Goal: Task Accomplishment & Management: Use online tool/utility

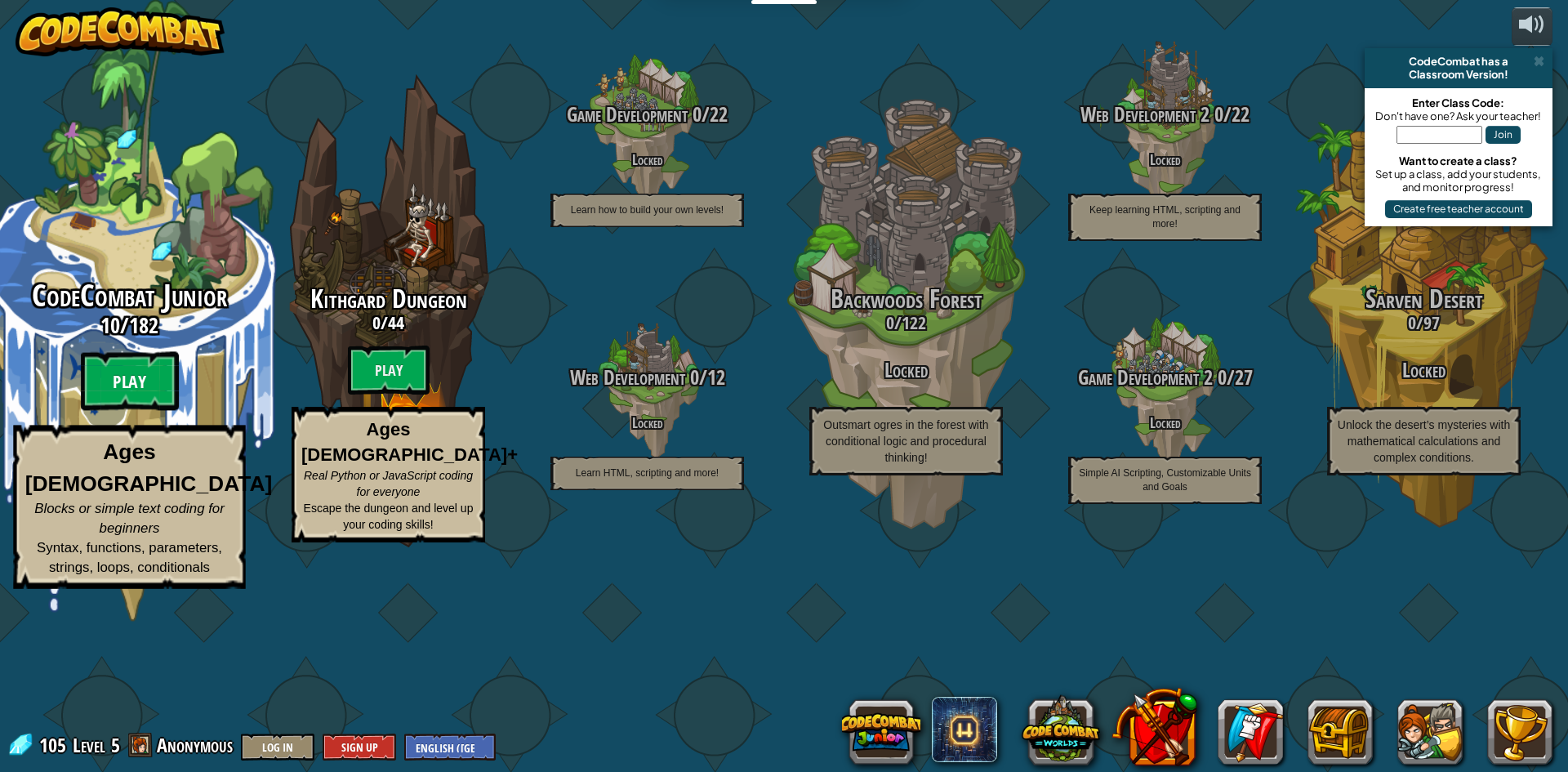
click at [139, 410] on btn "Play" at bounding box center [129, 381] width 98 height 58
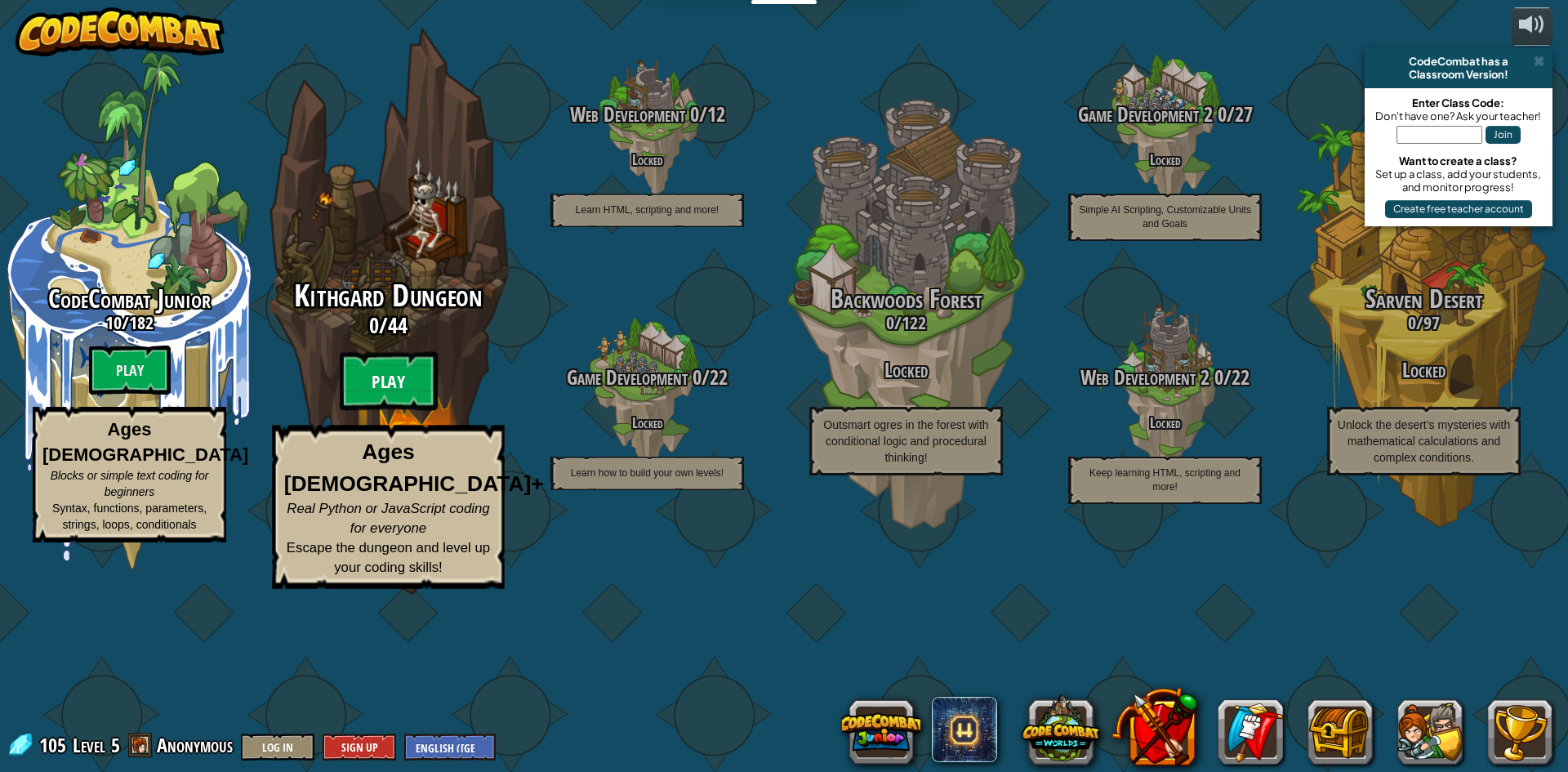
click at [392, 410] on btn "Play" at bounding box center [388, 381] width 98 height 58
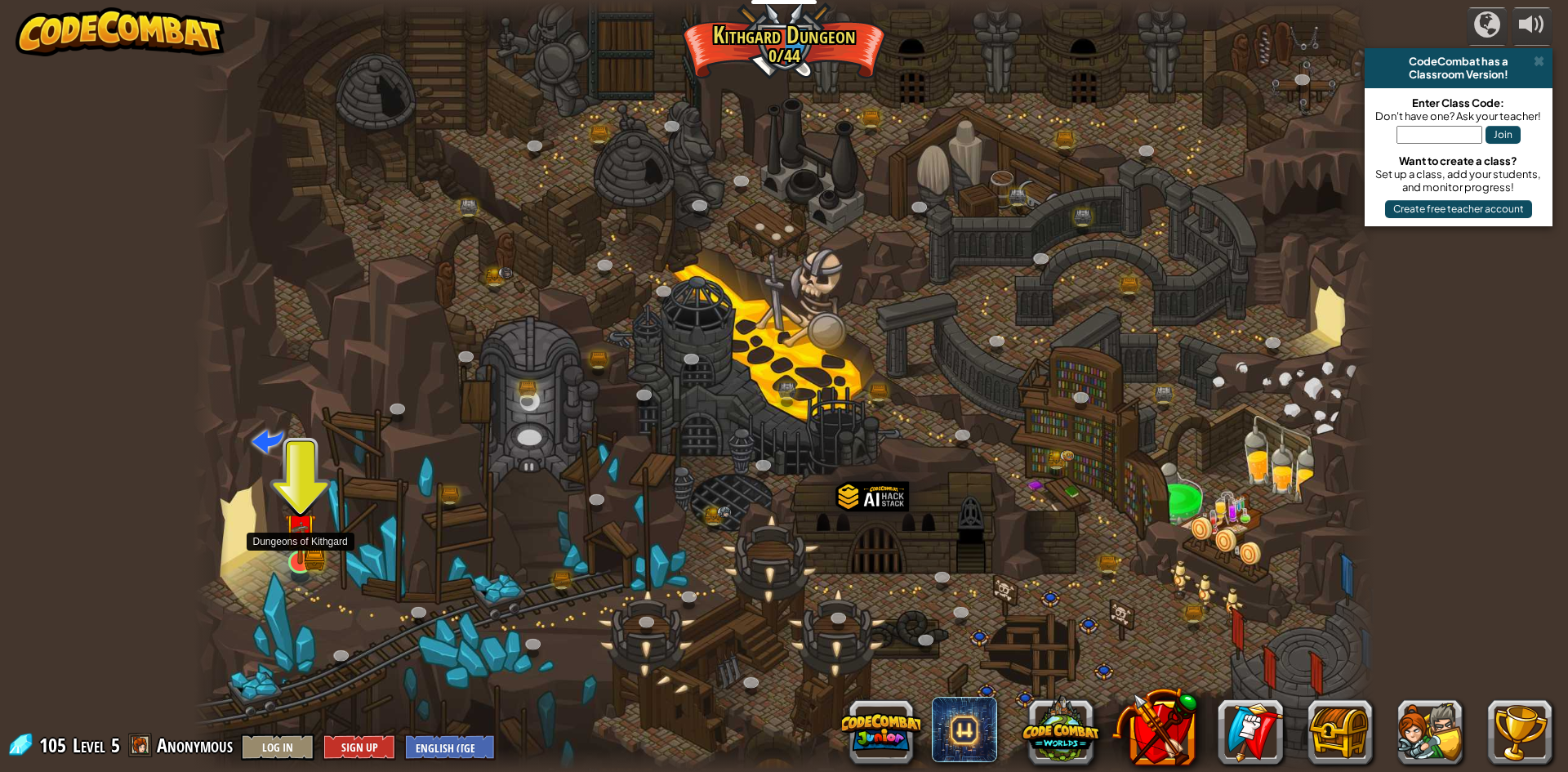
click at [299, 558] on img at bounding box center [299, 528] width 32 height 70
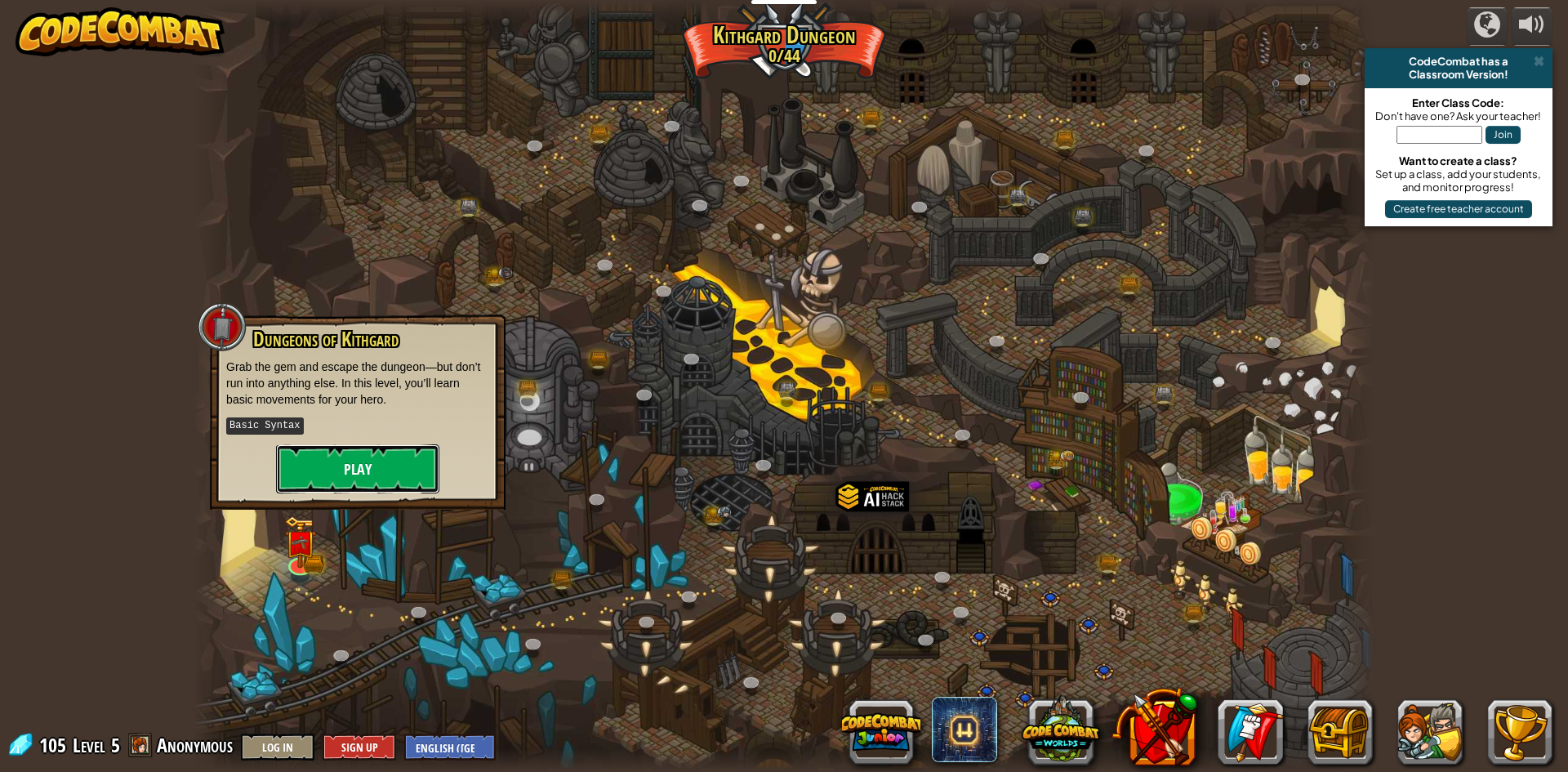
click at [320, 469] on button "Play" at bounding box center [358, 468] width 163 height 49
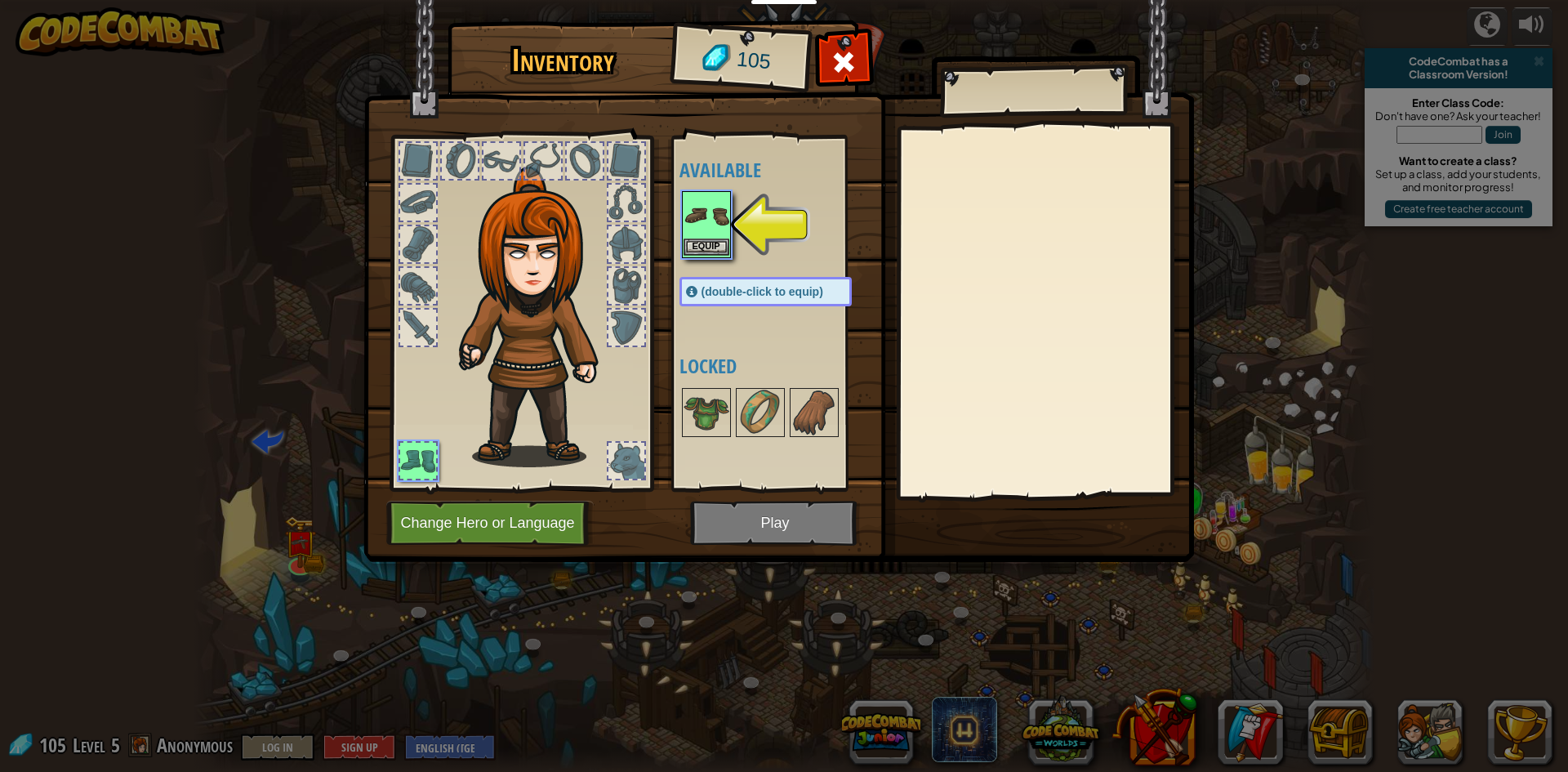
click at [720, 229] on img at bounding box center [707, 216] width 46 height 46
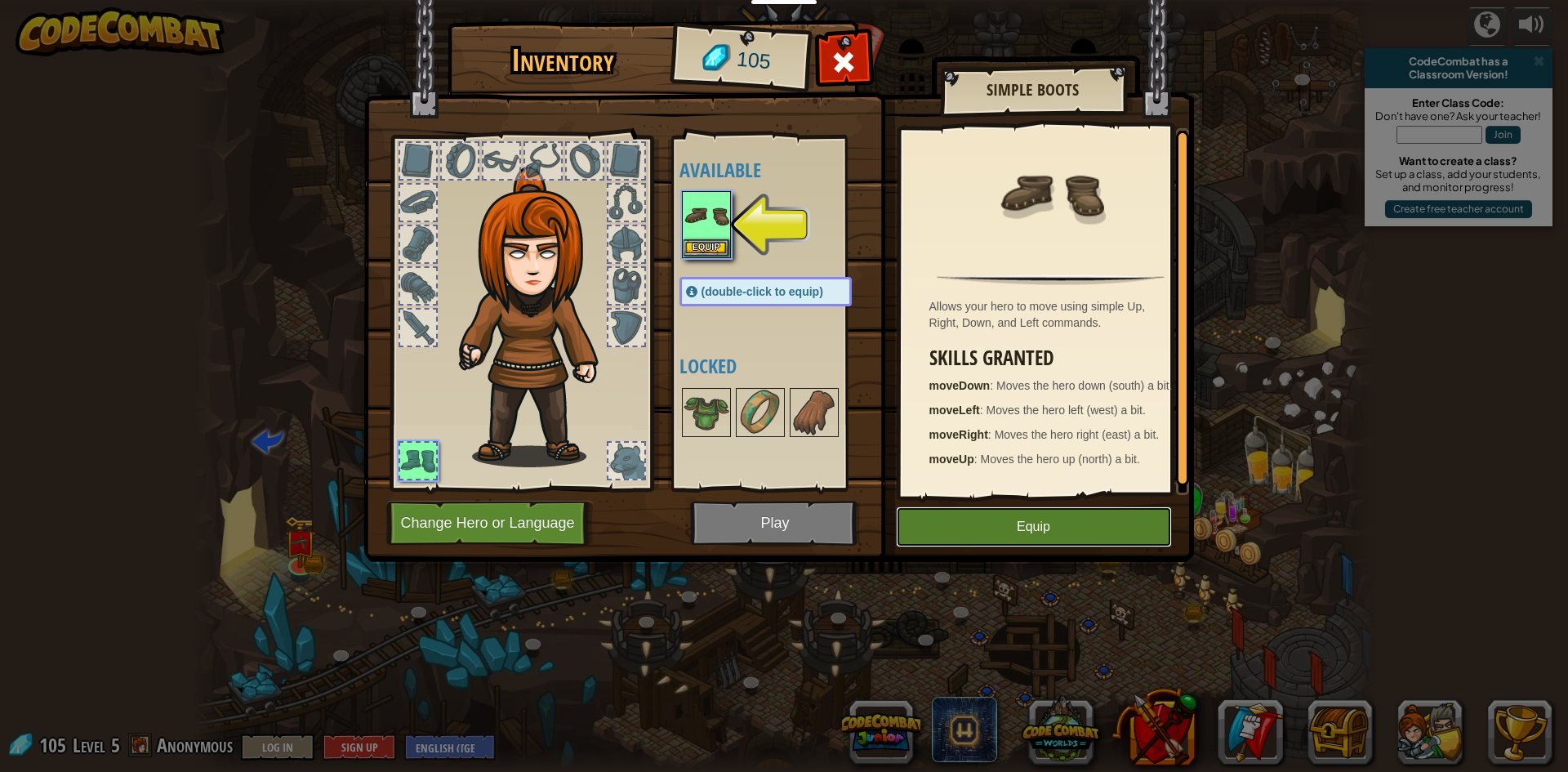
click at [998, 509] on button "Equip" at bounding box center [1034, 526] width 276 height 41
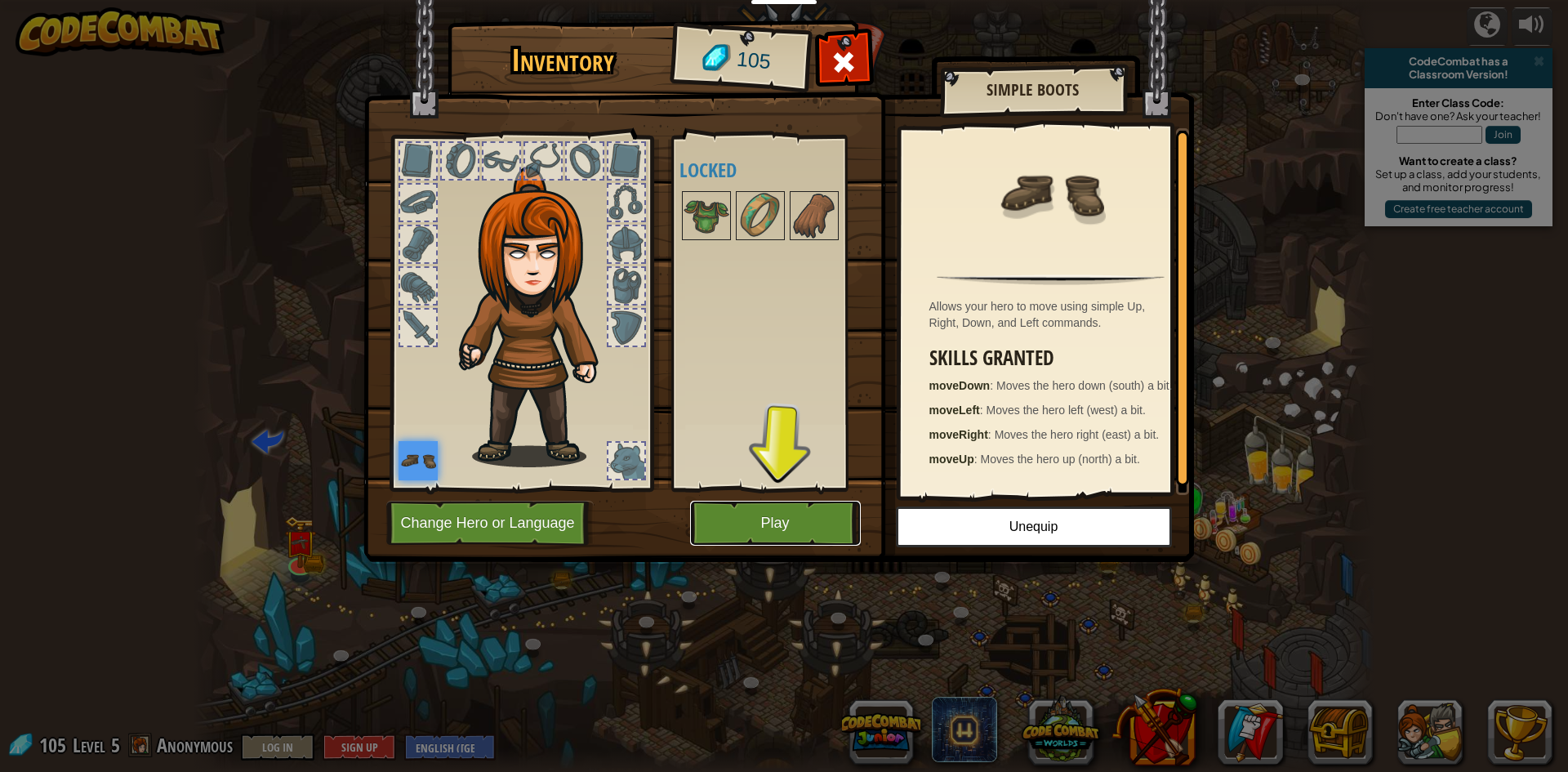
click at [790, 526] on button "Play" at bounding box center [776, 523] width 171 height 45
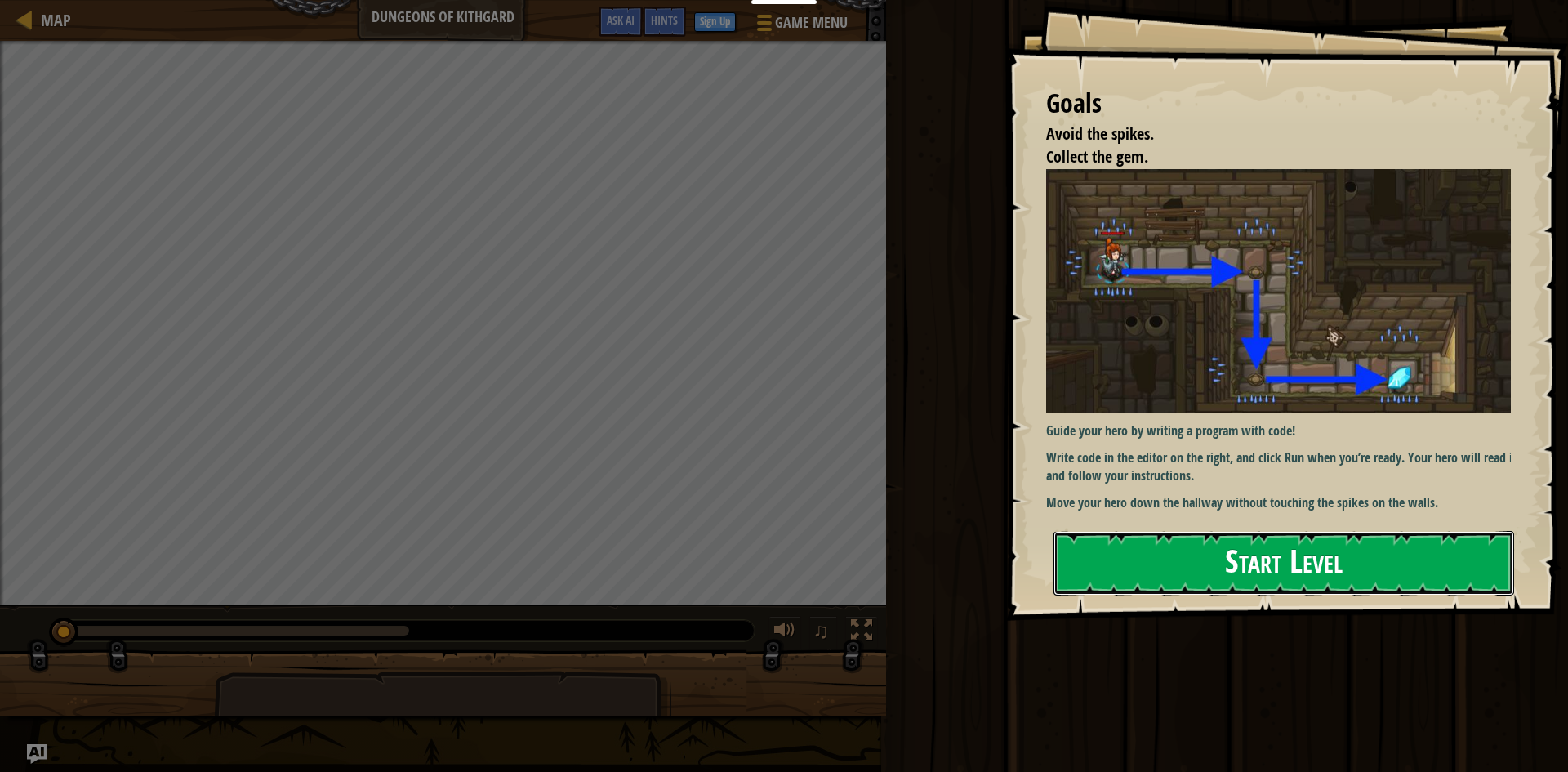
click at [1275, 572] on button "Start Level" at bounding box center [1284, 563] width 460 height 64
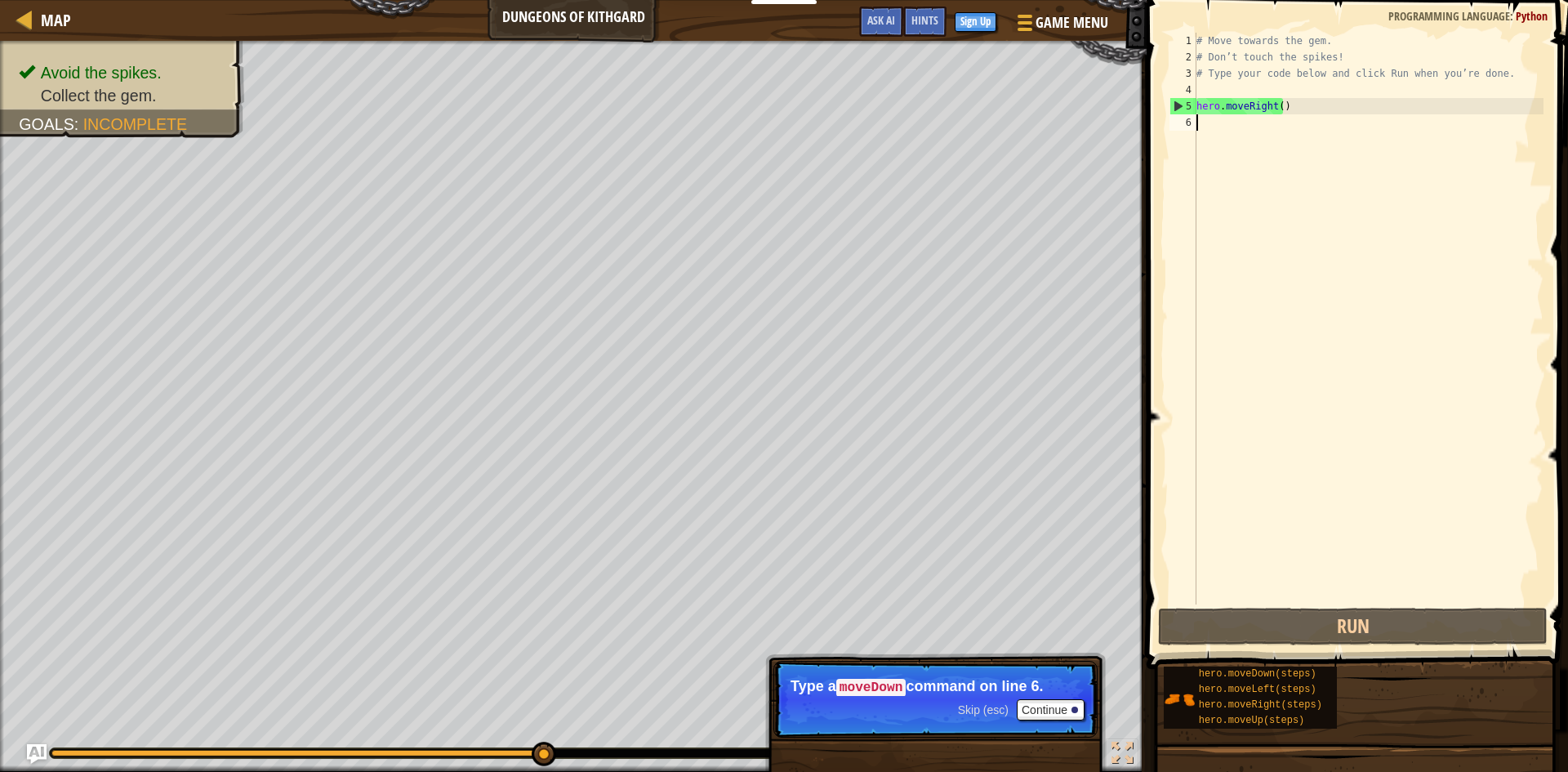
type textarea "h"
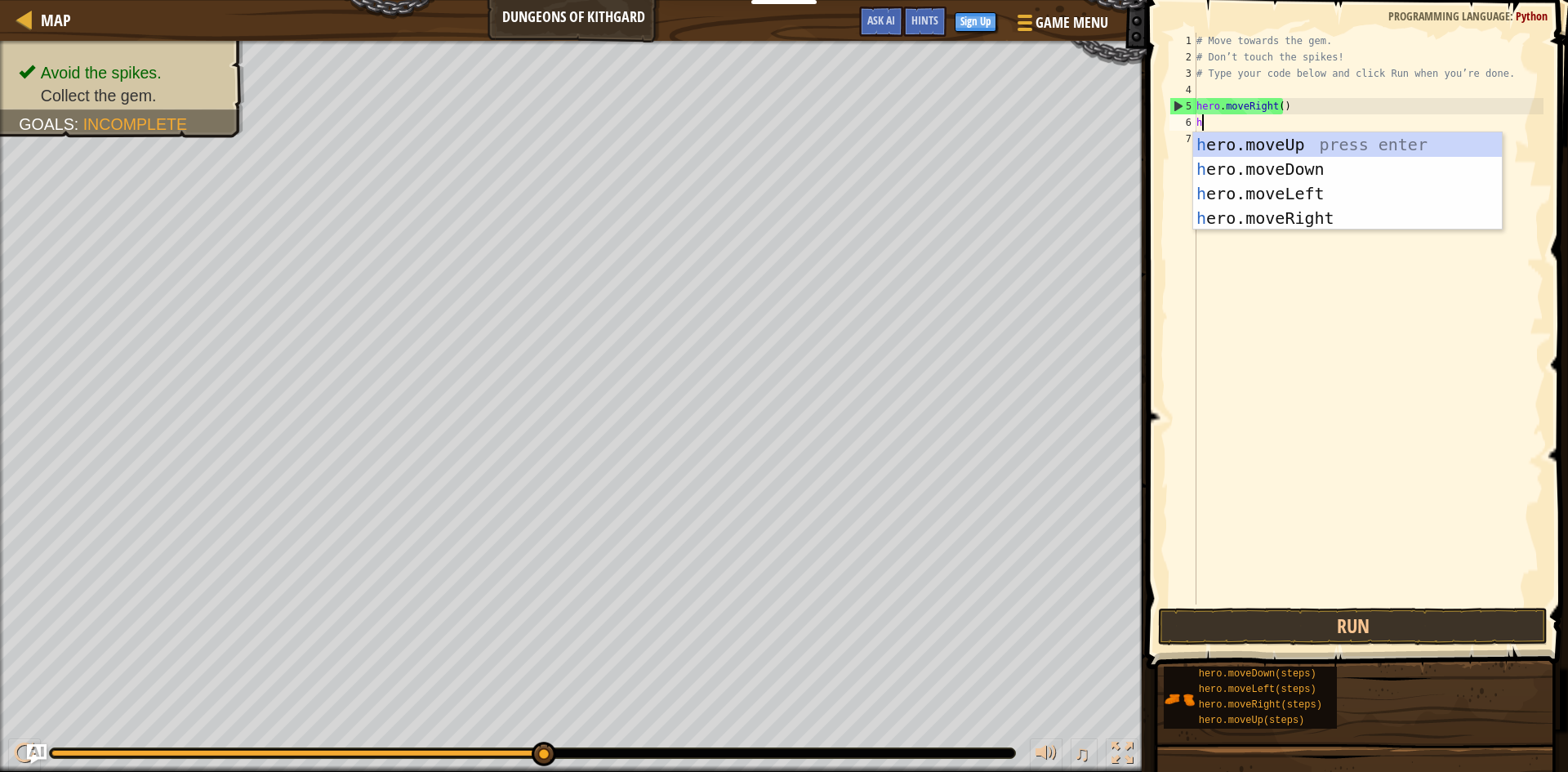
scroll to position [8, 0]
click at [1358, 166] on div "h ero.moveUp press enter h ero.moveDown press enter h ero.moveLeft press enter …" at bounding box center [1347, 205] width 309 height 147
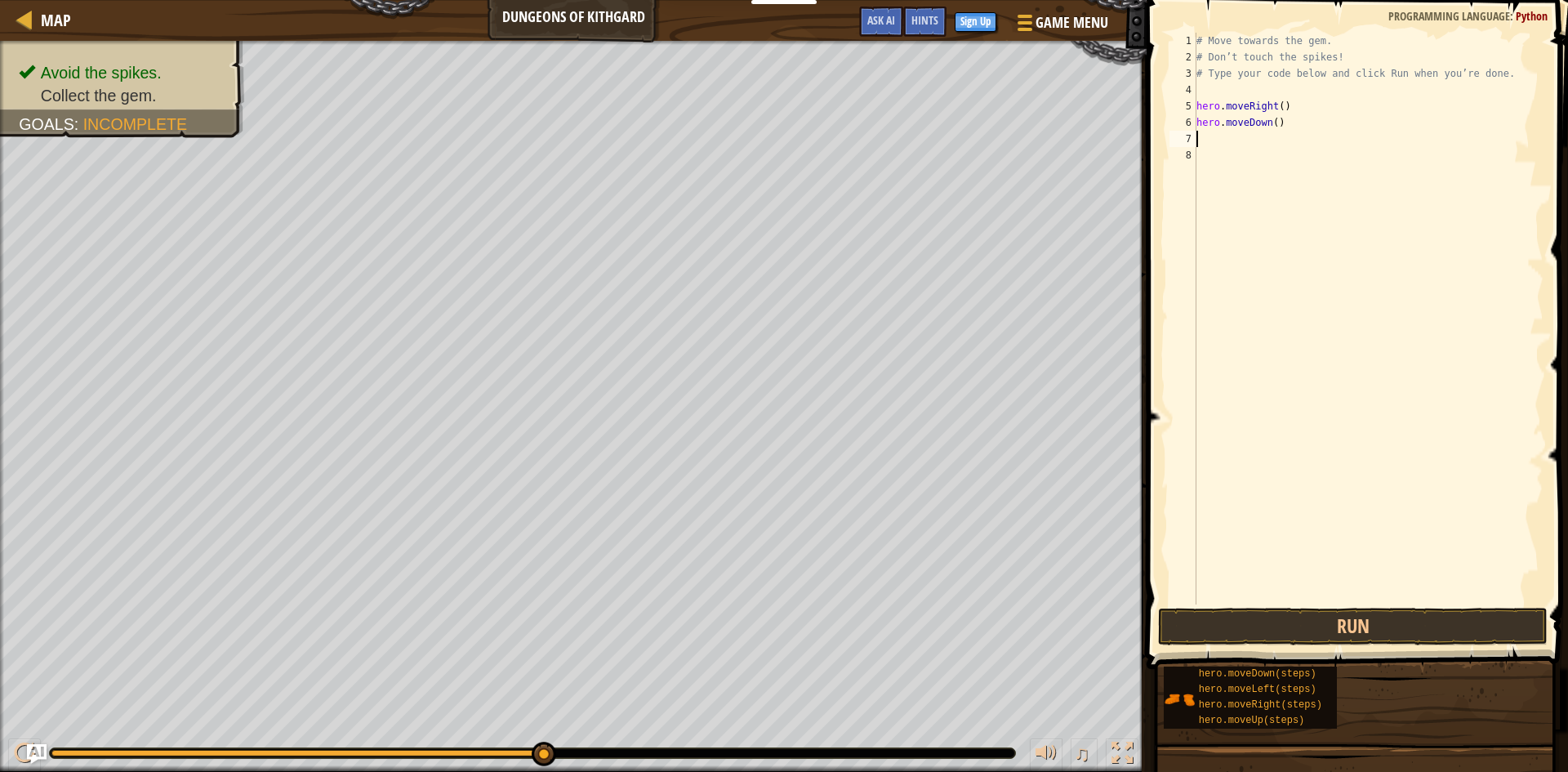
click at [1271, 128] on div "# Move towards the gem. # Don’t touch the spikes! # Type your code below and cl…" at bounding box center [1368, 335] width 350 height 604
click at [1360, 618] on button "Run" at bounding box center [1353, 626] width 389 height 37
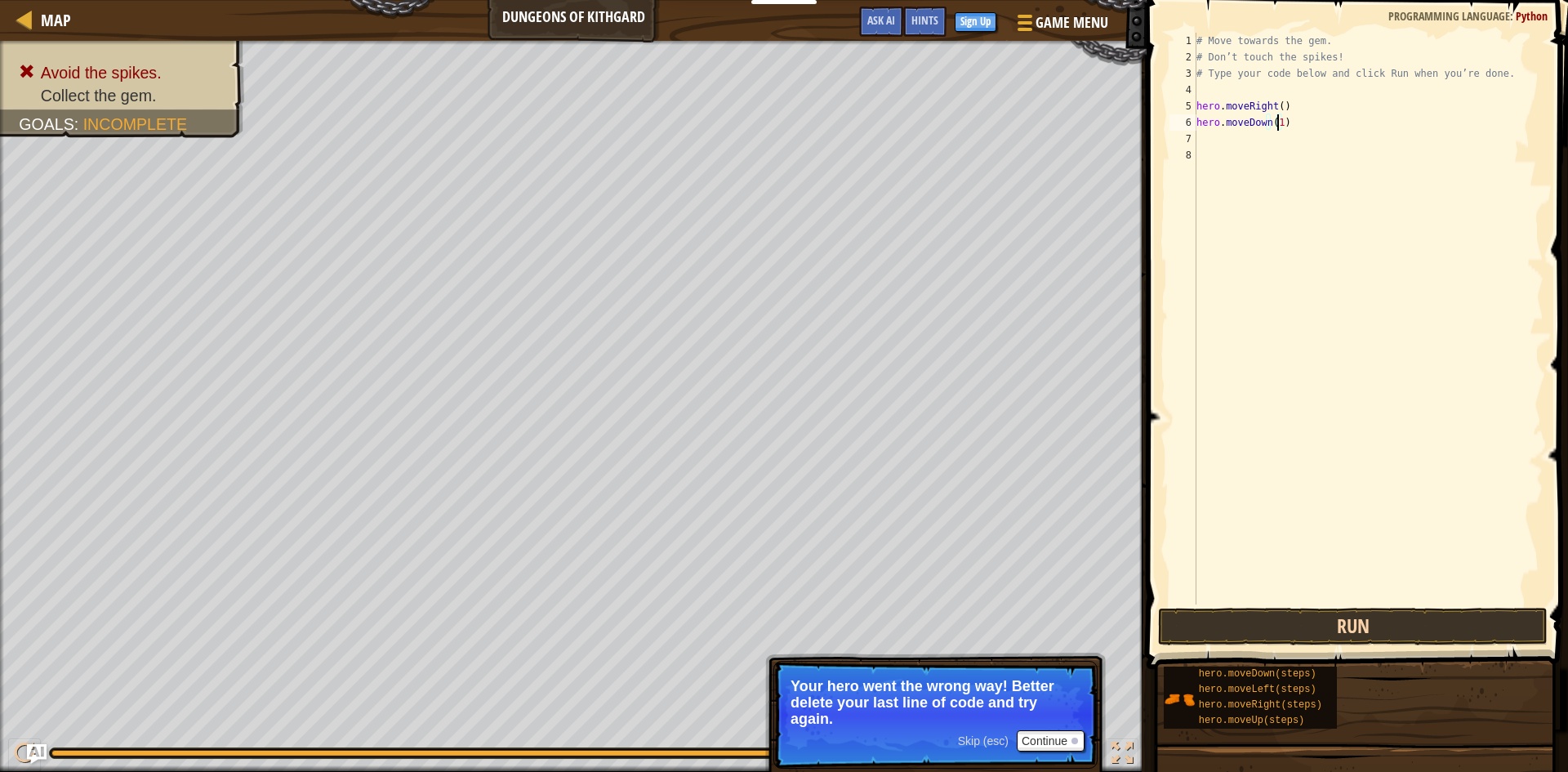
type textarea "hero.moveDown(1)"
click at [1396, 618] on button "Run" at bounding box center [1353, 626] width 389 height 37
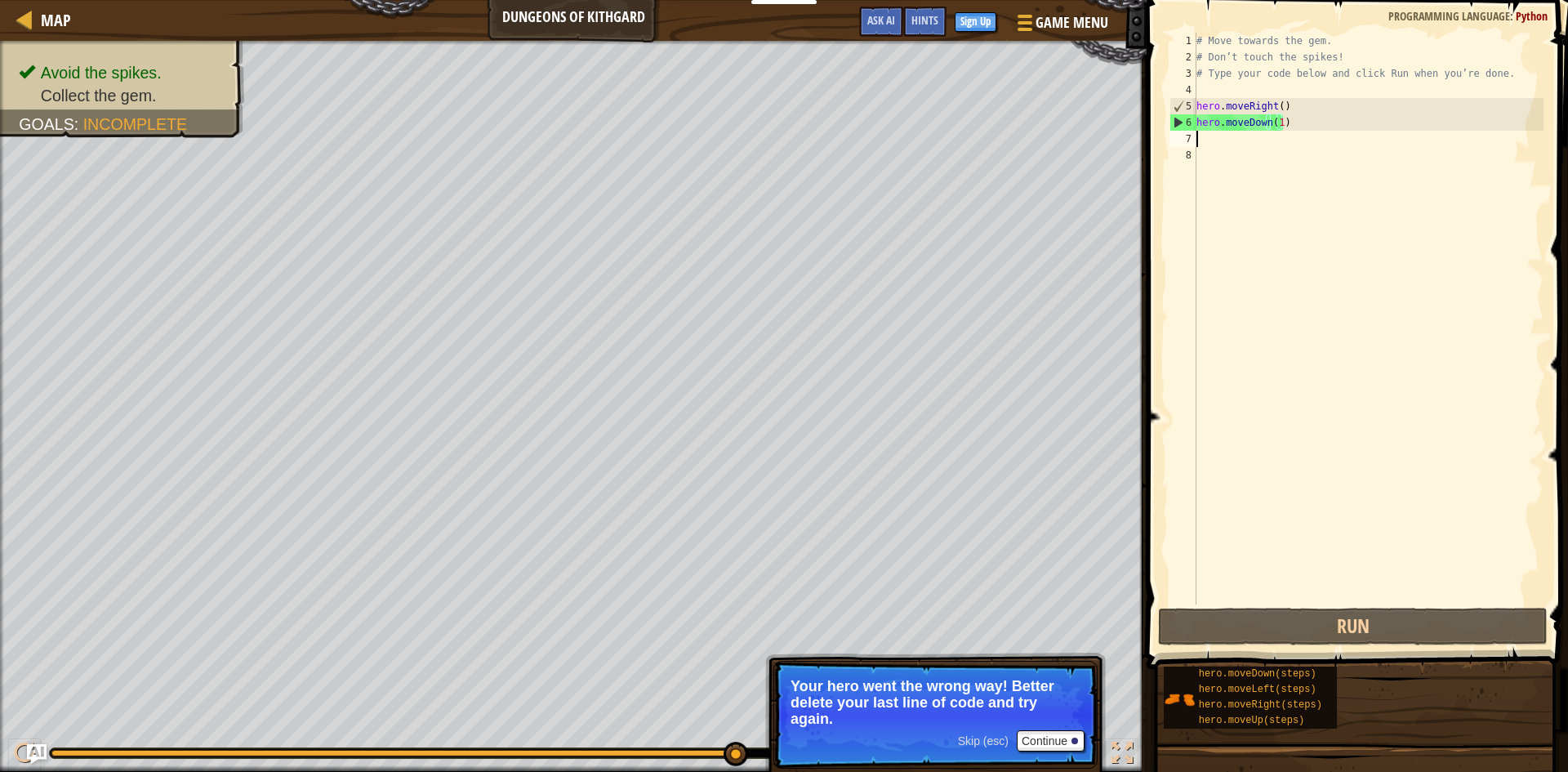
click at [1236, 136] on div "# Move towards the gem. # Don’t touch the spikes! # Type your code below and cl…" at bounding box center [1368, 335] width 350 height 604
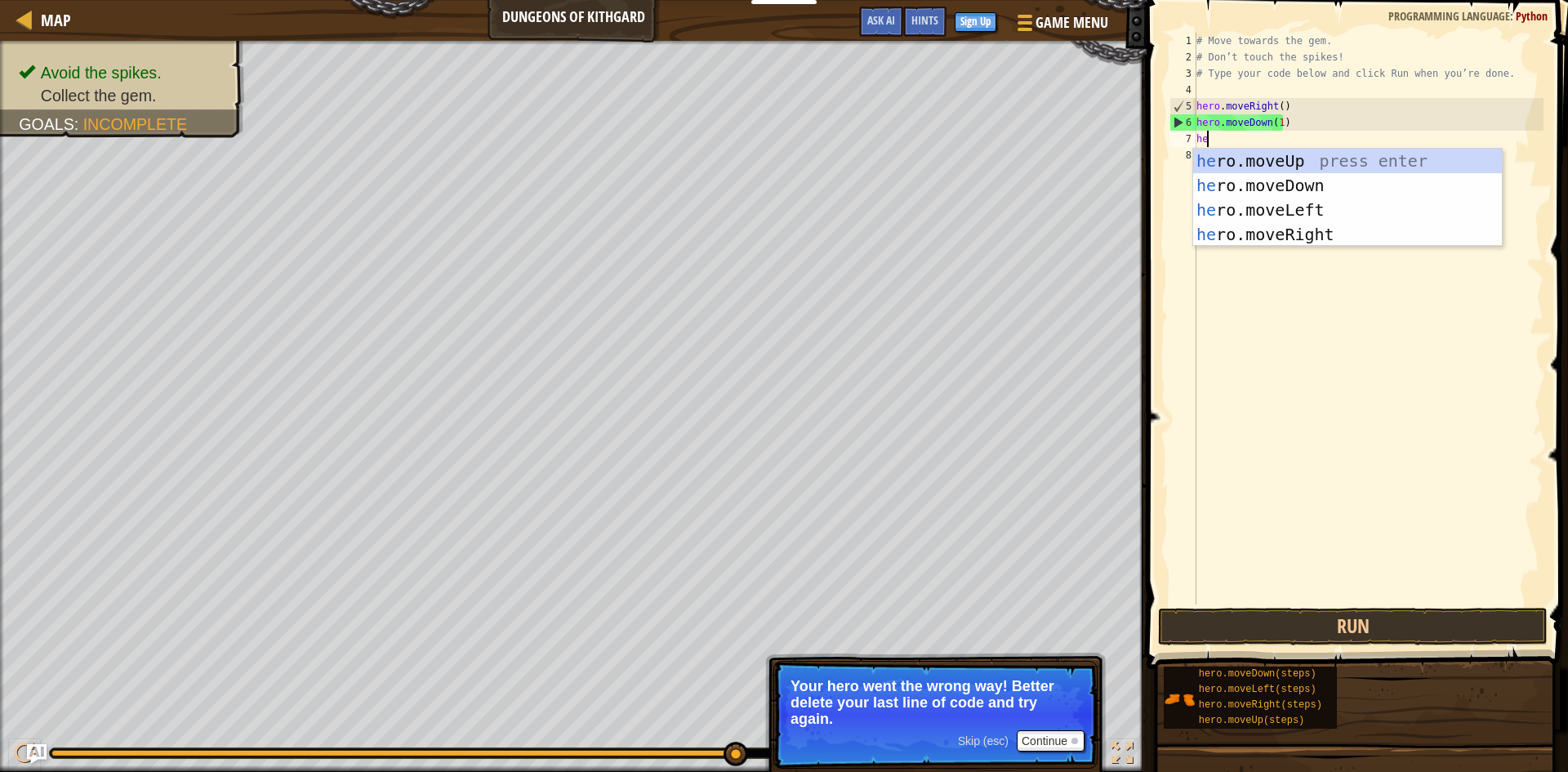
scroll to position [8, 1]
type textarea "hero"
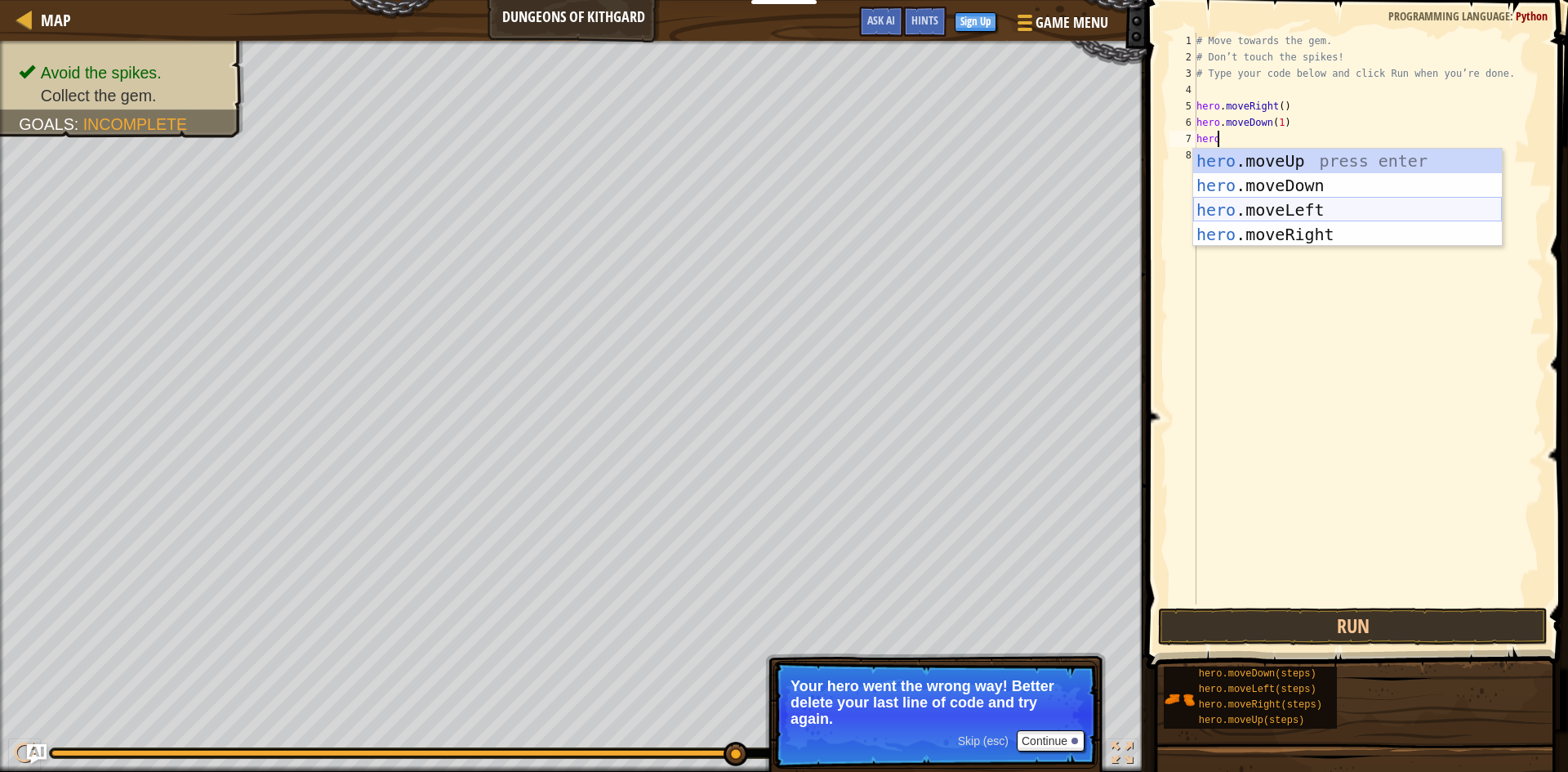
click at [1286, 206] on div "hero .moveUp press enter hero .moveDown press enter hero .moveLeft press enter …" at bounding box center [1347, 222] width 309 height 147
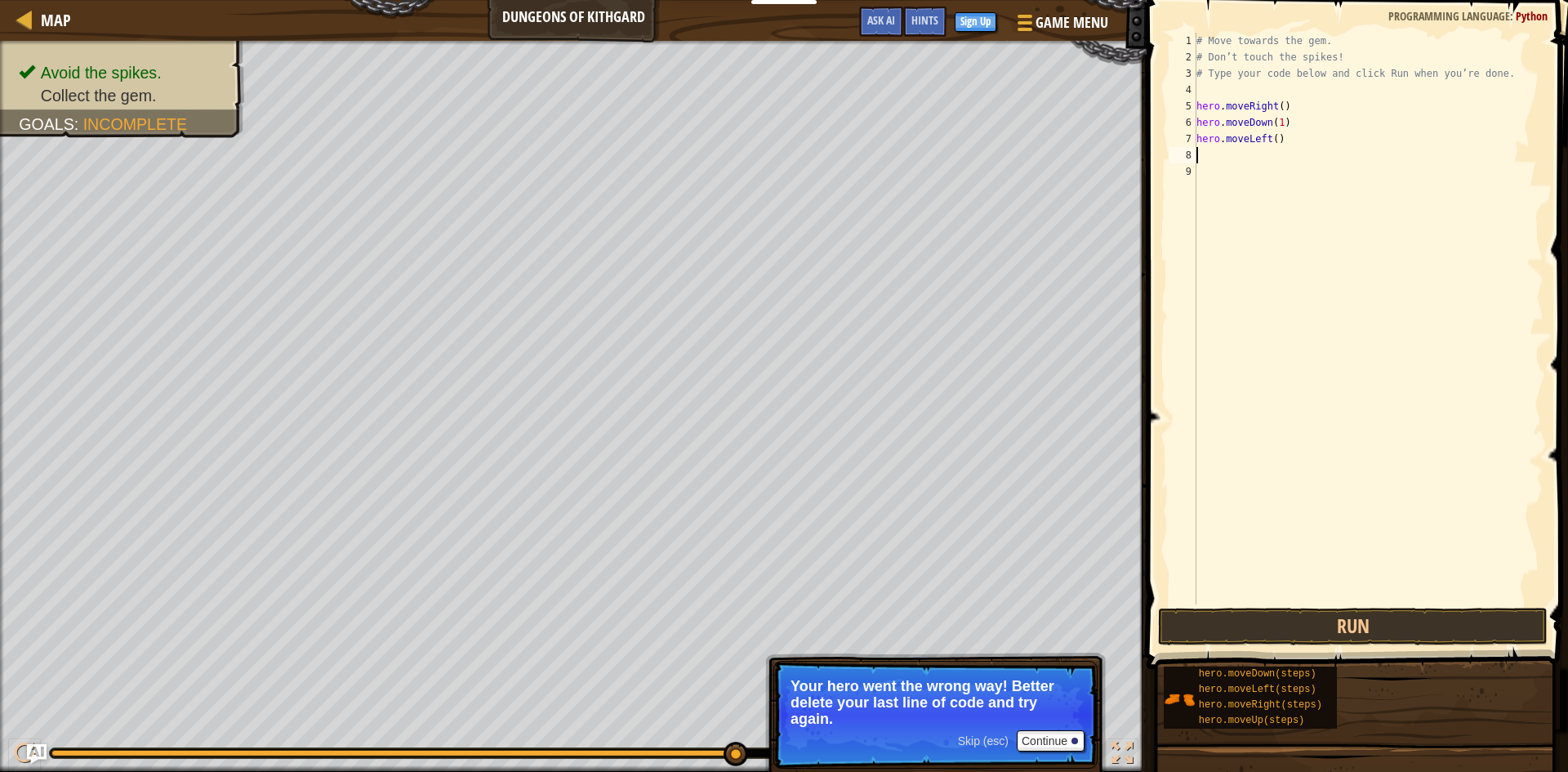
scroll to position [8, 0]
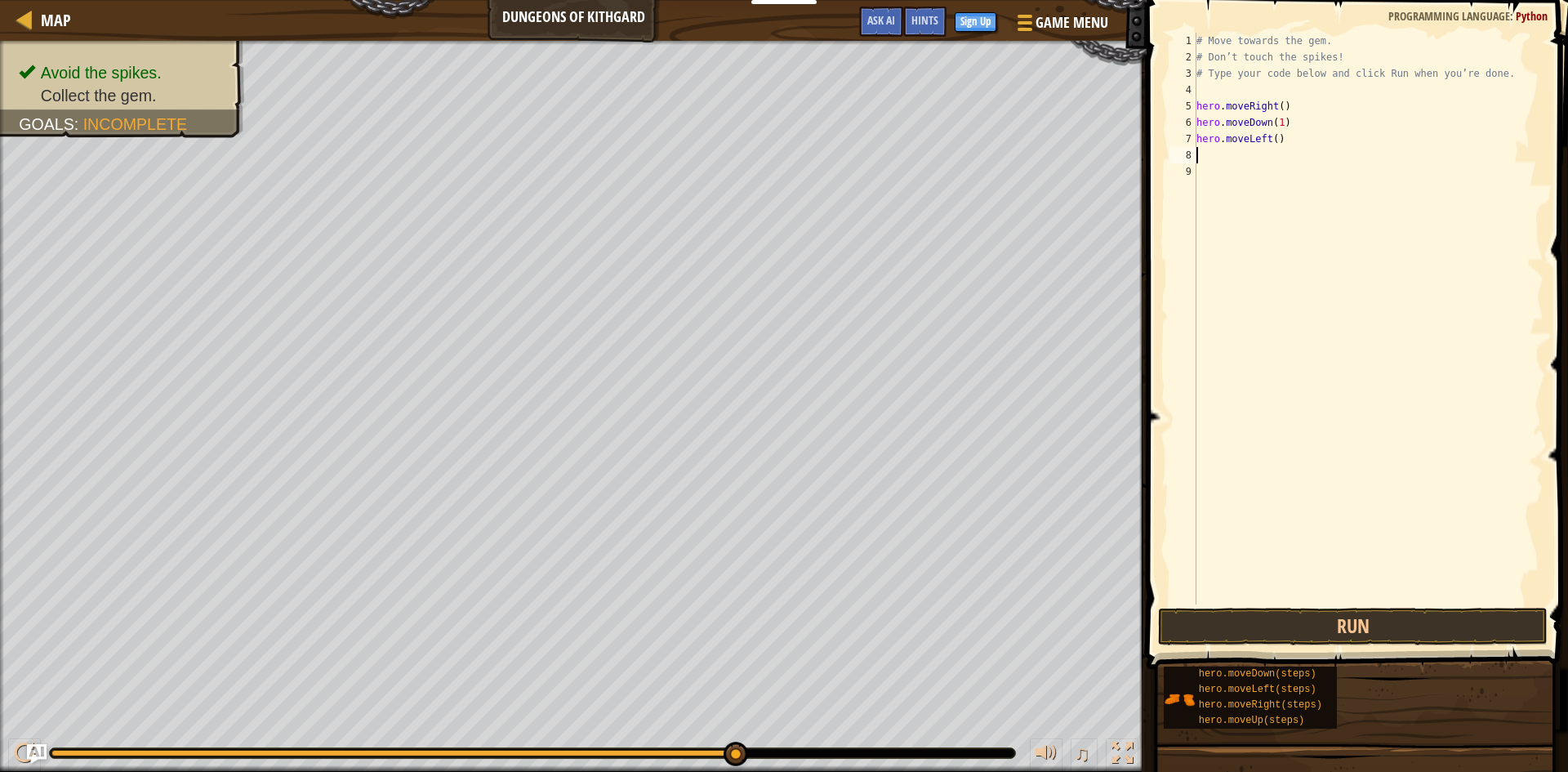
click at [1266, 139] on div "# Move towards the gem. # Don’t touch the spikes! # Type your code below and cl…" at bounding box center [1368, 335] width 350 height 604
click at [1275, 140] on div "# Move towards the gem. # Don’t touch the spikes! # Type your code below and cl…" at bounding box center [1368, 335] width 350 height 604
click at [1271, 144] on div "# Move towards the gem. # Don’t touch the spikes! # Type your code below and cl…" at bounding box center [1368, 335] width 350 height 604
click at [1268, 140] on div "# Move towards the gem. # Don’t touch the spikes! # Type your code below and cl…" at bounding box center [1368, 335] width 350 height 604
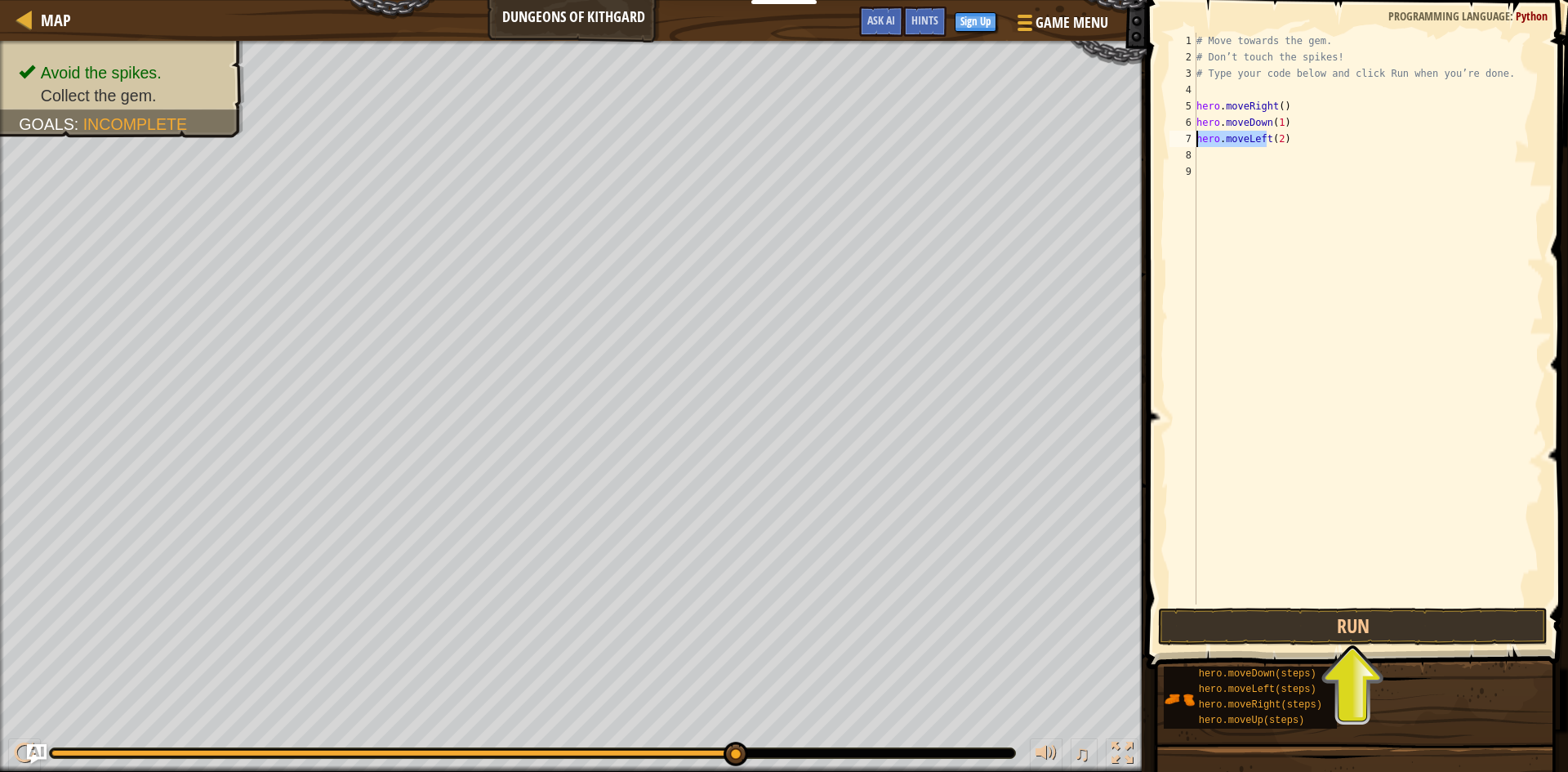
drag, startPoint x: 1264, startPoint y: 140, endPoint x: 1196, endPoint y: 143, distance: 68.1
click at [1196, 143] on div "hero.moveLeft(2) 1 2 3 4 5 6 7 8 9 # Move towards the gem. # Don’t touch the sp…" at bounding box center [1355, 318] width 378 height 572
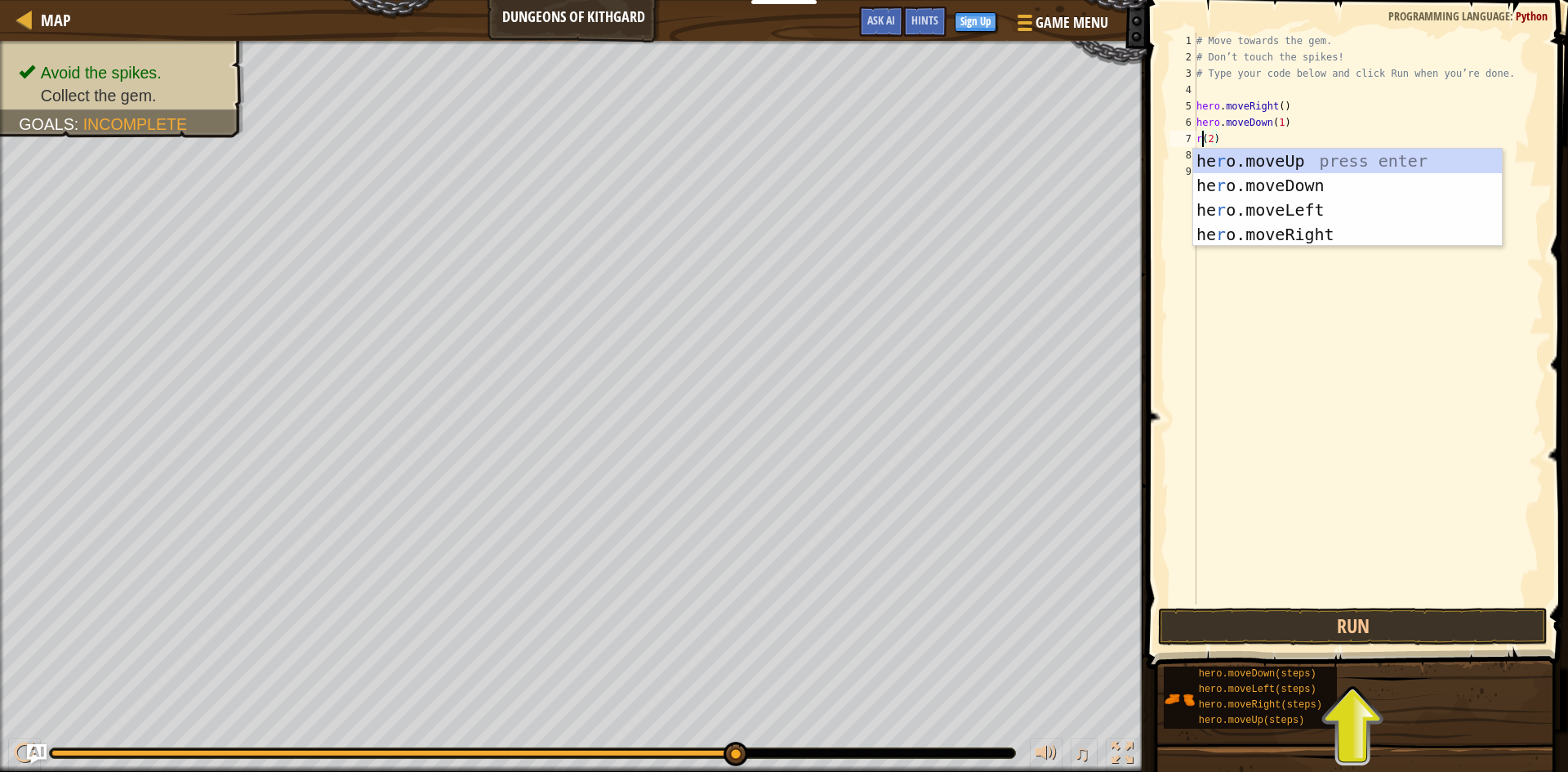
scroll to position [8, 2]
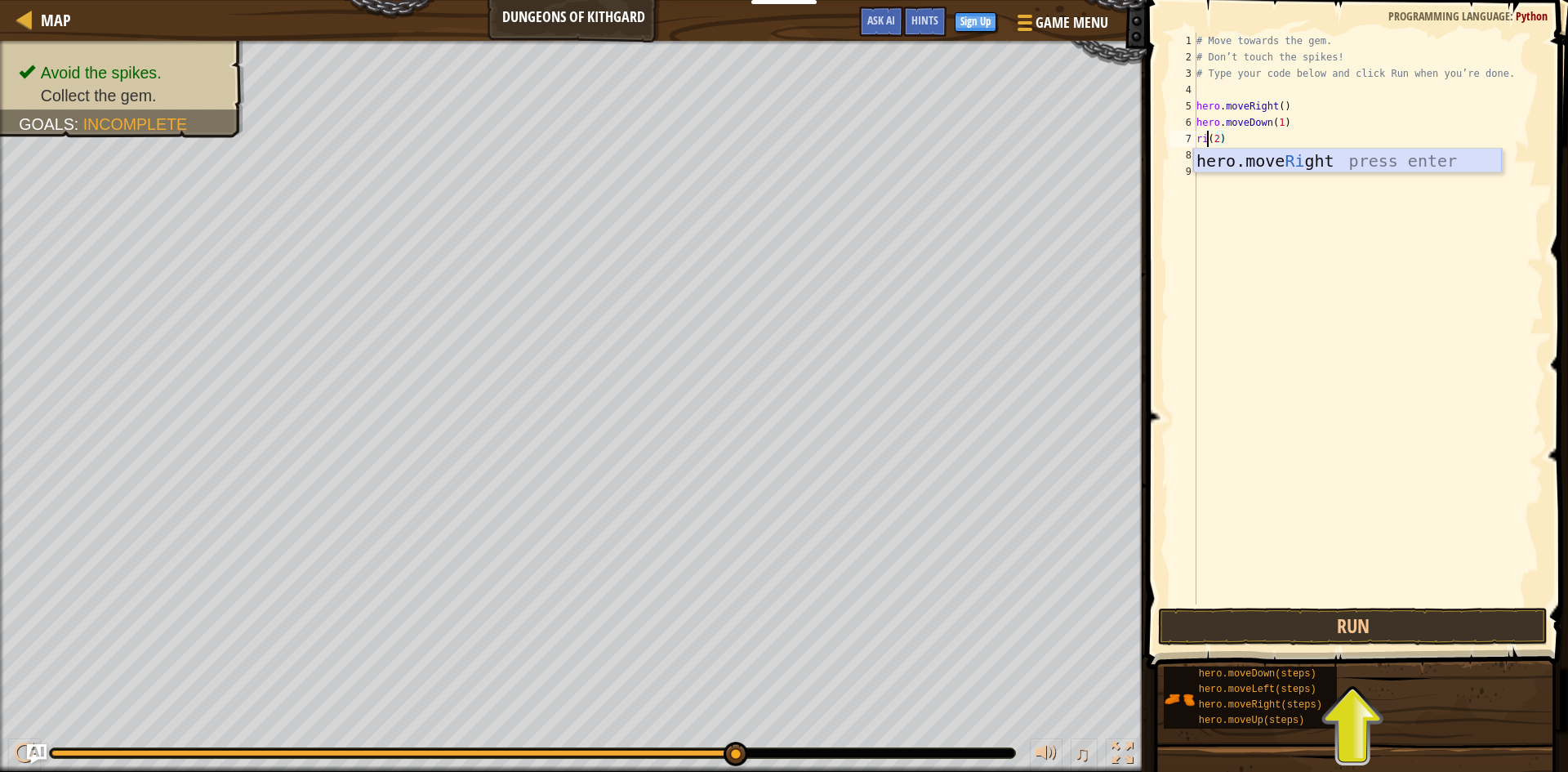
click at [1253, 155] on div "hero.move Ri ght press enter" at bounding box center [1347, 185] width 309 height 74
type textarea "hero.moveRight(2)"
click at [1343, 620] on button "Run" at bounding box center [1353, 626] width 389 height 37
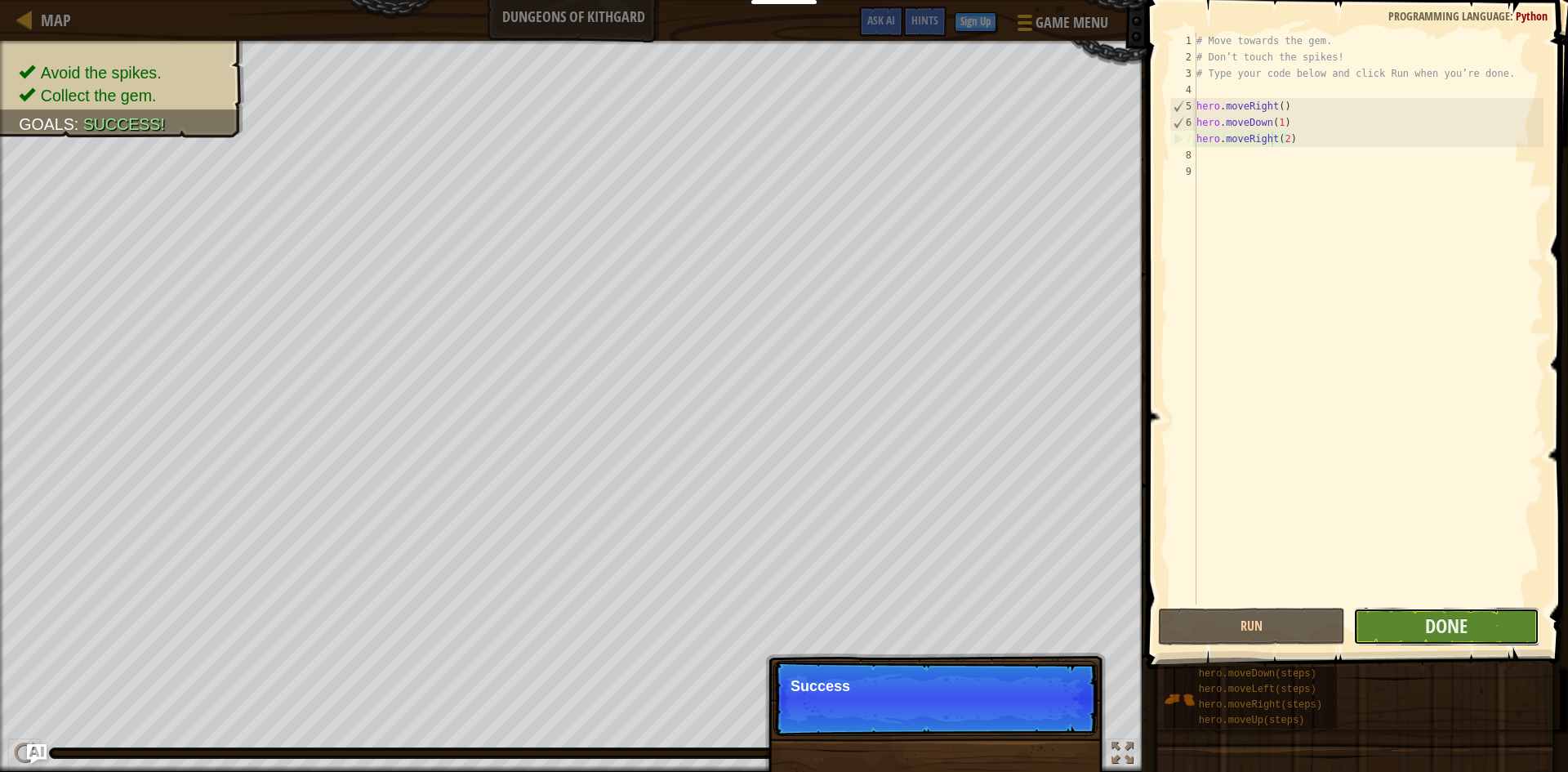
click at [1412, 628] on button "Done" at bounding box center [1446, 626] width 187 height 37
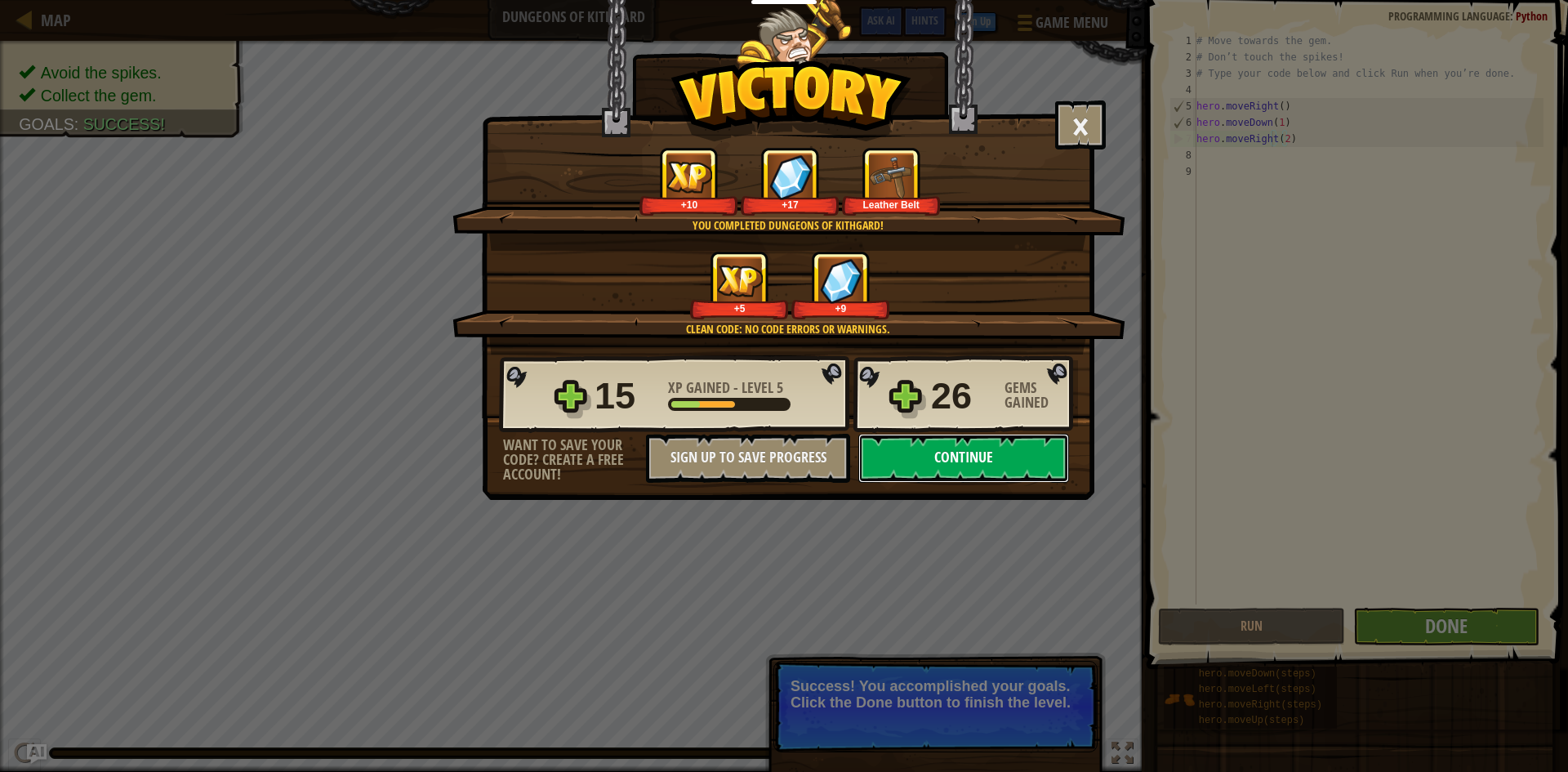
click at [1000, 459] on button "Continue" at bounding box center [964, 457] width 211 height 49
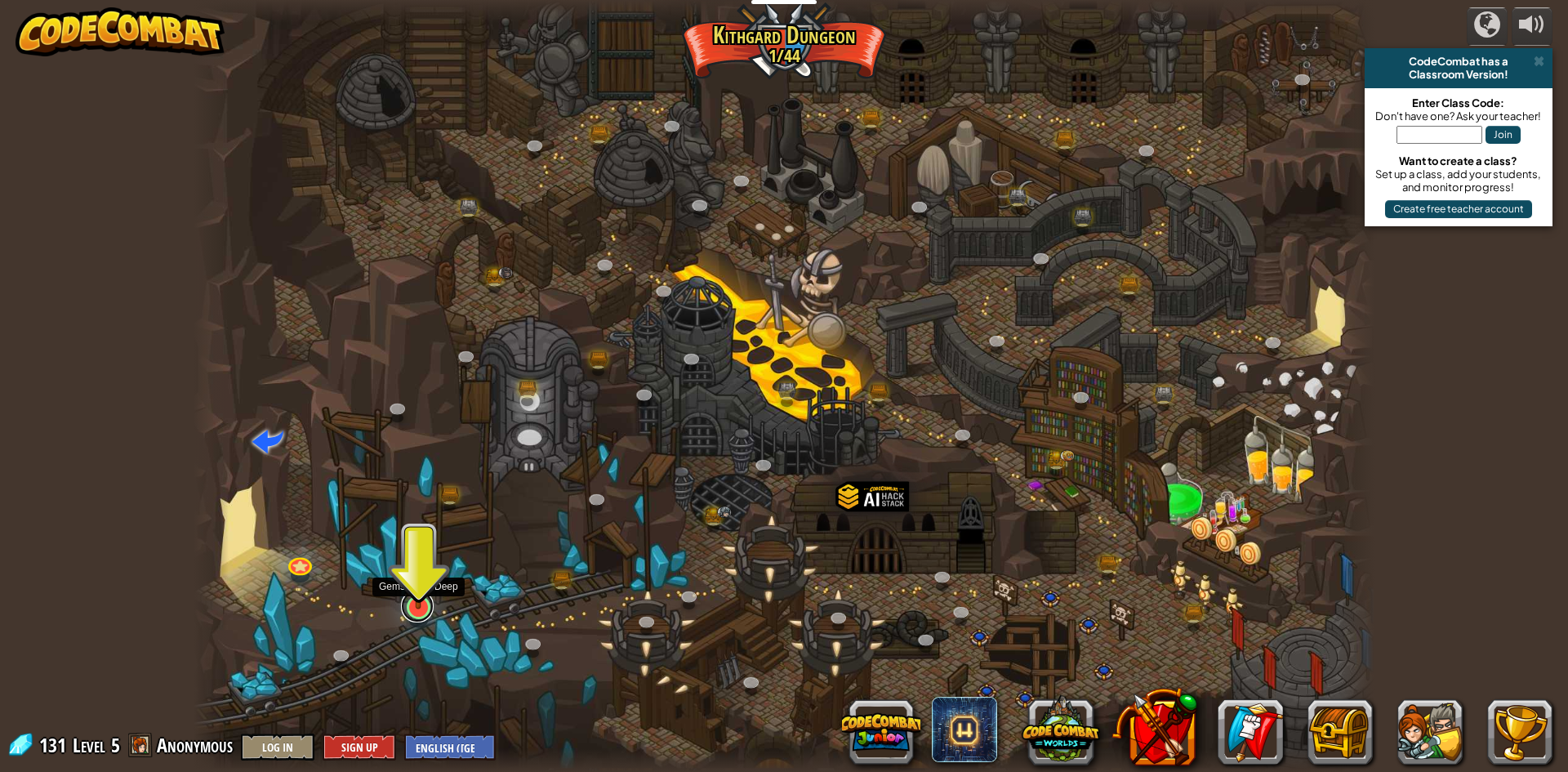
click at [420, 614] on link at bounding box center [417, 606] width 33 height 33
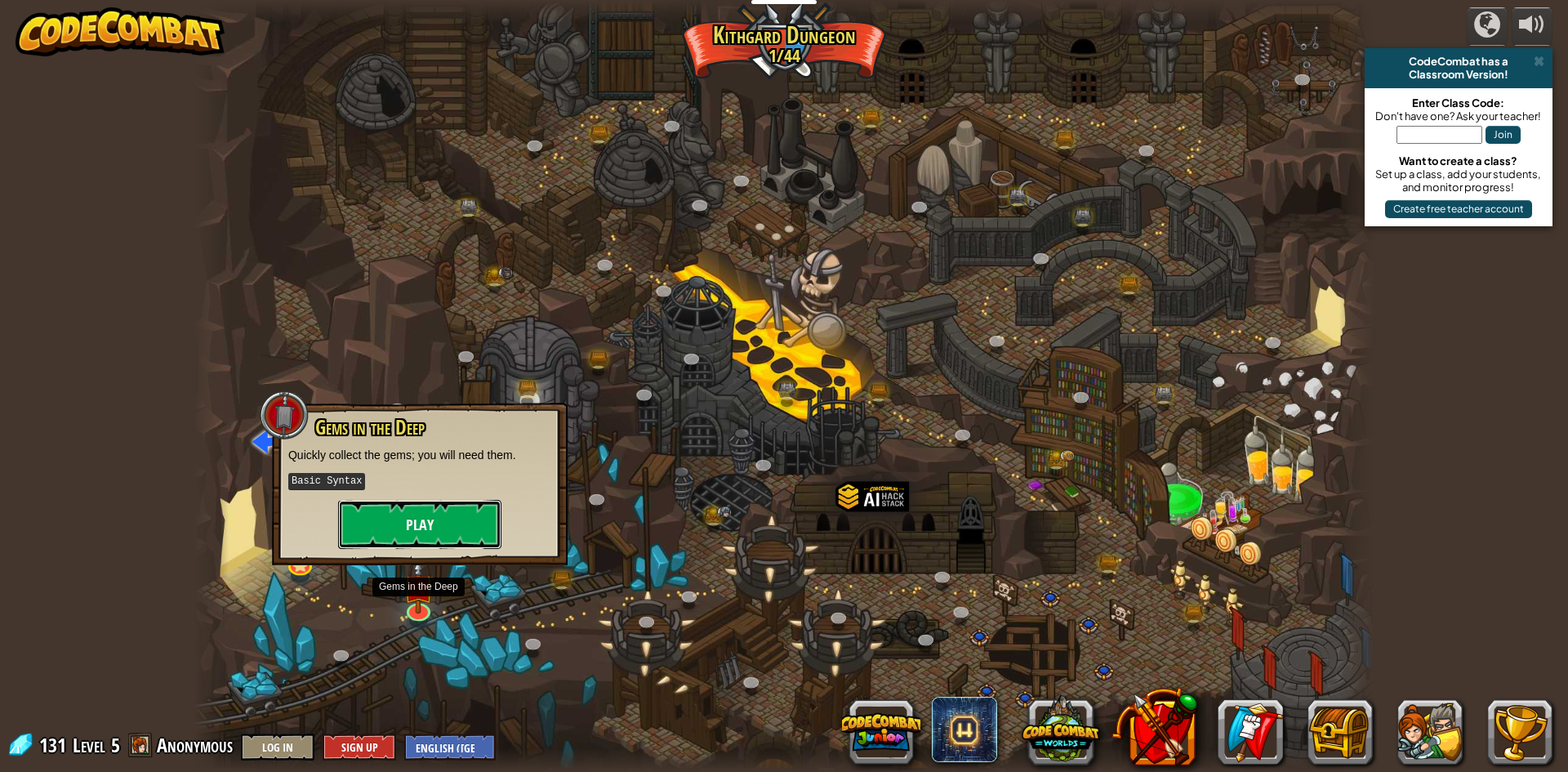
click at [416, 518] on button "Play" at bounding box center [420, 524] width 163 height 49
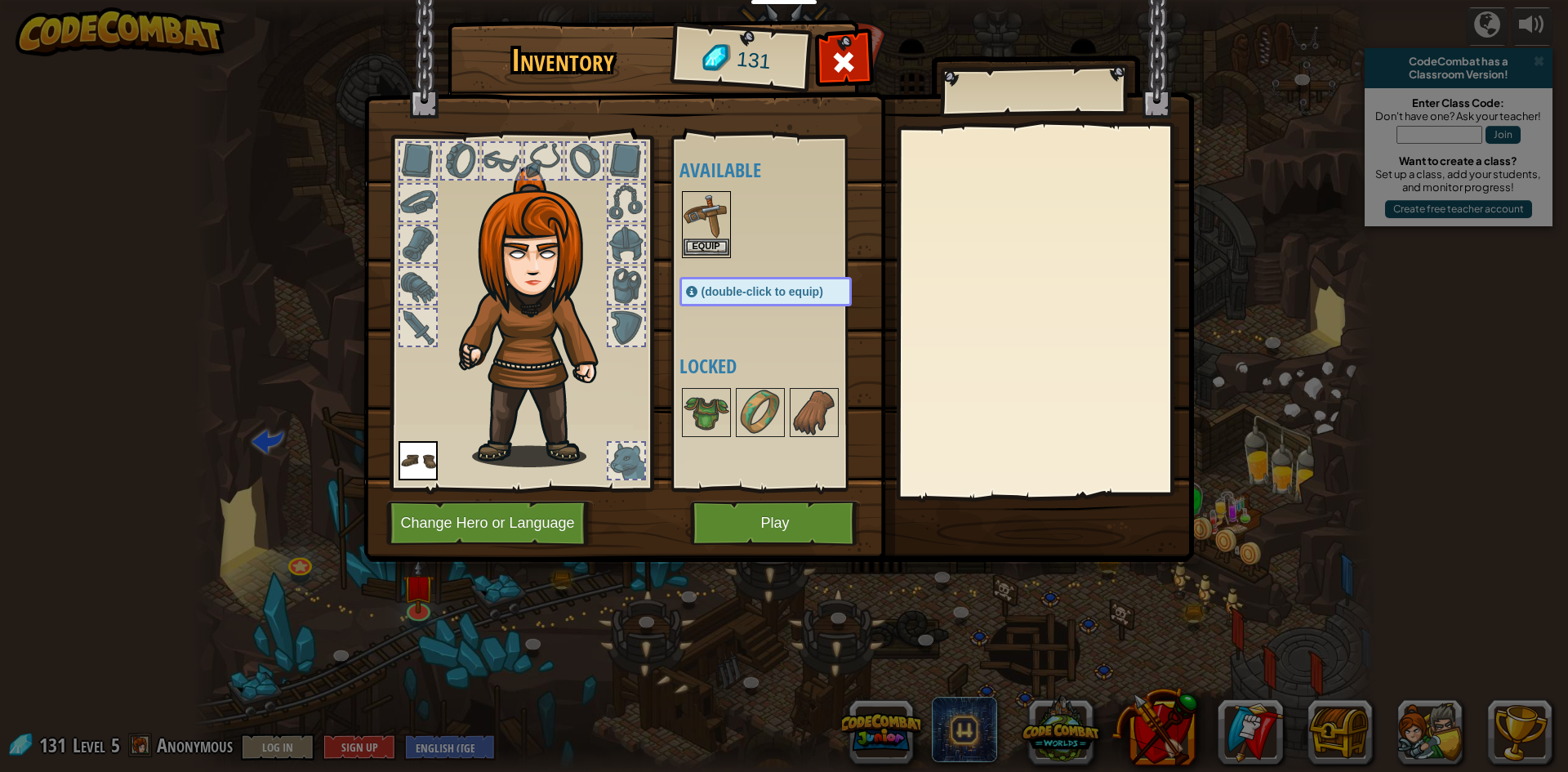
click at [699, 236] on img at bounding box center [707, 216] width 46 height 46
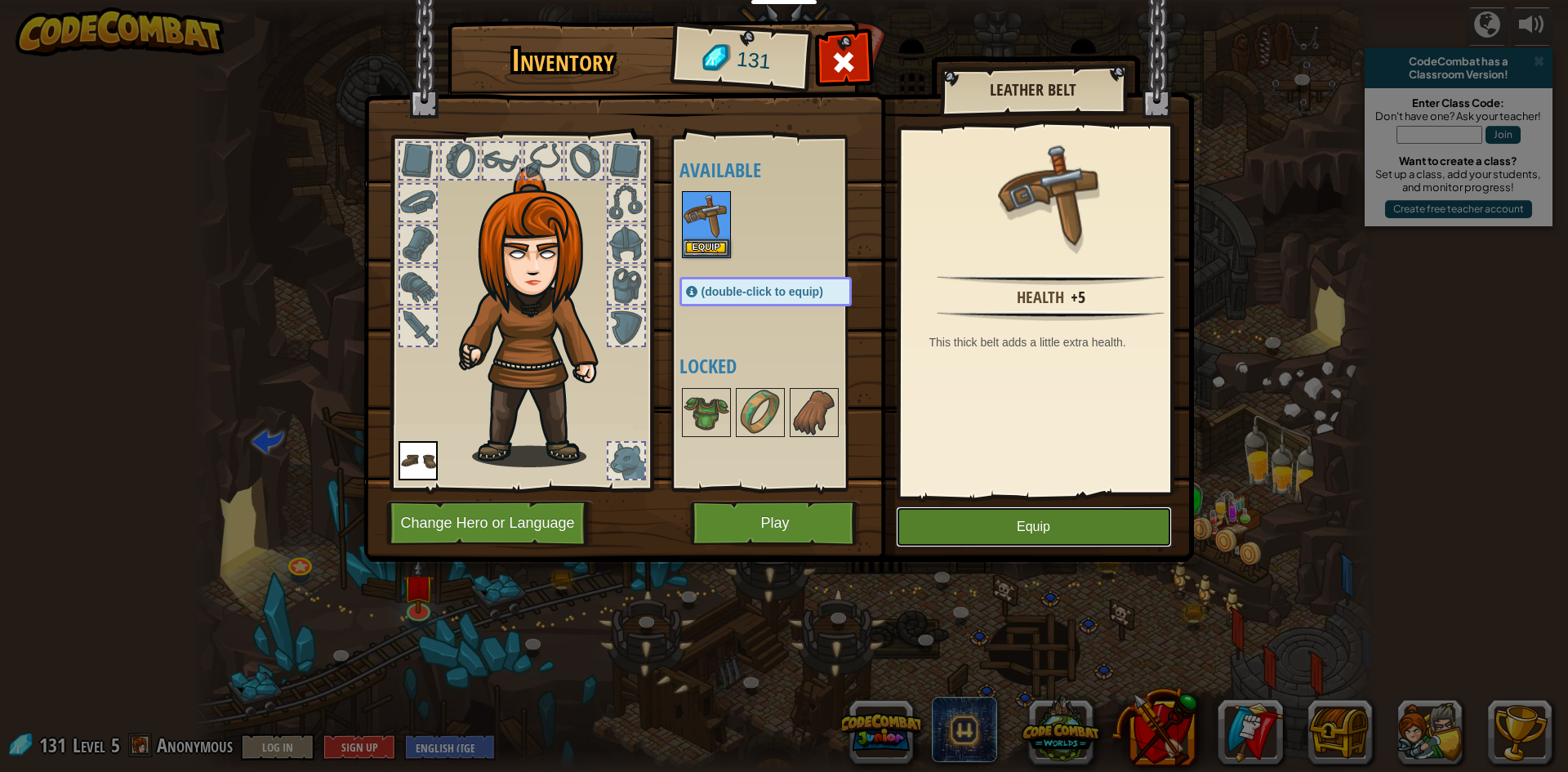
click at [983, 525] on button "Equip" at bounding box center [1034, 526] width 276 height 41
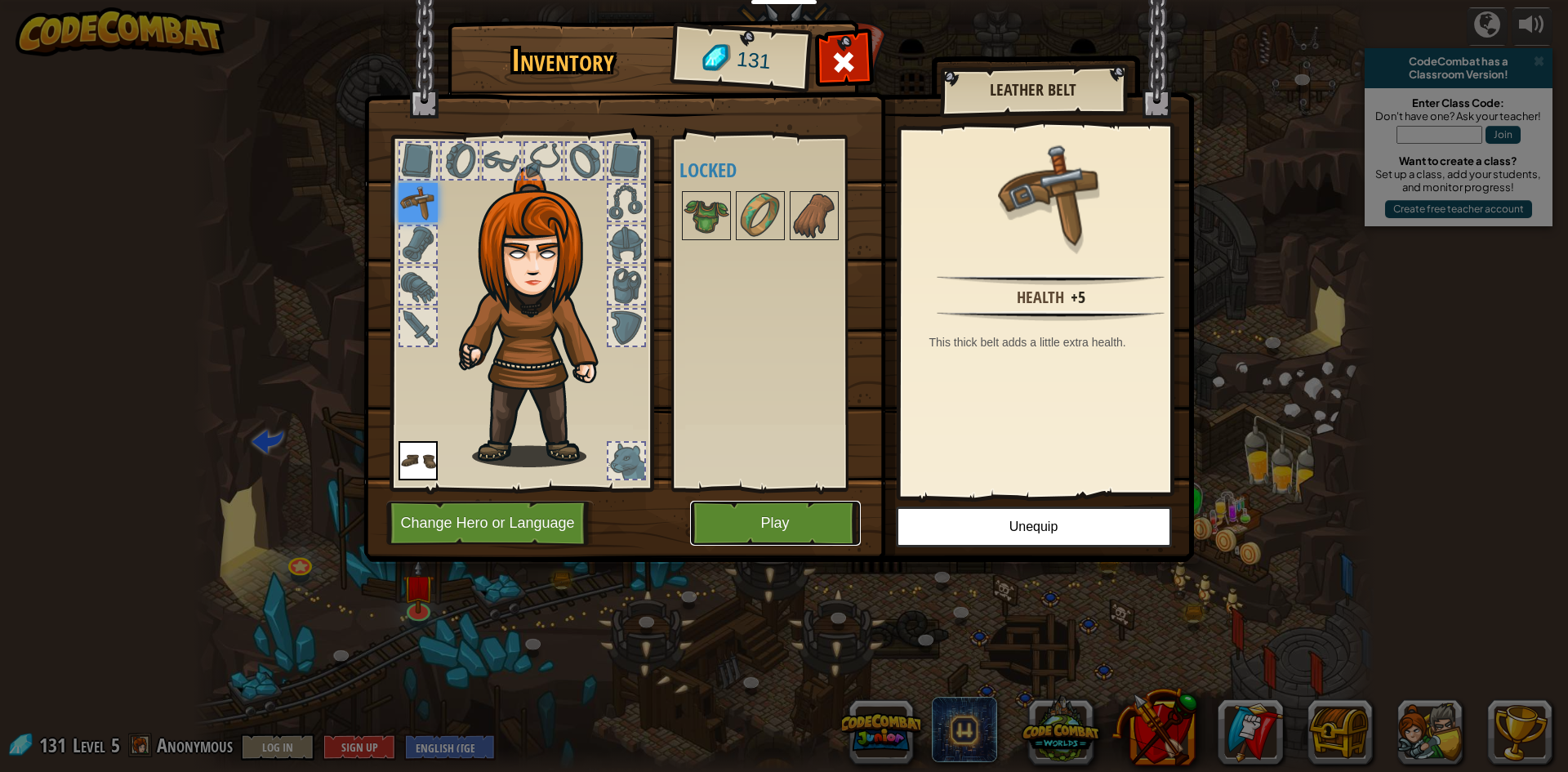
click at [787, 514] on button "Play" at bounding box center [776, 523] width 171 height 45
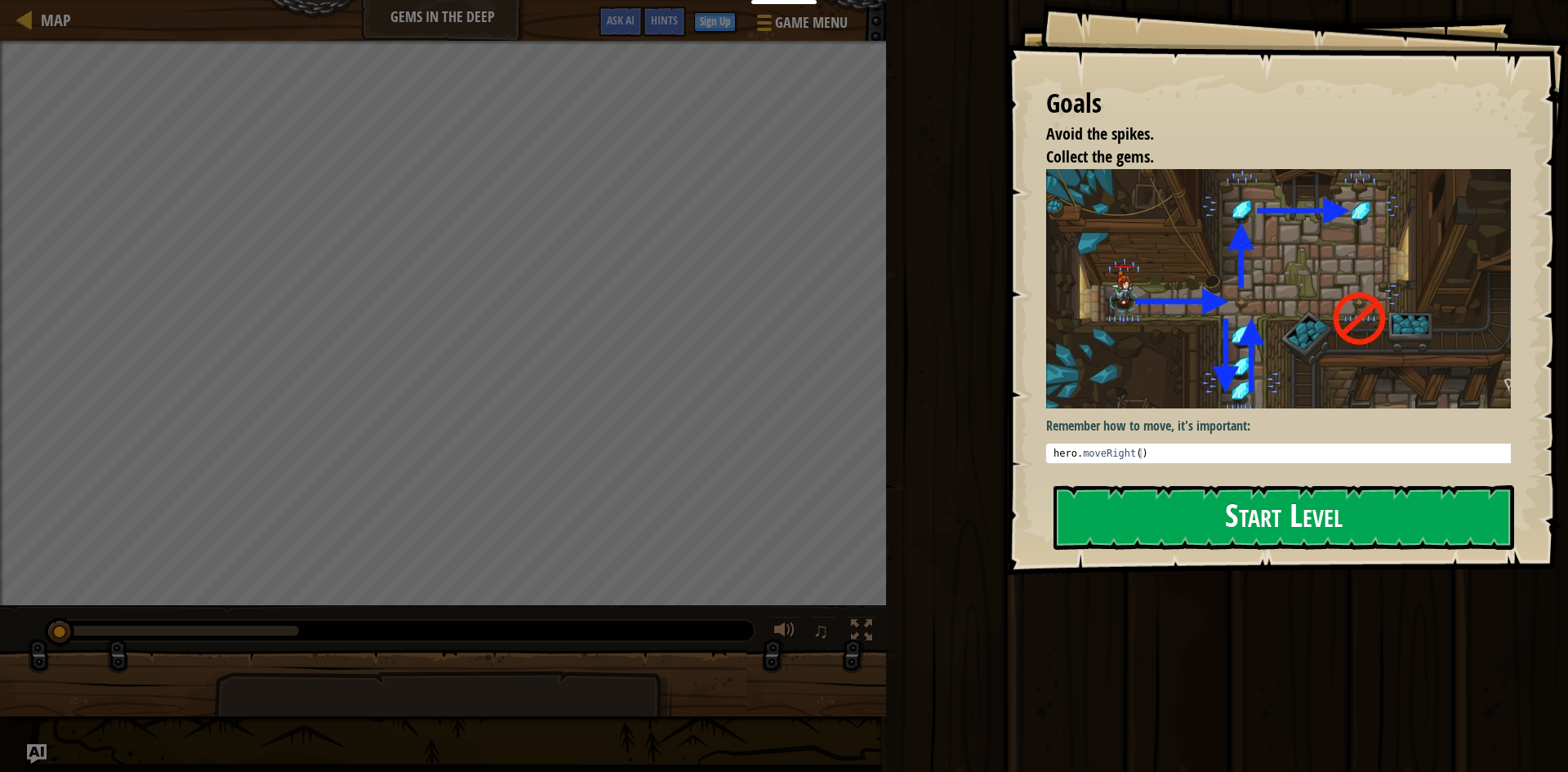
click at [1266, 516] on button "Start Level" at bounding box center [1284, 517] width 460 height 64
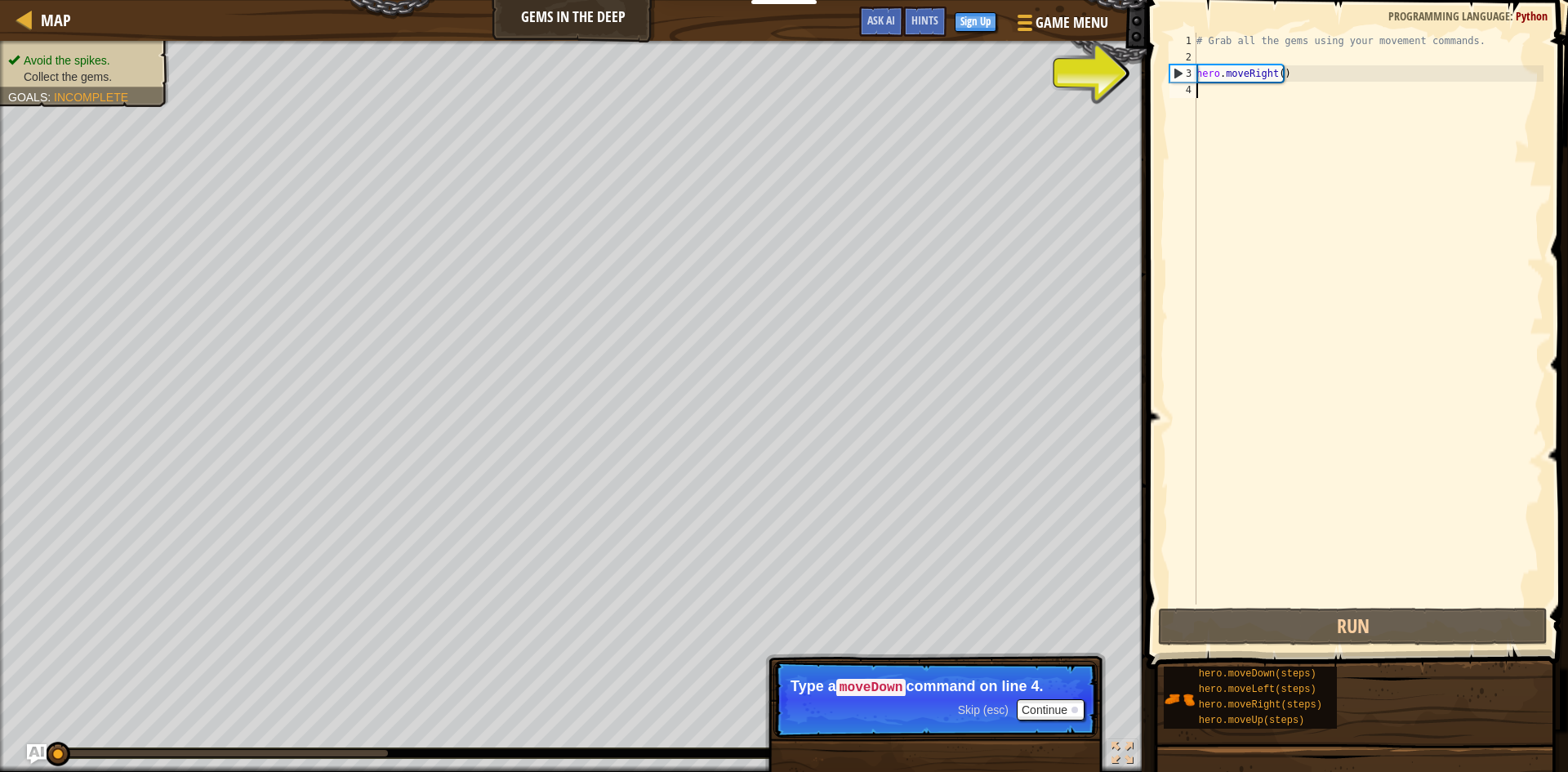
scroll to position [8, 0]
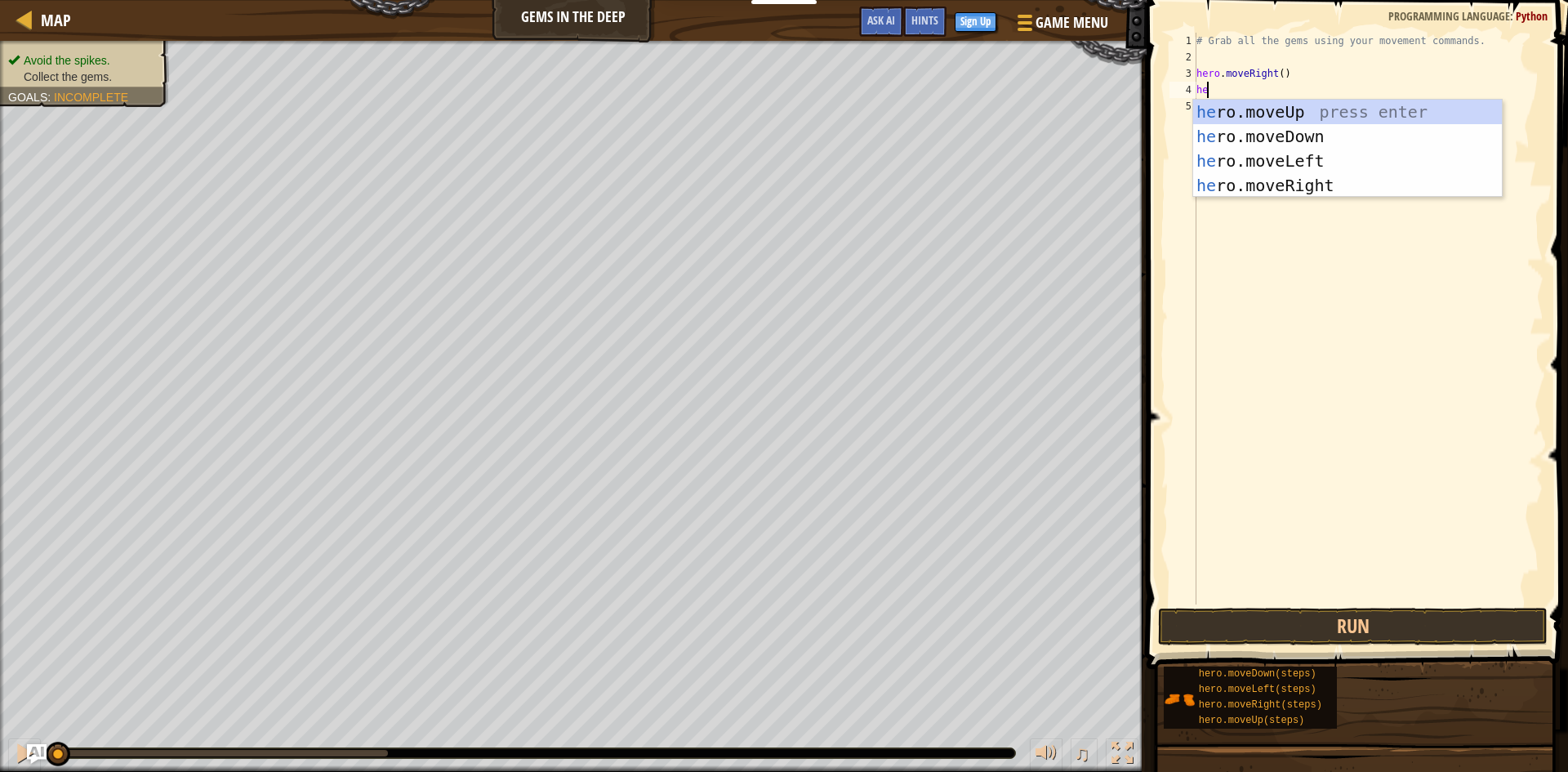
type textarea "her"
click at [1302, 140] on div "her o.moveUp press enter her o.moveDown press enter her o.moveLeft press enter …" at bounding box center [1347, 173] width 309 height 147
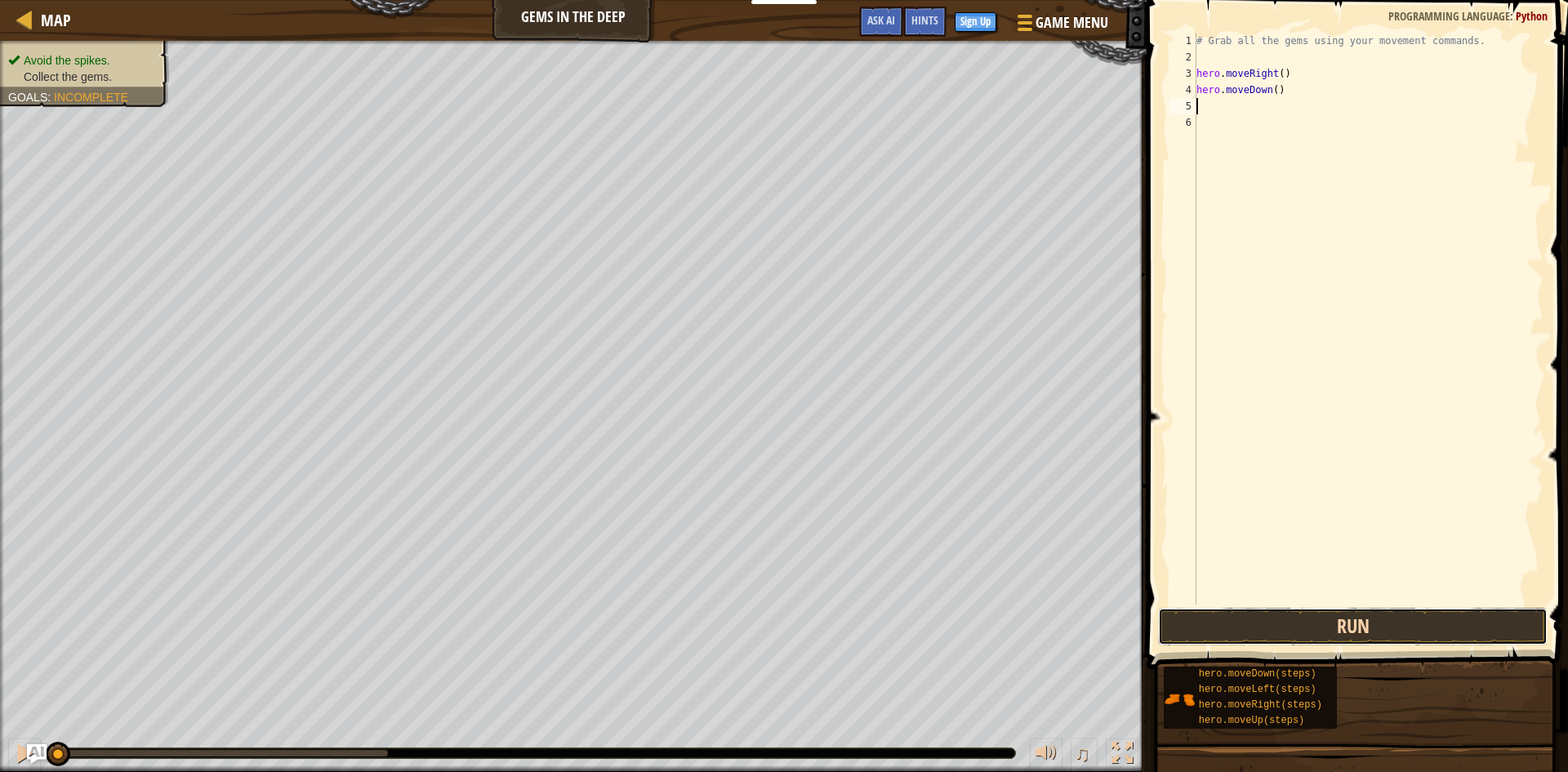
click at [1435, 621] on button "Run" at bounding box center [1353, 626] width 389 height 37
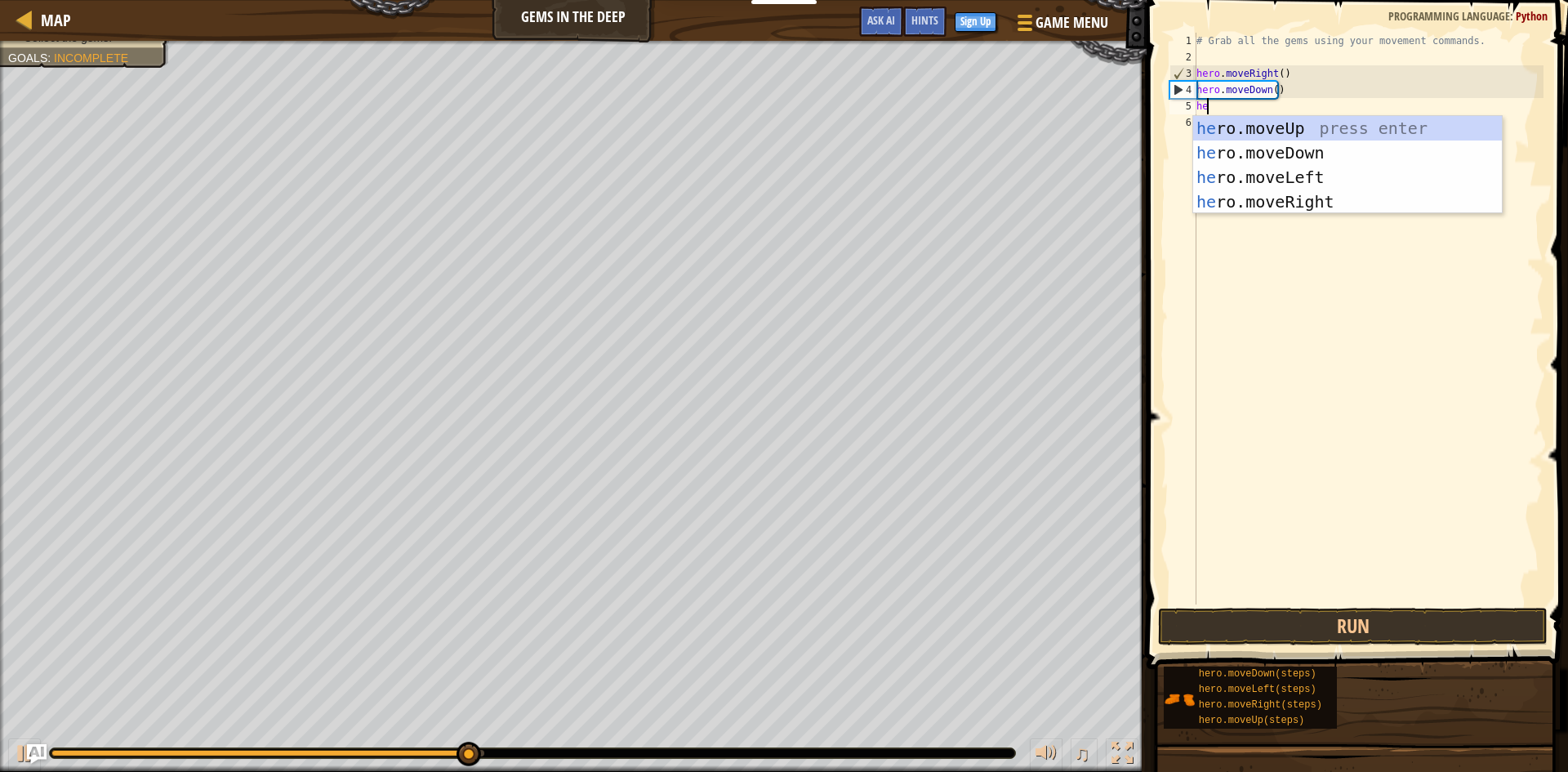
scroll to position [8, 1]
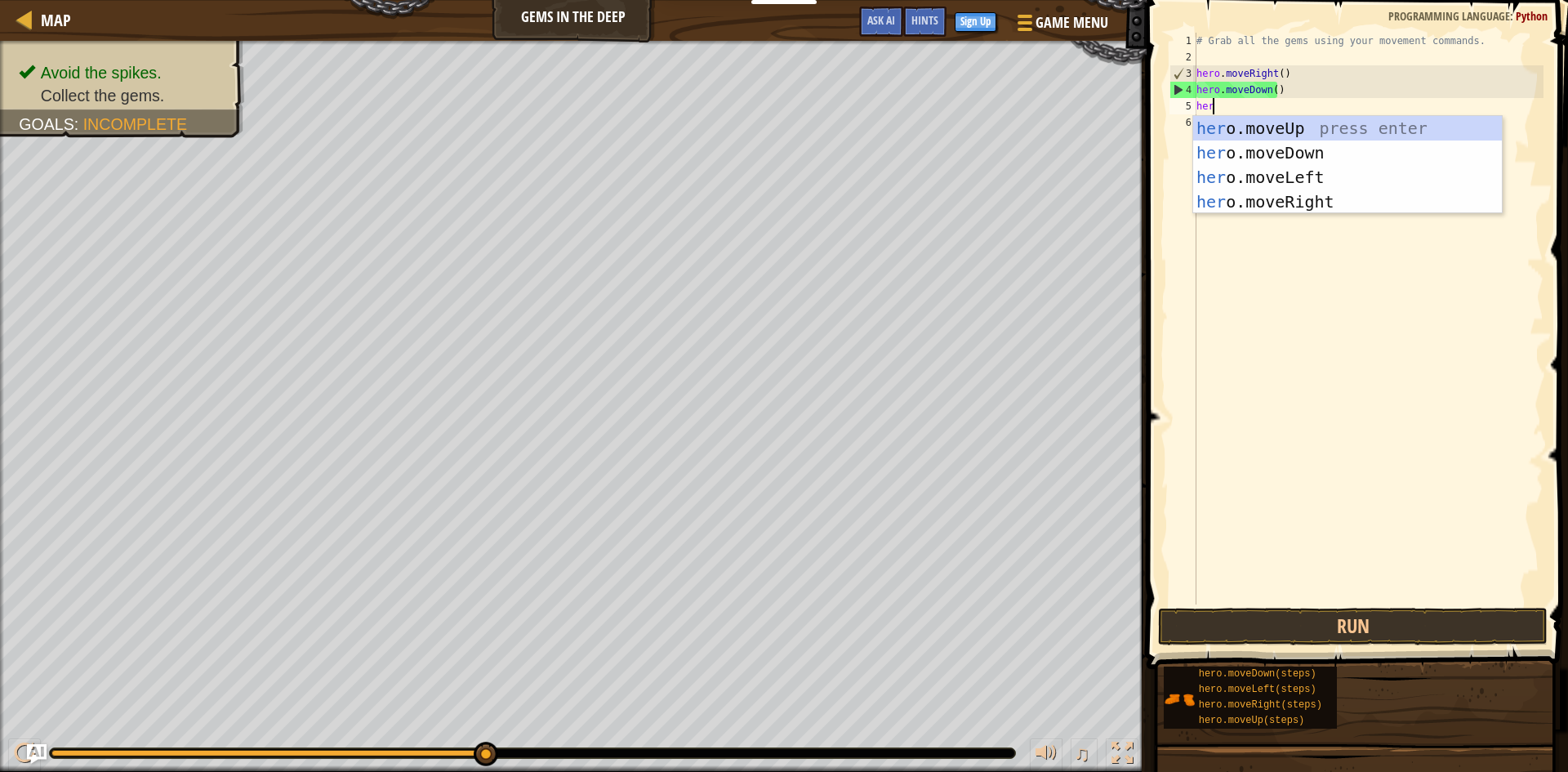
type textarea "hero"
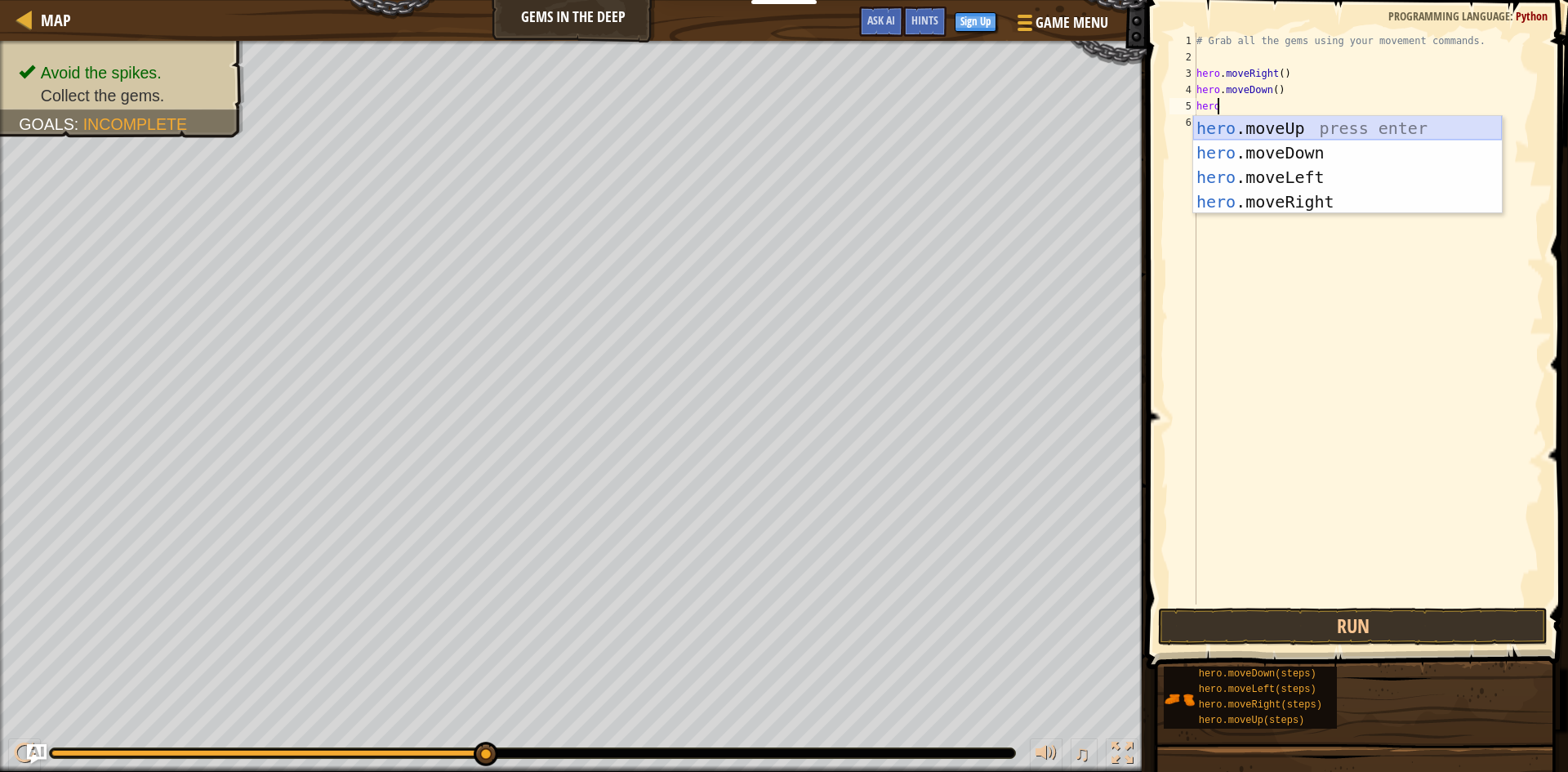
click at [1332, 133] on div "hero .moveUp press enter hero .moveDown press enter hero .moveLeft press enter …" at bounding box center [1347, 189] width 309 height 147
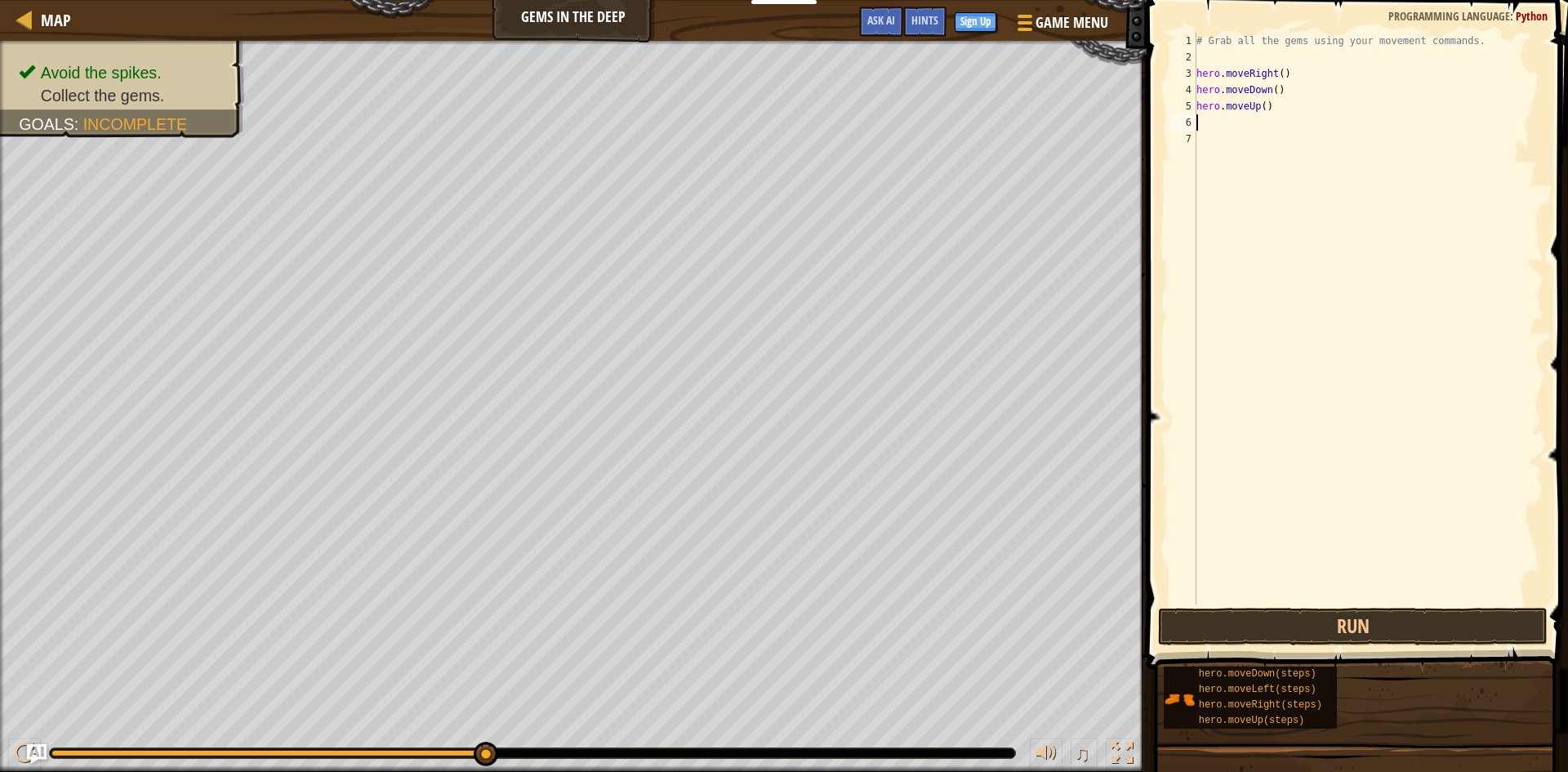
scroll to position [8, 0]
click at [1238, 194] on div "# Grab all the gems using your movement commands. hero . moveRight ( ) hero . m…" at bounding box center [1368, 335] width 350 height 604
click at [1270, 188] on div "# Grab all the gems using your movement commands. hero . moveRight ( ) hero . m…" at bounding box center [1368, 335] width 350 height 604
click at [1264, 158] on div "# Grab all the gems using your movement commands. hero . moveRight ( ) hero . m…" at bounding box center [1368, 335] width 350 height 604
click at [1200, 122] on div "# Grab all the gems using your movement commands. hero . moveRight ( ) hero . m…" at bounding box center [1368, 335] width 350 height 604
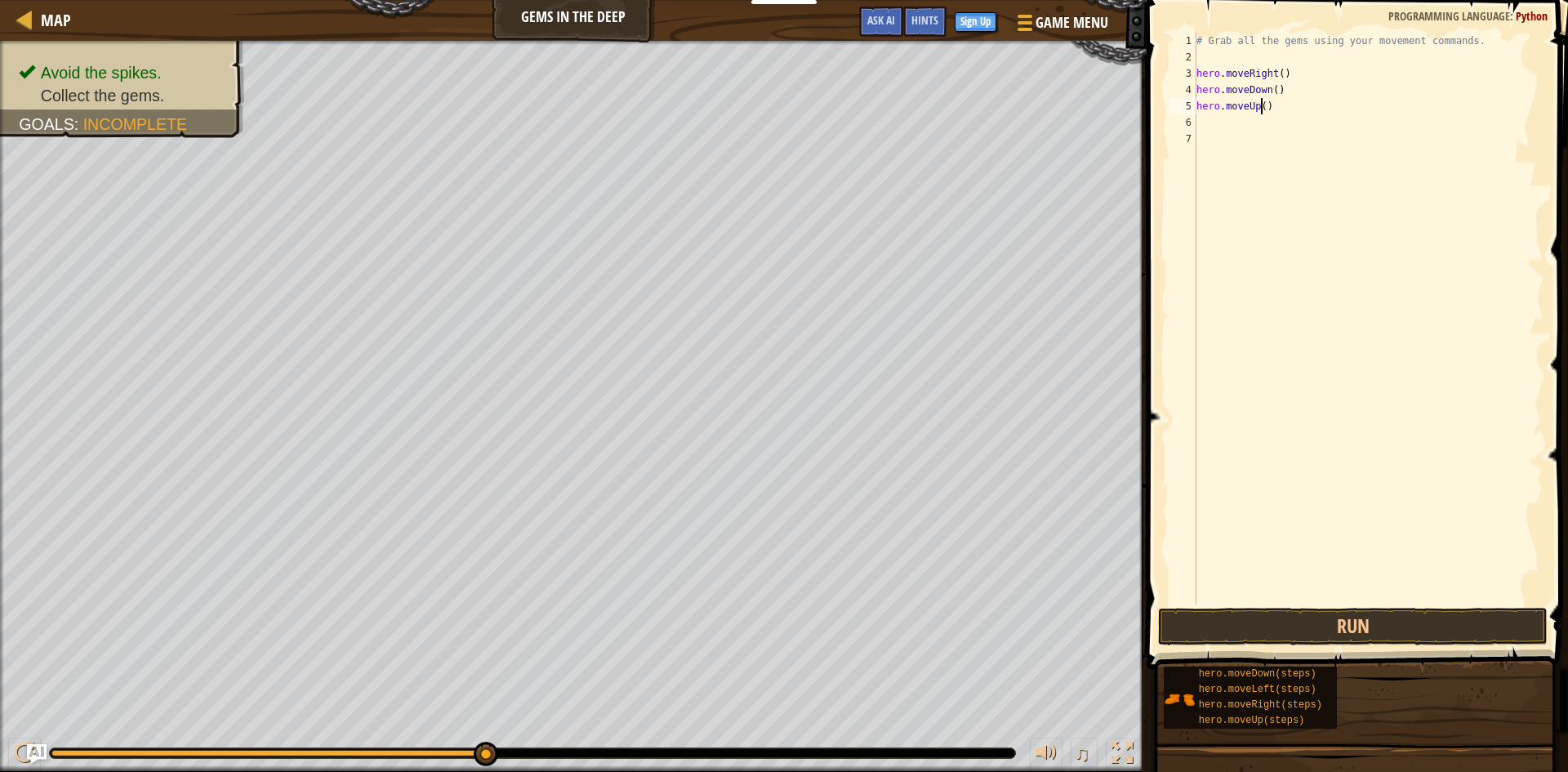
click at [1259, 105] on div "# Grab all the gems using your movement commands. hero . moveRight ( ) hero . m…" at bounding box center [1368, 335] width 350 height 604
type textarea "hero.moveUp(3)"
click at [1226, 625] on button "Run" at bounding box center [1353, 626] width 389 height 37
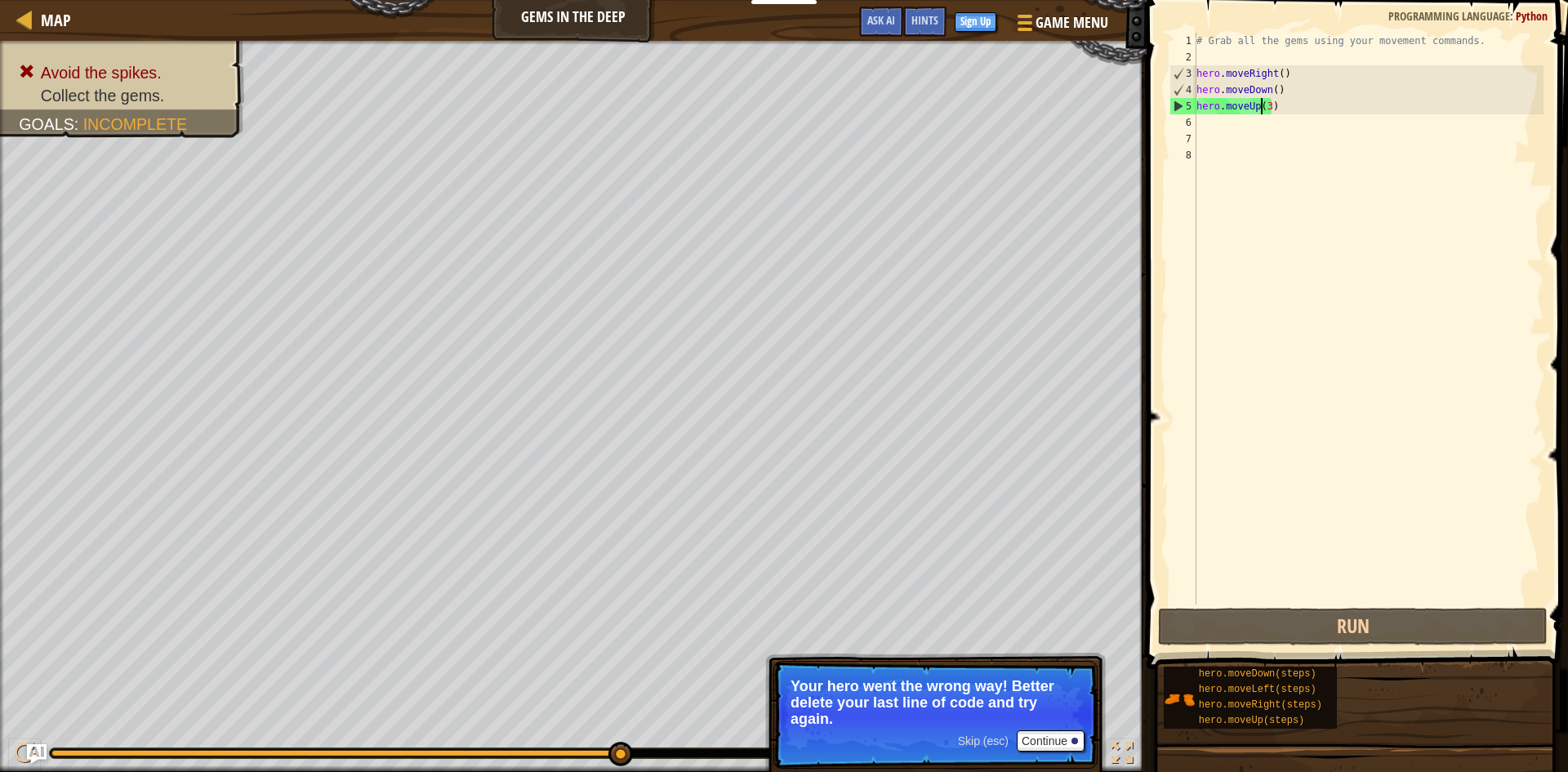
click at [1264, 107] on div "# Grab all the gems using your movement commands. hero . moveRight ( ) hero . m…" at bounding box center [1368, 335] width 350 height 604
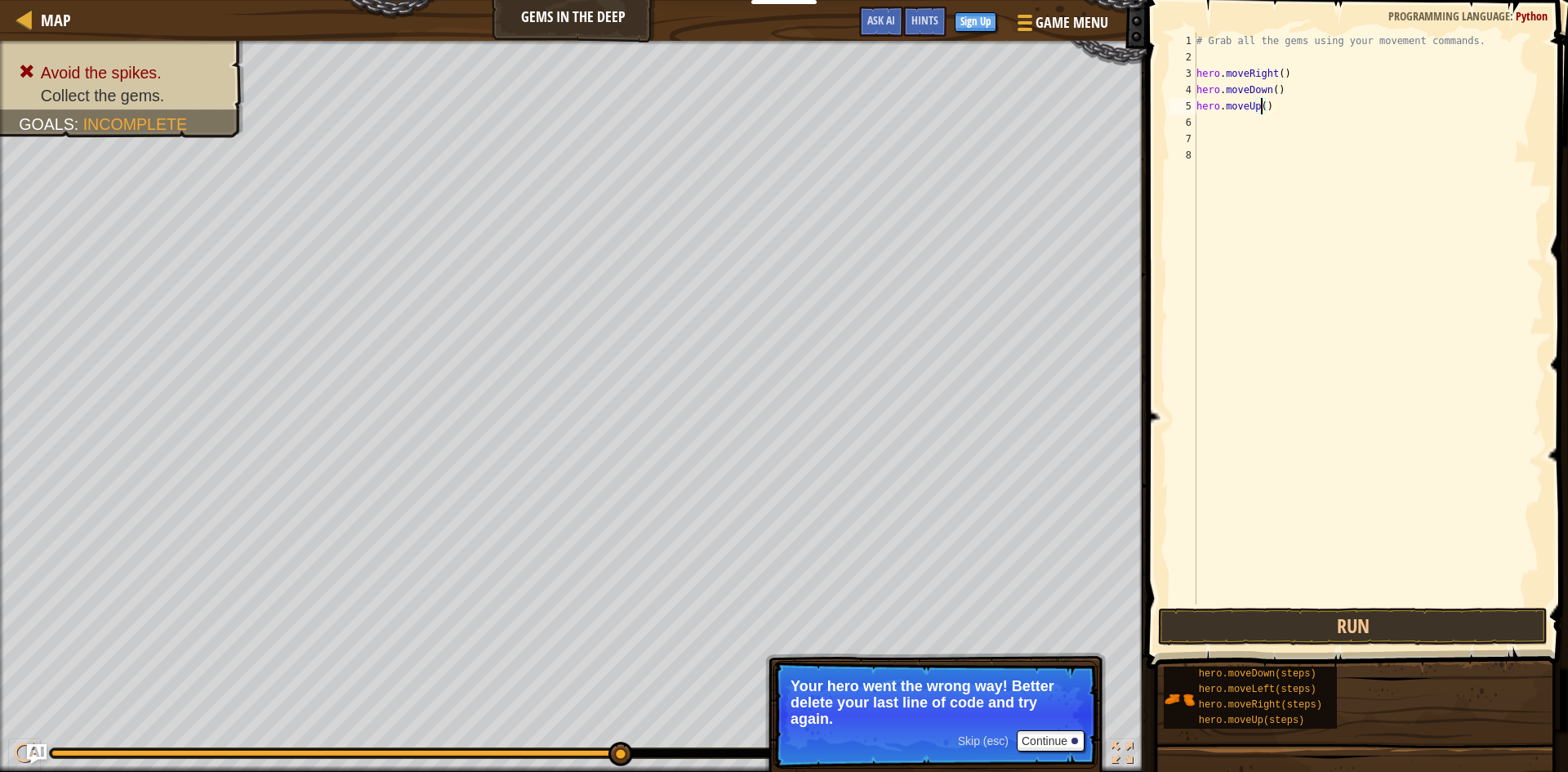
scroll to position [8, 6]
type textarea "hero.moveUp(2)"
click at [1327, 621] on button "Run" at bounding box center [1353, 626] width 389 height 37
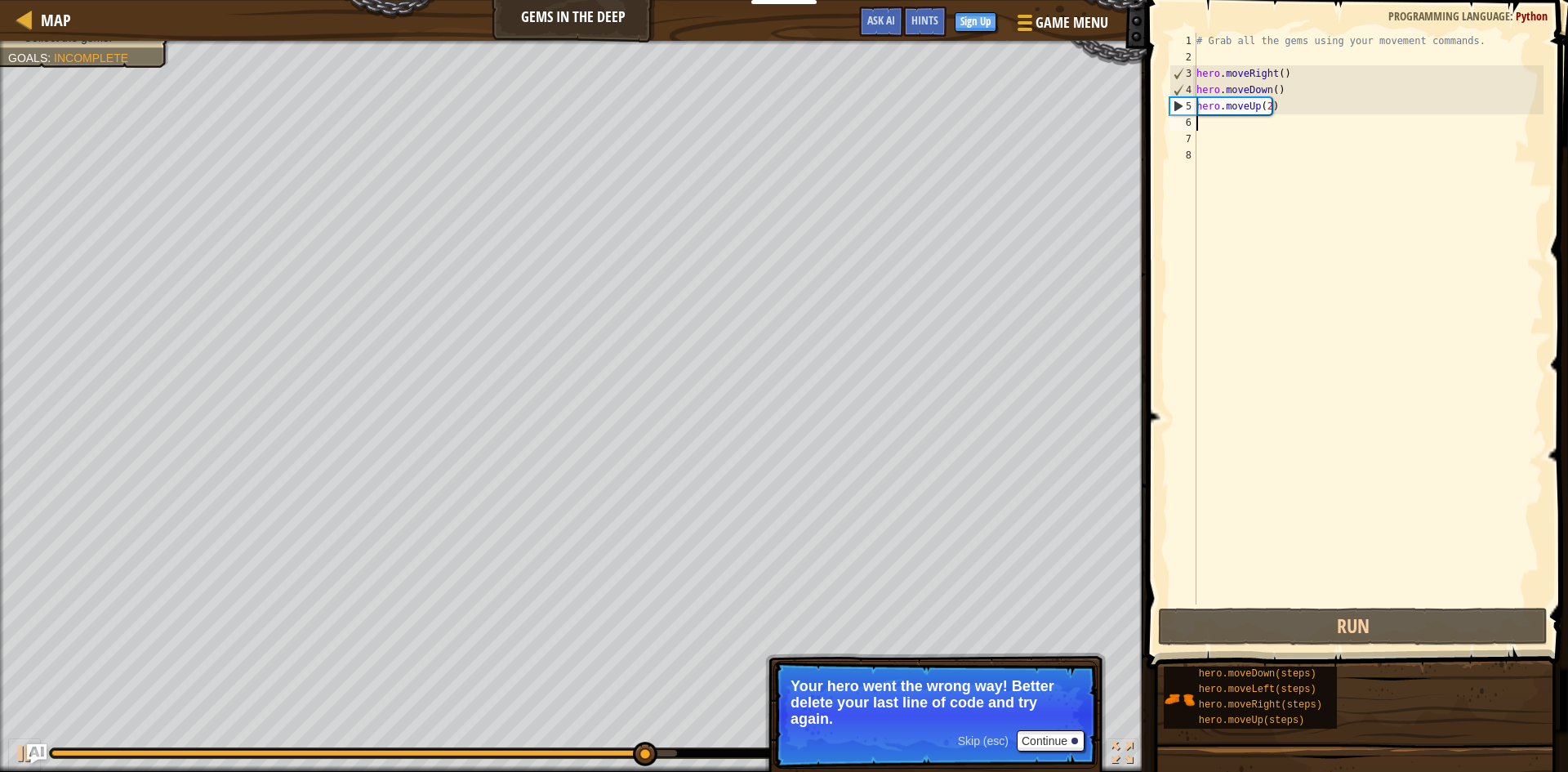
click at [1294, 120] on div "# Grab all the gems using your movement commands. hero . moveRight ( ) hero . m…" at bounding box center [1368, 335] width 350 height 604
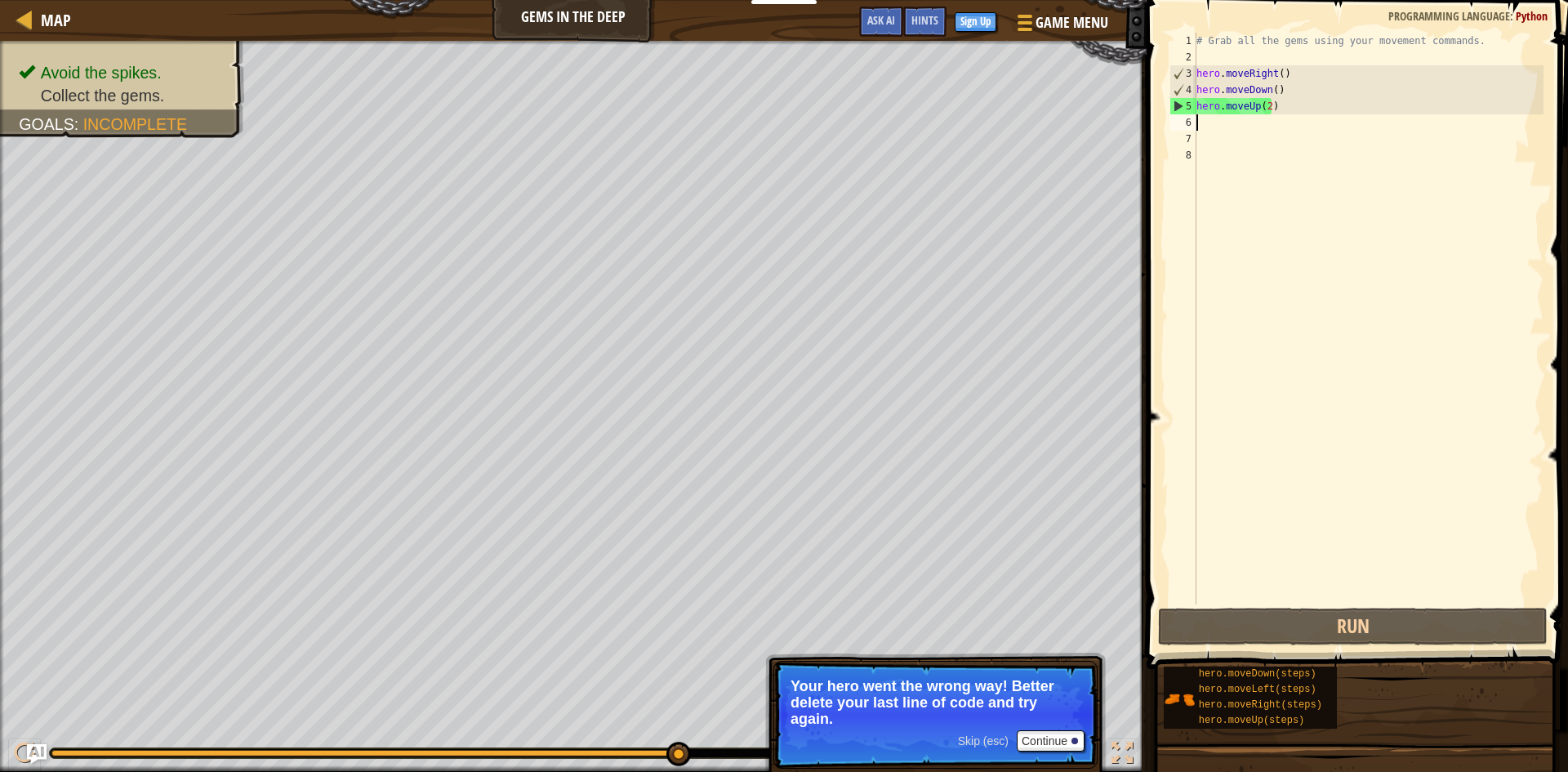
click at [1291, 112] on div "# Grab all the gems using your movement commands. hero . moveRight ( ) hero . m…" at bounding box center [1368, 335] width 350 height 604
type textarea "hero.moveUp(2)"
click at [1202, 131] on div "# Grab all the gems using your movement commands. hero . moveRight ( ) hero . m…" at bounding box center [1368, 335] width 350 height 604
click at [1202, 124] on div "# Grab all the gems using your movement commands. hero . moveRight ( ) hero . m…" at bounding box center [1368, 335] width 350 height 604
type textarea "g"
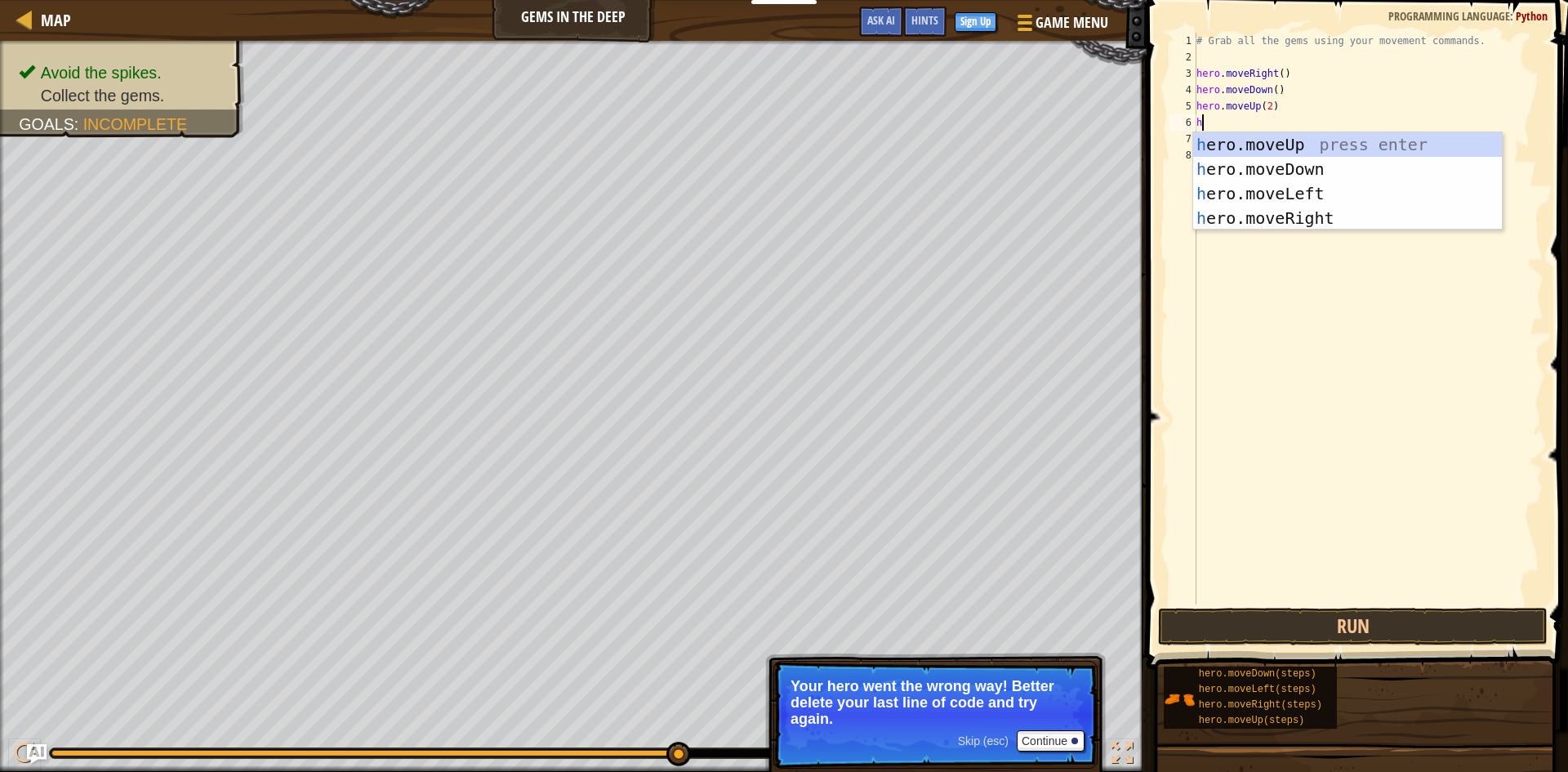
type textarea "he"
click at [1259, 195] on div "he ro.moveUp press enter he ro.moveDown press enter he ro.moveLeft press enter …" at bounding box center [1347, 205] width 309 height 147
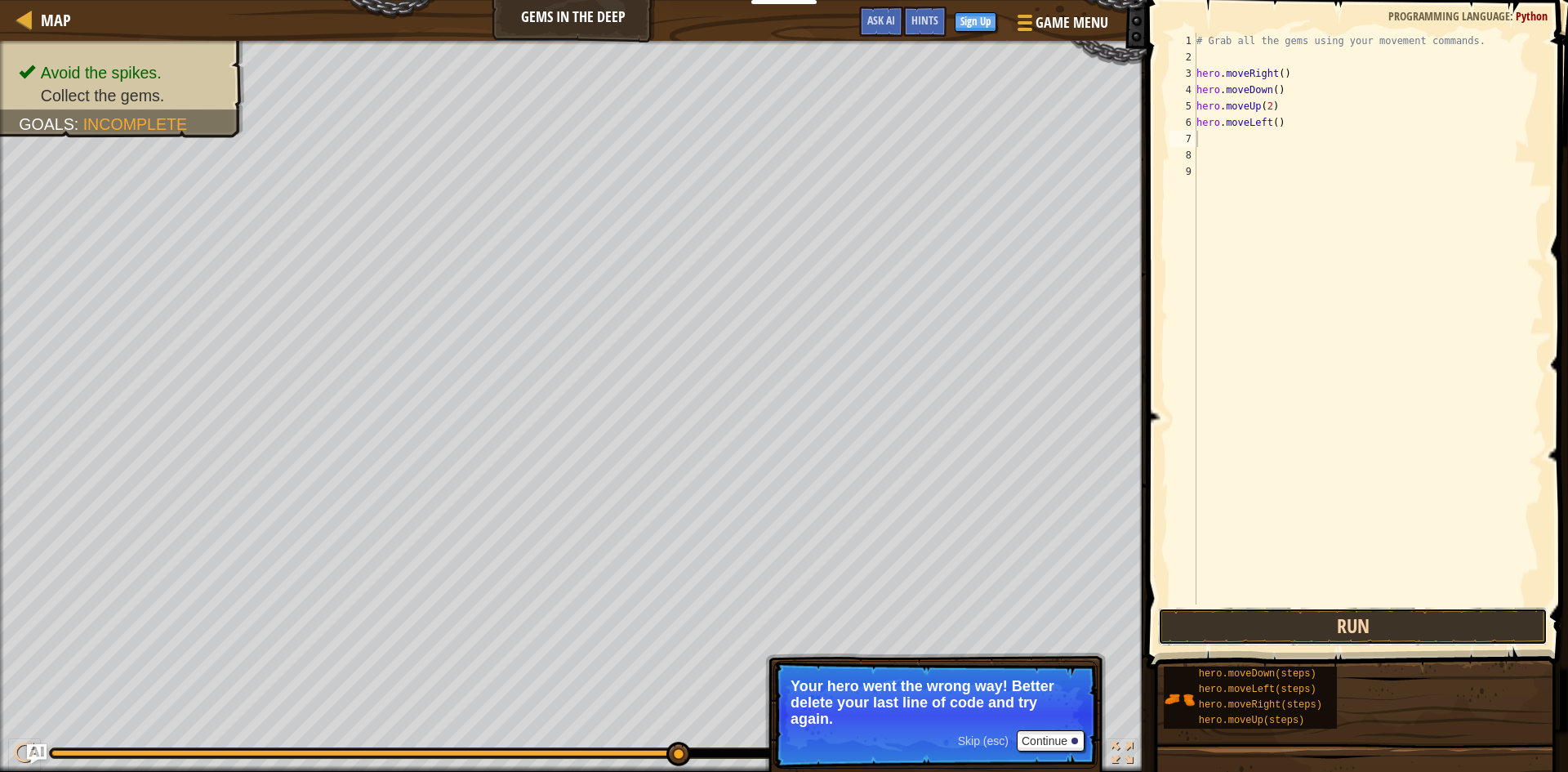
click at [1386, 610] on button "Run" at bounding box center [1353, 626] width 389 height 37
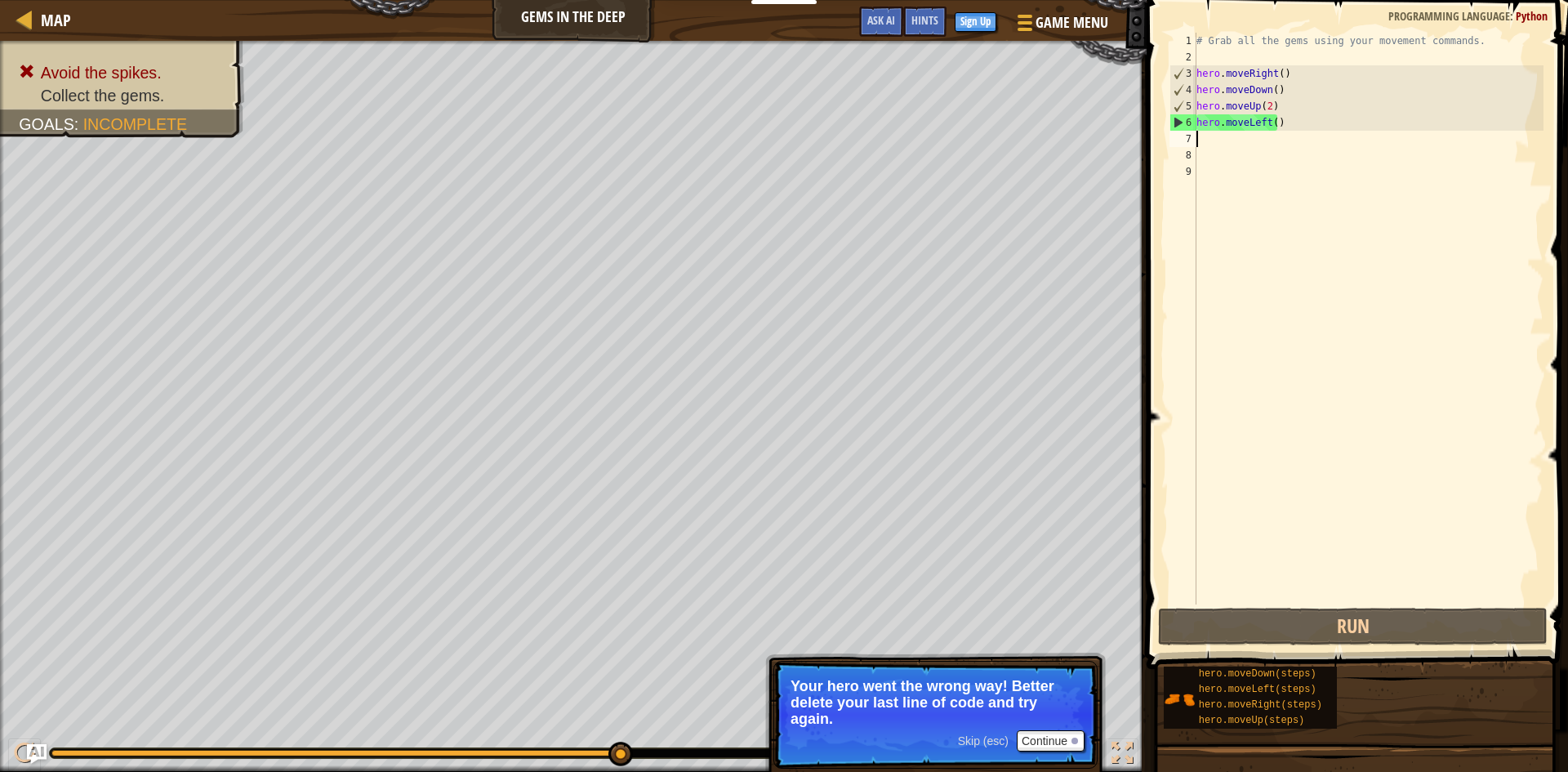
click at [1254, 132] on div "# Grab all the gems using your movement commands. hero . moveRight ( ) hero . m…" at bounding box center [1368, 335] width 350 height 604
click at [1264, 125] on div "# Grab all the gems using your movement commands. hero . moveRight ( ) hero . m…" at bounding box center [1368, 335] width 350 height 604
click at [1267, 124] on div "# Grab all the gems using your movement commands. hero . moveRight ( ) hero . m…" at bounding box center [1368, 335] width 350 height 604
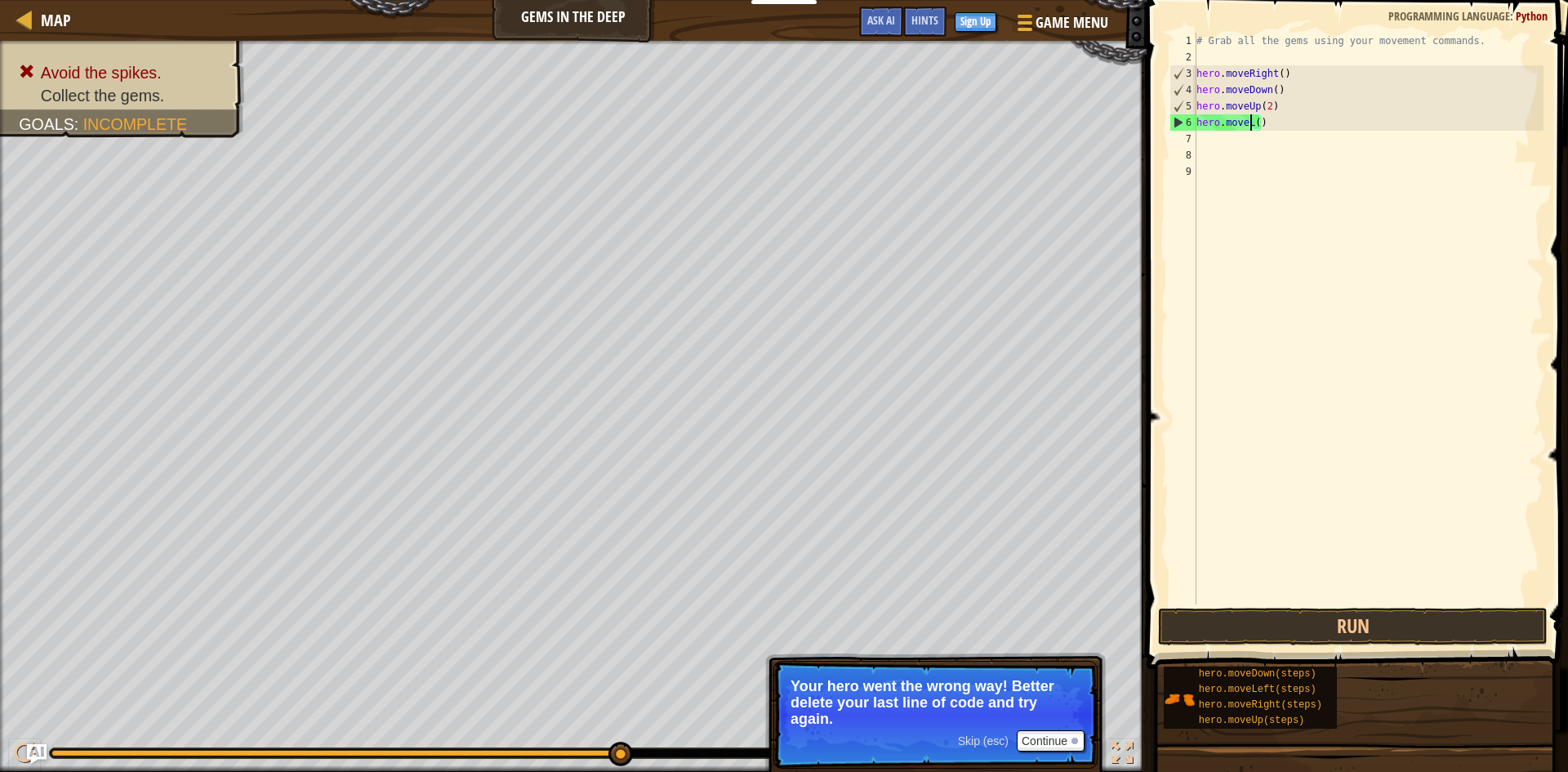
type textarea "hero.move()"
click at [1200, 248] on div "# Grab all the gems using your movement commands. hero . moveRight ( ) hero . m…" at bounding box center [1368, 335] width 350 height 604
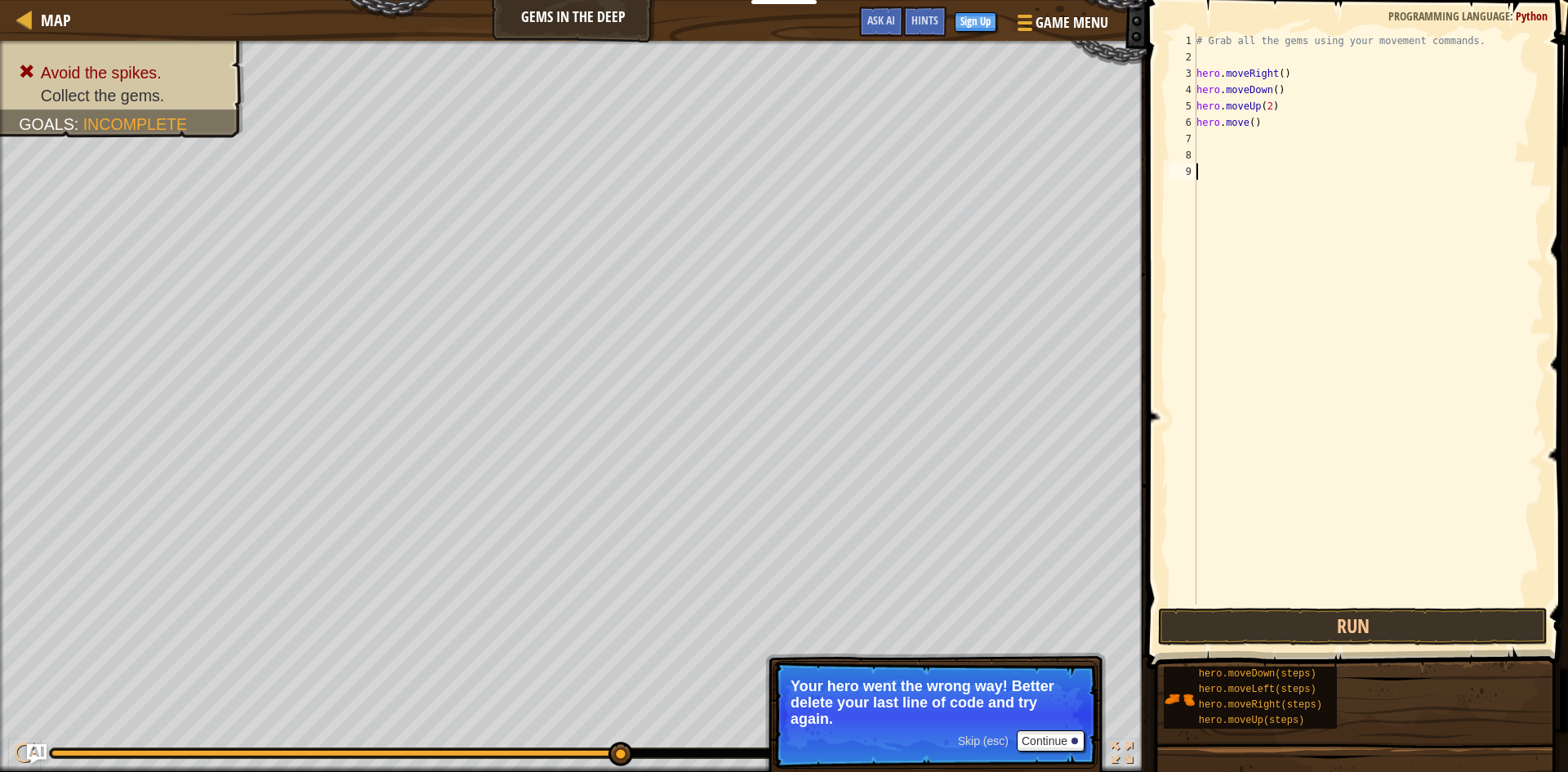
click at [1229, 120] on div "# Grab all the gems using your movement commands. hero . moveRight ( ) hero . m…" at bounding box center [1368, 335] width 350 height 604
type textarea "hero.move()"
drag, startPoint x: 1234, startPoint y: 118, endPoint x: 1204, endPoint y: 126, distance: 31.0
click at [1204, 126] on div "# Grab all the gems using your movement commands. hero . moveRight ( ) hero . m…" at bounding box center [1368, 335] width 350 height 604
click at [1242, 124] on div "# Grab all the gems using your movement commands. hero . moveRight ( ) hero . m…" at bounding box center [1368, 335] width 350 height 604
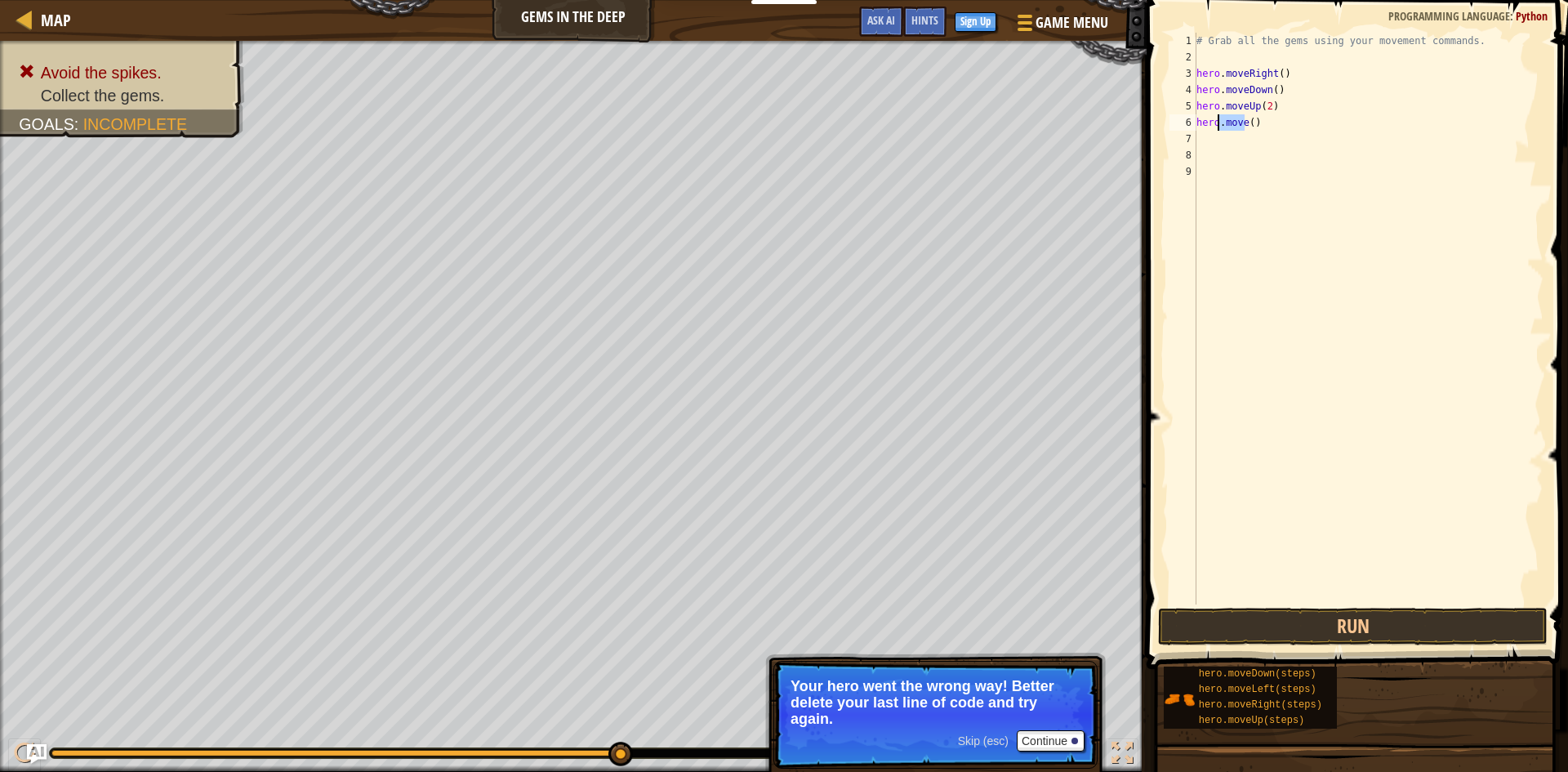
drag, startPoint x: 1247, startPoint y: 123, endPoint x: 1260, endPoint y: 124, distance: 13.0
click at [1223, 125] on div "# Grab all the gems using your movement commands. hero . moveRight ( ) hero . m…" at bounding box center [1368, 335] width 350 height 604
drag, startPoint x: 1279, startPoint y: 125, endPoint x: 1193, endPoint y: 124, distance: 86.0
click at [1193, 124] on div "hero.move() 1 2 3 4 5 6 7 8 9 # Grab all the gems using your movement commands.…" at bounding box center [1355, 318] width 378 height 572
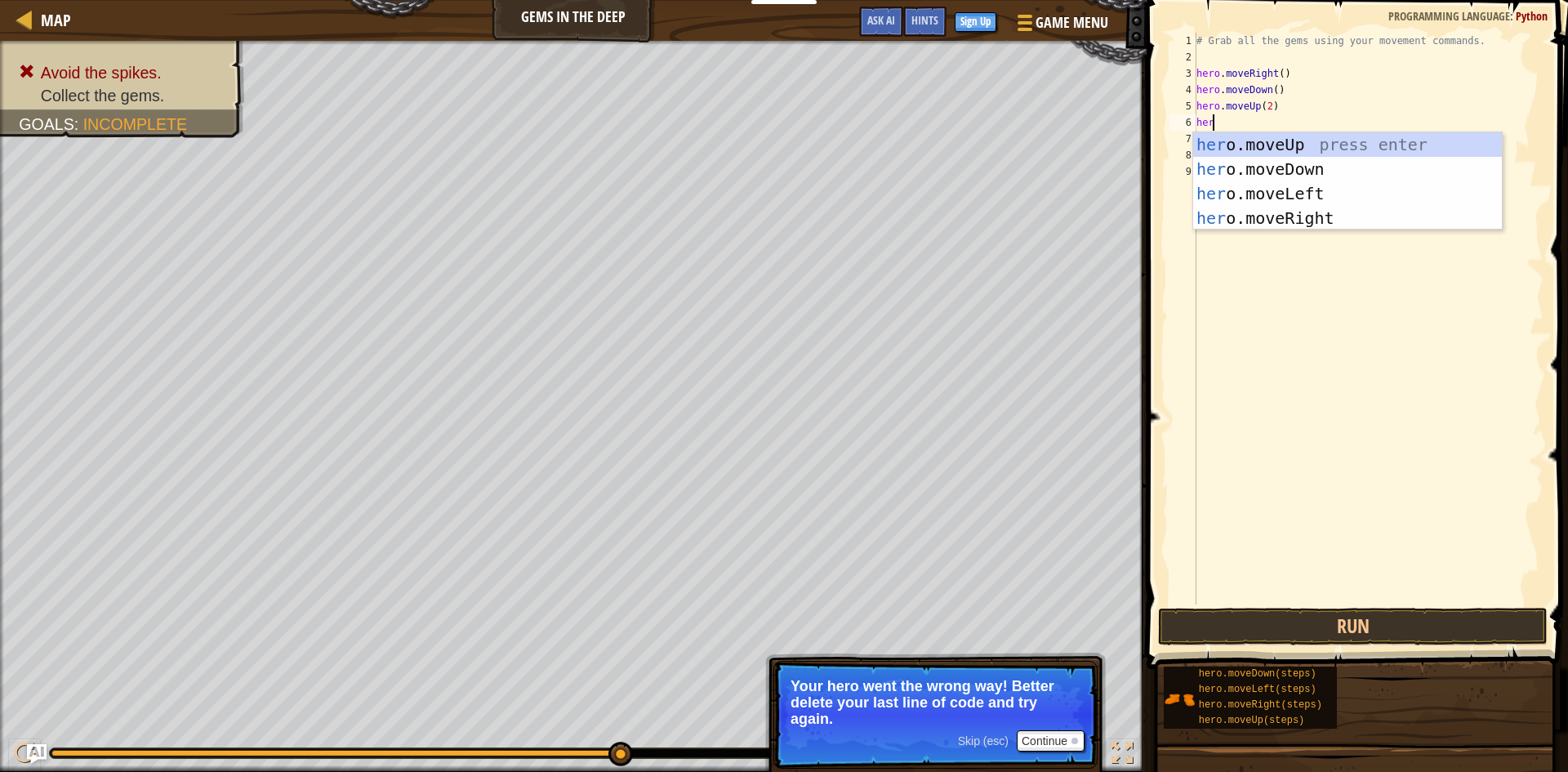
scroll to position [8, 1]
type textarea "hero"
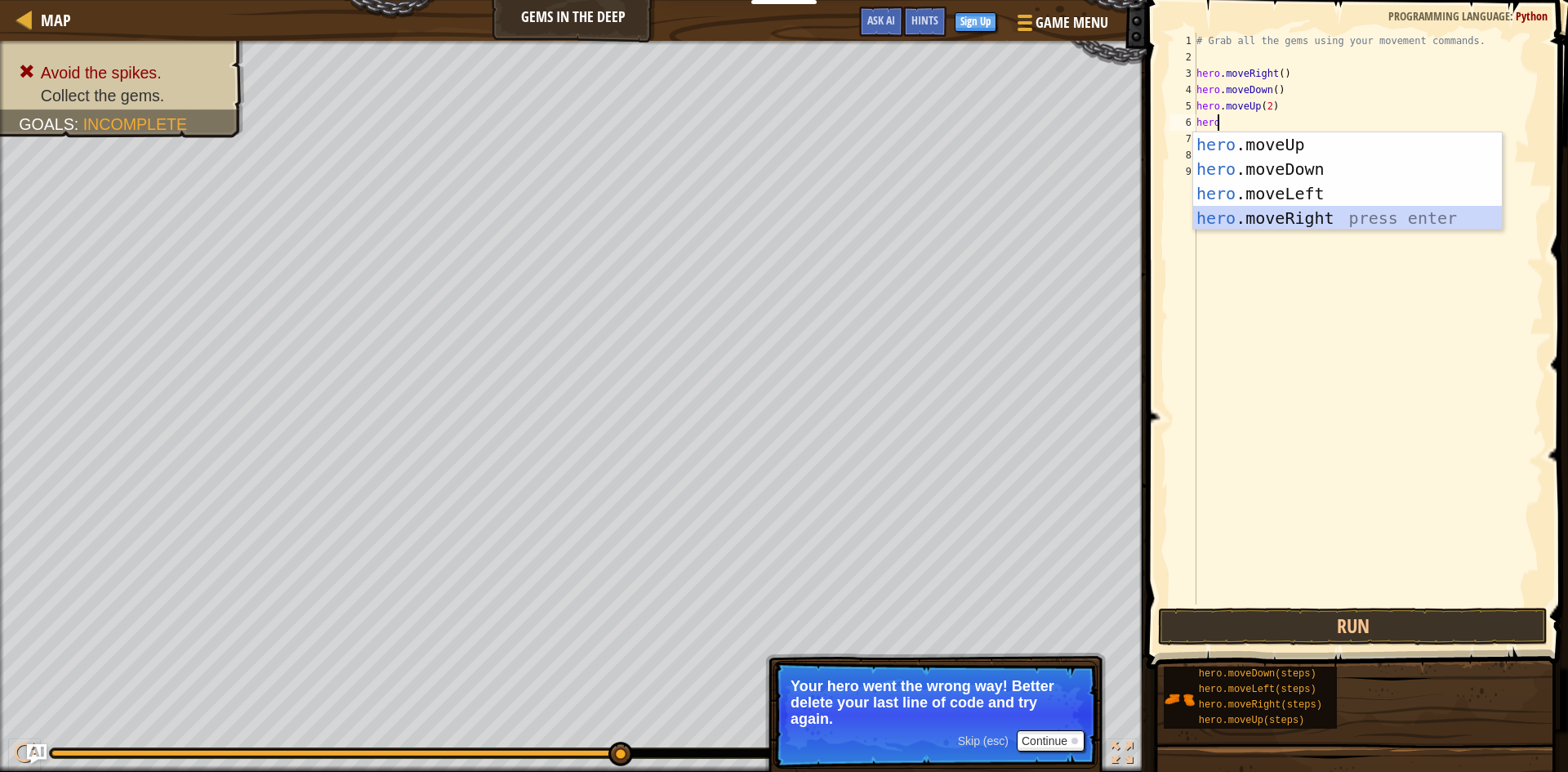
click at [1284, 220] on div "hero .moveUp press enter hero .moveDown press enter hero .moveLeft press enter …" at bounding box center [1347, 205] width 309 height 147
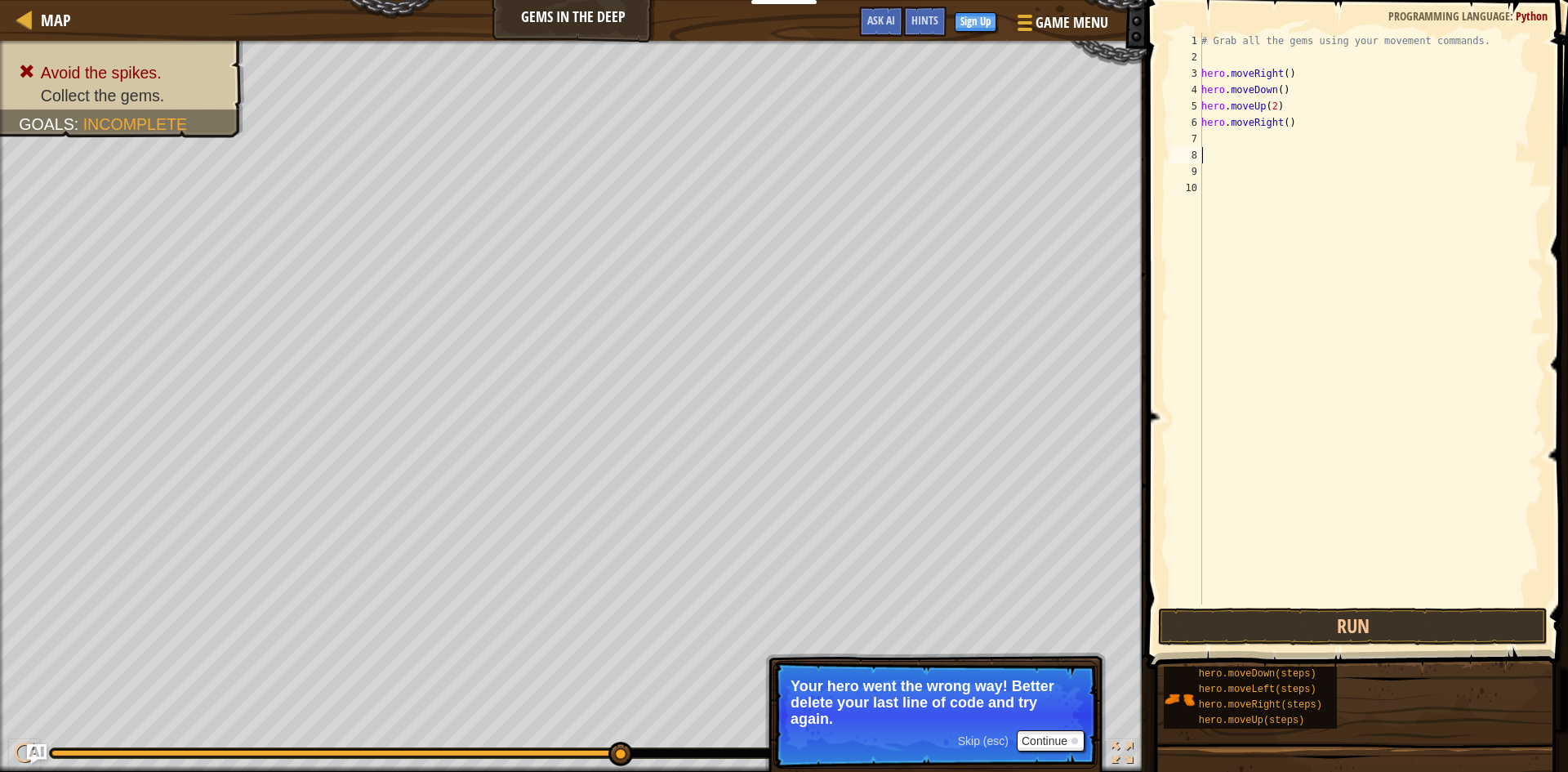
click at [1359, 150] on div "# Grab all the gems using your movement commands. hero . moveRight ( ) hero . m…" at bounding box center [1370, 335] width 345 height 604
click at [1281, 121] on div "# Grab all the gems using your movement commands. hero . moveRight ( ) hero . m…" at bounding box center [1370, 335] width 345 height 604
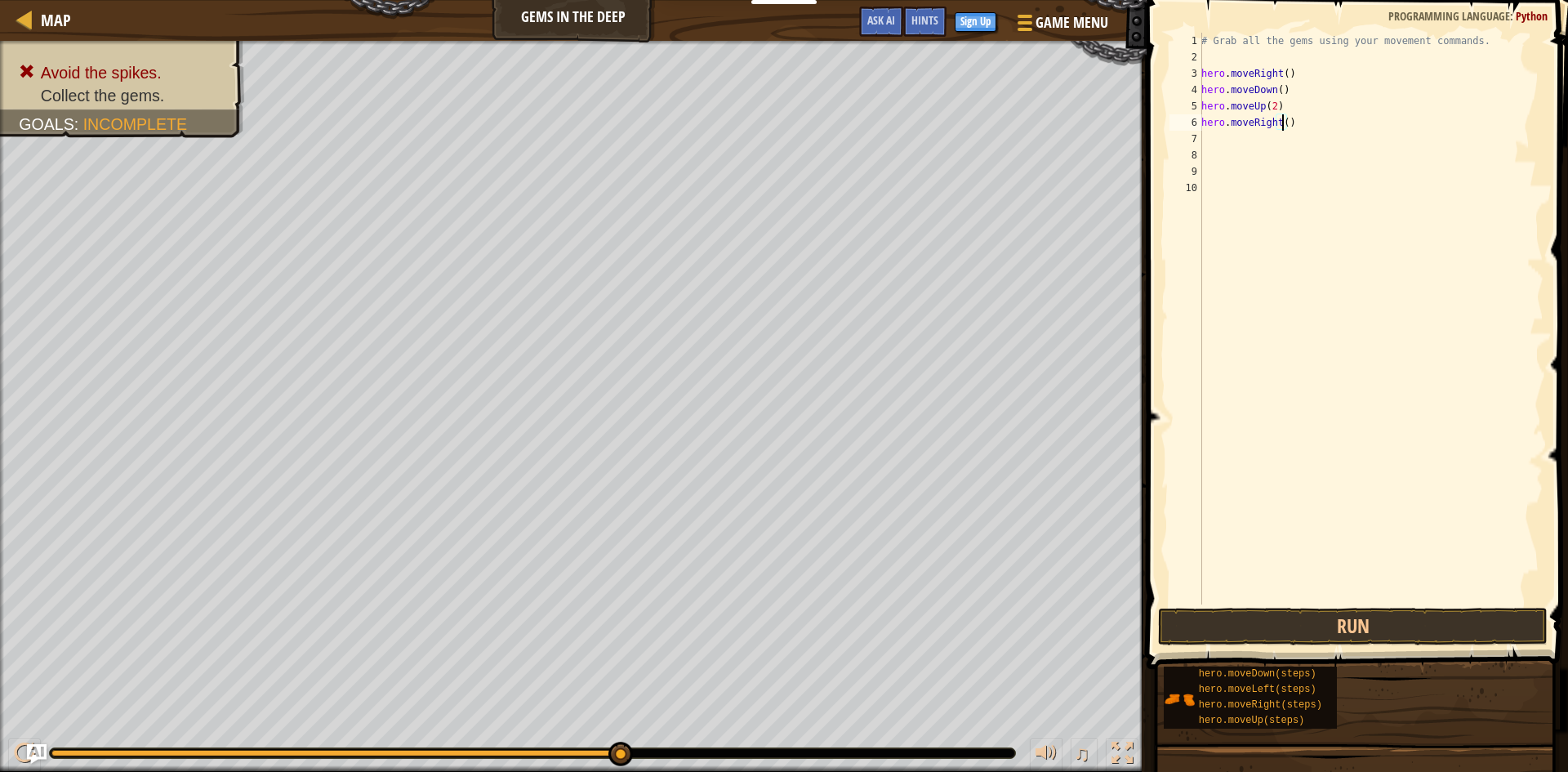
type textarea "hero.moveRight(2)"
type textarea "h"
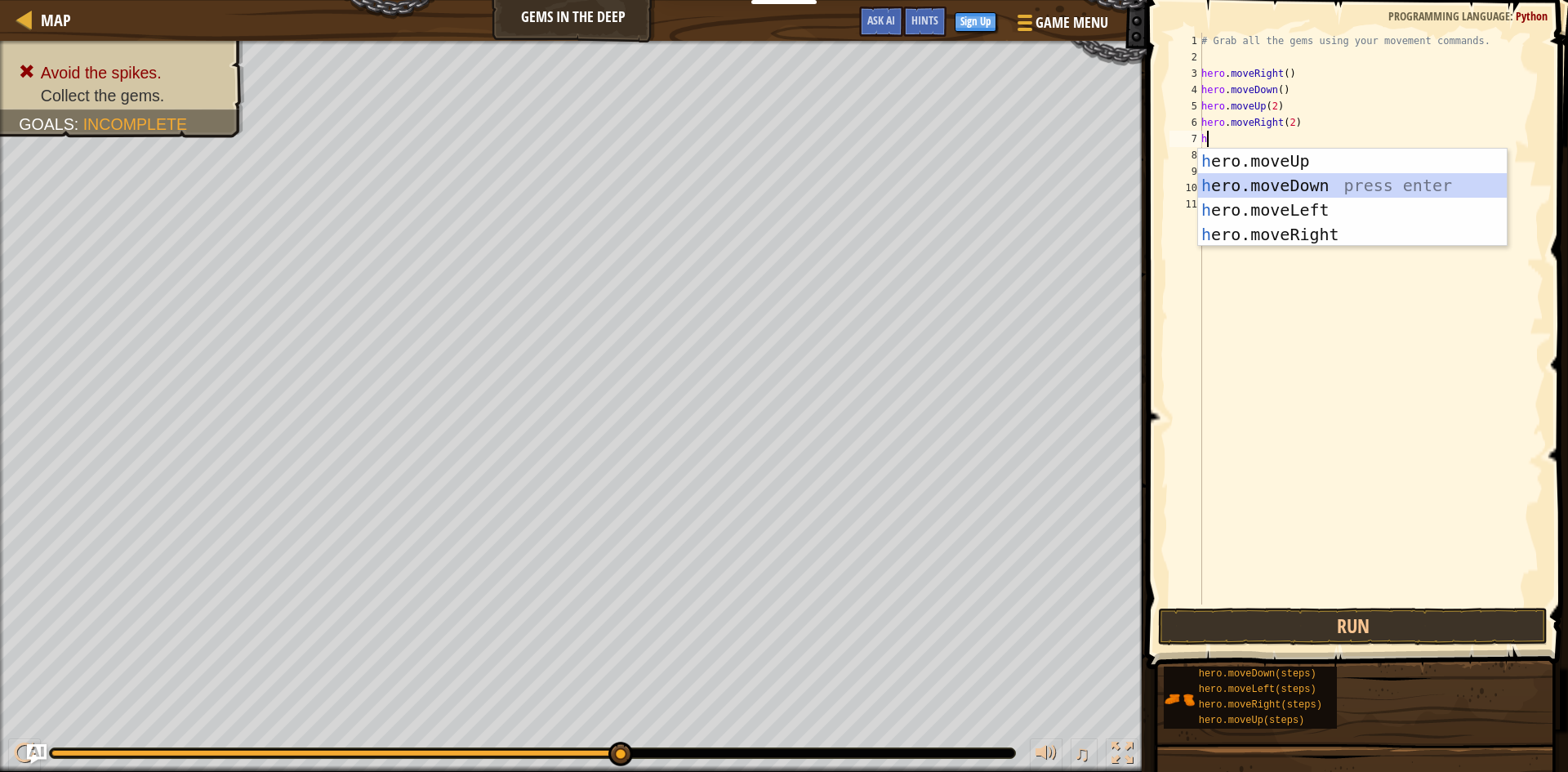
click at [1315, 190] on div "h ero.moveUp press enter h ero.moveDown press enter h ero.moveLeft press enter …" at bounding box center [1352, 222] width 309 height 147
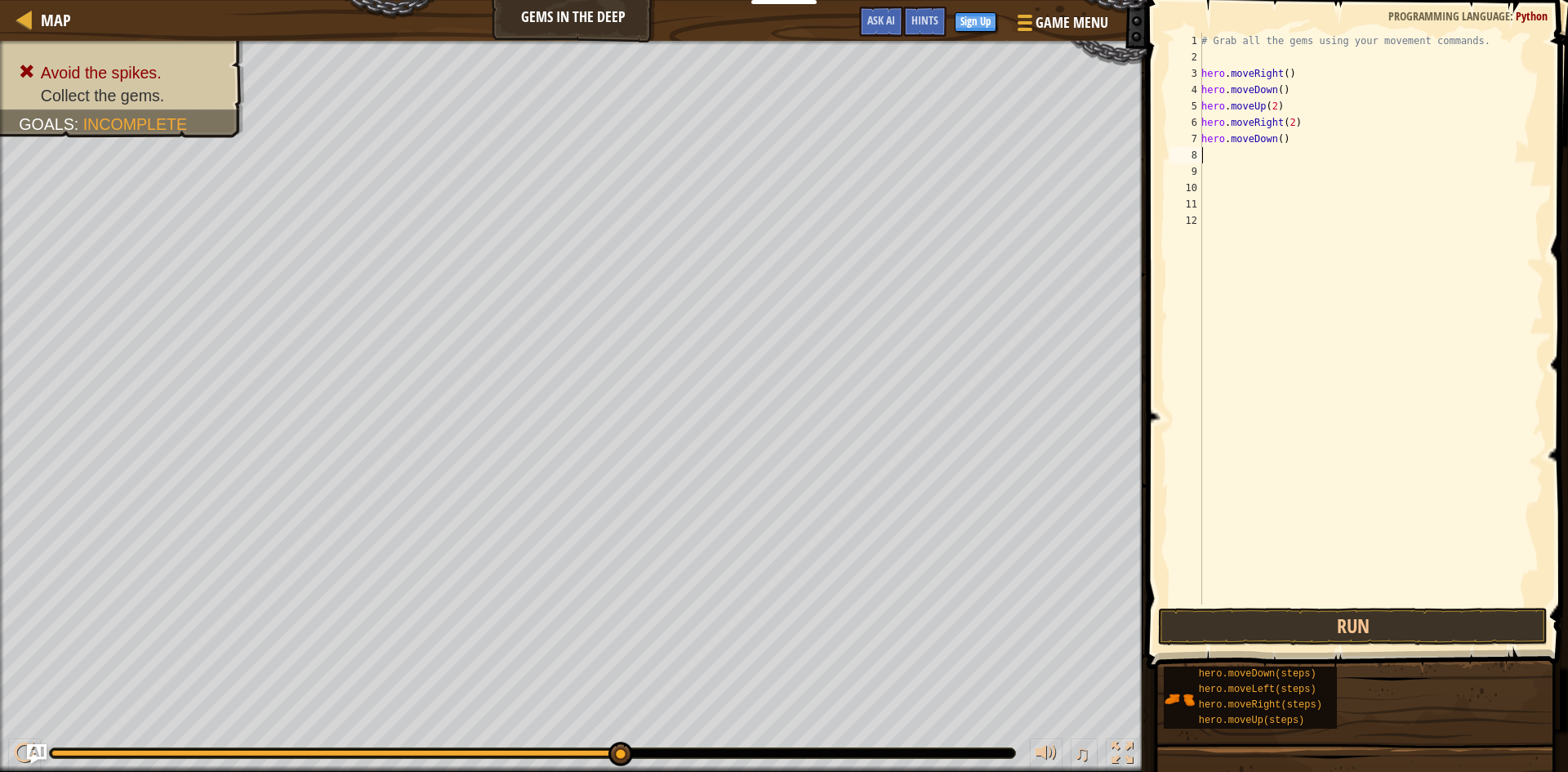
click at [1275, 136] on div "# Grab all the gems using your movement commands. hero . moveRight ( ) hero . m…" at bounding box center [1370, 335] width 345 height 604
click at [1277, 135] on div "# Grab all the gems using your movement commands. hero . moveRight ( ) hero . m…" at bounding box center [1370, 335] width 345 height 604
type textarea "hero.moveDown(2)"
drag, startPoint x: 1353, startPoint y: 635, endPoint x: 1342, endPoint y: 627, distance: 13.6
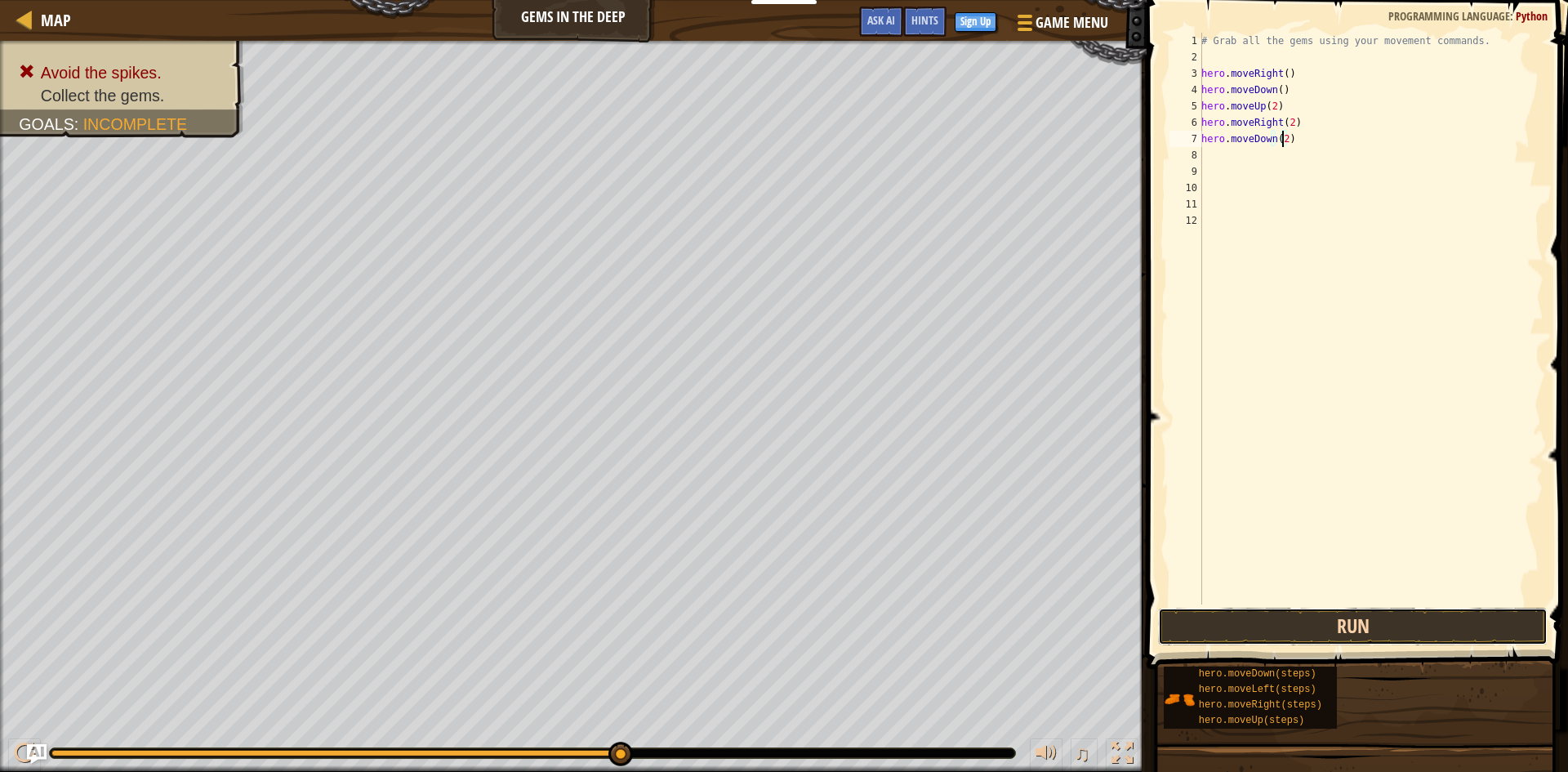
click at [1347, 636] on button "Run" at bounding box center [1353, 626] width 389 height 37
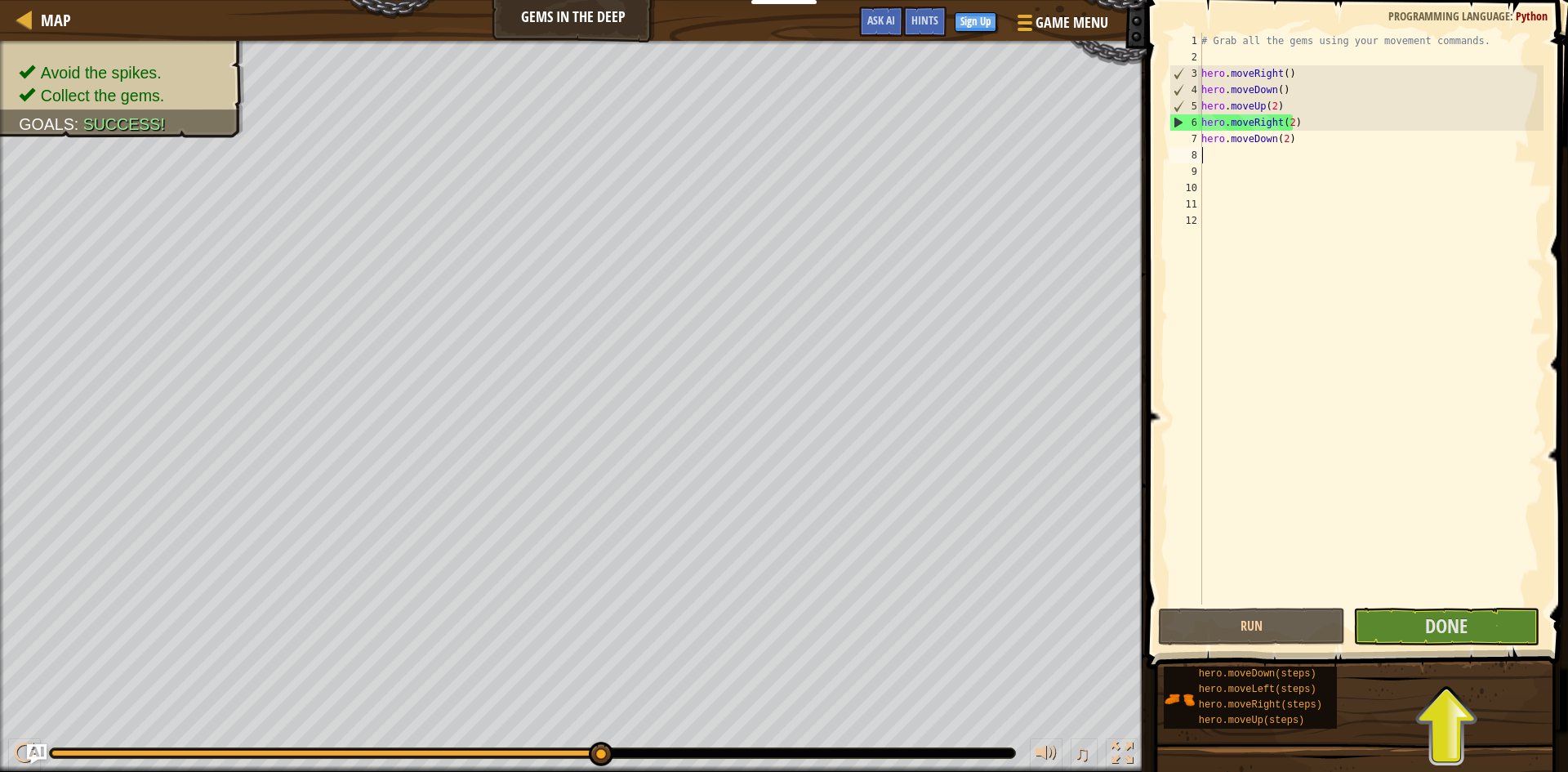
drag, startPoint x: 1295, startPoint y: 147, endPoint x: 1256, endPoint y: 151, distance: 39.2
click at [1256, 151] on div "# Grab all the gems using your movement commands. hero . moveRight ( ) hero . m…" at bounding box center [1370, 335] width 345 height 604
drag, startPoint x: 1310, startPoint y: 145, endPoint x: 1188, endPoint y: 142, distance: 122.0
click at [1188, 142] on div "1 2 3 4 5 6 7 8 9 10 11 12 # Grab all the gems using your movement commands. he…" at bounding box center [1355, 318] width 378 height 572
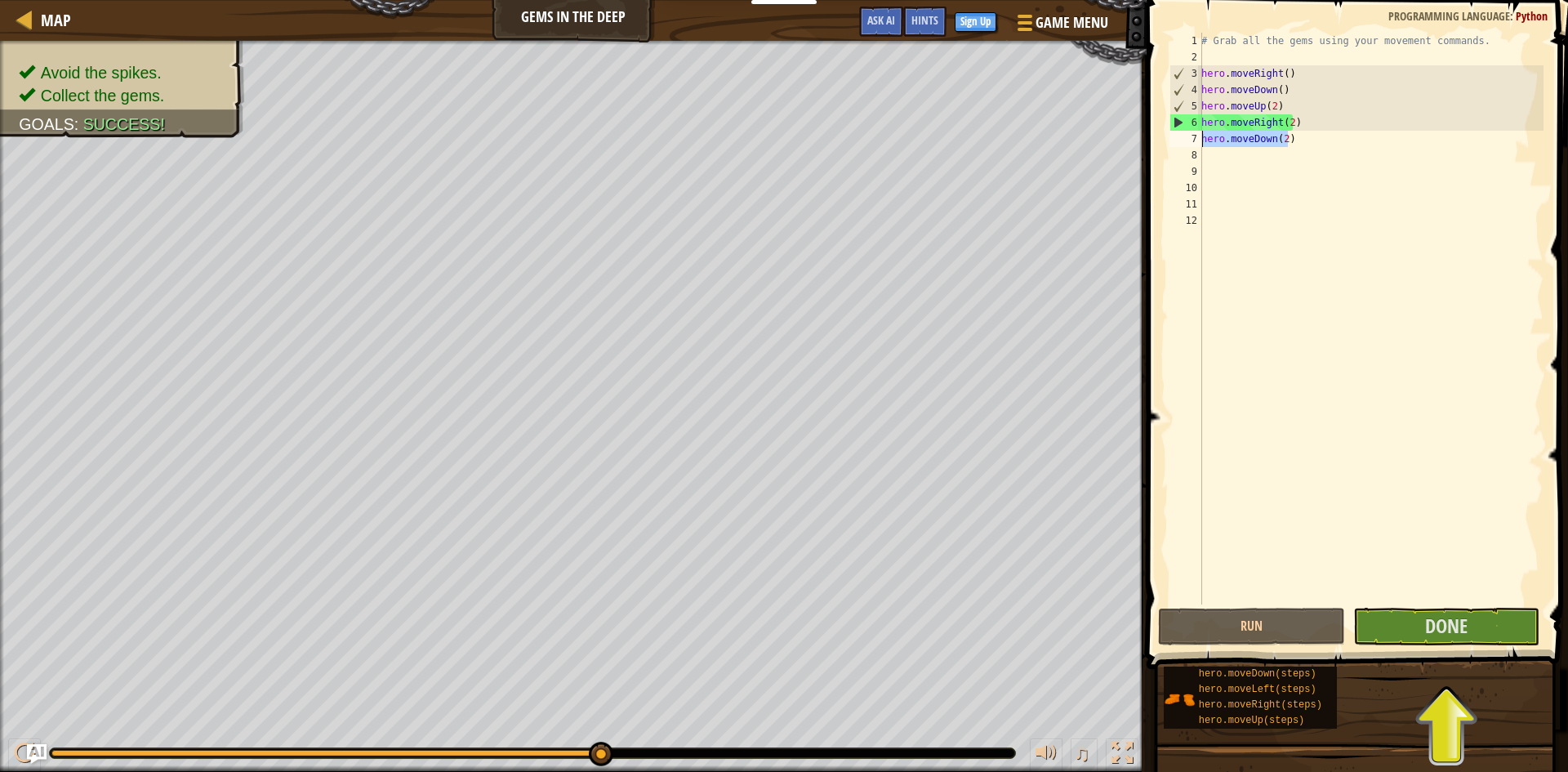
type textarea "hero.moveDown(2)"
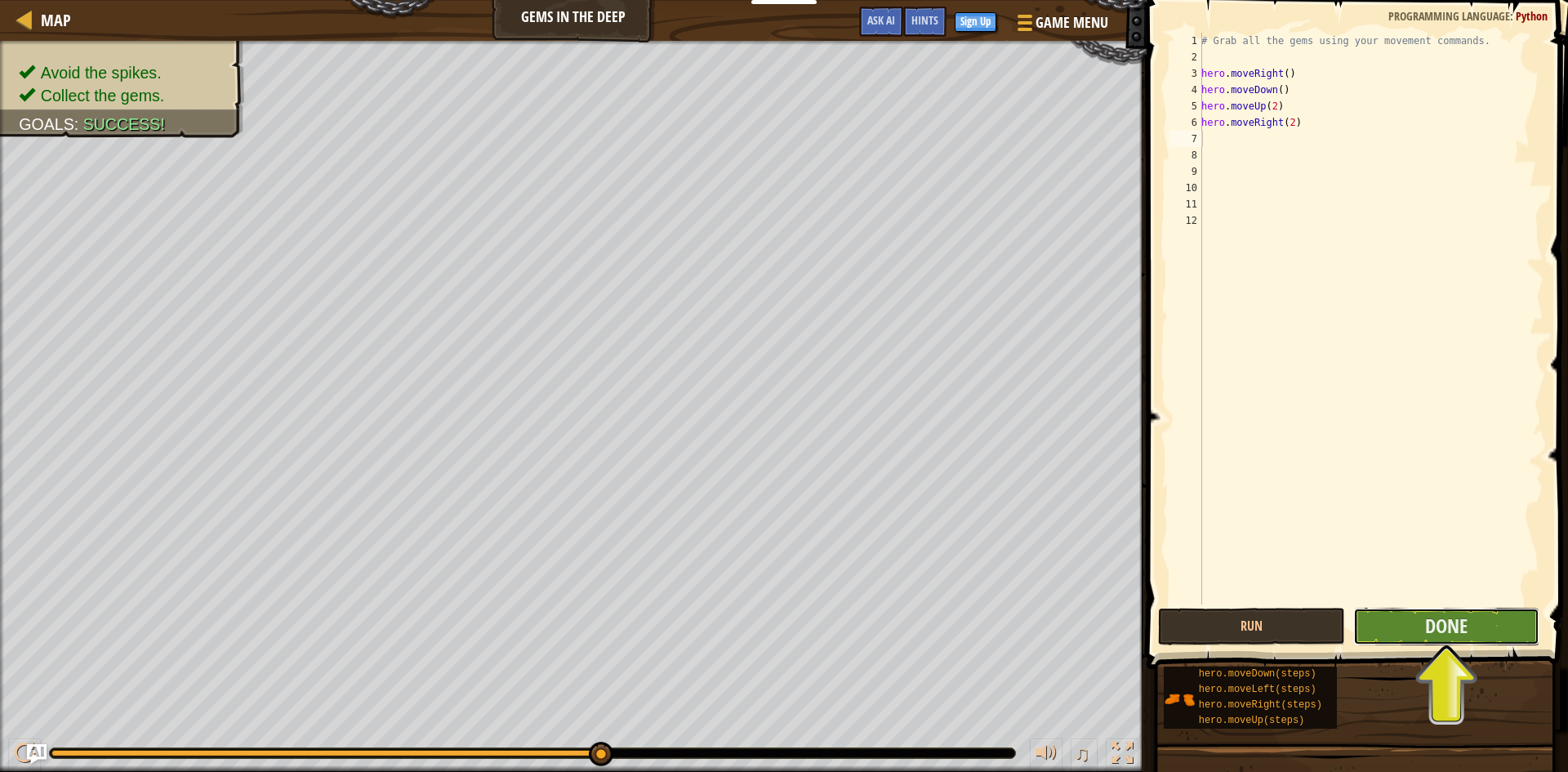
click at [1423, 628] on button "Done" at bounding box center [1446, 626] width 187 height 37
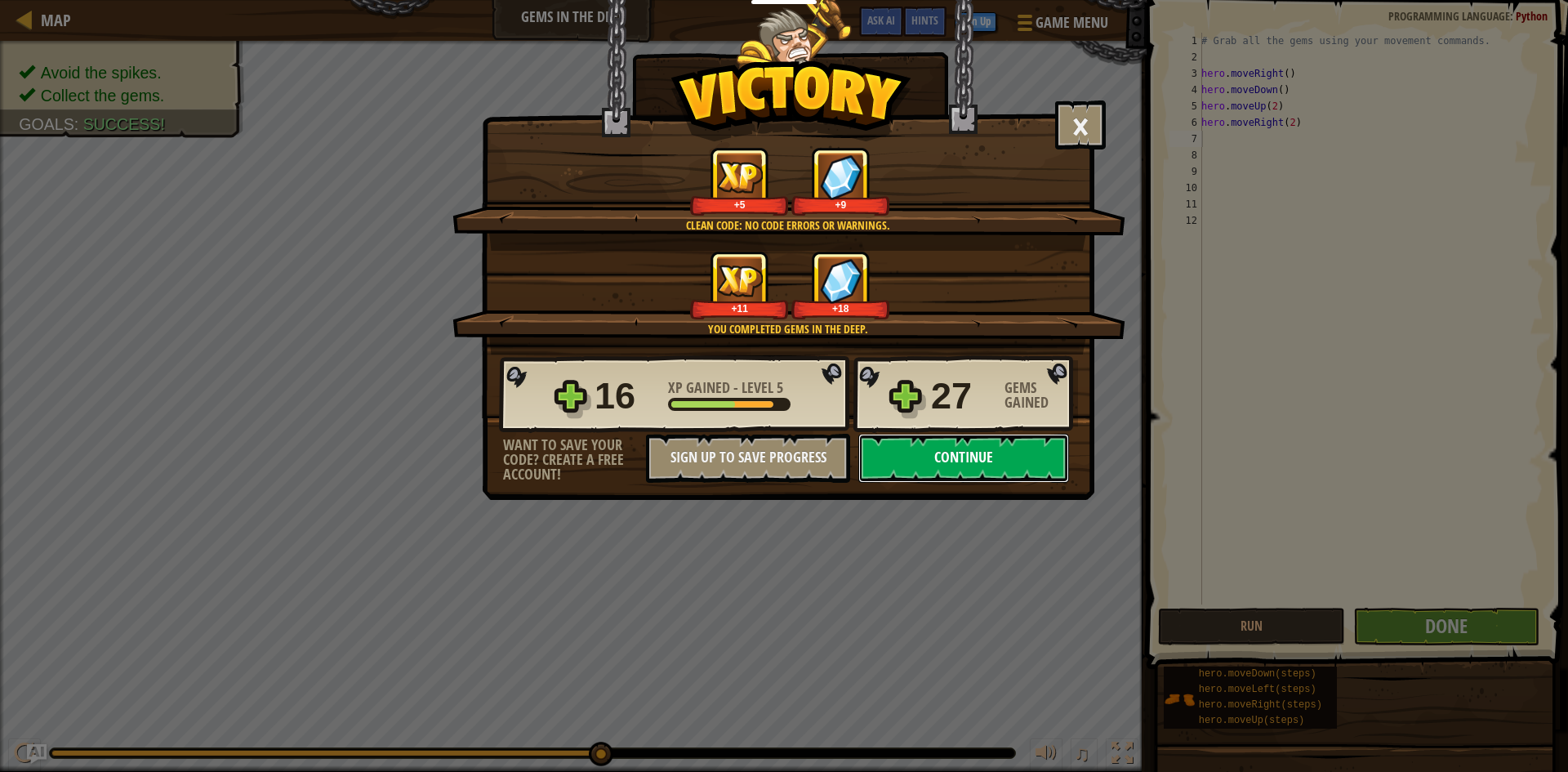
click at [995, 467] on button "Continue" at bounding box center [964, 457] width 211 height 49
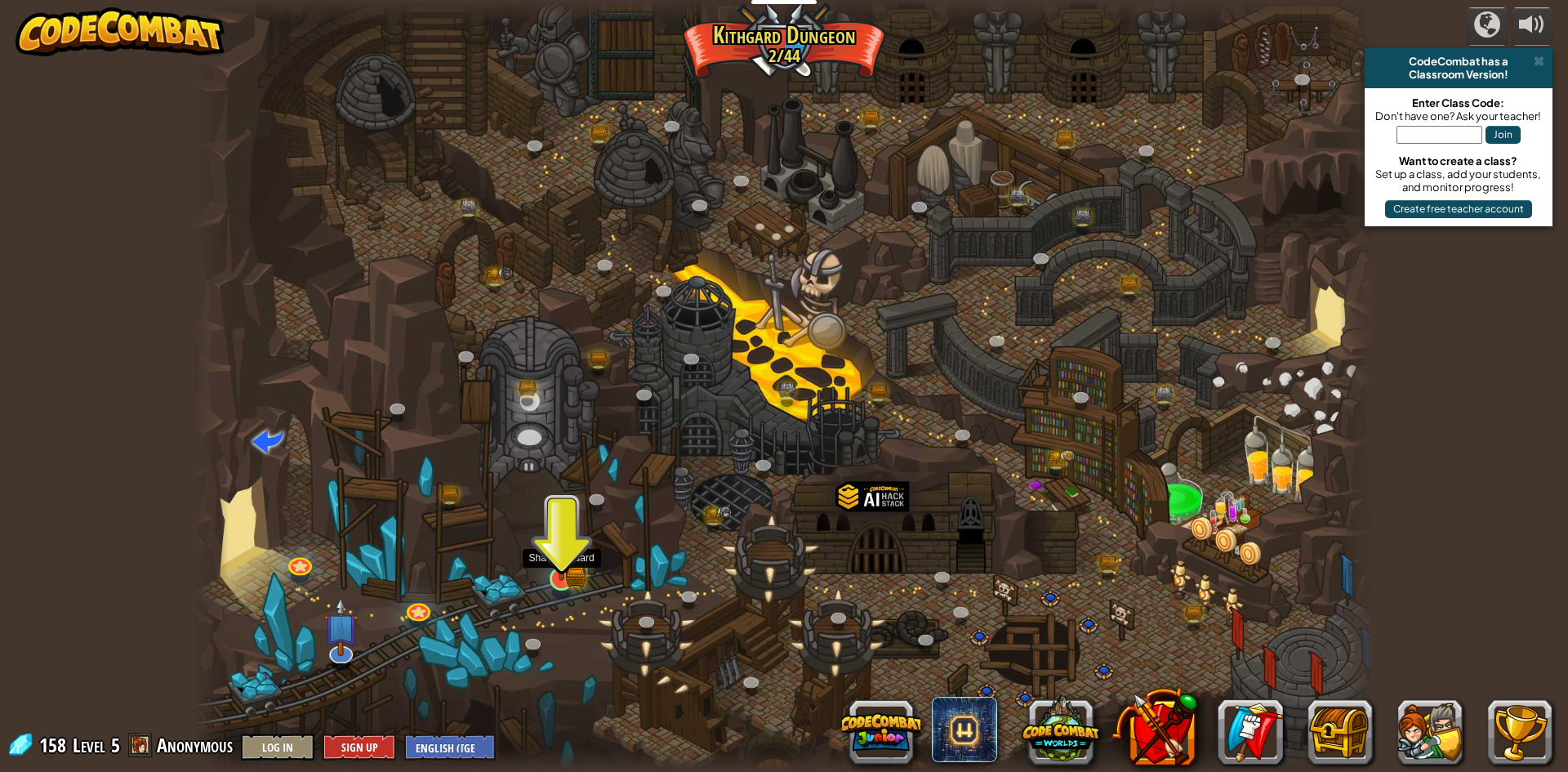
click at [555, 556] on img at bounding box center [562, 547] width 19 height 19
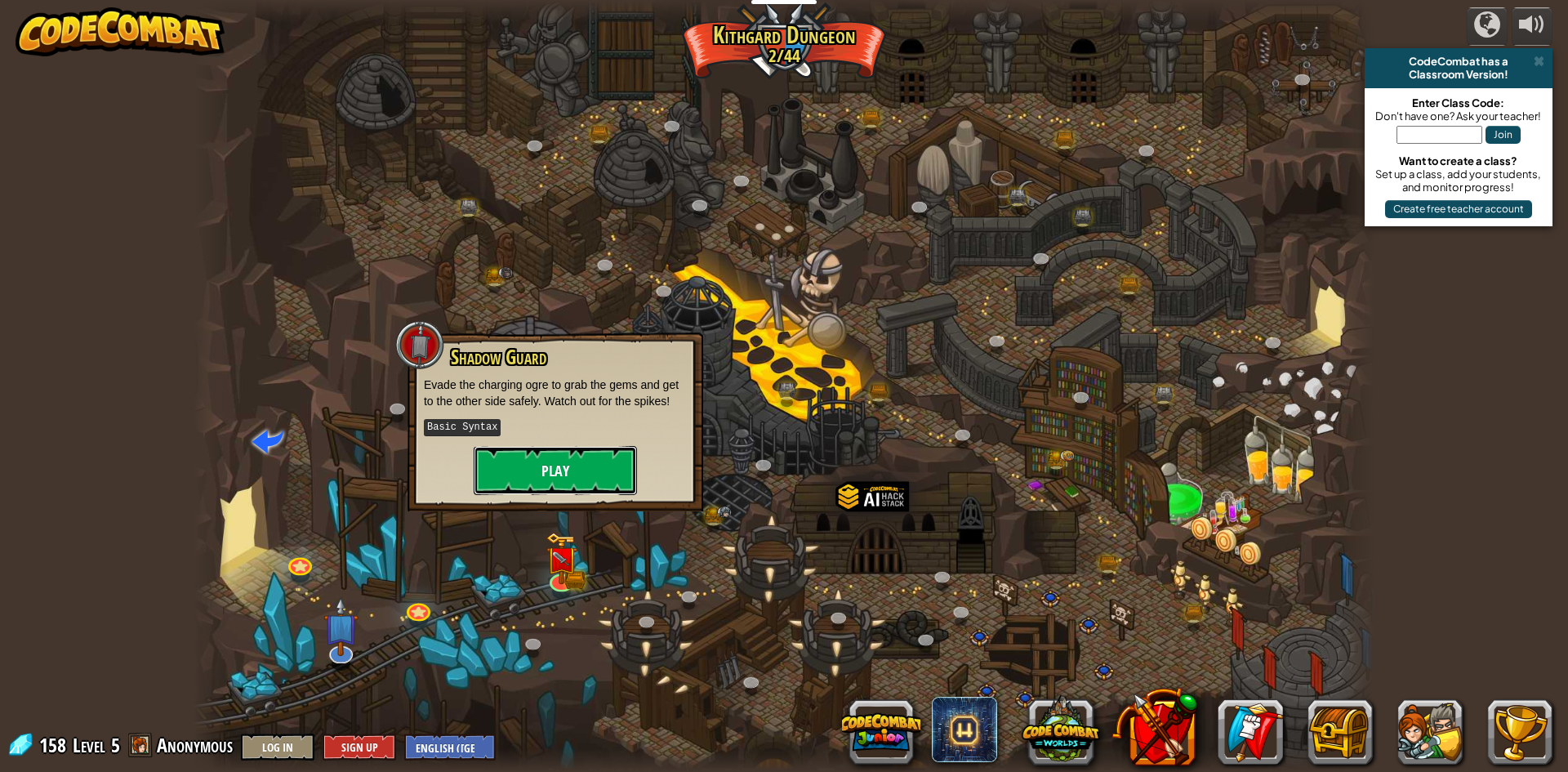
click at [537, 480] on button "Play" at bounding box center [555, 470] width 163 height 49
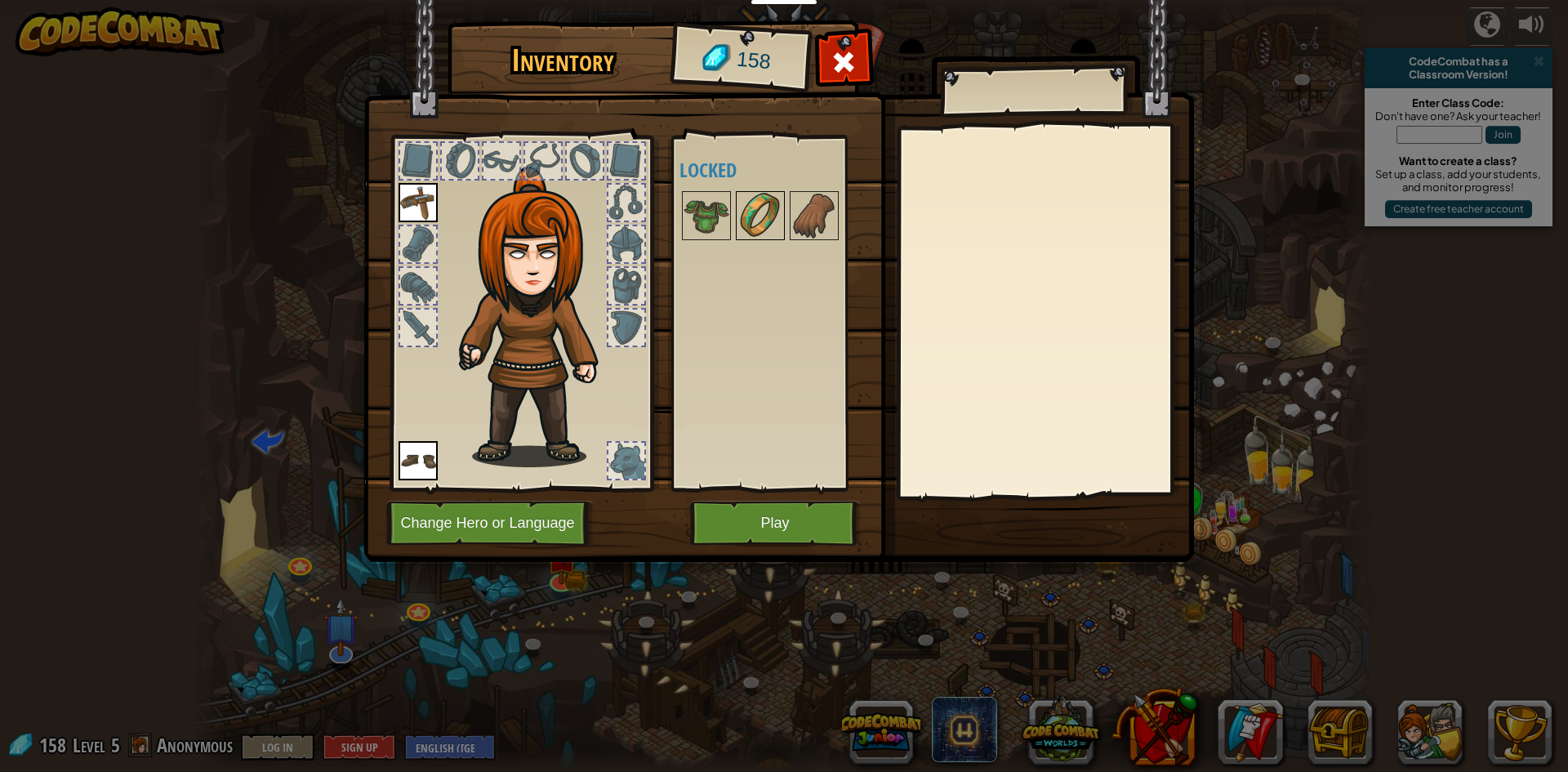
click at [767, 202] on img at bounding box center [761, 216] width 46 height 46
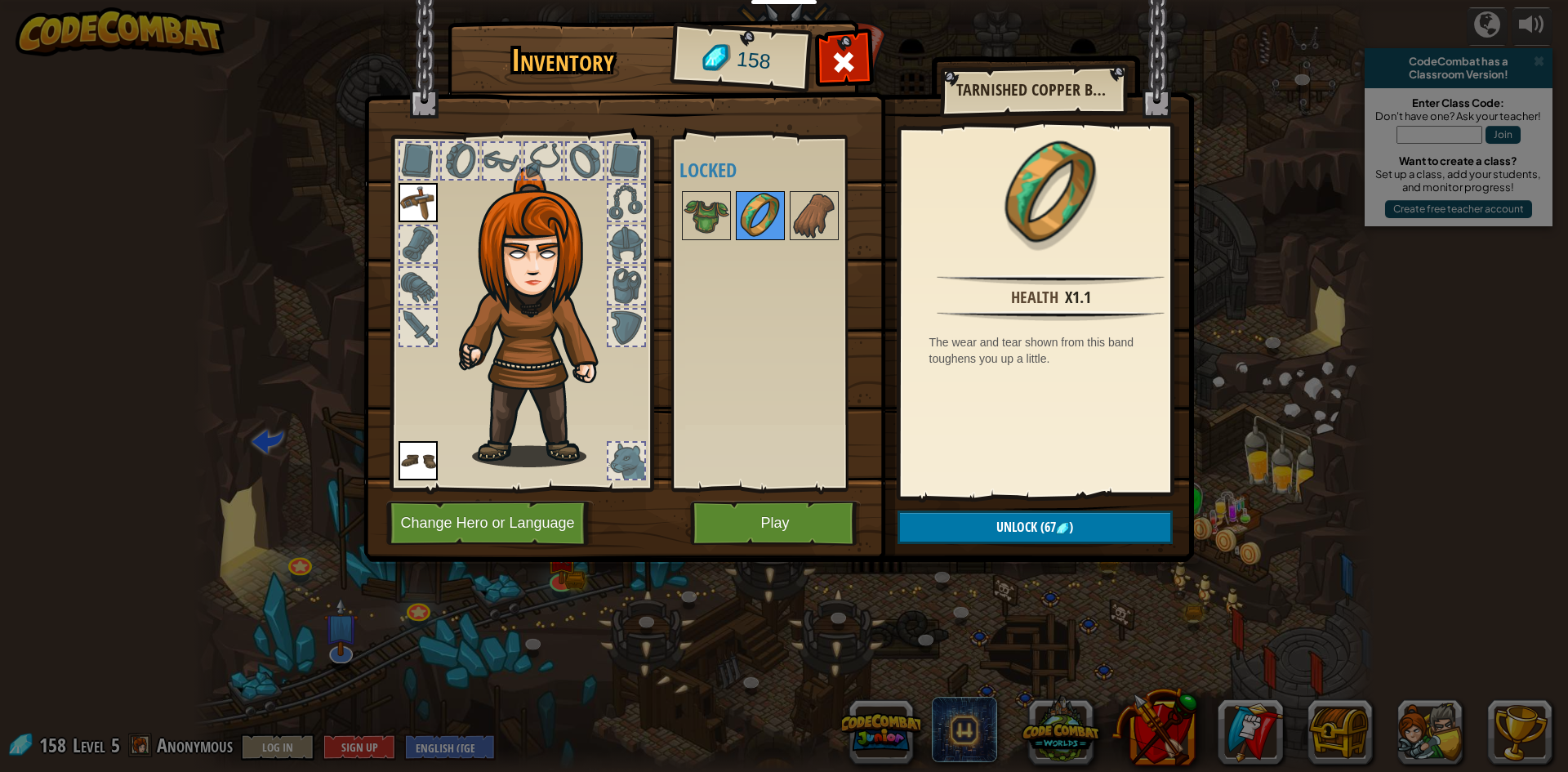
click at [784, 221] on div at bounding box center [760, 215] width 49 height 49
click at [800, 216] on img at bounding box center [814, 216] width 46 height 46
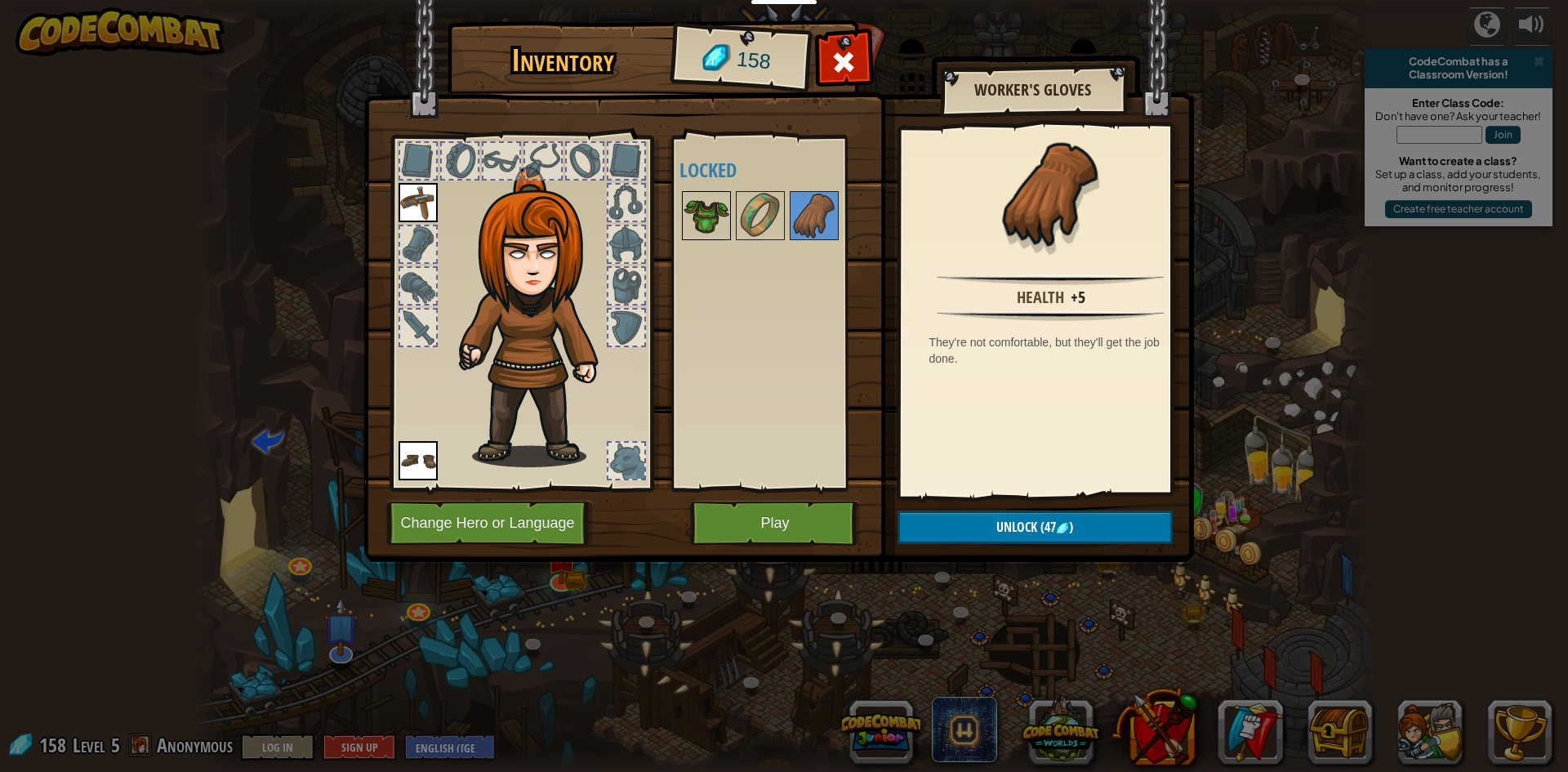
click at [712, 222] on img at bounding box center [707, 216] width 46 height 46
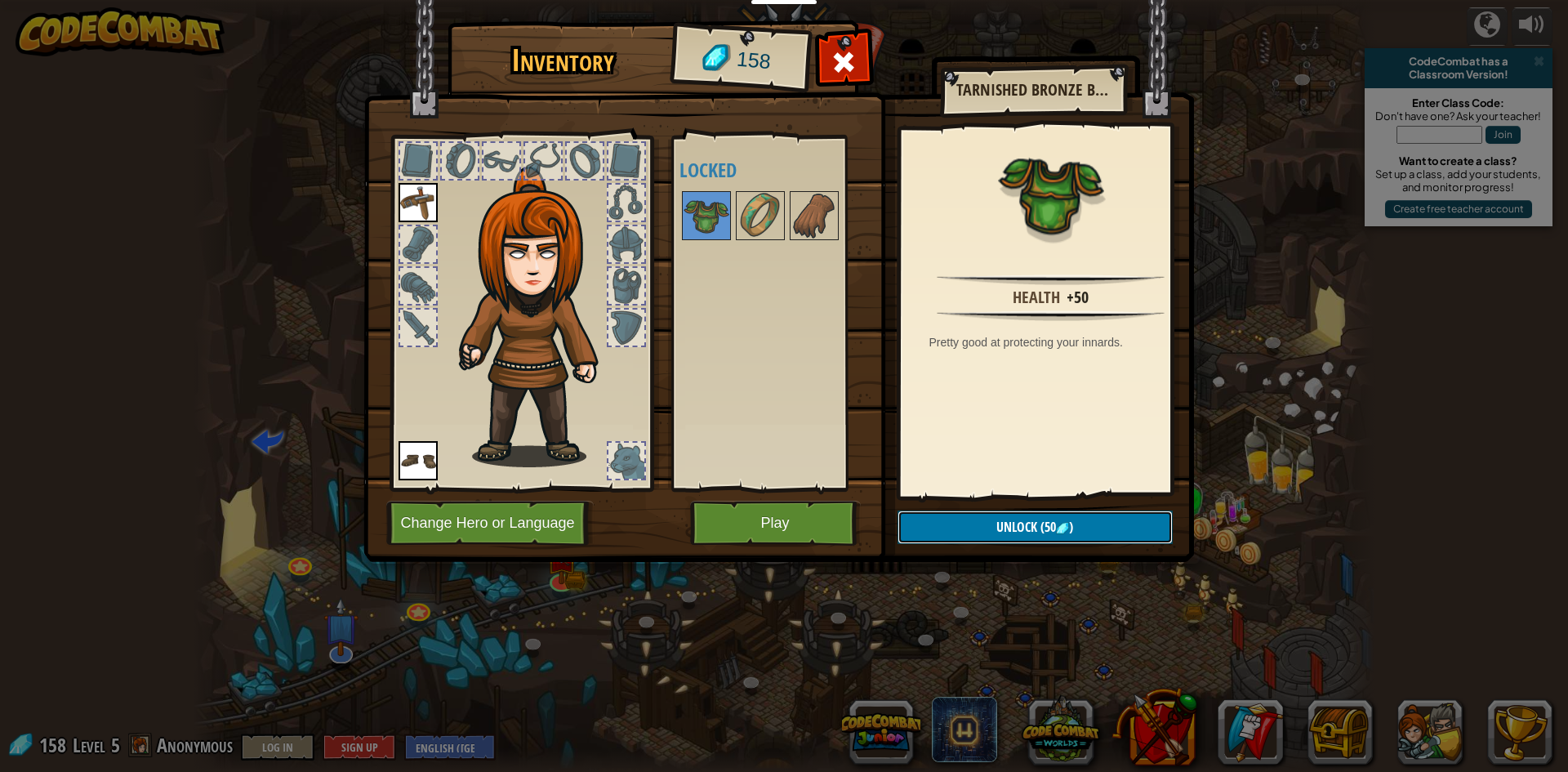
click at [972, 525] on button "Unlock (50 )" at bounding box center [1035, 526] width 275 height 34
click at [823, 525] on button "Play" at bounding box center [776, 523] width 171 height 45
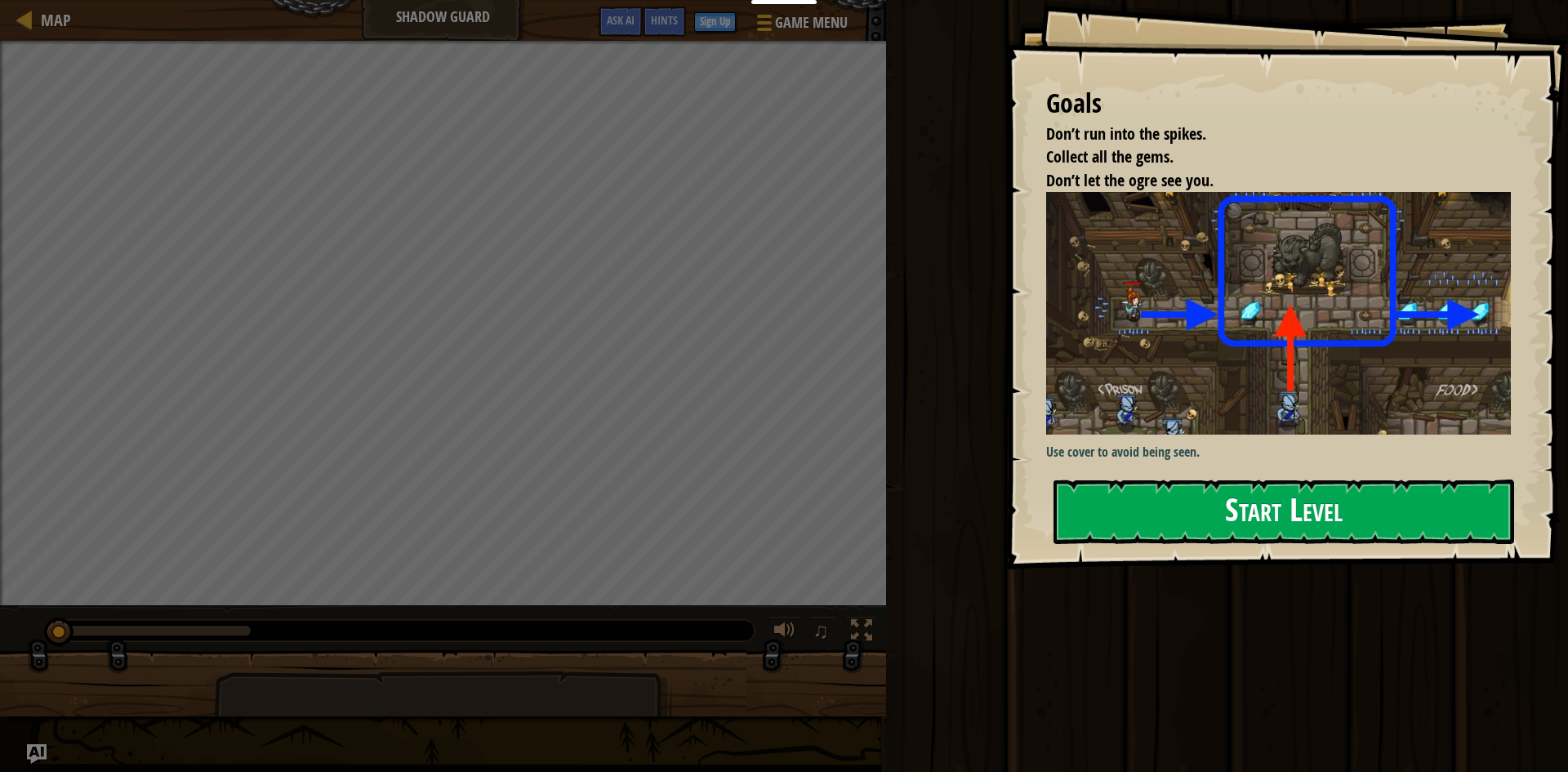
click at [1224, 515] on button "Start Level" at bounding box center [1284, 511] width 460 height 64
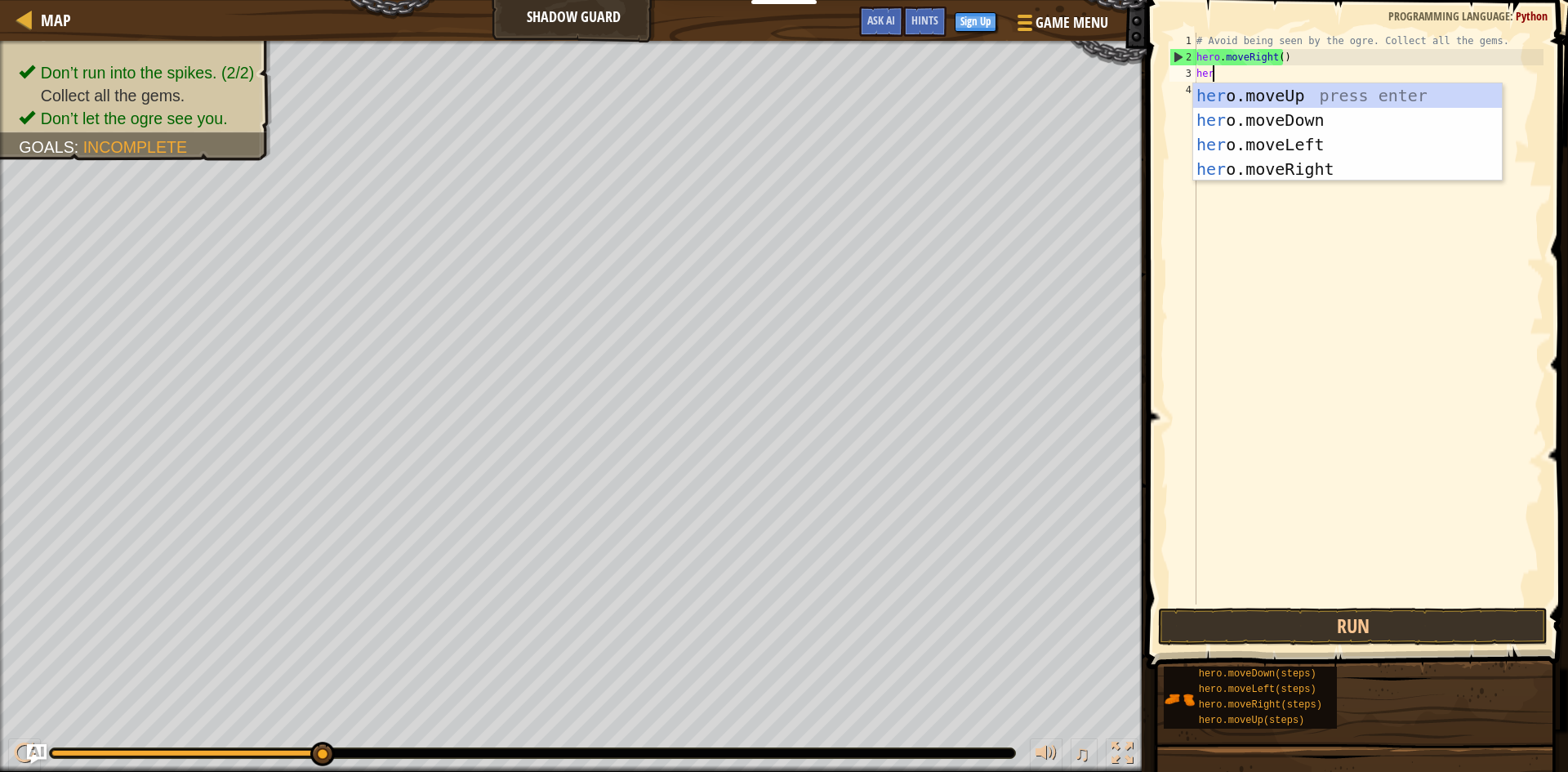
scroll to position [8, 2]
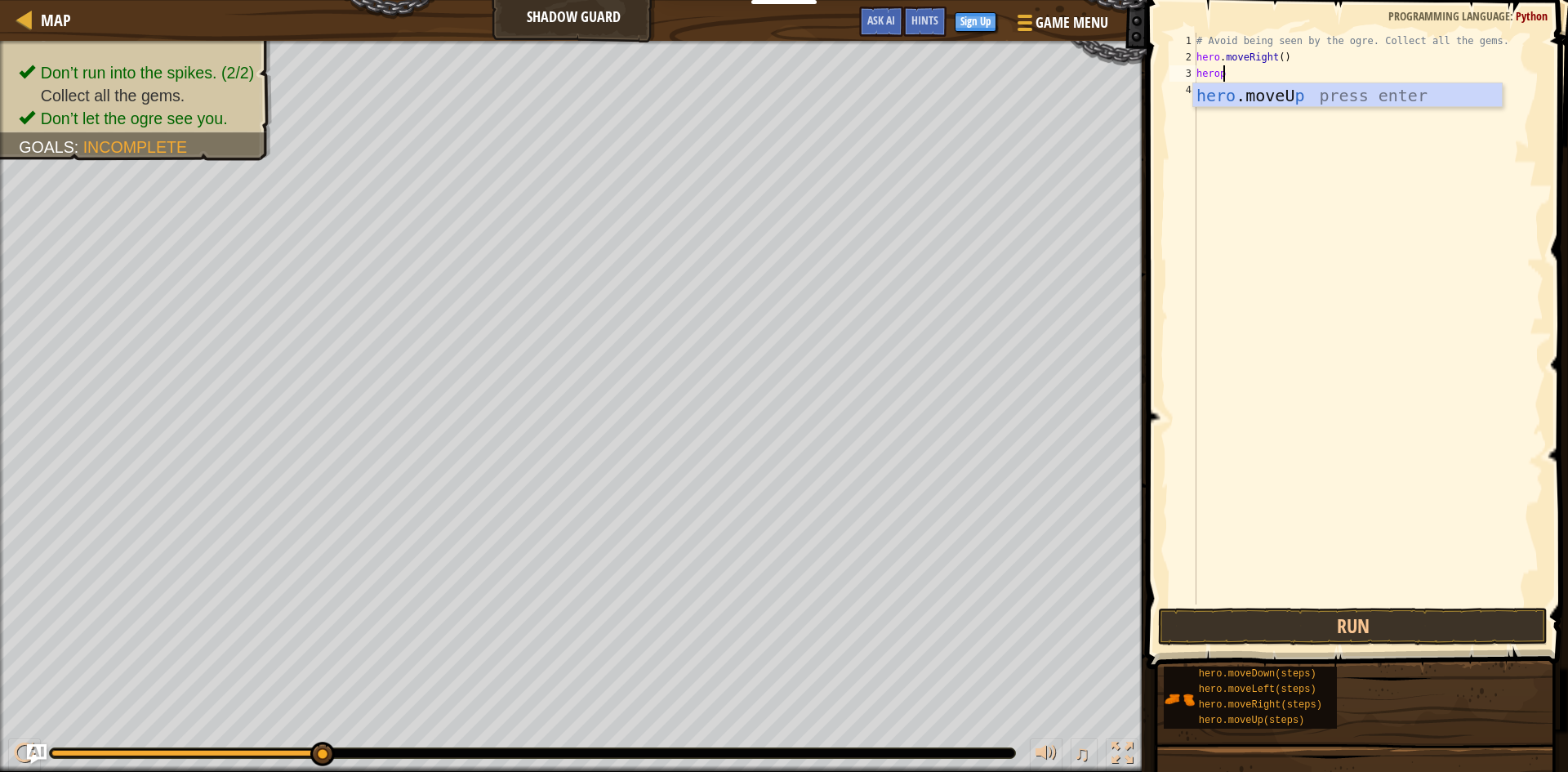
type textarea "hero"
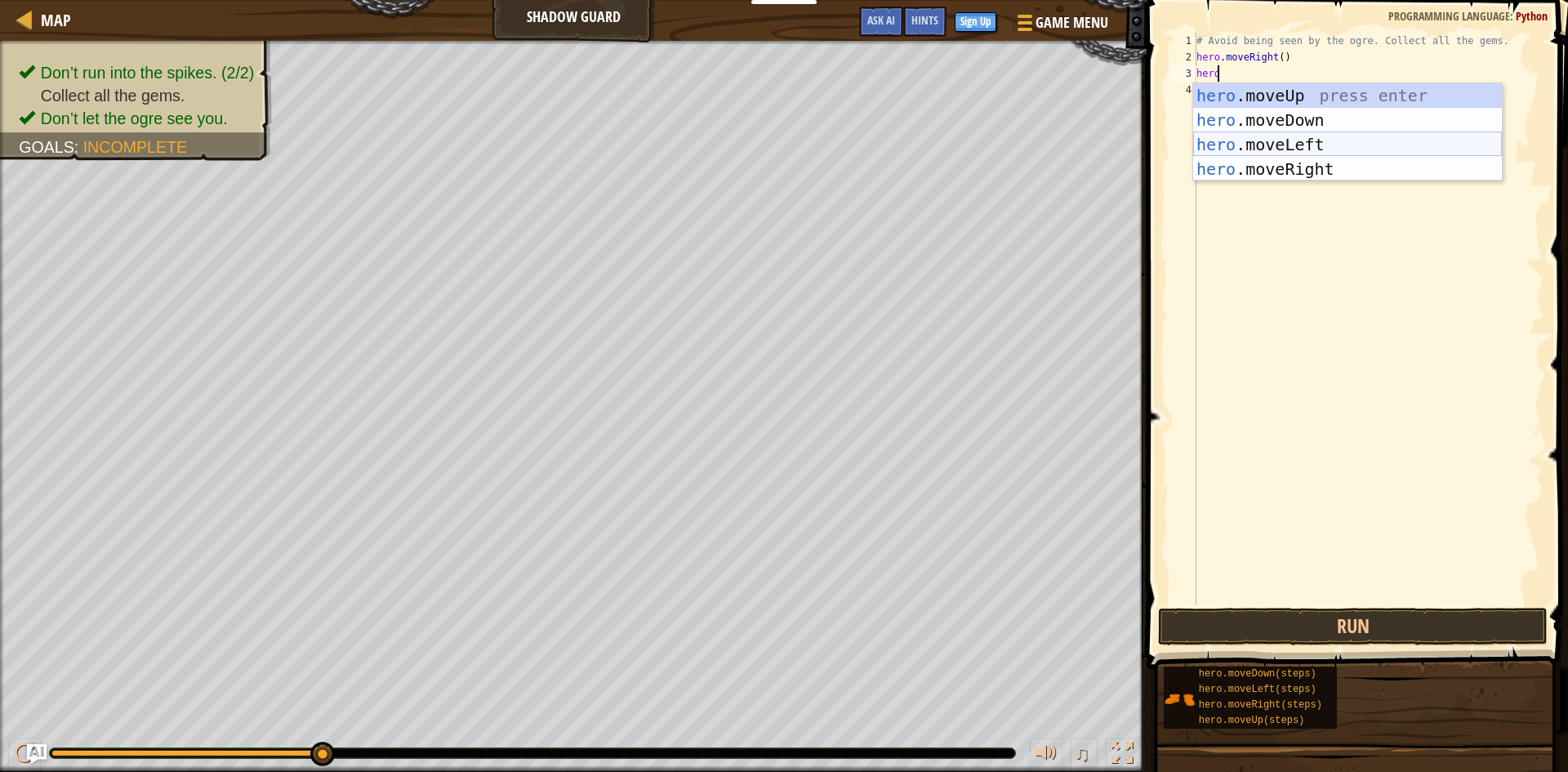
click at [1298, 144] on div "hero .moveUp press enter hero .moveDown press enter hero .moveLeft press enter …" at bounding box center [1347, 156] width 309 height 147
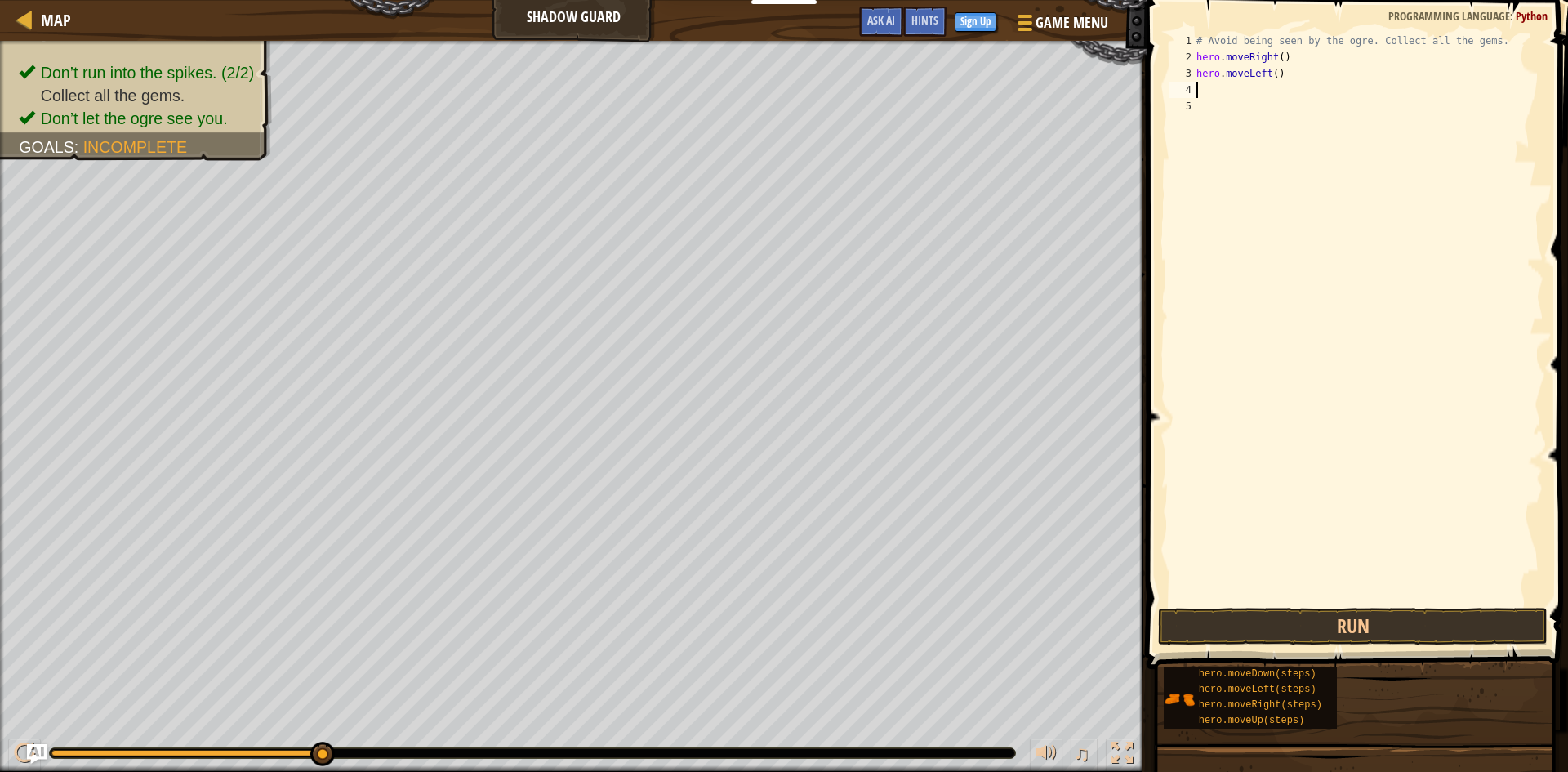
scroll to position [8, 0]
click at [1270, 77] on div "# Avoid being seen by the ogre. Collect all the gems. hero . moveRight ( ) hero…" at bounding box center [1368, 335] width 350 height 604
click at [1271, 77] on div "# Avoid being seen by the ogre. Collect all the gems. hero . moveRight ( ) hero…" at bounding box center [1368, 335] width 350 height 604
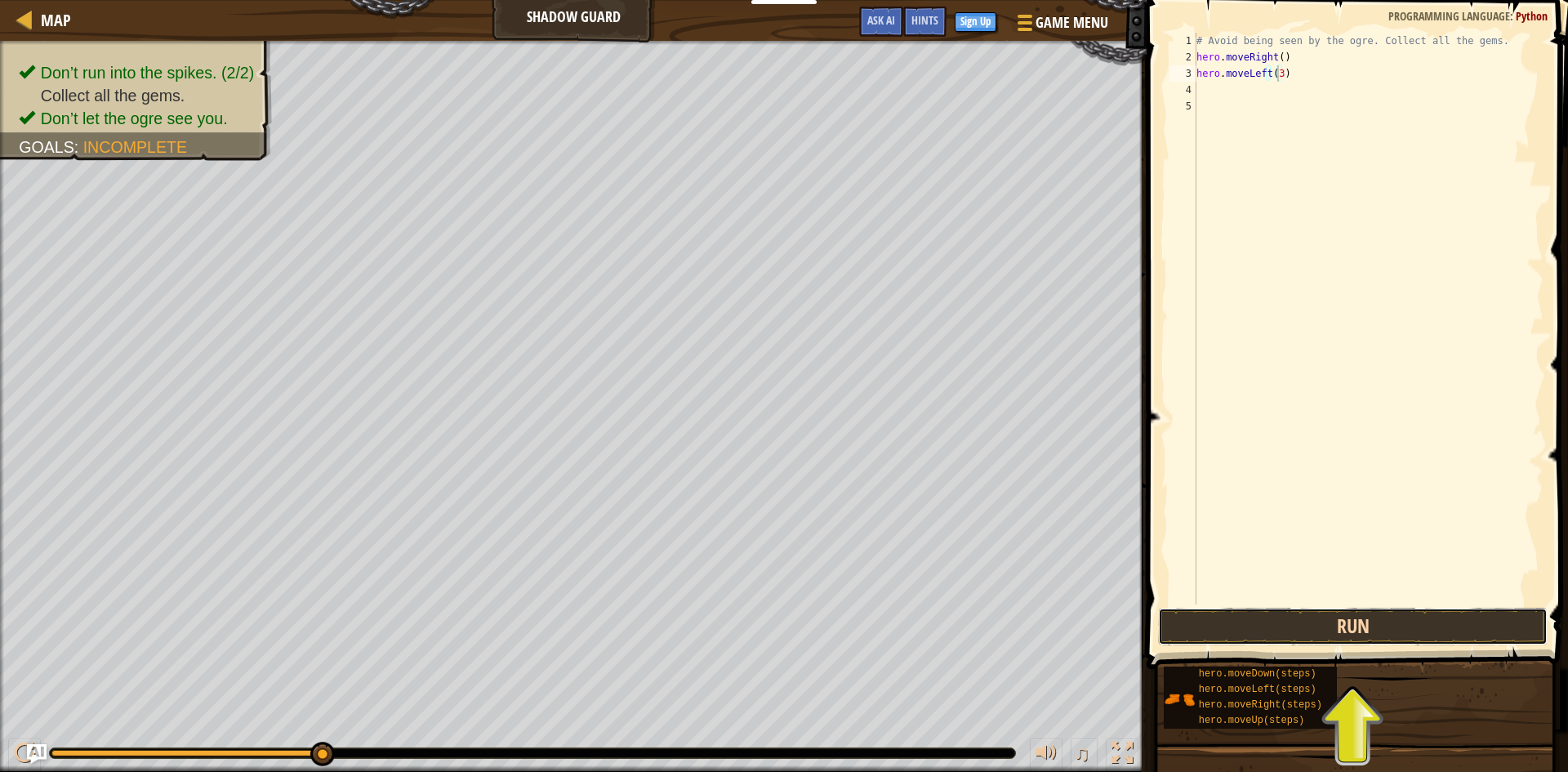
click at [1345, 617] on button "Run" at bounding box center [1353, 626] width 389 height 37
click at [1313, 625] on button "Run" at bounding box center [1353, 626] width 389 height 37
type textarea "hero.moveLeft(3)"
click at [1228, 90] on div "# Avoid being seen by the ogre. Collect all the gems. hero . moveRight ( ) hero…" at bounding box center [1368, 335] width 350 height 604
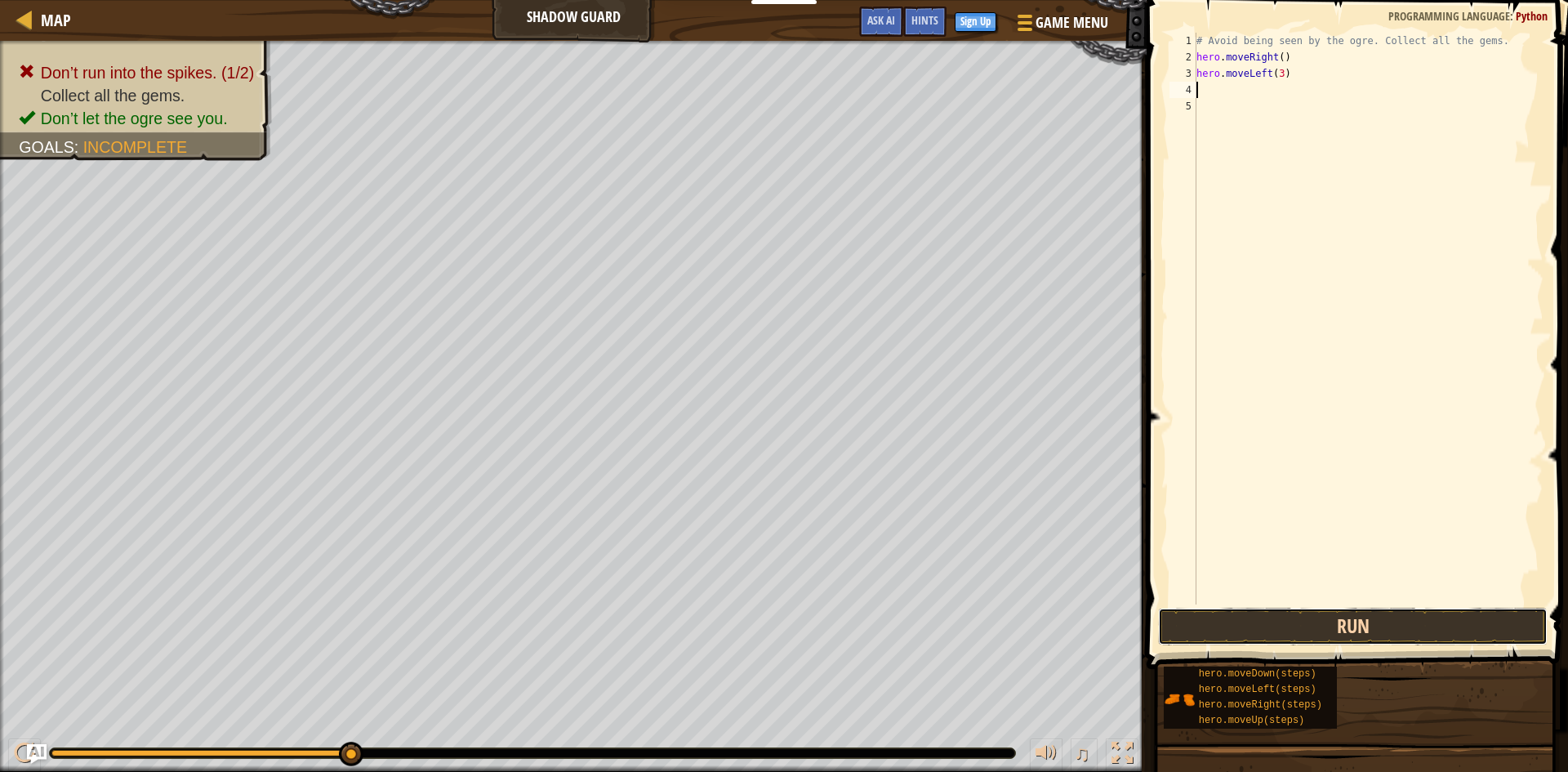
click at [1322, 632] on button "Run" at bounding box center [1353, 626] width 389 height 37
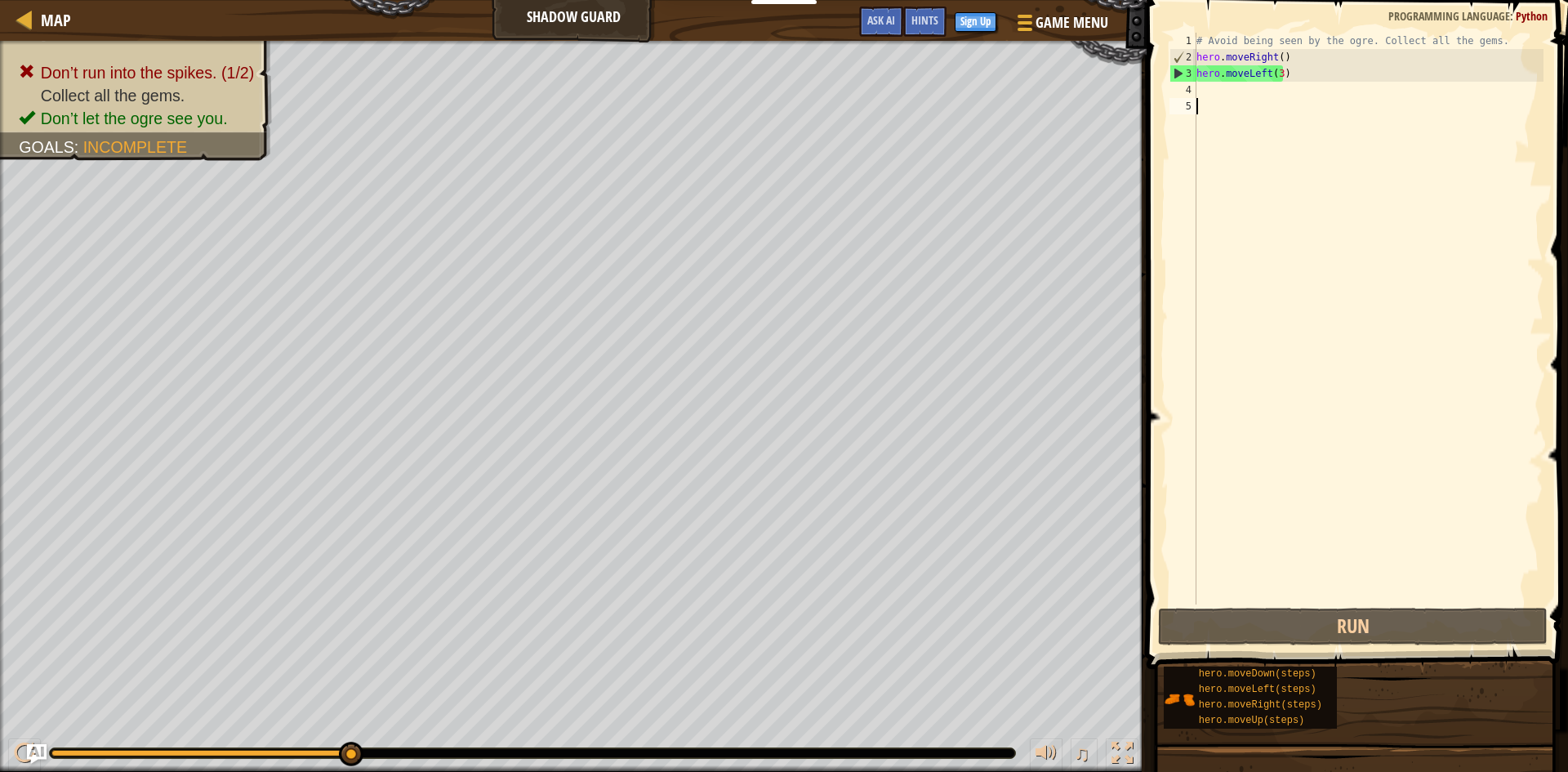
click at [1286, 136] on div "# Avoid being seen by the ogre. Collect all the gems. hero . moveRight ( ) hero…" at bounding box center [1368, 335] width 350 height 604
drag, startPoint x: 1478, startPoint y: 41, endPoint x: 1182, endPoint y: 49, distance: 296.1
click at [1182, 49] on div "1 2 3 4 5 # Avoid being seen by the ogre. Collect all the gems. hero . moveRigh…" at bounding box center [1355, 318] width 378 height 572
type textarea "# Avoid being seen by the ogre. Collect all the gems. hero.moveRight()"
click at [1252, 131] on div "# Avoid being seen by the ogre. Collect all the gems. hero . moveRight ( ) hero…" at bounding box center [1368, 335] width 350 height 604
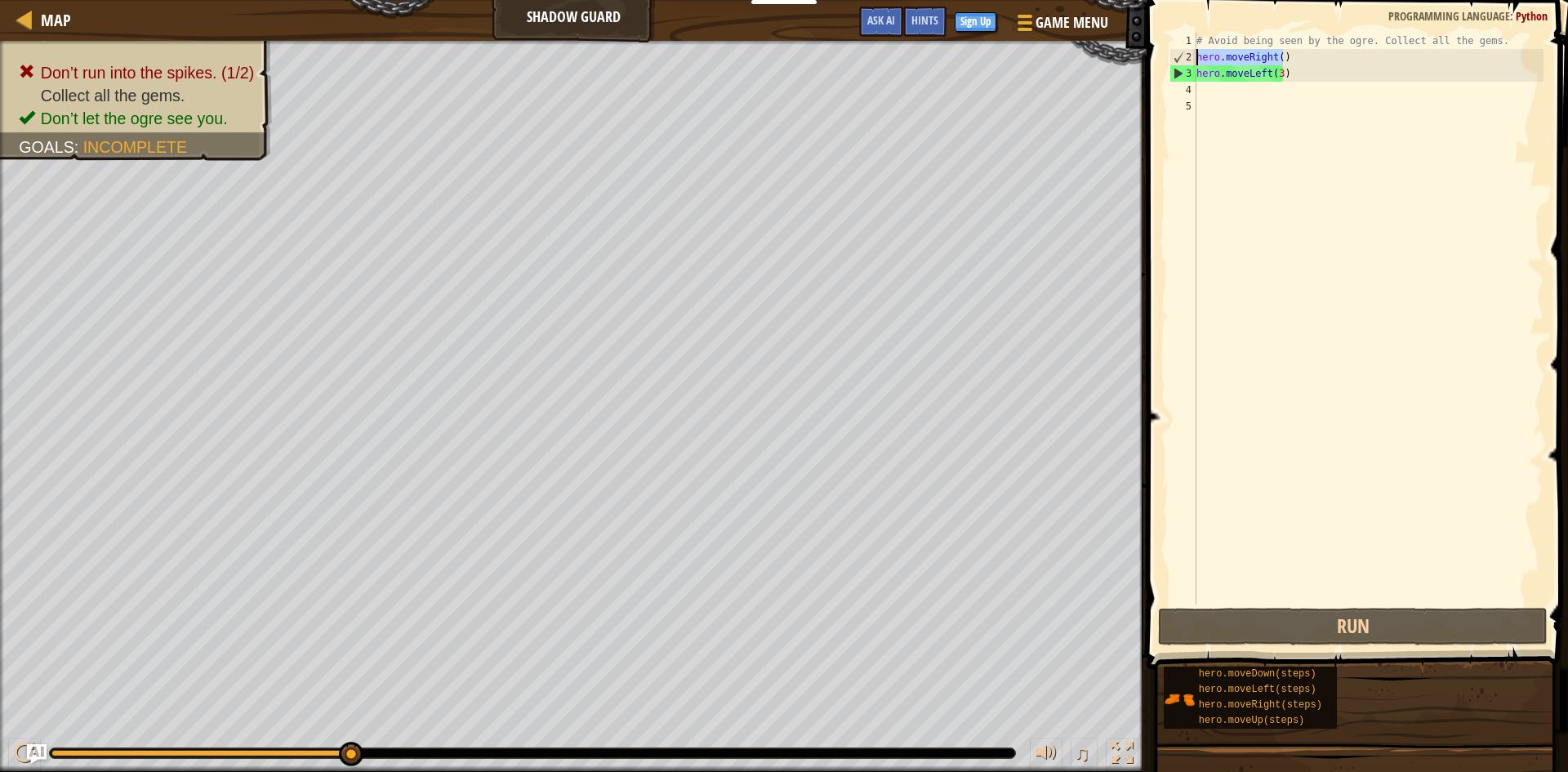
drag, startPoint x: 1288, startPoint y: 57, endPoint x: 1191, endPoint y: 54, distance: 97.0
click at [1191, 54] on div "1 2 3 4 5 # Avoid being seen by the ogre. Collect all the gems. hero . moveRigh…" at bounding box center [1355, 318] width 378 height 572
type textarea "hero.moveRight()"
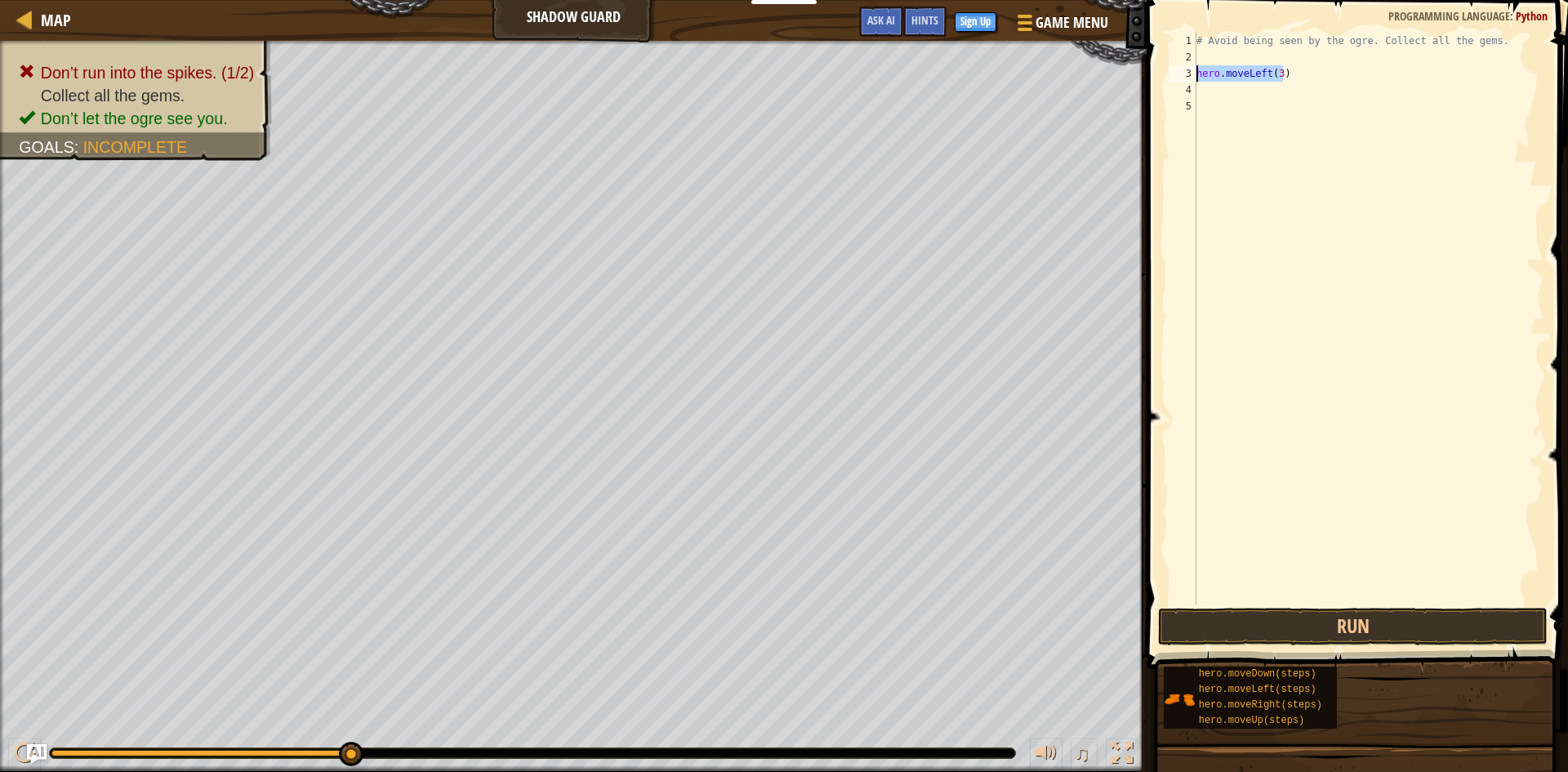
drag, startPoint x: 1278, startPoint y: 76, endPoint x: 1180, endPoint y: 73, distance: 98.0
click at [1180, 73] on div "1 2 3 4 5 # Avoid being seen by the ogre. Collect all the gems. hero . moveLeft…" at bounding box center [1355, 318] width 378 height 572
type textarea "hero.moveLeft(3)"
click at [1210, 62] on div "# Avoid being seen by the ogre. Collect all the gems." at bounding box center [1368, 335] width 350 height 604
paste textarea "hero.moveLeft(3)"
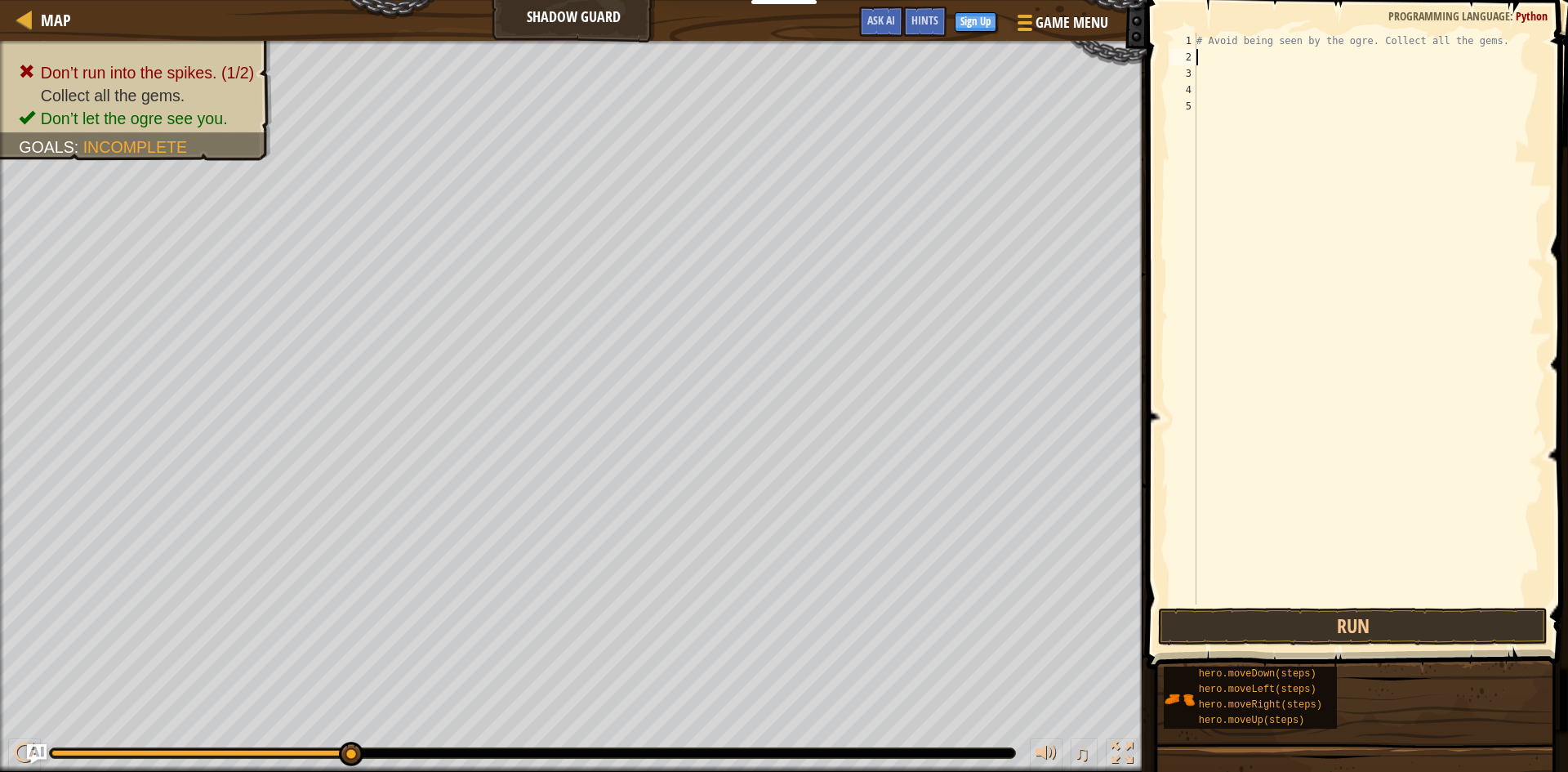
type textarea "hero.moveLeft(3)"
click at [1258, 200] on div "# Avoid being seen by the ogre. Collect all the gems. hero . moveLeft ( 3 )" at bounding box center [1368, 335] width 350 height 604
click at [1457, 621] on button "Run" at bounding box center [1353, 626] width 389 height 37
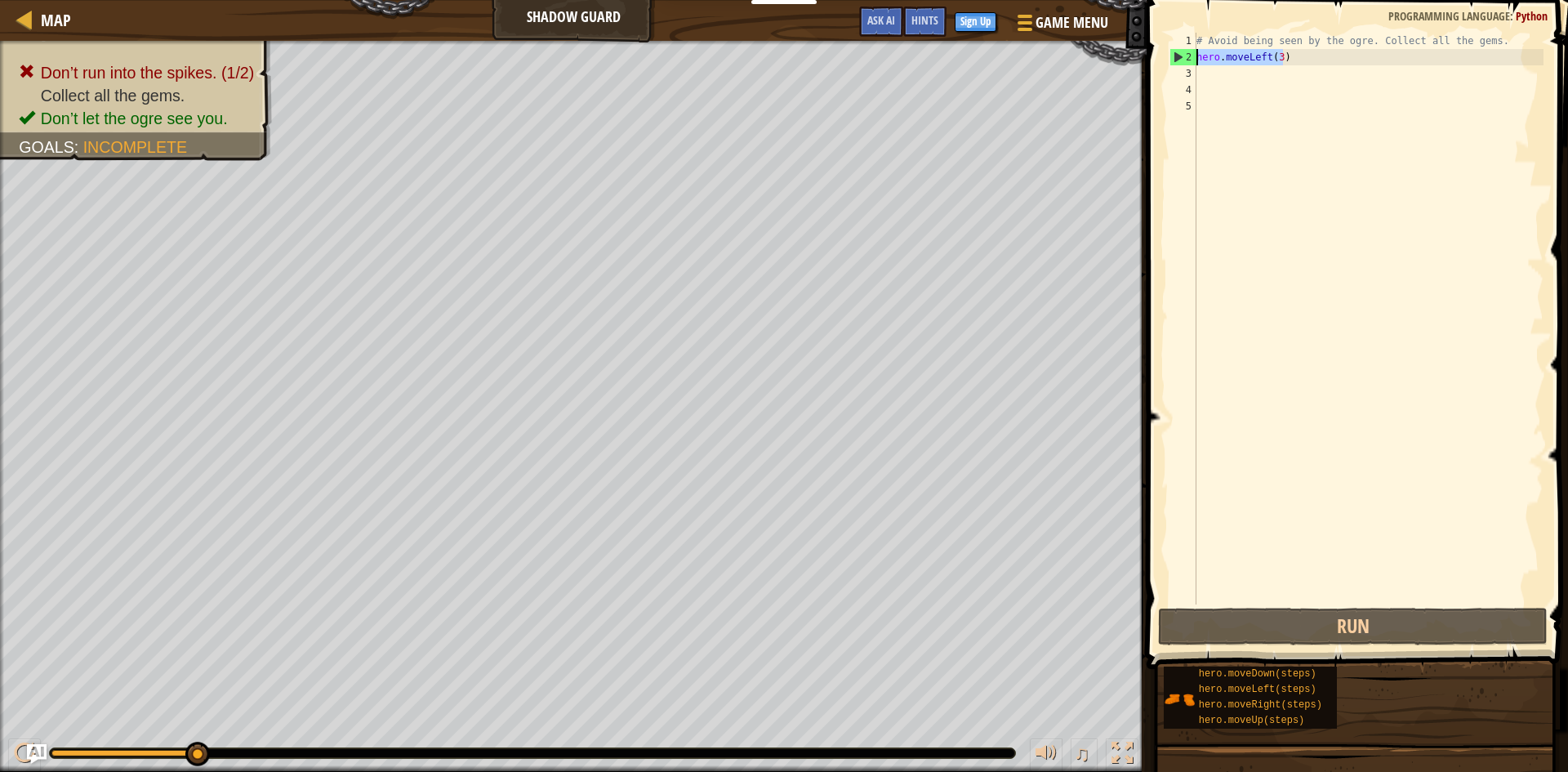
drag, startPoint x: 1292, startPoint y: 57, endPoint x: 1177, endPoint y: 53, distance: 115.1
click at [1177, 53] on div "1 2 3 4 5 # Avoid being seen by the ogre. Collect all the gems. hero . moveLeft…" at bounding box center [1355, 318] width 378 height 572
type textarea "hero.moveLeft(3)"
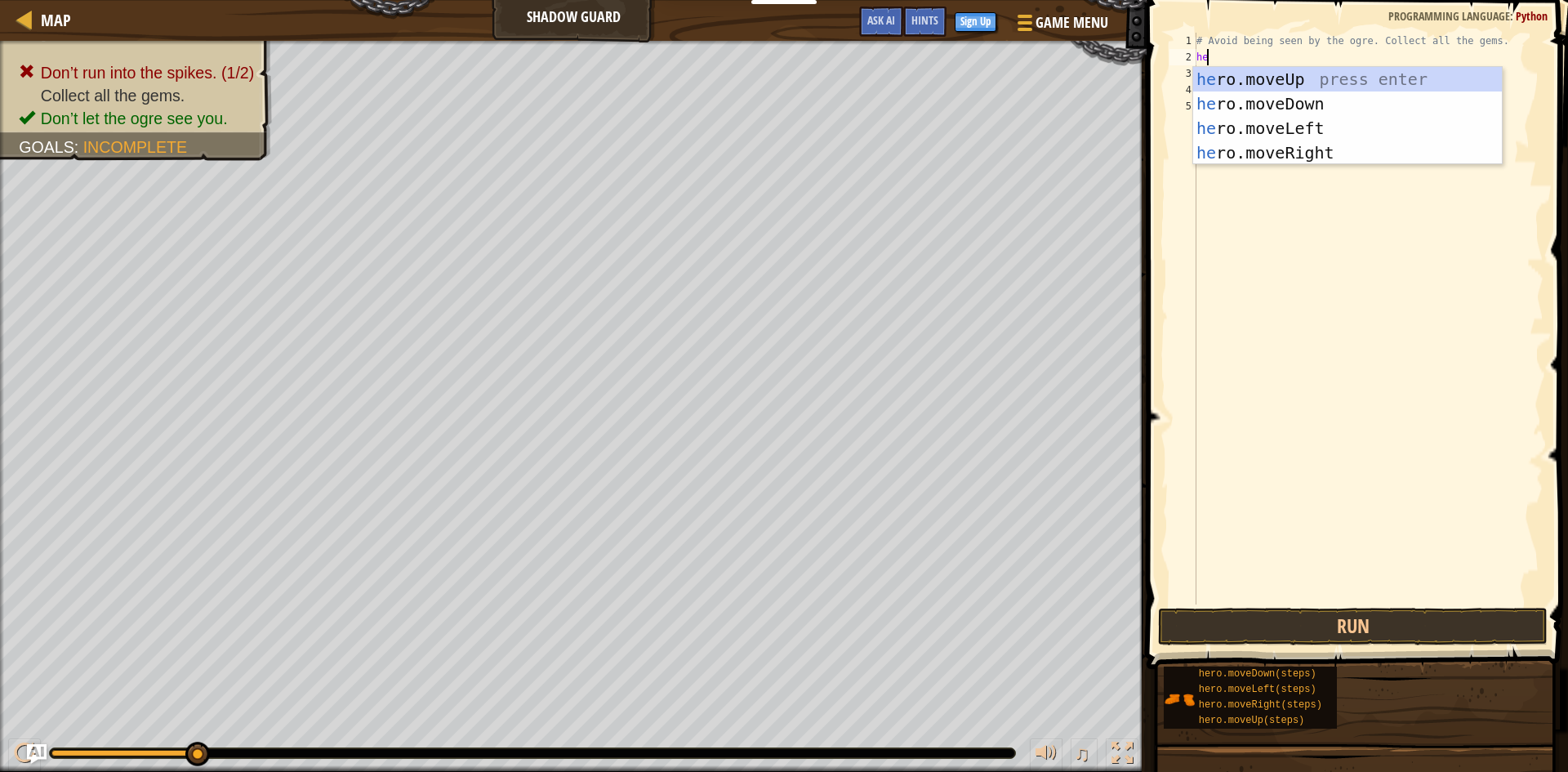
type textarea "her"
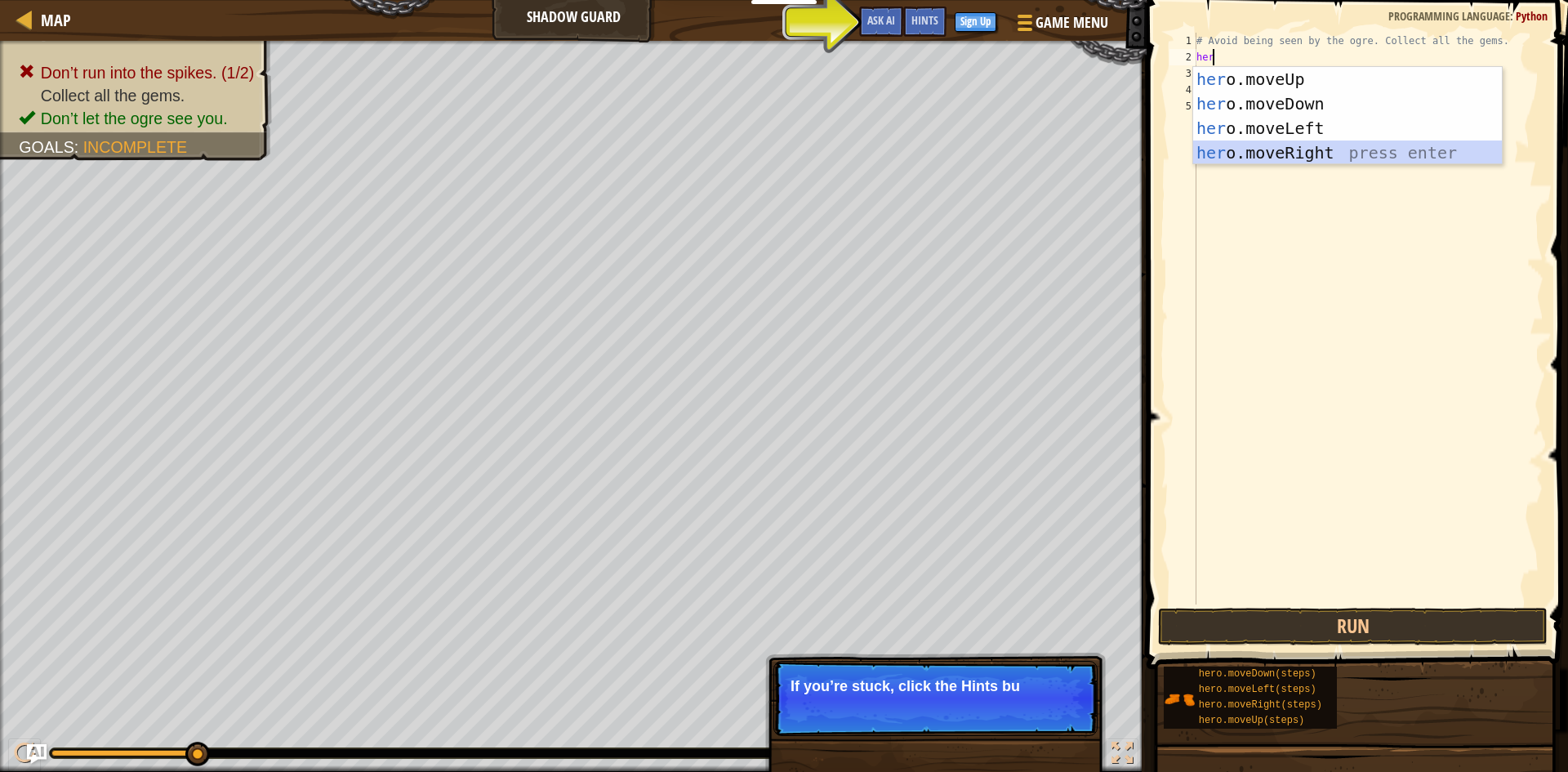
click at [1325, 150] on div "her o.moveUp press enter her o.moveDown press enter her o.moveLeft press enter …" at bounding box center [1347, 140] width 309 height 147
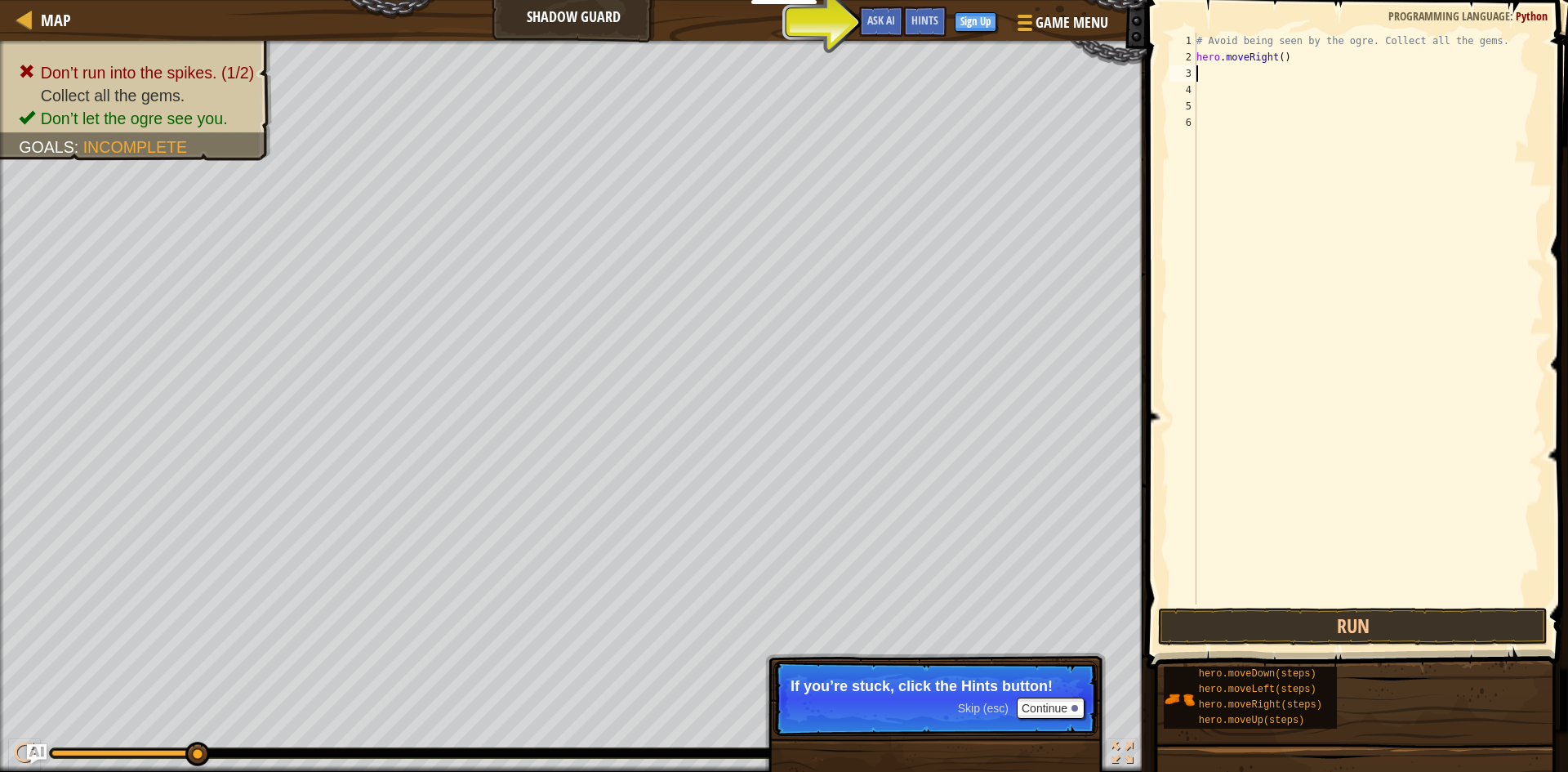
click at [1279, 58] on div "# Avoid being seen by the ogre. Collect all the gems. hero . moveRight ( )" at bounding box center [1368, 335] width 350 height 604
type textarea "hero.moveRight(3)"
click at [1322, 53] on div "# Avoid being seen by the ogre. Collect all the gems. hero . moveRight ( 3 )" at bounding box center [1368, 335] width 350 height 604
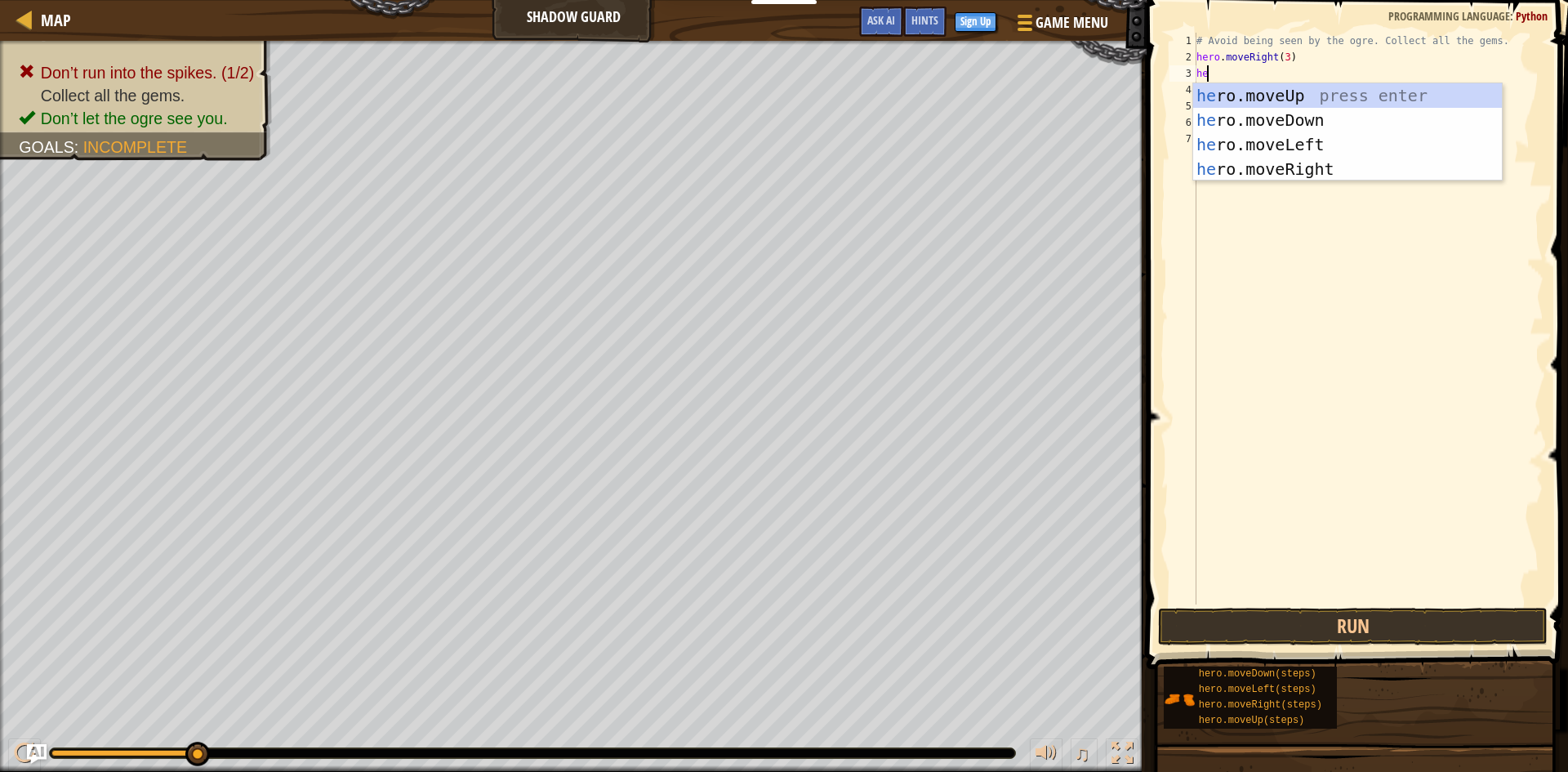
scroll to position [8, 1]
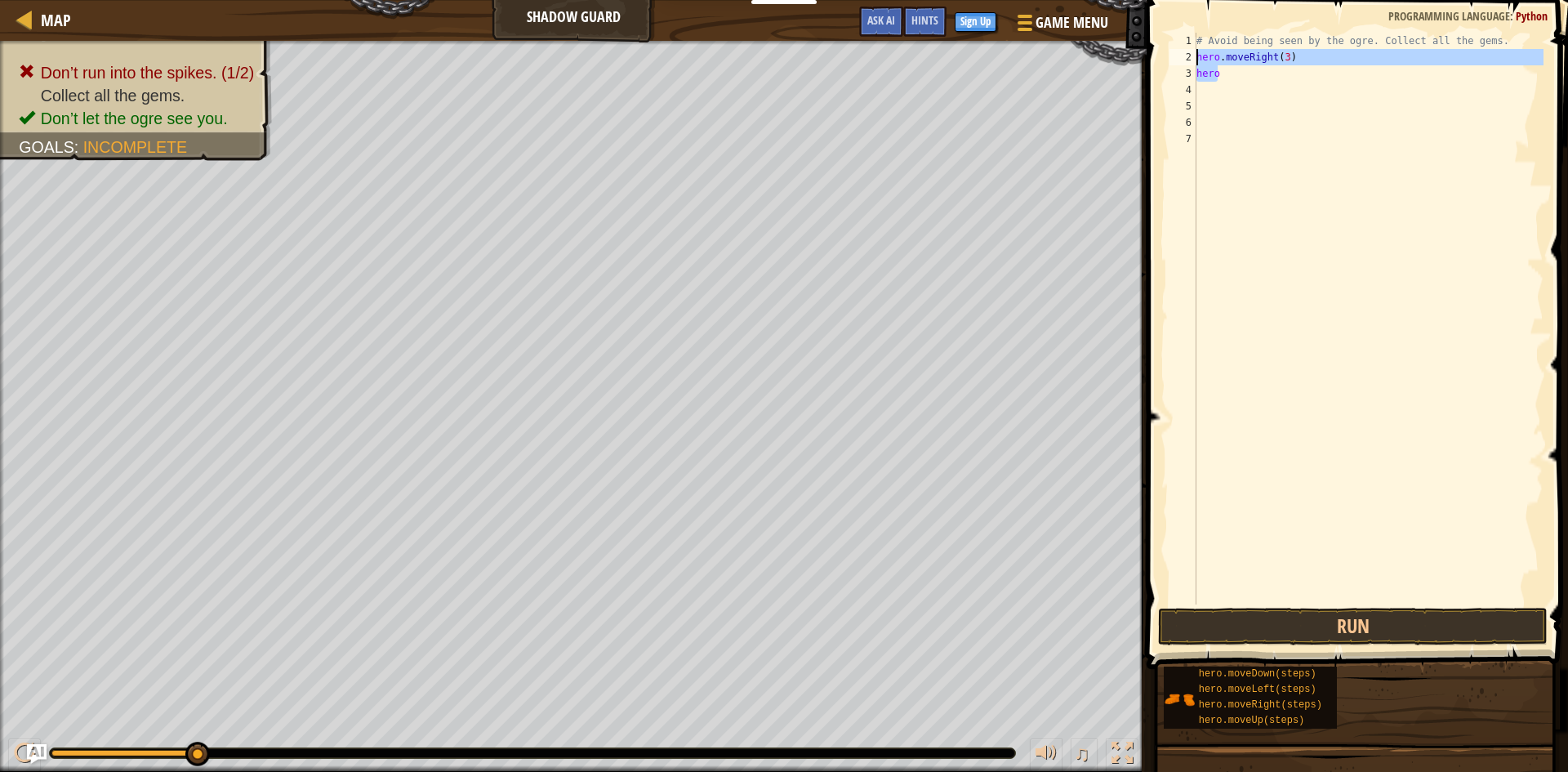
drag, startPoint x: 1261, startPoint y: 70, endPoint x: 1171, endPoint y: 64, distance: 90.2
click at [1171, 64] on div "hero 1 2 3 4 5 6 7 # Avoid being seen by the ogre. Collect all the gems. hero .…" at bounding box center [1355, 318] width 378 height 572
type textarea "hero.moveRight(3) hero"
click at [1195, 84] on div "4" at bounding box center [1183, 89] width 27 height 16
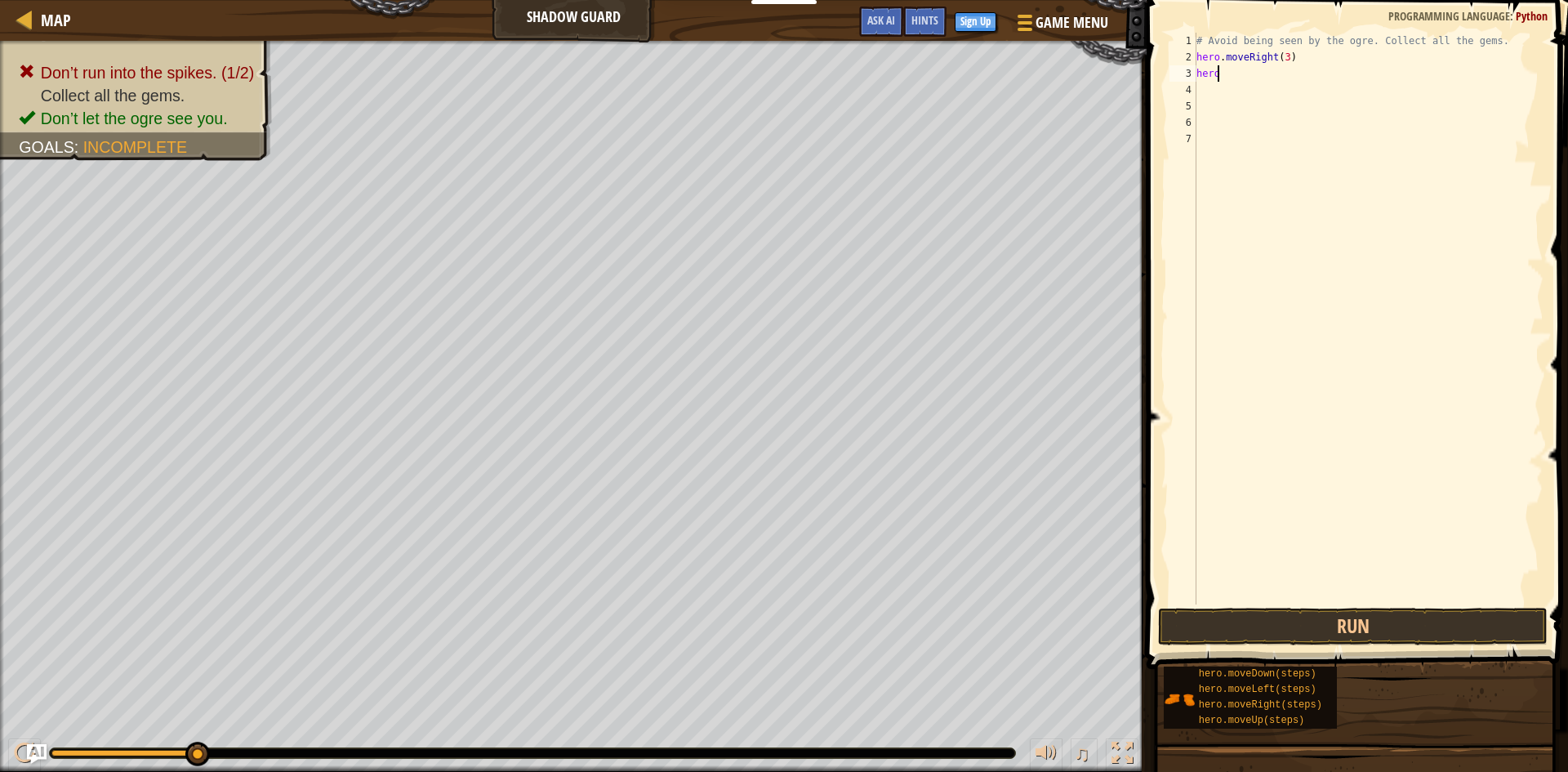
click at [1225, 74] on div "# Avoid being seen by the ogre. Collect all the gems. hero . moveRight ( 3 ) he…" at bounding box center [1368, 335] width 350 height 604
type textarea "hero"
click at [1128, 67] on div "Map Shadow Guard Game Menu Done Sign Up Hints Ask AI 1 הההההההההההההההההההההההה…" at bounding box center [784, 386] width 1568 height 772
click at [1220, 82] on div "# Avoid being seen by the ogre. Collect all the gems. hero . moveRight ( 3 ) he…" at bounding box center [1368, 335] width 350 height 604
drag, startPoint x: 1241, startPoint y: 80, endPoint x: 1158, endPoint y: 77, distance: 83.1
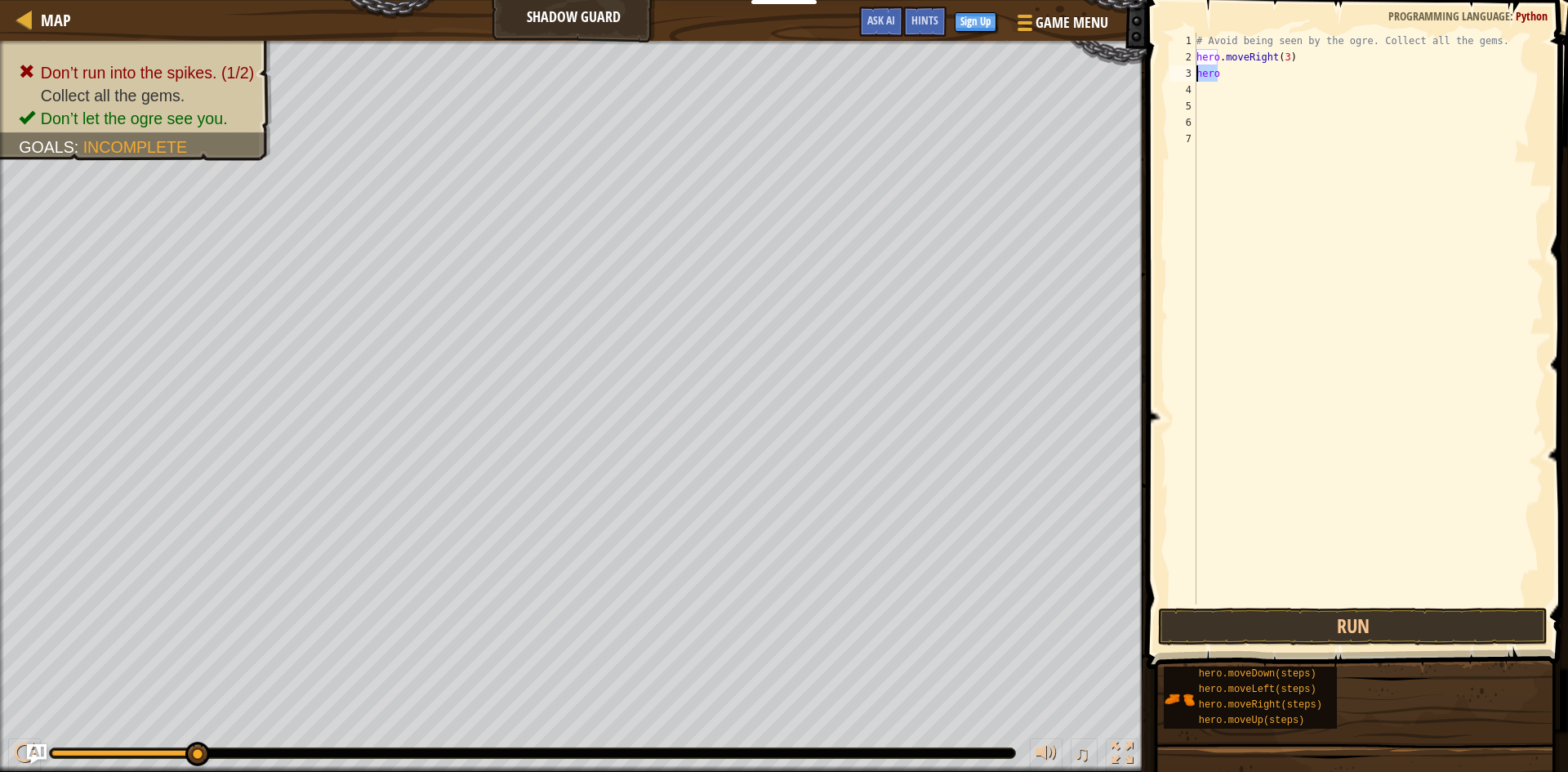
click at [1158, 77] on div "1 2 3 4 5 6 7 # Avoid being seen by the ogre. Collect all the gems. hero . move…" at bounding box center [1355, 367] width 427 height 717
type textarea "hero"
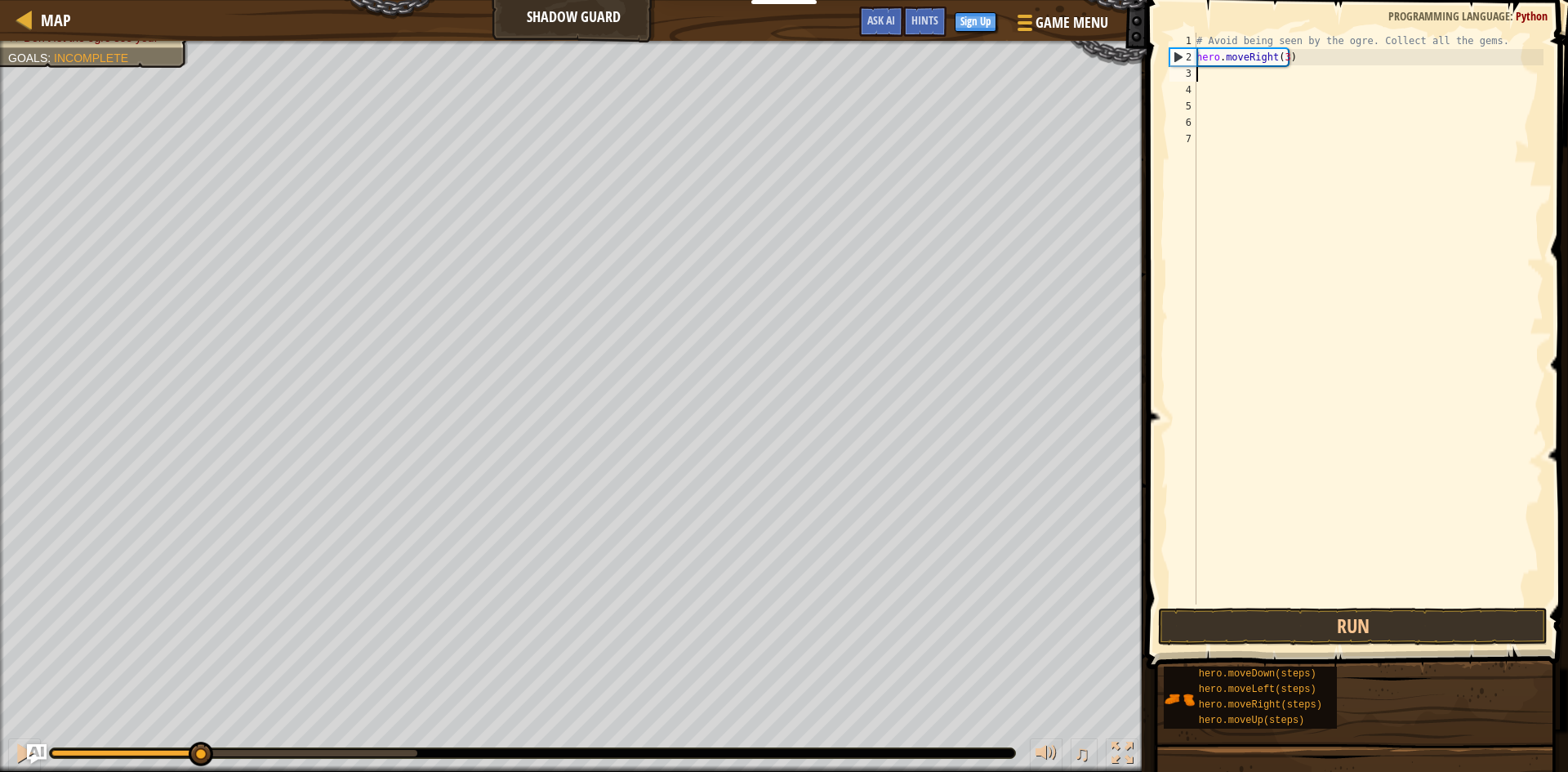
click at [1282, 58] on div "# Avoid being seen by the ogre. Collect all the gems. hero . moveRight ( 3 )" at bounding box center [1368, 335] width 350 height 604
type textarea "hero.moveRight(3)"
click at [1215, 80] on div "# Avoid being seen by the ogre. Collect all the gems. hero . moveRight ( 3 )" at bounding box center [1368, 335] width 350 height 604
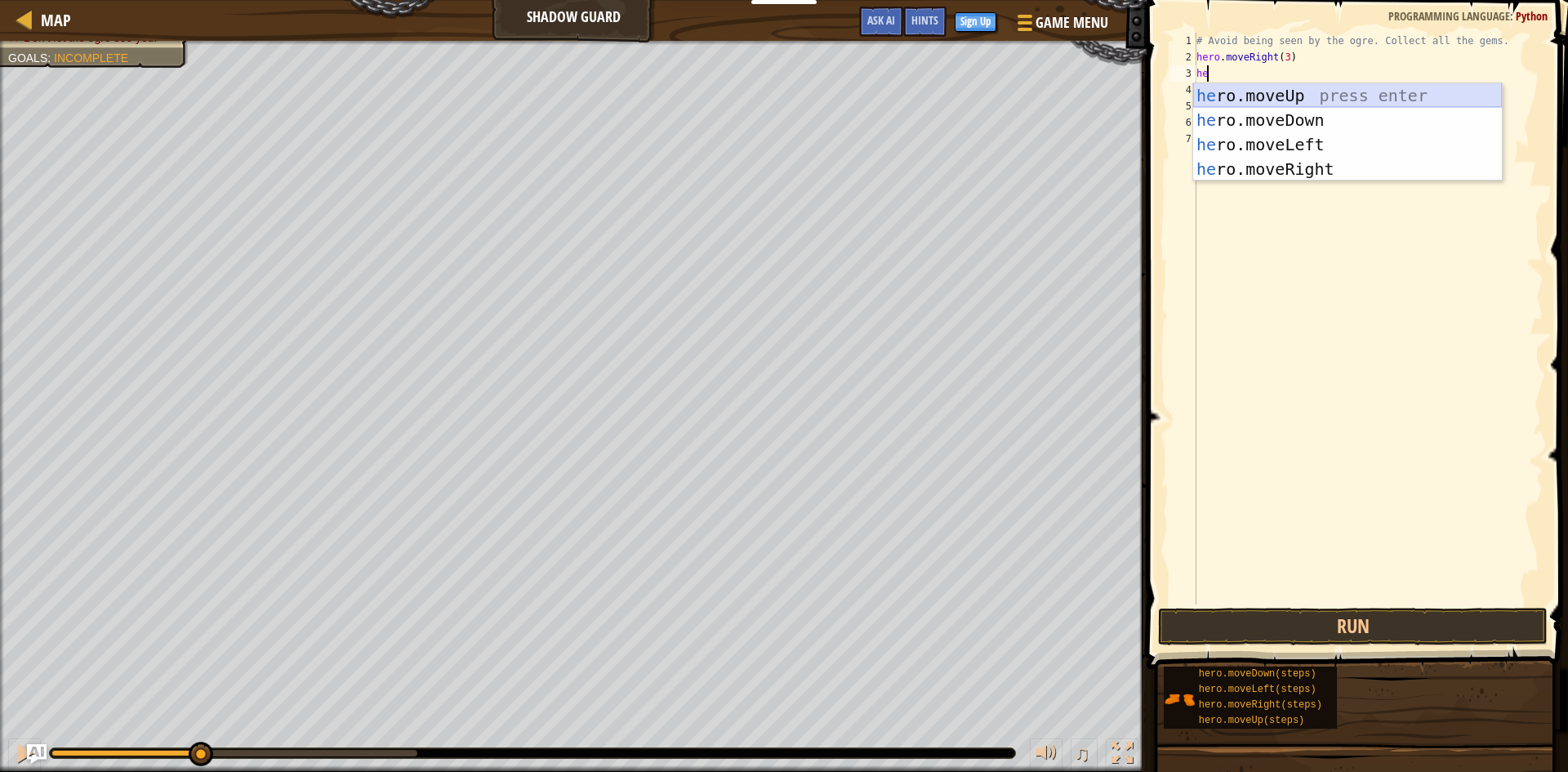
scroll to position [8, 1]
type textarea "hero"
click at [1271, 160] on div "hero .moveUp press enter hero .moveDown press enter hero .moveLeft press enter …" at bounding box center [1347, 156] width 309 height 147
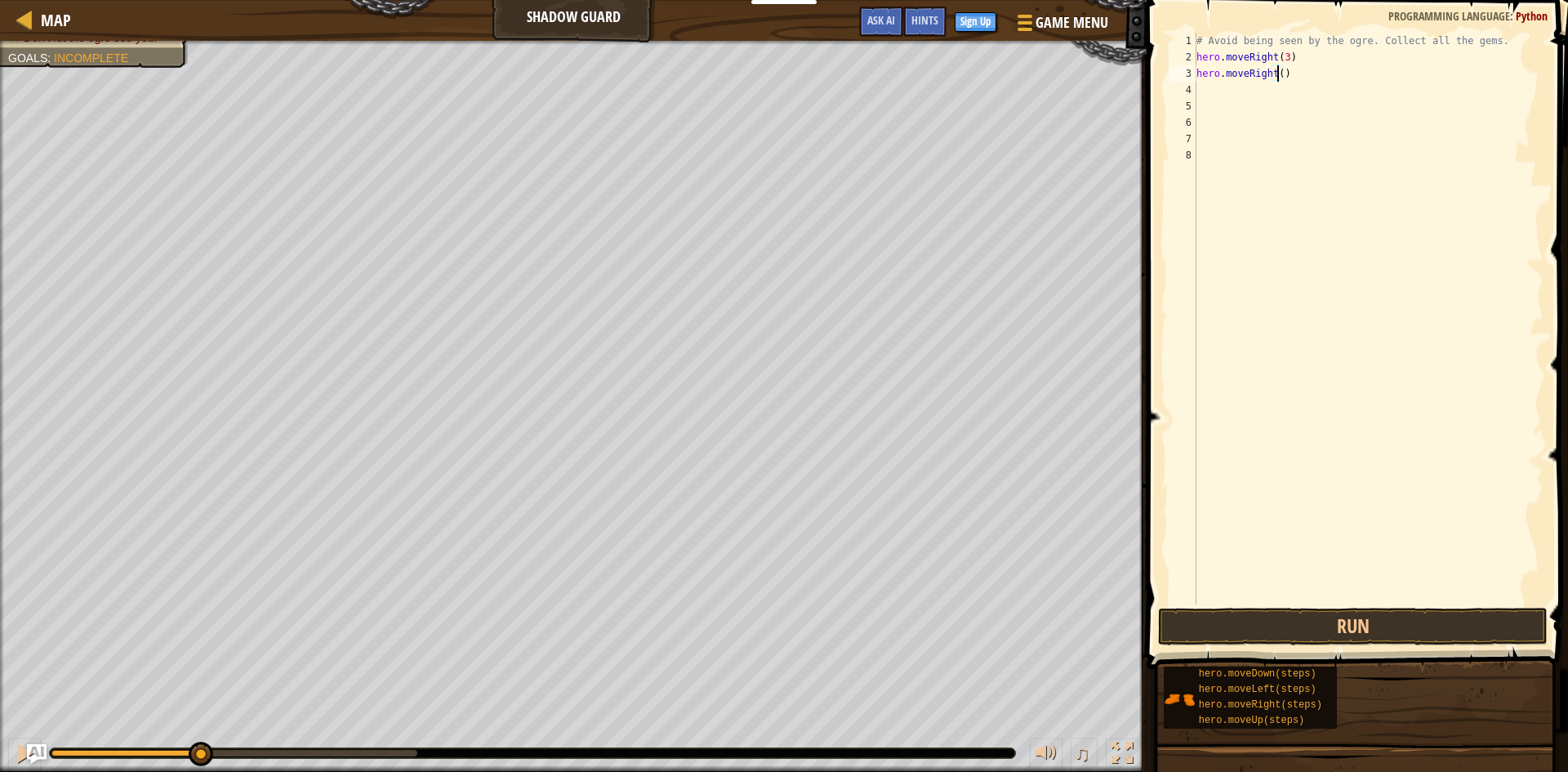
click at [1274, 77] on div "# Avoid being seen by the ogre. Collect all the gems. hero . moveRight ( 3 ) he…" at bounding box center [1368, 335] width 350 height 604
type textarea "hero.moveRight(10)"
click at [1430, 143] on div "# Avoid being seen by the ogre. Collect all the gems. hero . moveRight ( 3 ) he…" at bounding box center [1368, 335] width 350 height 604
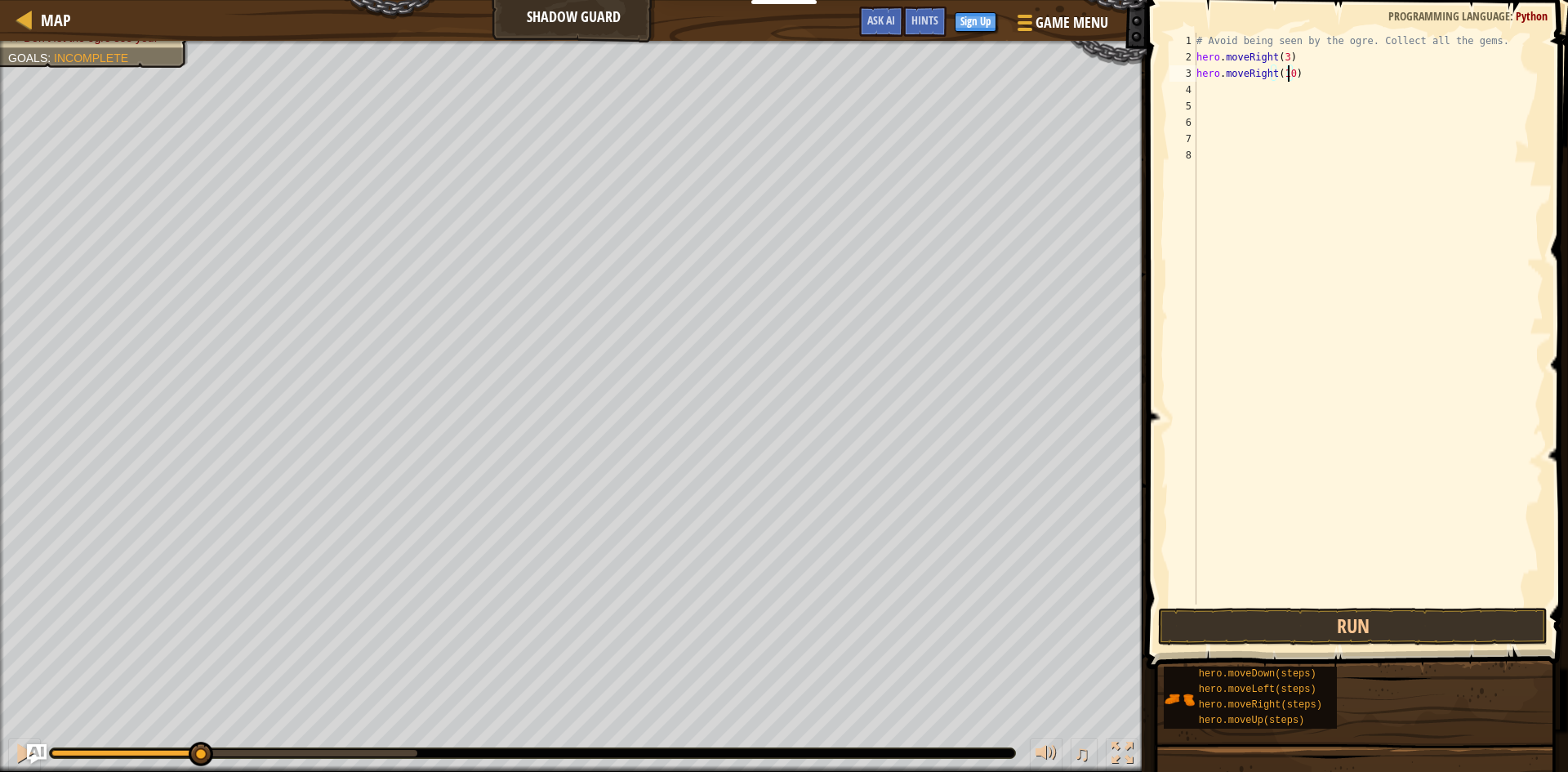
scroll to position [8, 0]
click at [1499, 629] on button "Run" at bounding box center [1353, 626] width 389 height 37
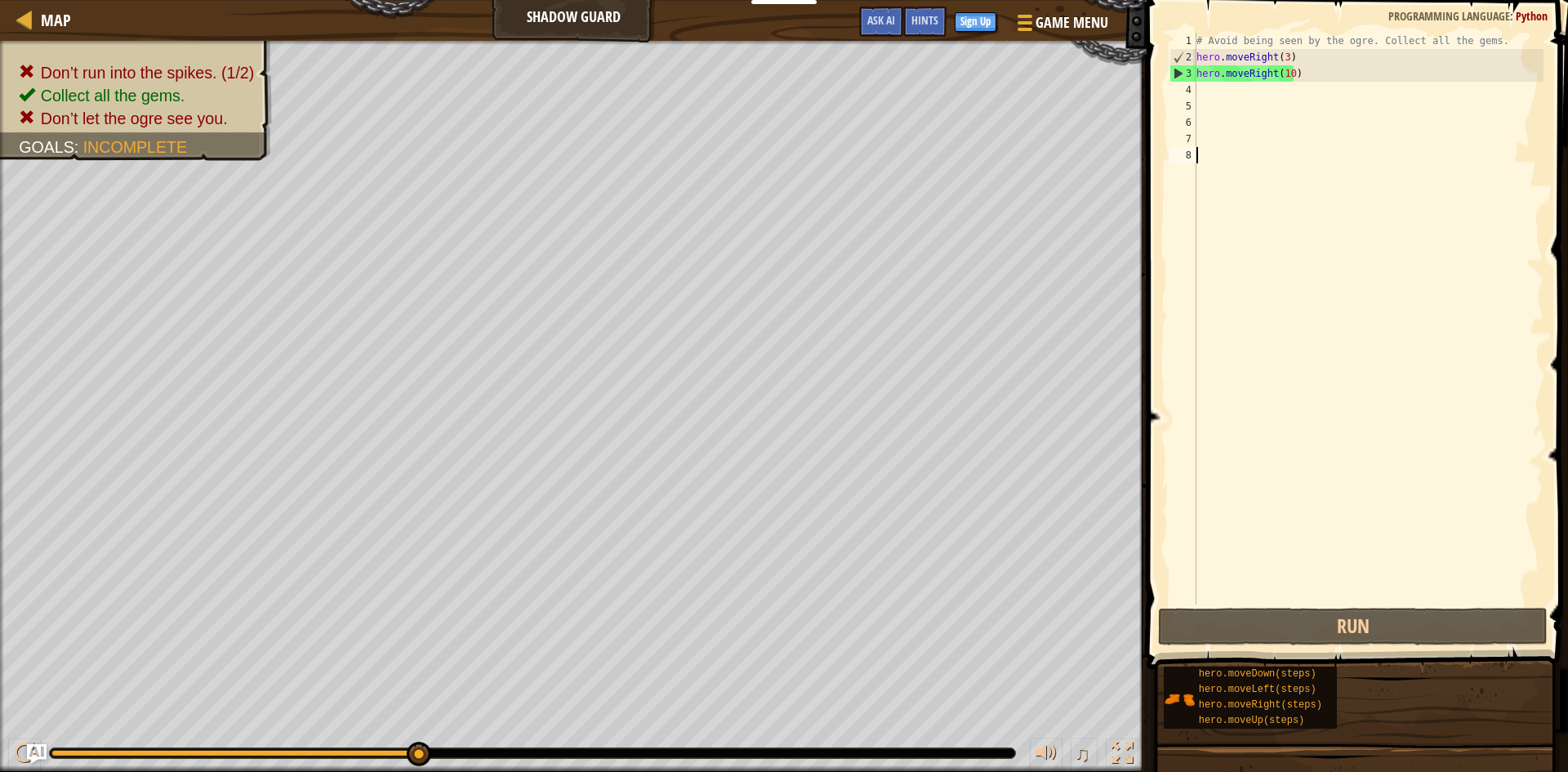
click at [1286, 75] on div "# Avoid being seen by the ogre. Collect all the gems. hero . moveRight ( 3 ) he…" at bounding box center [1368, 335] width 350 height 604
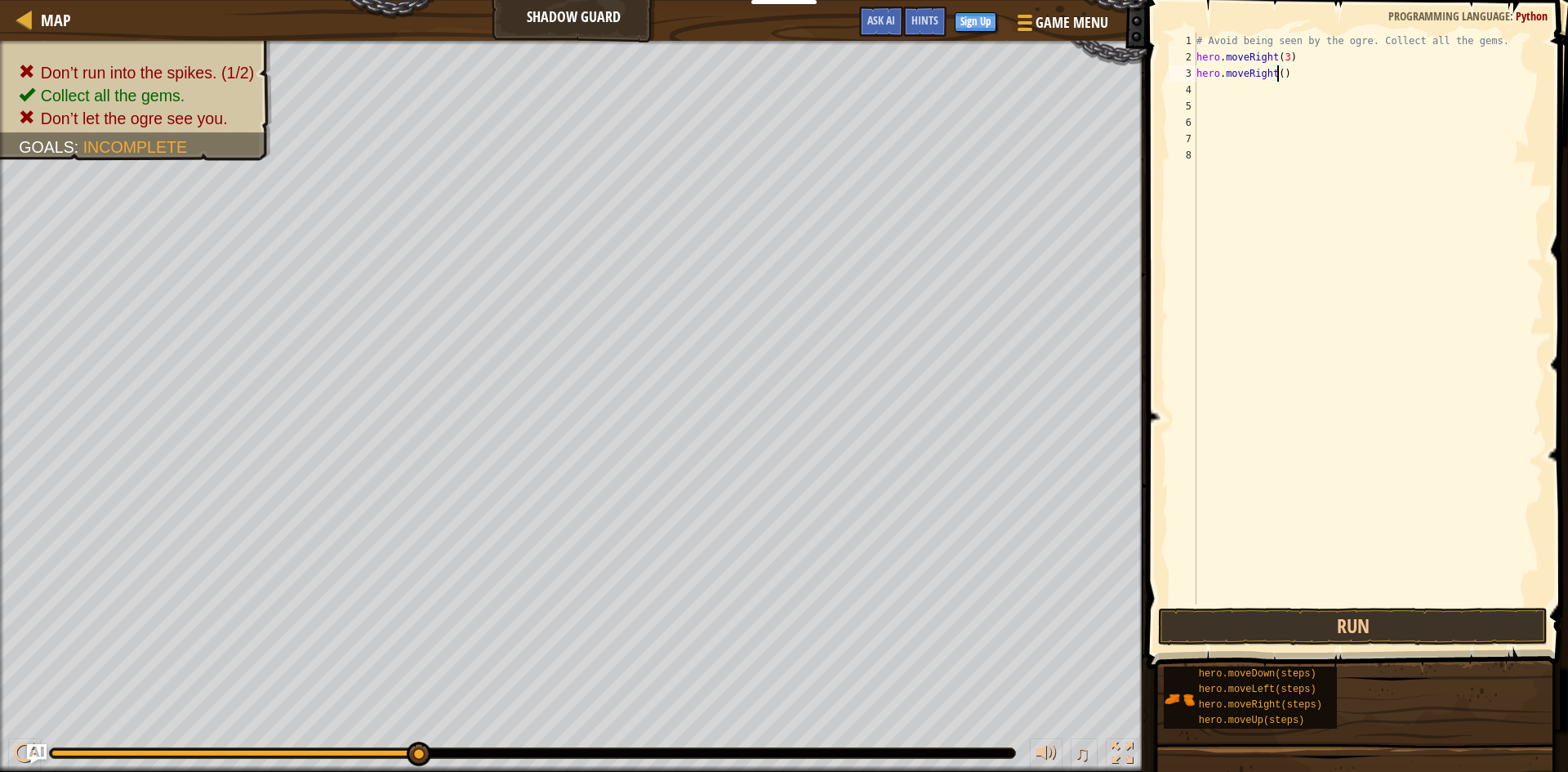
type textarea "hero.moveRight(5)"
click at [1408, 103] on div "# Avoid being seen by the ogre. Collect all the gems. hero . moveRight ( 3 ) he…" at bounding box center [1368, 335] width 350 height 604
click at [1397, 99] on div "# Avoid being seen by the ogre. Collect all the gems. hero . moveRight ( 3 ) he…" at bounding box center [1368, 335] width 350 height 604
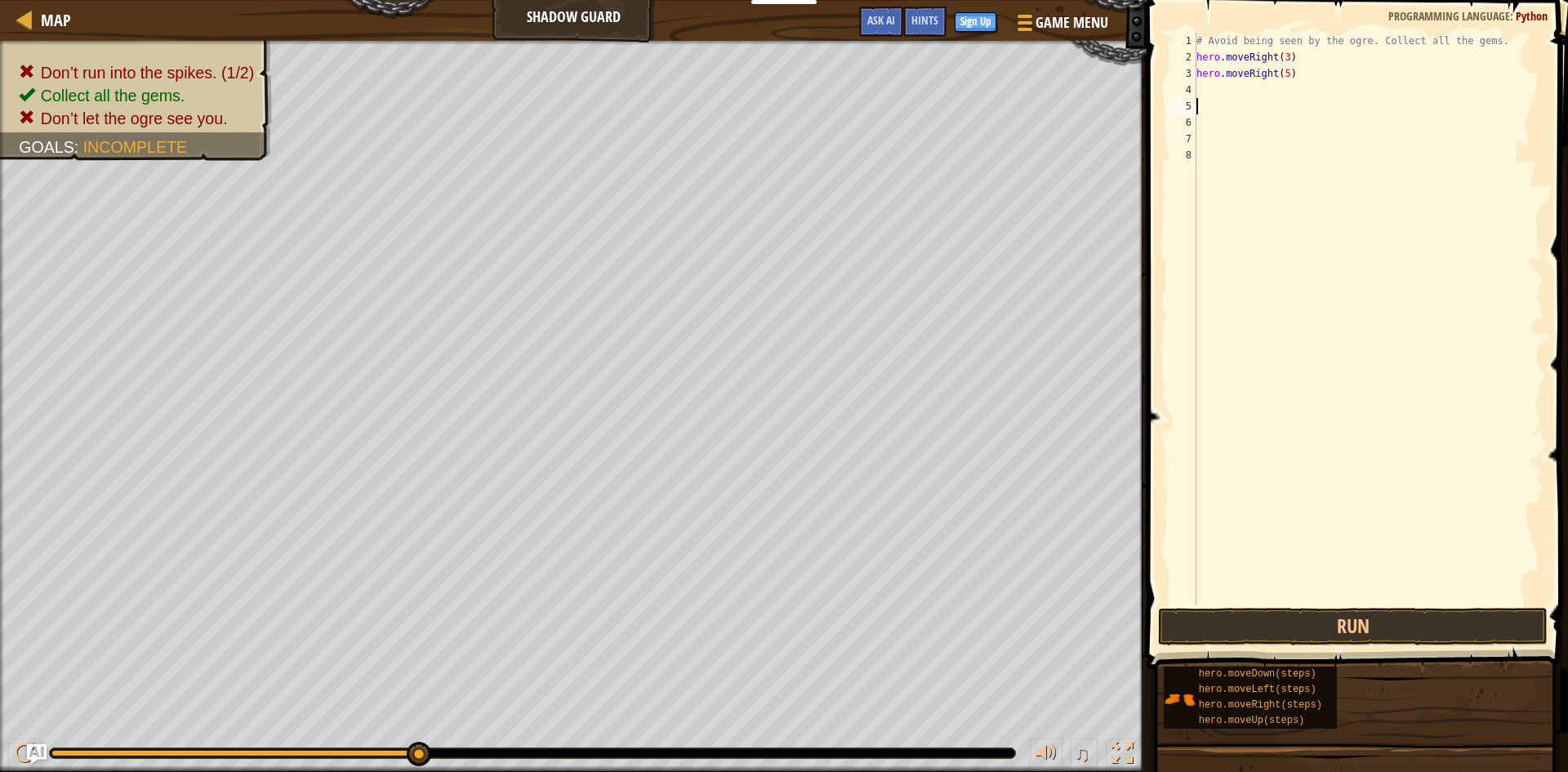
click at [1263, 94] on div "# Avoid being seen by the ogre. Collect all the gems. hero . moveRight ( 3 ) he…" at bounding box center [1368, 335] width 350 height 604
click at [1408, 92] on div "# Avoid being seen by the ogre. Collect all the gems. hero . moveRight ( 3 ) he…" at bounding box center [1368, 335] width 350 height 604
click at [1279, 68] on div "# Avoid being seen by the ogre. Collect all the gems. hero . moveRight ( 3 ) he…" at bounding box center [1368, 335] width 350 height 604
click at [1275, 76] on div "# Avoid being seen by the ogre. Collect all the gems. hero . moveRight ( 3 ) he…" at bounding box center [1368, 335] width 350 height 604
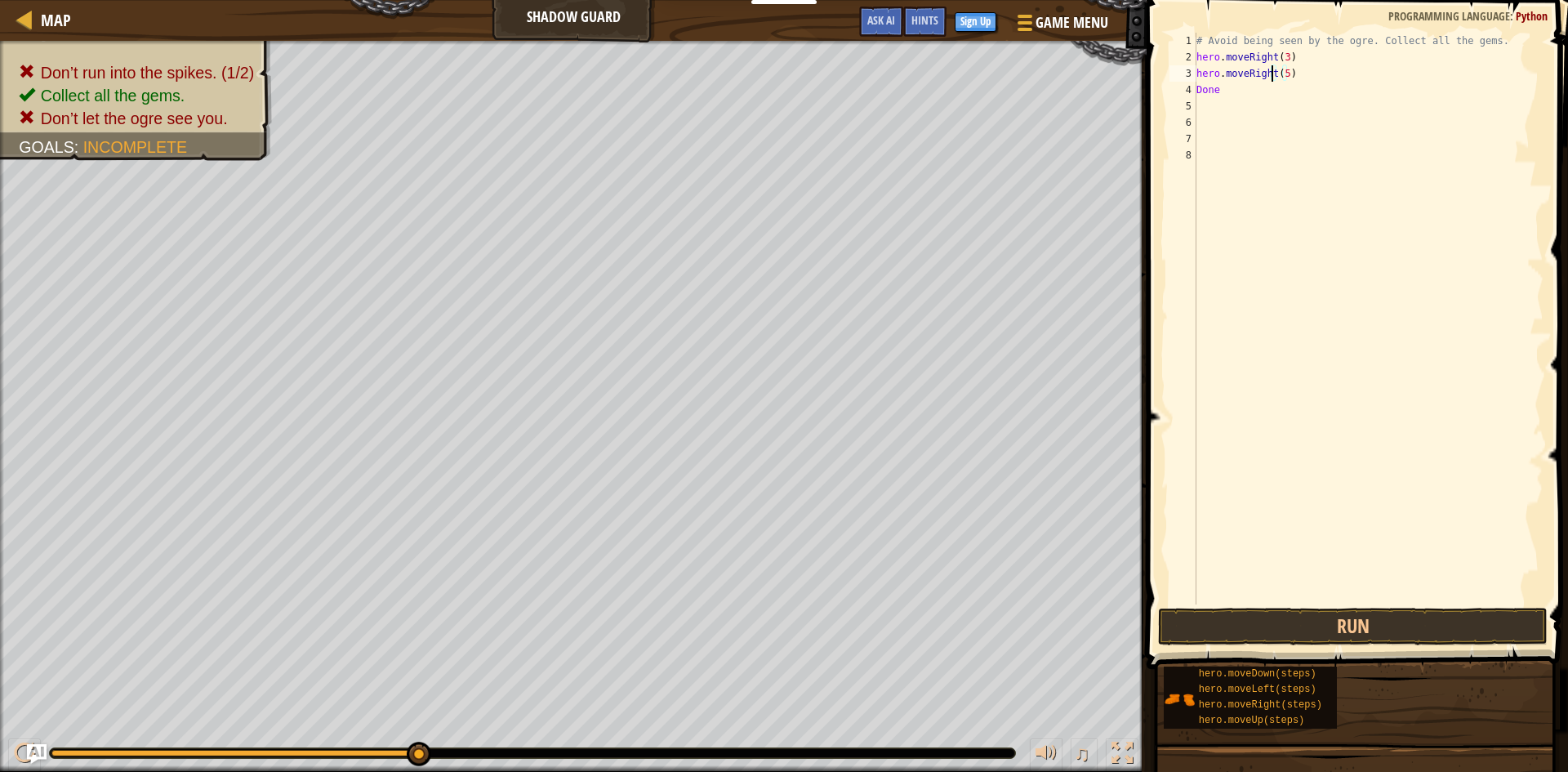
click at [1298, 77] on div "# Avoid being seen by the ogre. Collect all the gems. hero . moveRight ( 3 ) he…" at bounding box center [1368, 335] width 350 height 604
type textarea "hero.moveRight"
drag, startPoint x: 1308, startPoint y: 260, endPoint x: 1303, endPoint y: 270, distance: 11.2
click at [1310, 261] on div "# Avoid being seen by the ogre. Collect all the gems. hero . moveRight ( 3 ) he…" at bounding box center [1368, 335] width 350 height 604
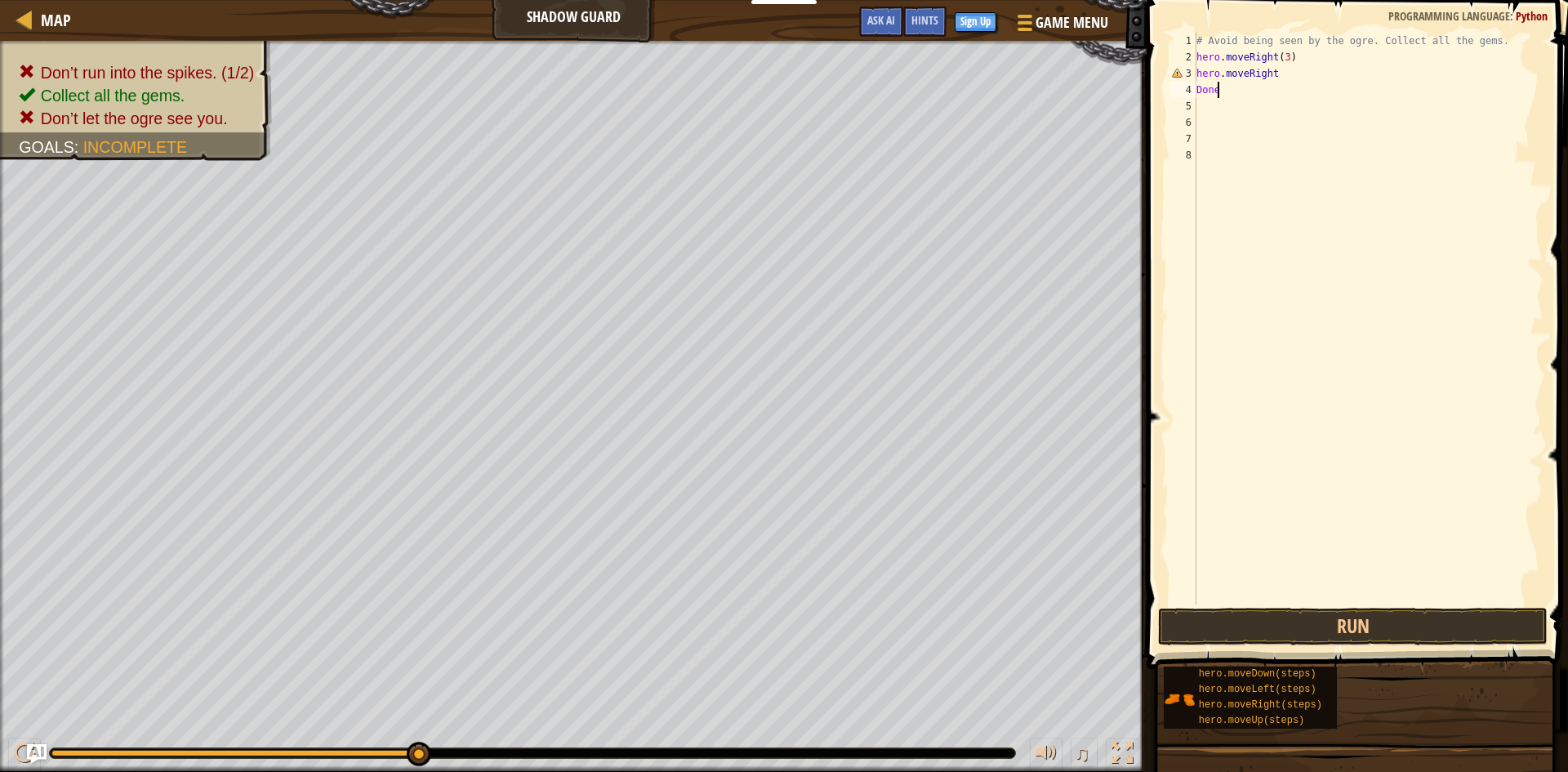
click at [1357, 82] on div "# Avoid being seen by the ogre. Collect all the gems. hero . moveRight ( 3 ) he…" at bounding box center [1368, 335] width 350 height 604
click at [1296, 74] on div "# Avoid being seen by the ogre. Collect all the gems. hero . moveRight ( 3 ) he…" at bounding box center [1368, 335] width 350 height 604
type textarea "hero.moveRight()"
click at [1264, 113] on div "# Avoid being seen by the ogre. Collect all the gems. hero . moveRight ( 3 ) he…" at bounding box center [1368, 335] width 350 height 604
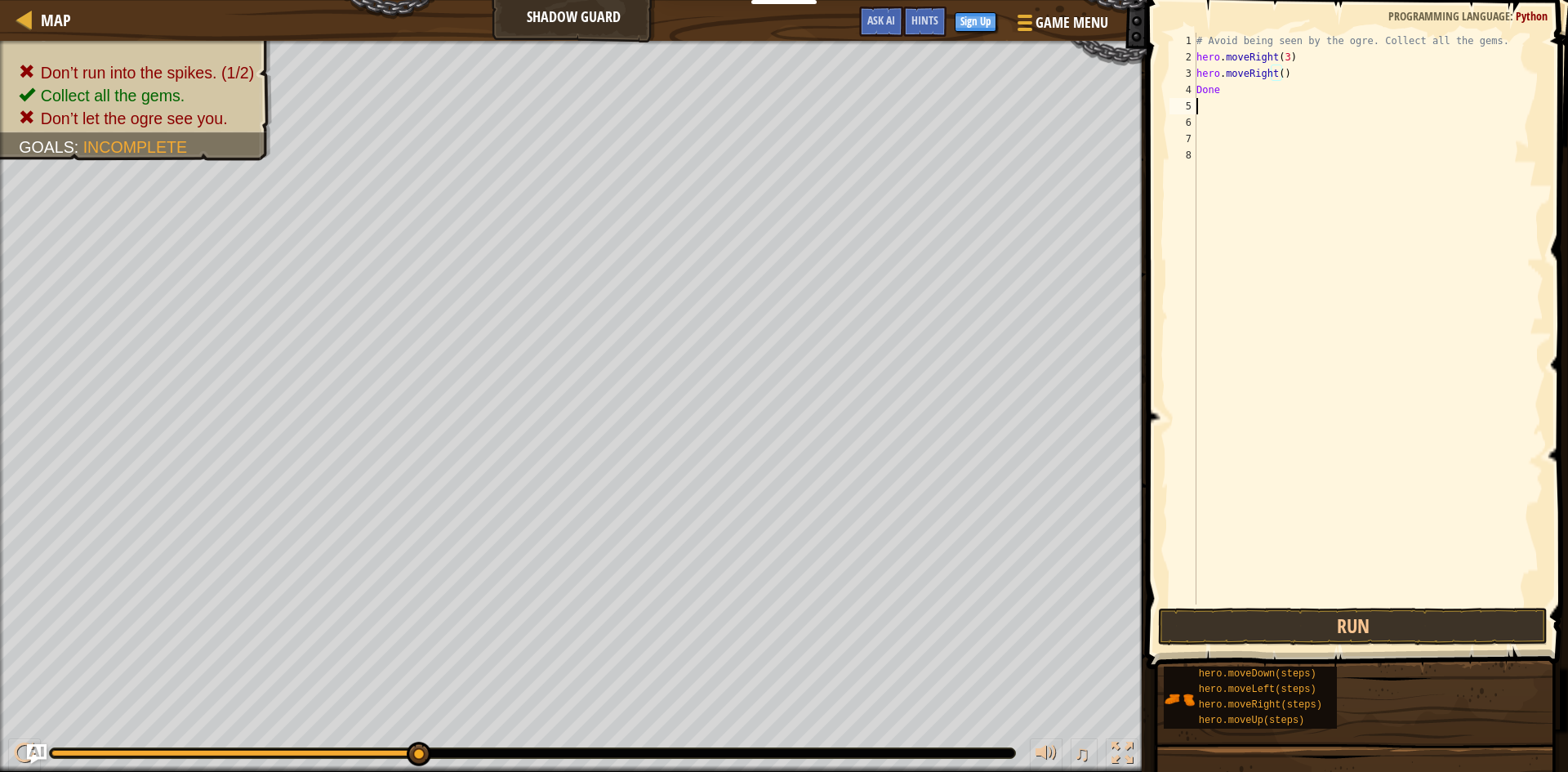
scroll to position [8, 0]
click at [1269, 620] on button "Run" at bounding box center [1353, 626] width 389 height 37
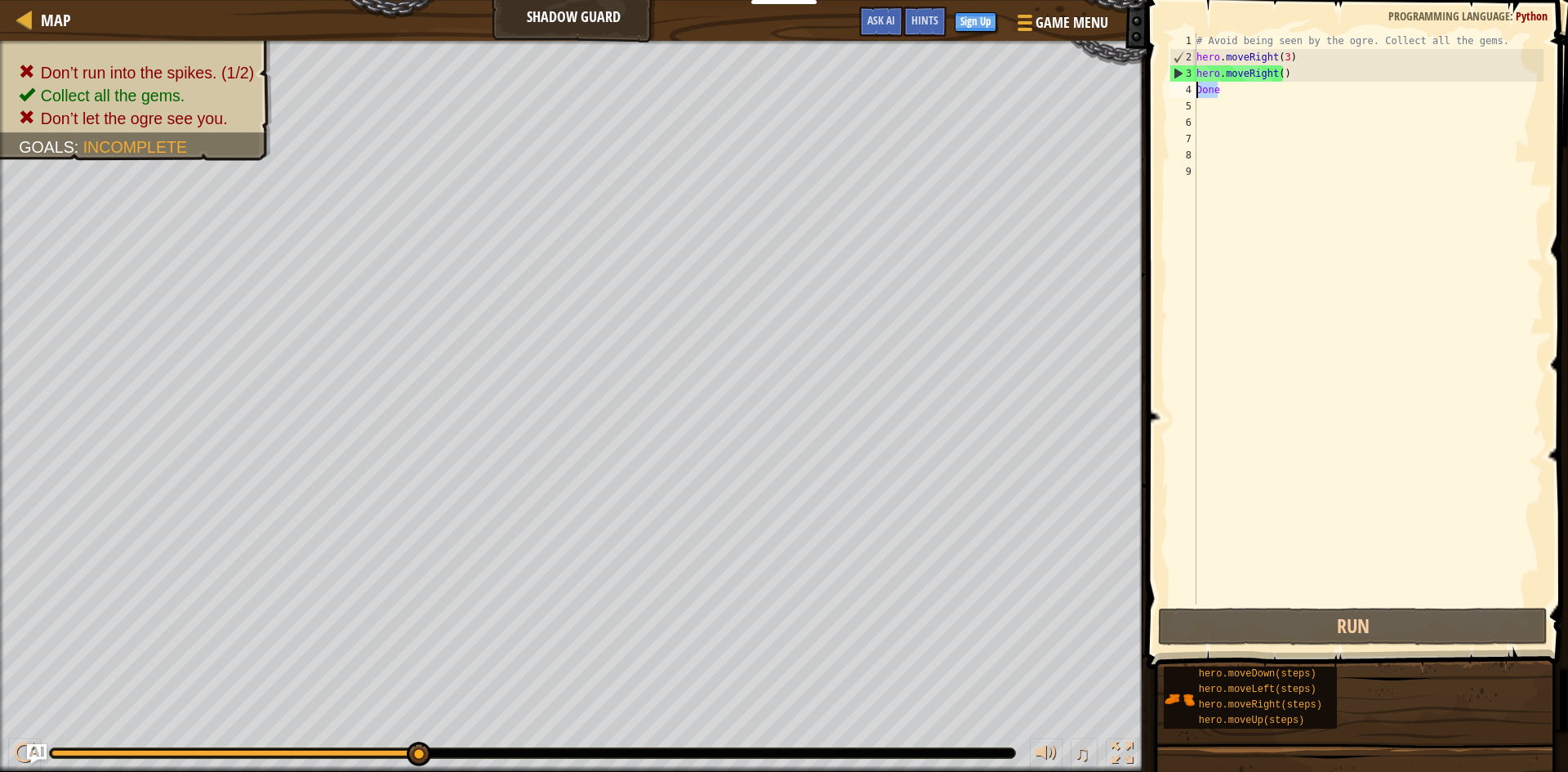
drag, startPoint x: 1238, startPoint y: 96, endPoint x: 1155, endPoint y: 85, distance: 83.7
click at [1155, 85] on div "1 2 3 4 5 6 7 8 9 # Avoid being seen by the ogre. Collect all the gems. hero . …" at bounding box center [1355, 367] width 427 height 717
type textarea "Done"
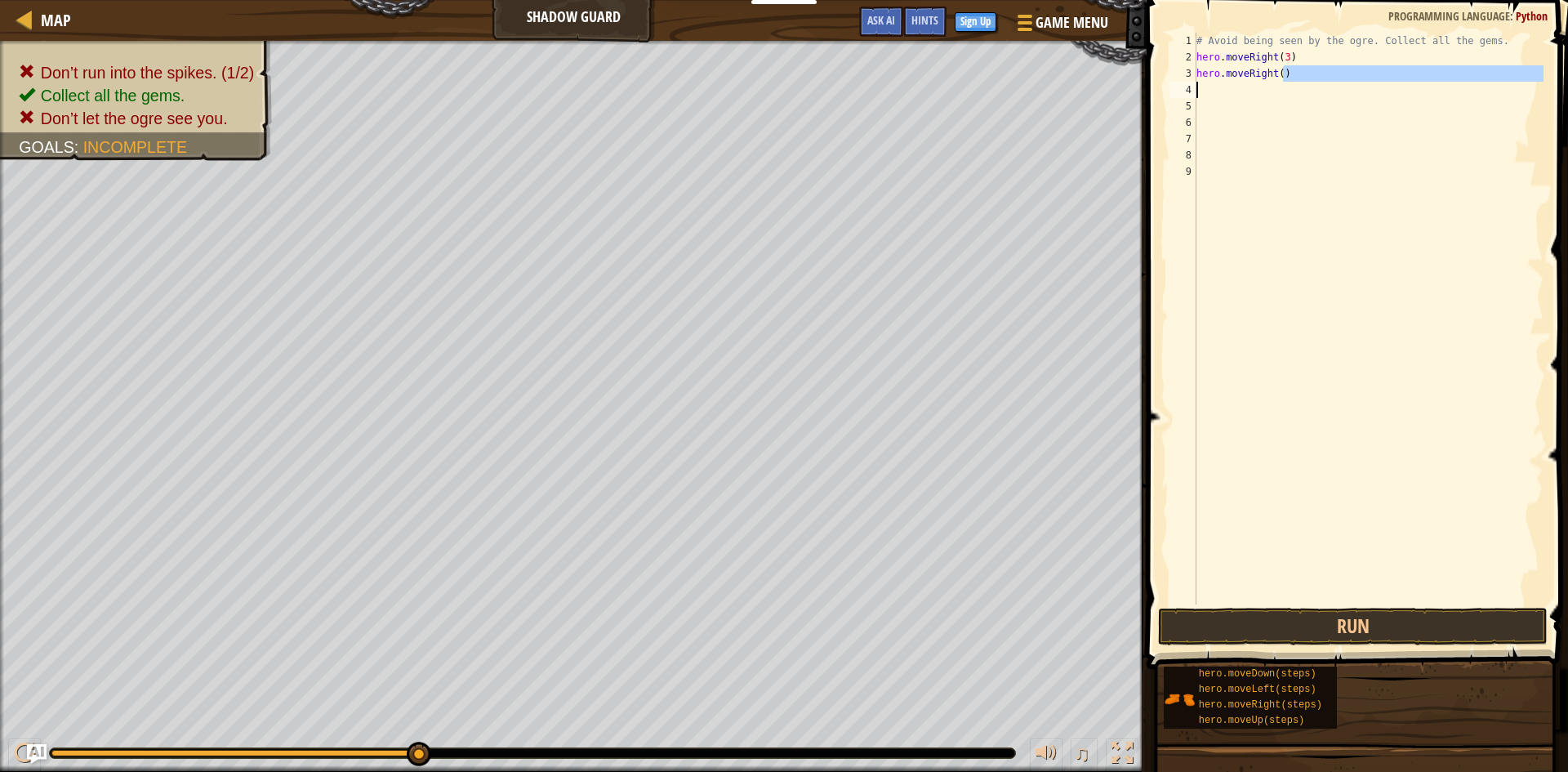
drag, startPoint x: 1346, startPoint y: 76, endPoint x: 1174, endPoint y: 83, distance: 172.1
click at [1174, 83] on div "1 2 3 4 5 6 7 8 9 # Avoid being seen by the ogre. Collect all the gems. hero . …" at bounding box center [1355, 318] width 378 height 572
click at [1312, 75] on div "# Avoid being seen by the ogre. Collect all the gems. hero . m oveRight ( 3 ) h…" at bounding box center [1368, 335] width 350 height 604
type textarea "hero.moveRight(3)"
click at [1429, 89] on div "# Avoid being seen by the ogre. Collect all the gems. hero . moveRight ( 3 ) he…" at bounding box center [1368, 335] width 350 height 604
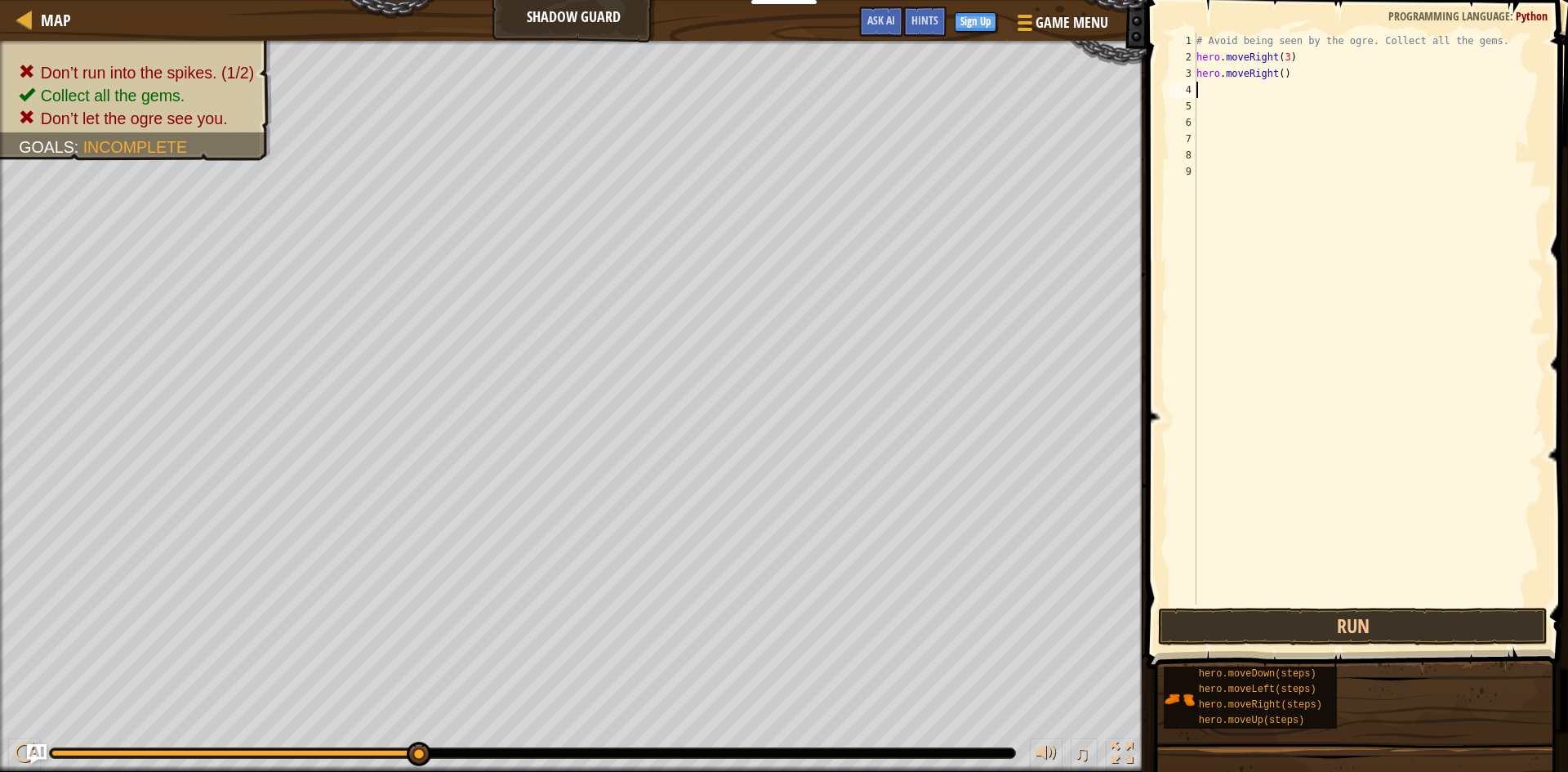
drag, startPoint x: 1420, startPoint y: 44, endPoint x: 1347, endPoint y: 16, distance: 78.2
click at [1412, 42] on div "# Avoid being seen by the ogre. Collect all the gems. hero . moveRight ( 3 ) he…" at bounding box center [1368, 335] width 350 height 604
click at [1305, 76] on div "# Avoid being seen by the ogre. Collect all the gems. hero . moveRight ( 3 ) he…" at bounding box center [1368, 335] width 350 height 604
type textarea "hero.moveRight()"
drag, startPoint x: 1303, startPoint y: 80, endPoint x: 1197, endPoint y: 79, distance: 106.0
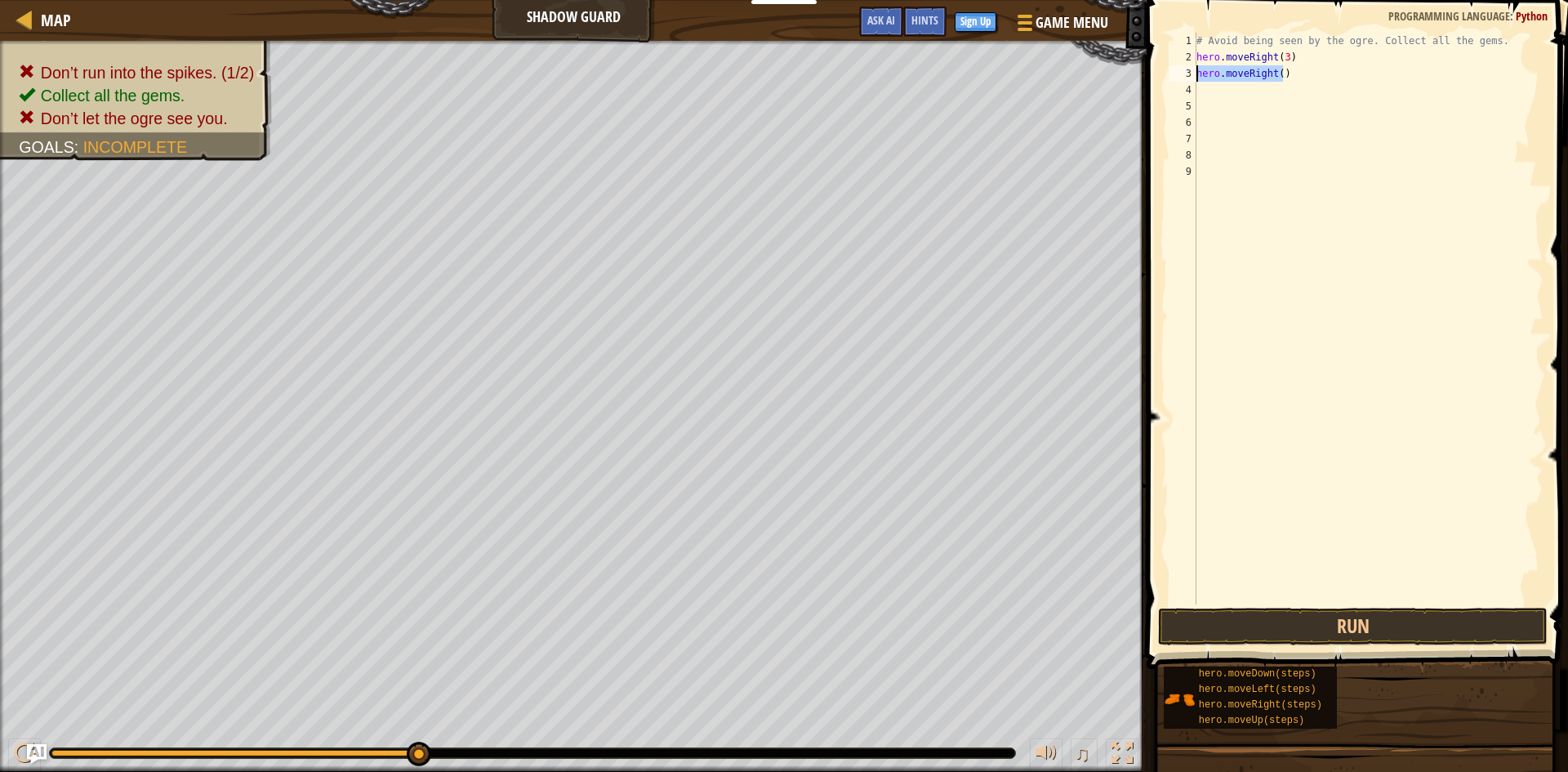
click at [1197, 79] on div "# Avoid being seen by the ogre. Collect all the gems. hero . moveRight ( 3 ) he…" at bounding box center [1368, 335] width 350 height 604
click at [1296, 628] on button "Run" at bounding box center [1353, 626] width 389 height 37
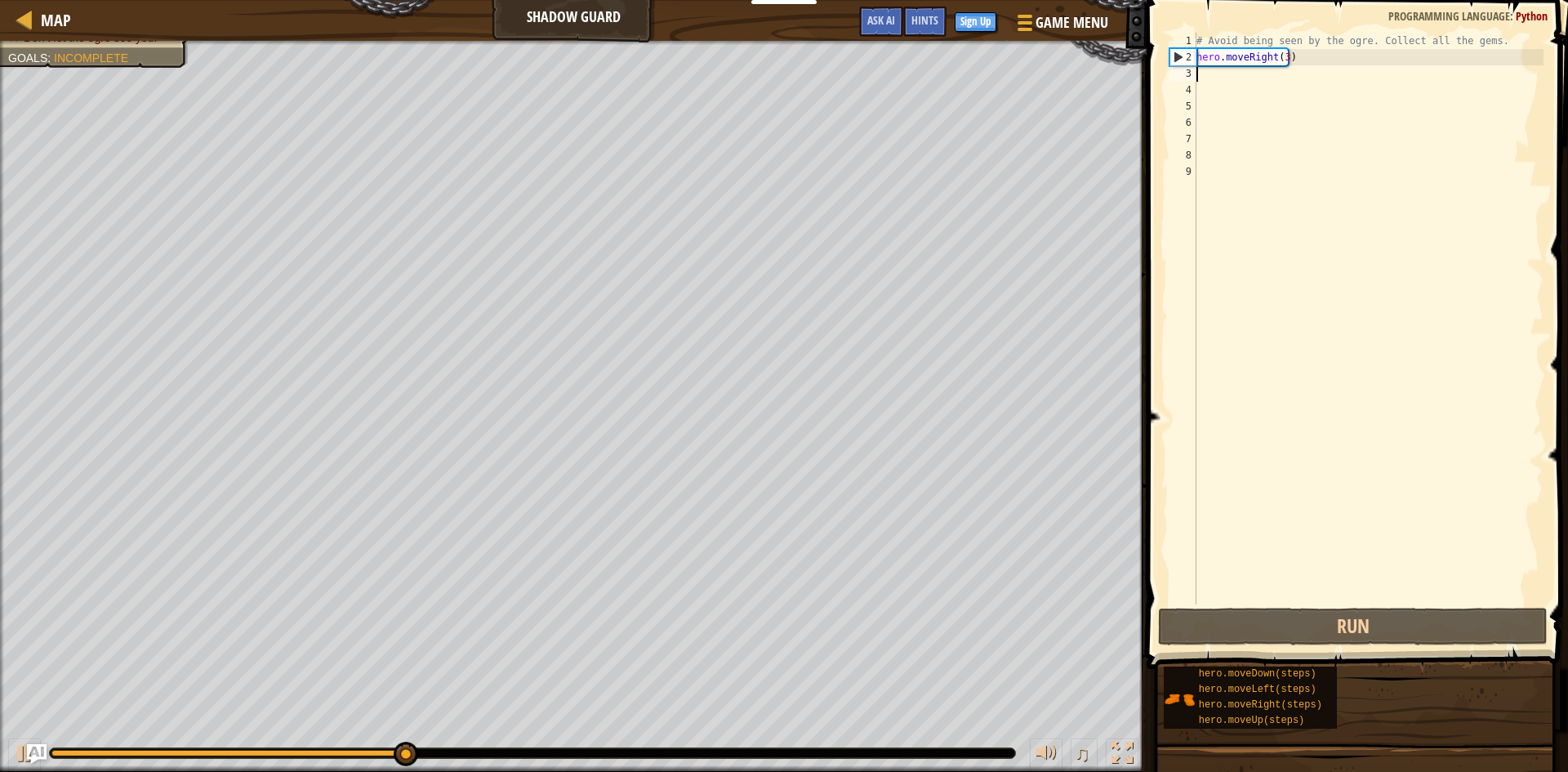
click at [1281, 57] on div "# Avoid being seen by the ogre. Collect all the gems. hero . moveRight ( 3 )" at bounding box center [1368, 335] width 350 height 604
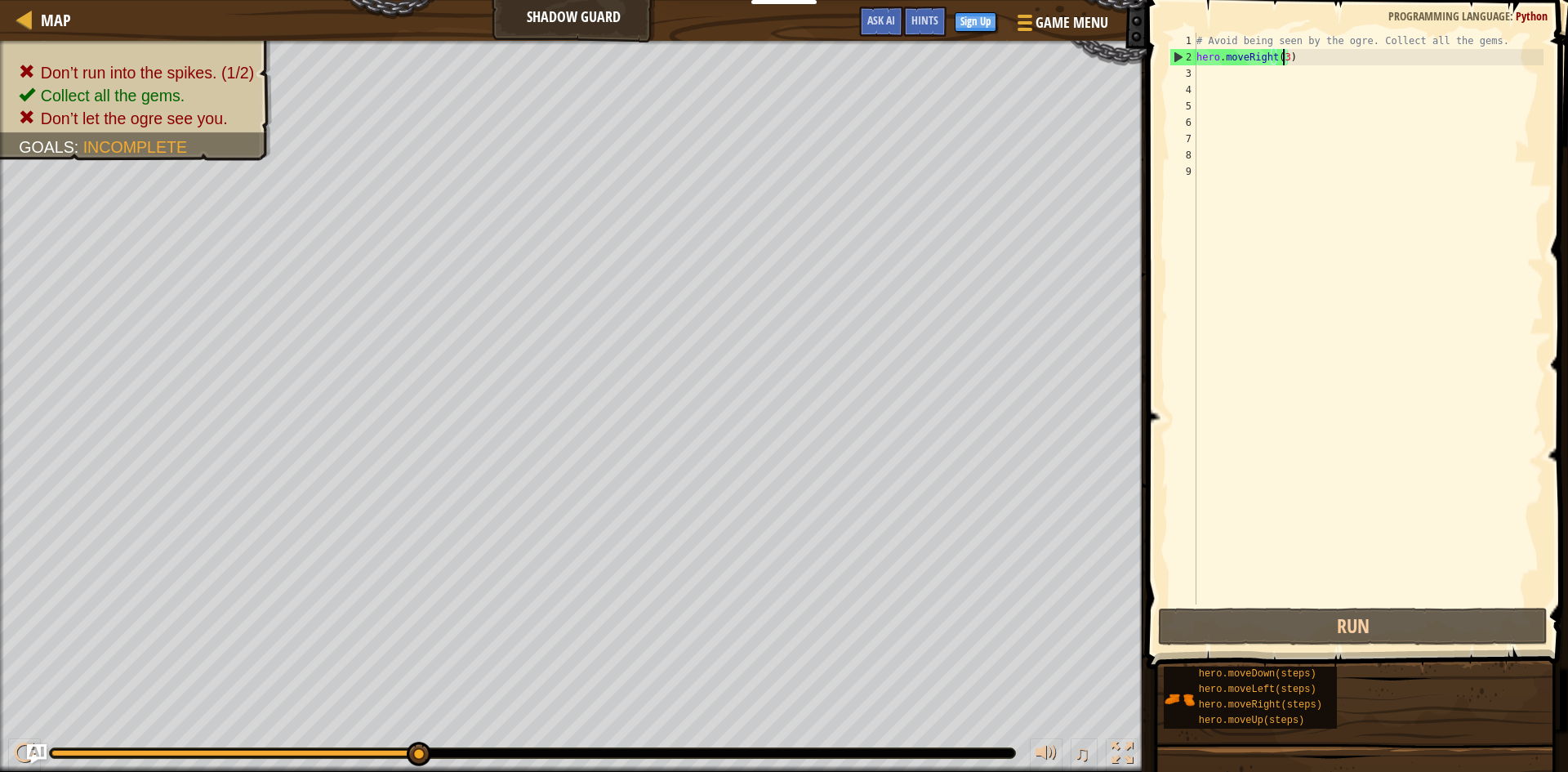
click at [1286, 56] on div "# Avoid being seen by the ogre. Collect all the gems. hero . moveRight ( 3 )" at bounding box center [1368, 335] width 350 height 604
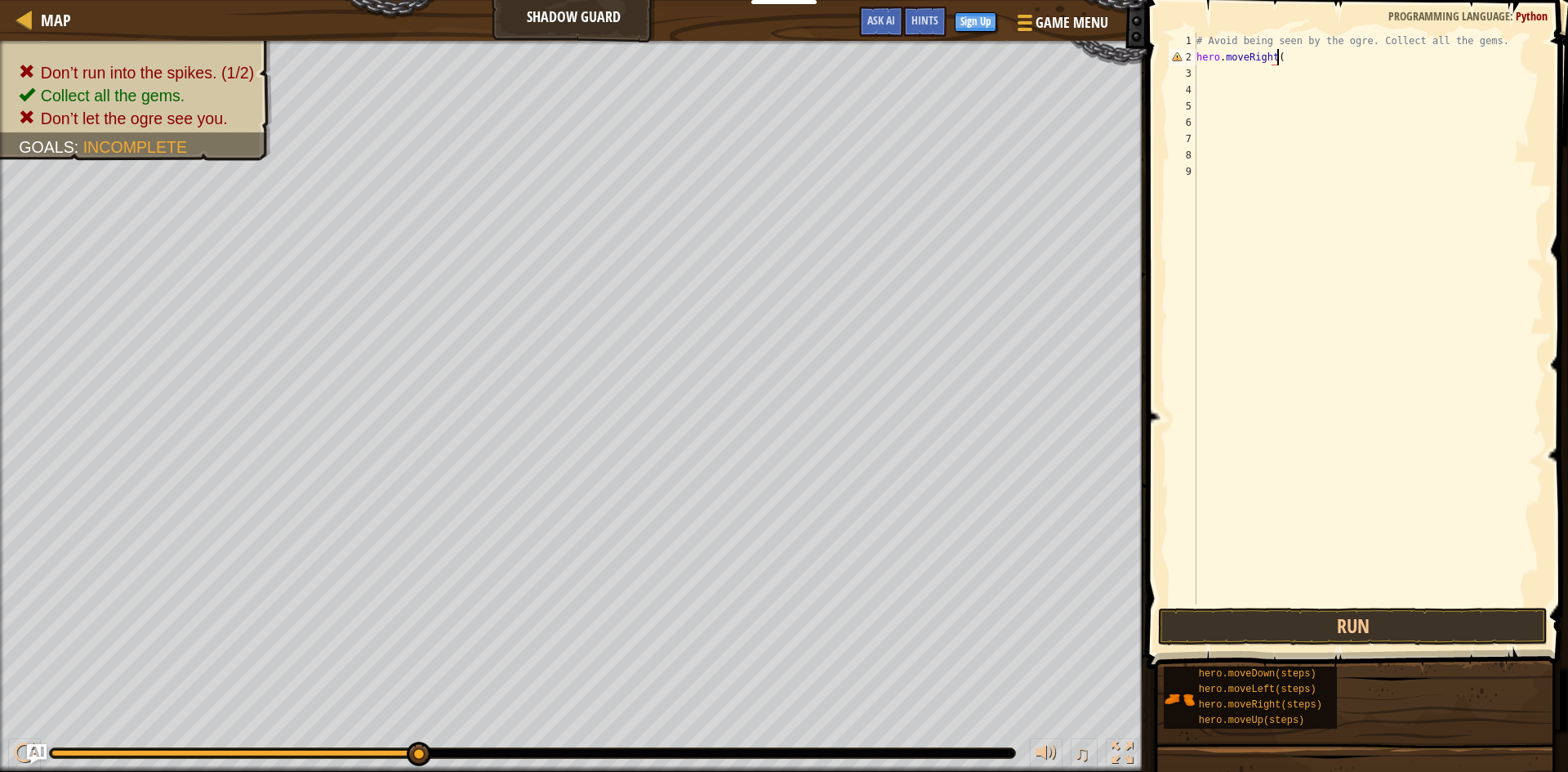
scroll to position [8, 7]
type textarea "hero.moveRight(1)"
click at [1225, 298] on div "# Avoid being seen by the ogre. Collect all the gems. hero . moveRight ( 1 )" at bounding box center [1368, 335] width 350 height 604
click at [1203, 67] on div "# Avoid being seen by the ogre. Collect all the gems. hero . moveRight ( 1 )" at bounding box center [1368, 335] width 350 height 604
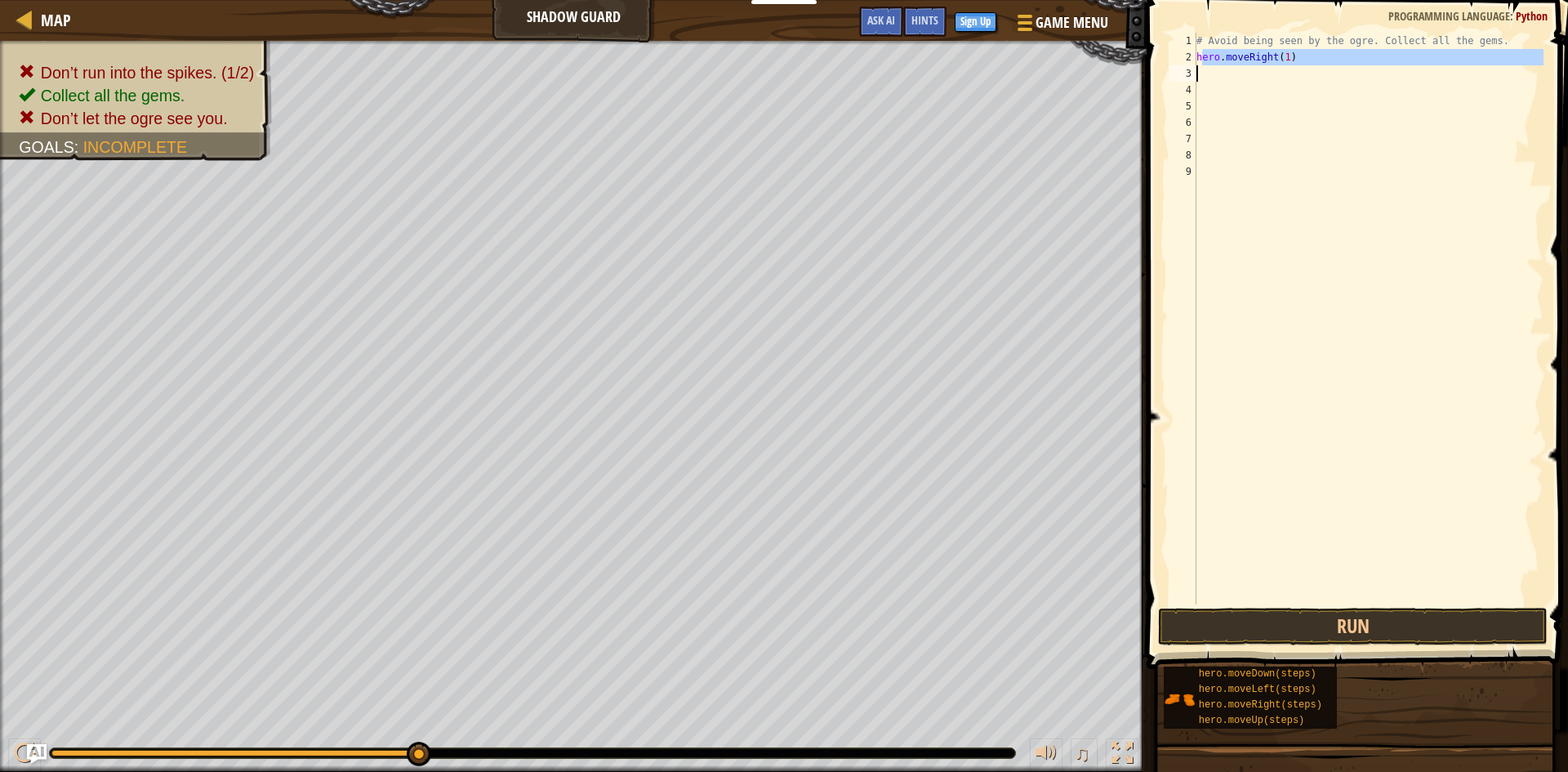
type textarea "hero.moveRight(1)"
click at [1215, 72] on div "# Avoid being seen by the ogre. Collect all the gems. hero . moveRight ( 1 )" at bounding box center [1368, 318] width 350 height 572
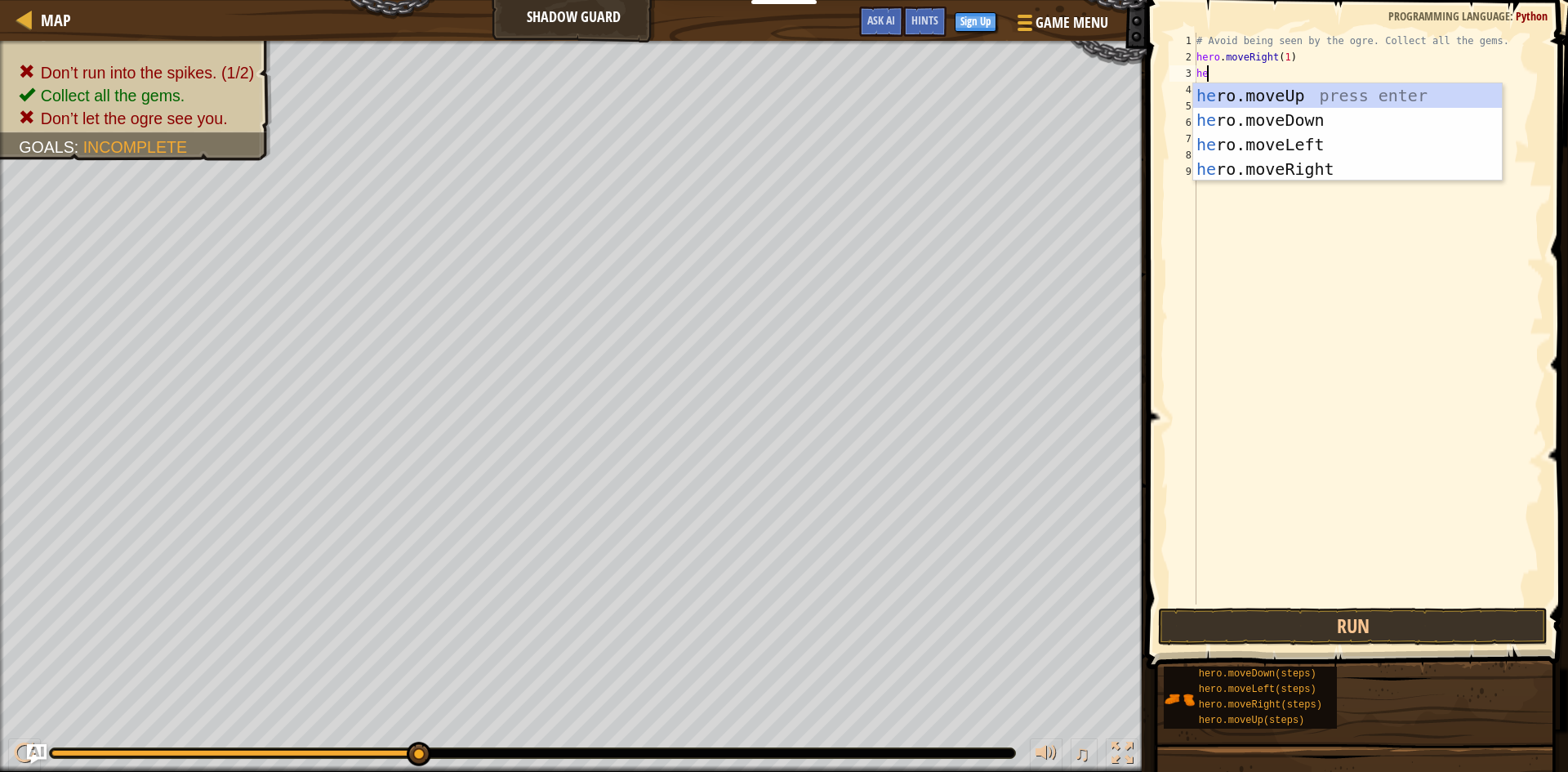
scroll to position [8, 1]
type textarea "hero"
click at [1259, 89] on div "hero .moveUp press enter hero .moveDown press enter hero .moveLeft press enter …" at bounding box center [1347, 156] width 309 height 147
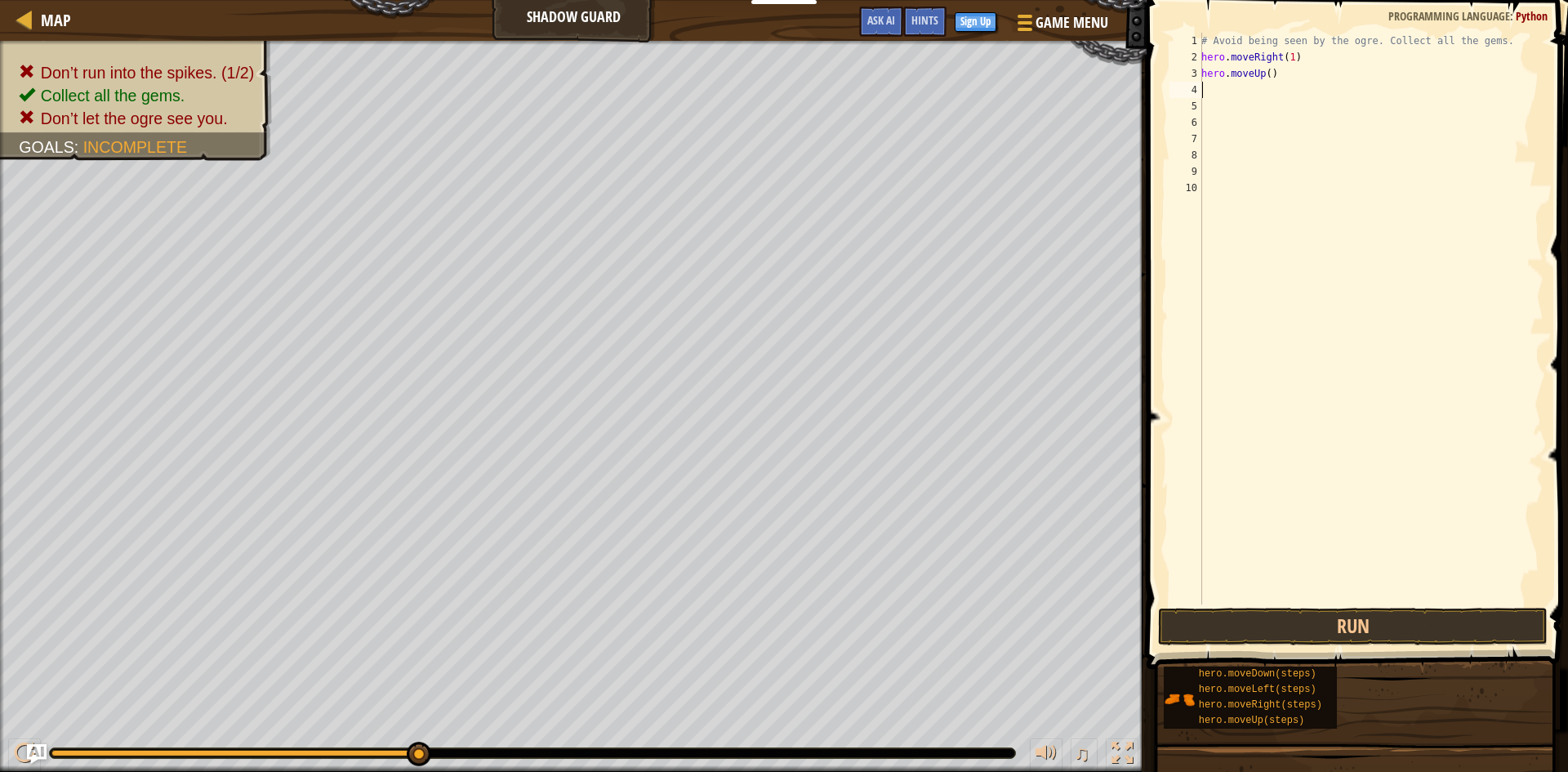
click at [1264, 78] on div "# Avoid being seen by the ogre. Collect all the gems. hero . moveRight ( 1 ) he…" at bounding box center [1370, 335] width 345 height 604
click at [1266, 76] on div "# Avoid being seen by the ogre. Collect all the gems. hero . moveRight ( 1 ) he…" at bounding box center [1370, 335] width 345 height 604
type textarea "hero.moveUp(1)"
click at [1357, 628] on button "Run" at bounding box center [1353, 626] width 389 height 37
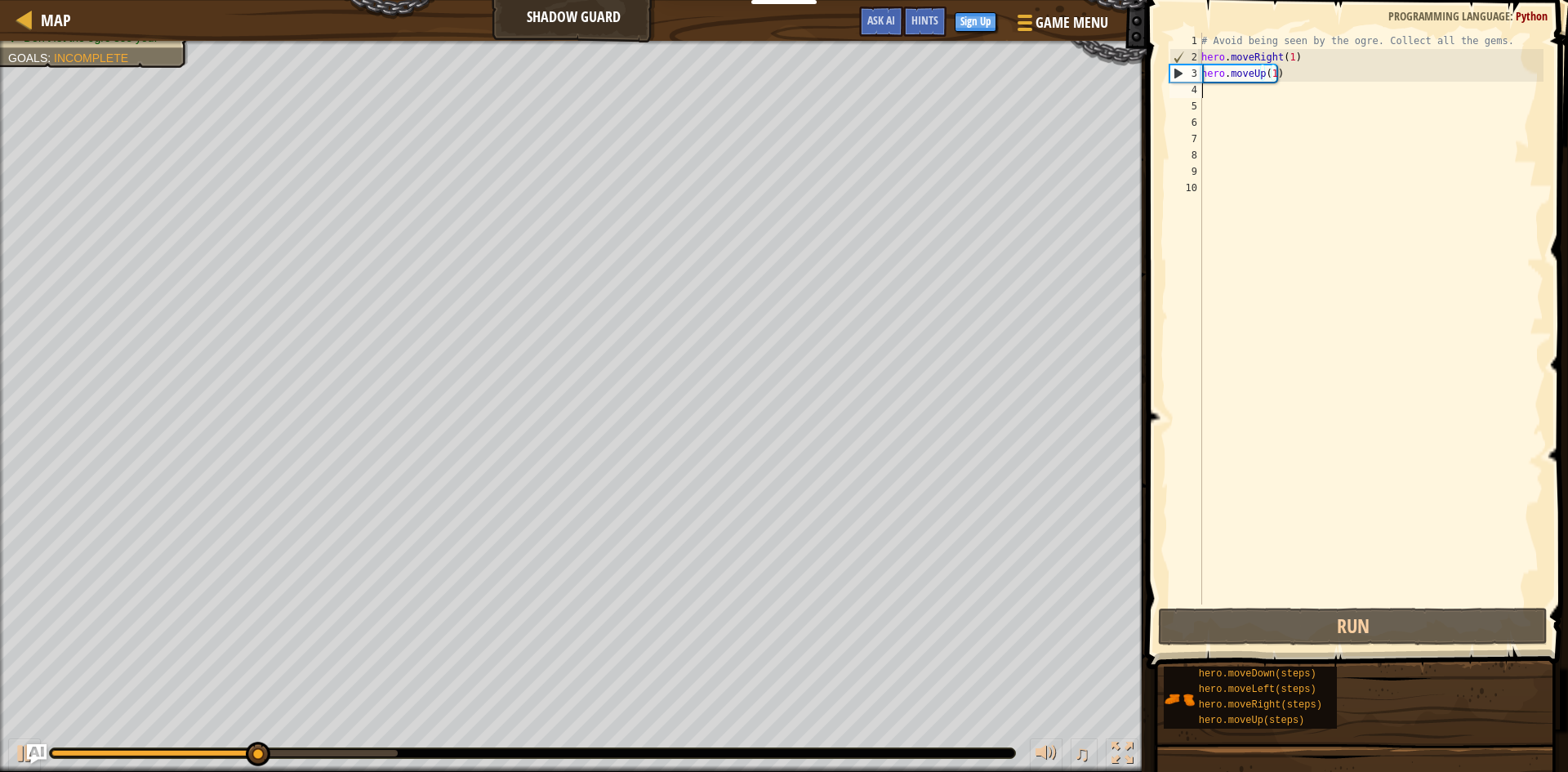
click at [1261, 94] on div "# Avoid being seen by the ogre. Collect all the gems. hero . moveRight ( 1 ) he…" at bounding box center [1370, 335] width 345 height 604
type textarea "h"
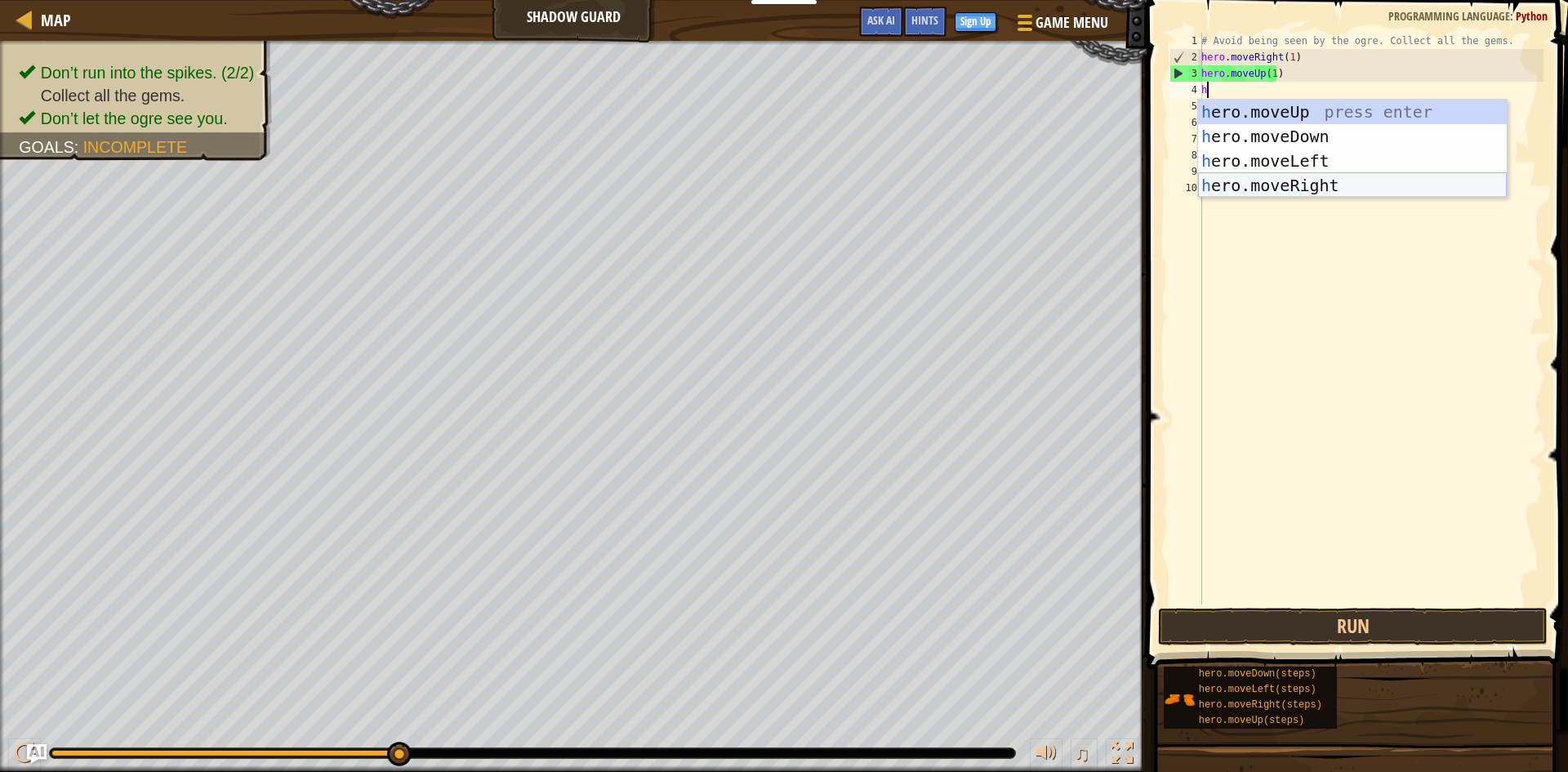
click at [1295, 182] on div "h ero.moveUp press enter h ero.moveDown press enter h ero.moveLeft press enter …" at bounding box center [1352, 173] width 309 height 147
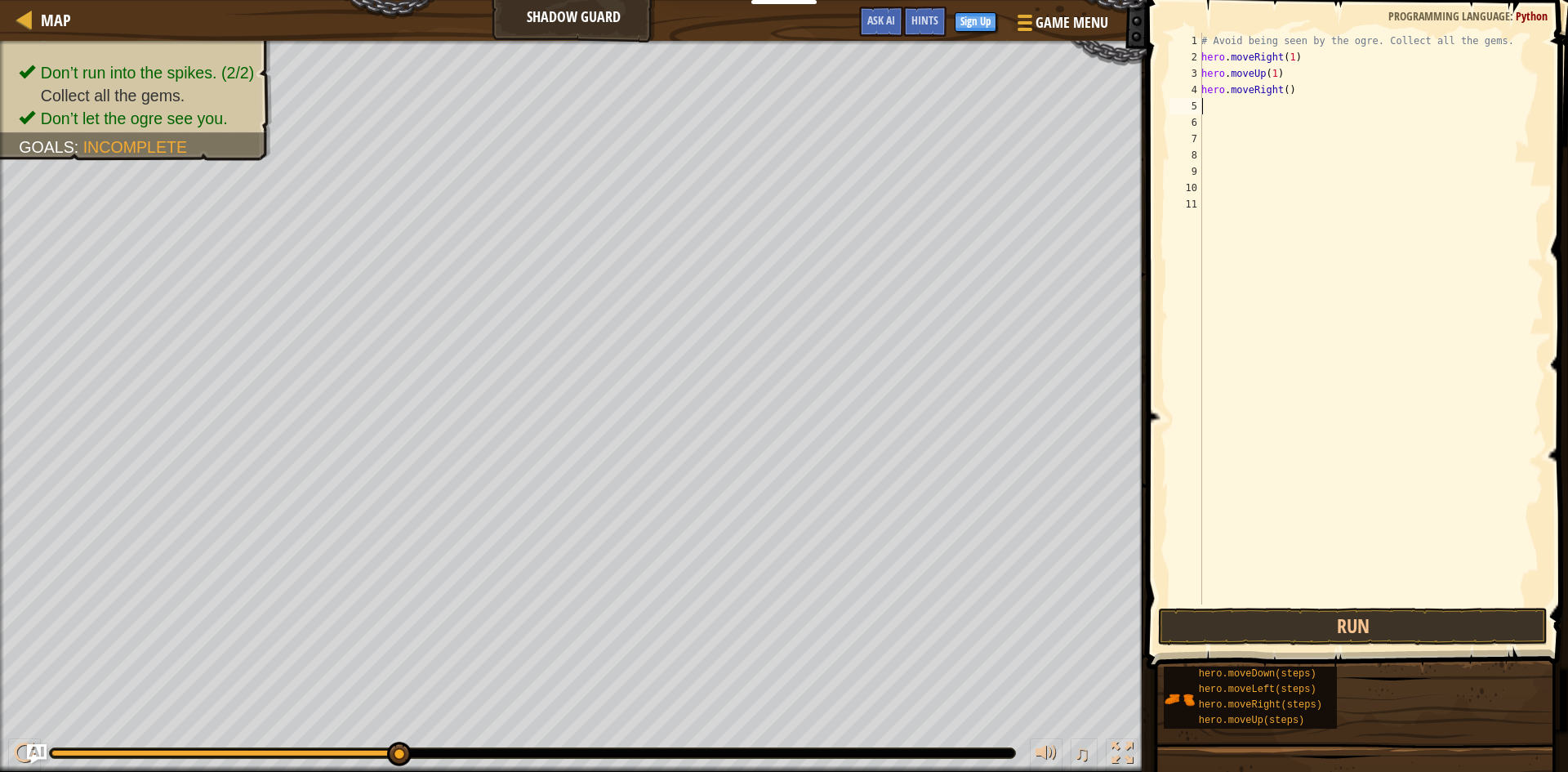
click at [1281, 89] on div "# Avoid being seen by the ogre. Collect all the gems. hero . moveRight ( 1 ) he…" at bounding box center [1370, 335] width 345 height 604
type textarea "hero.moveRight(2)"
click at [1346, 186] on div "# Avoid being seen by the ogre. Collect all the gems. hero . moveRight ( 1 ) he…" at bounding box center [1370, 335] width 345 height 604
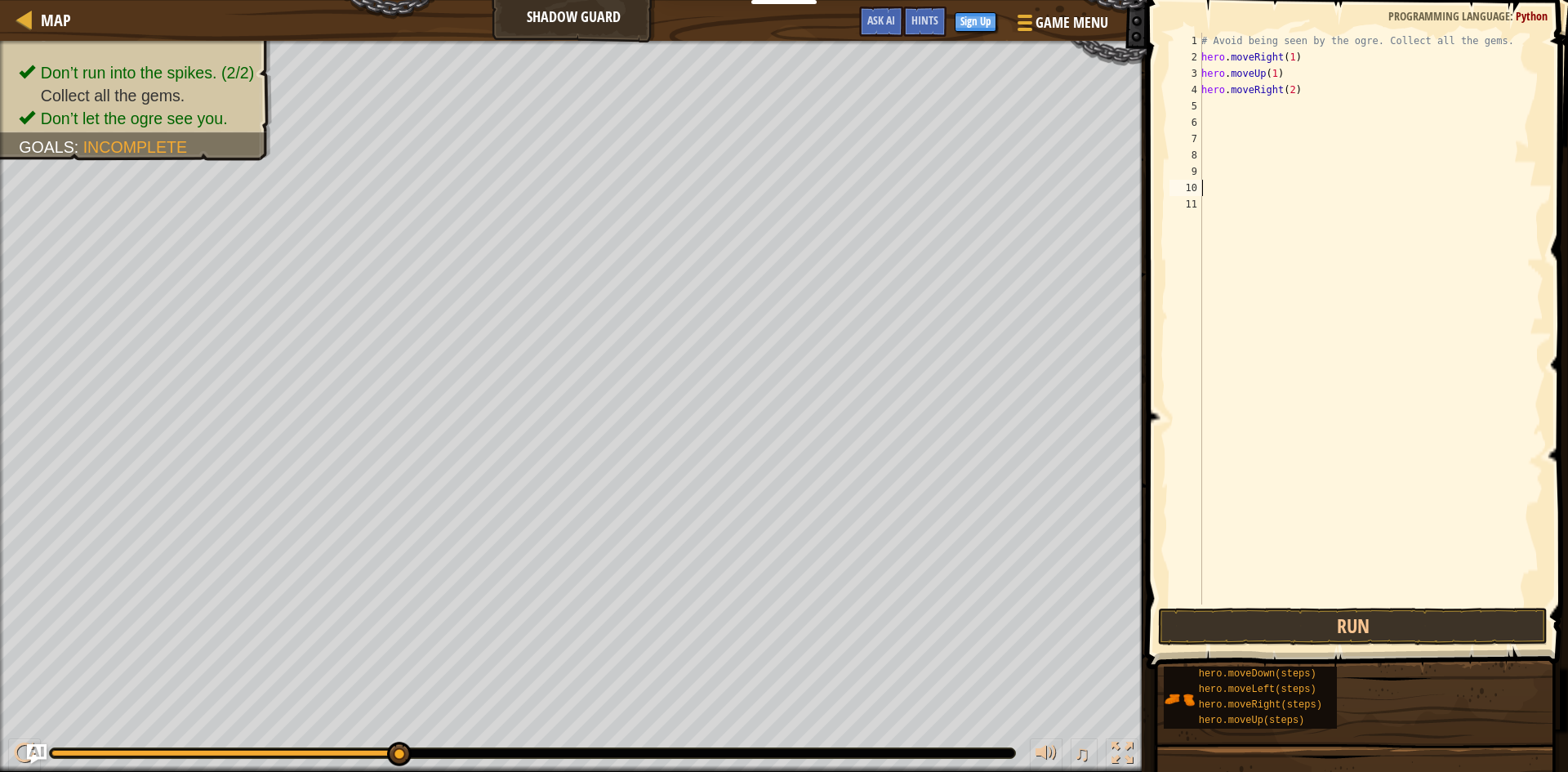
click at [1347, 138] on div "# Avoid being seen by the ogre. Collect all the gems. hero . moveRight ( 1 ) he…" at bounding box center [1370, 335] width 345 height 604
click at [1334, 113] on div "# Avoid being seen by the ogre. Collect all the gems. hero . moveRight ( 1 ) he…" at bounding box center [1370, 335] width 345 height 604
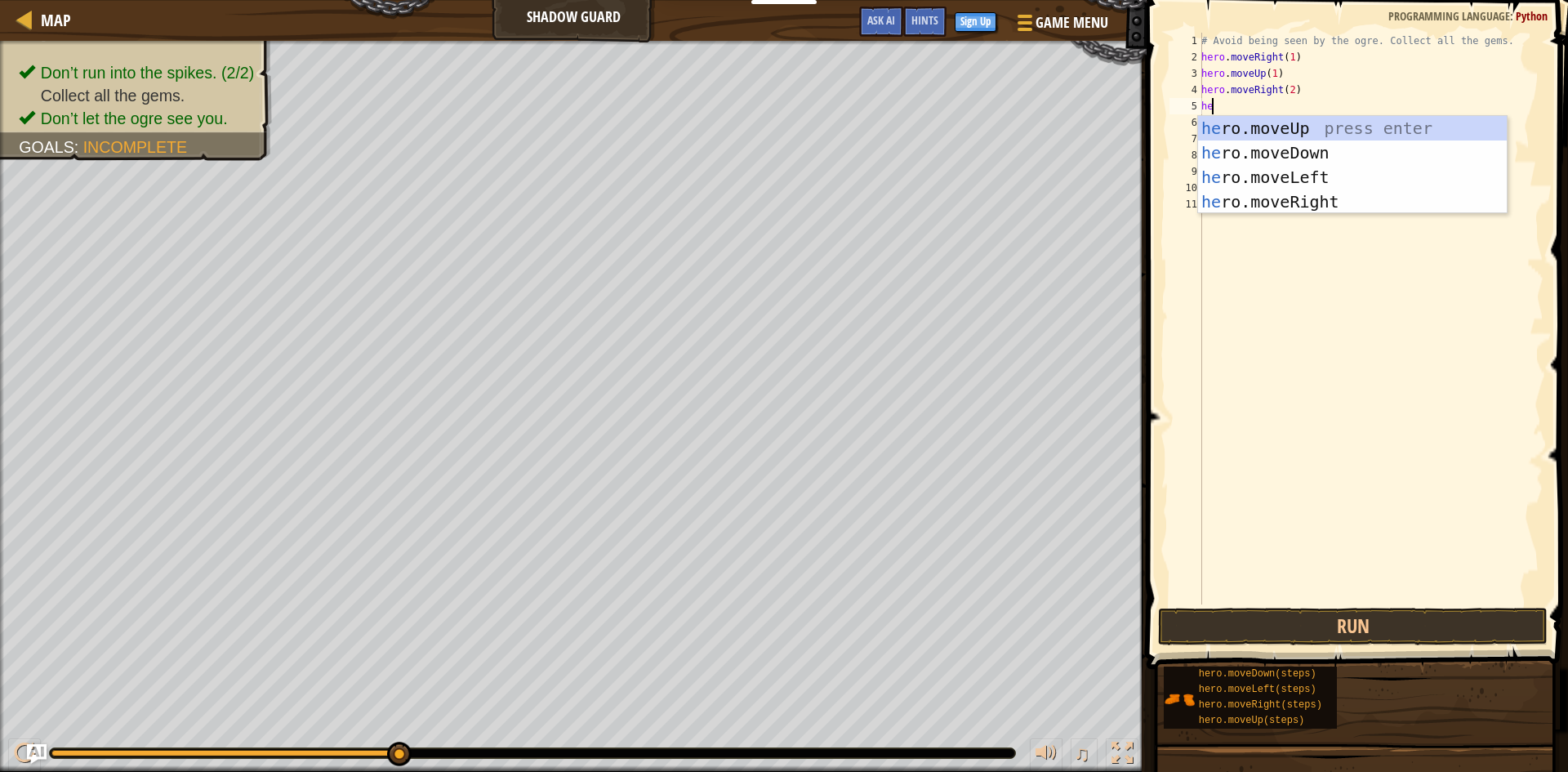
type textarea "her"
click at [1311, 152] on div "her o.moveUp press enter her o.moveDown press enter her o.moveLeft press enter …" at bounding box center [1352, 189] width 309 height 147
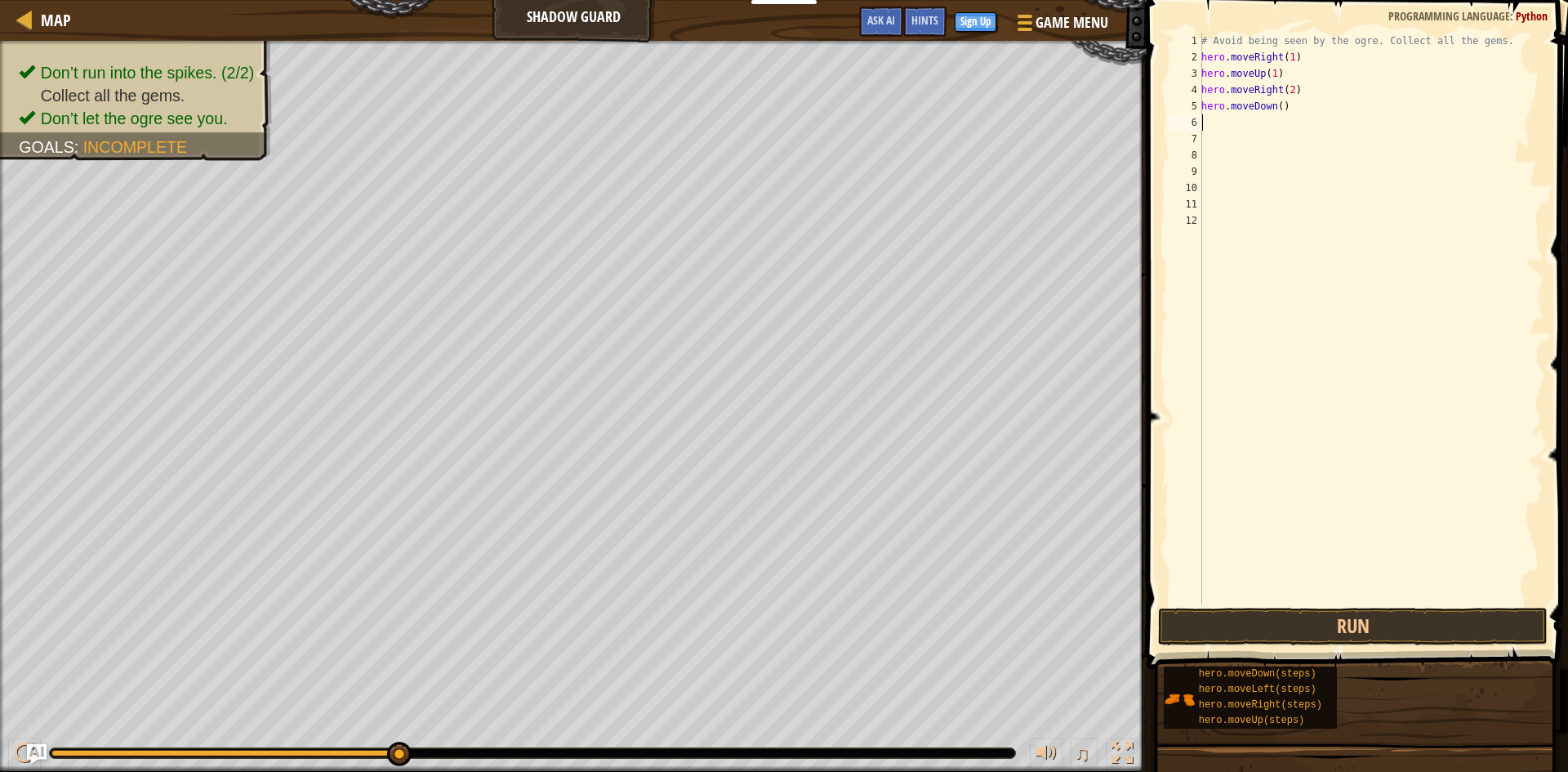
scroll to position [8, 0]
click at [1278, 107] on div "# Avoid being seen by the ogre. Collect all the gems. hero . moveRight ( 1 ) he…" at bounding box center [1370, 335] width 345 height 604
click at [1354, 634] on button "Run" at bounding box center [1353, 626] width 389 height 37
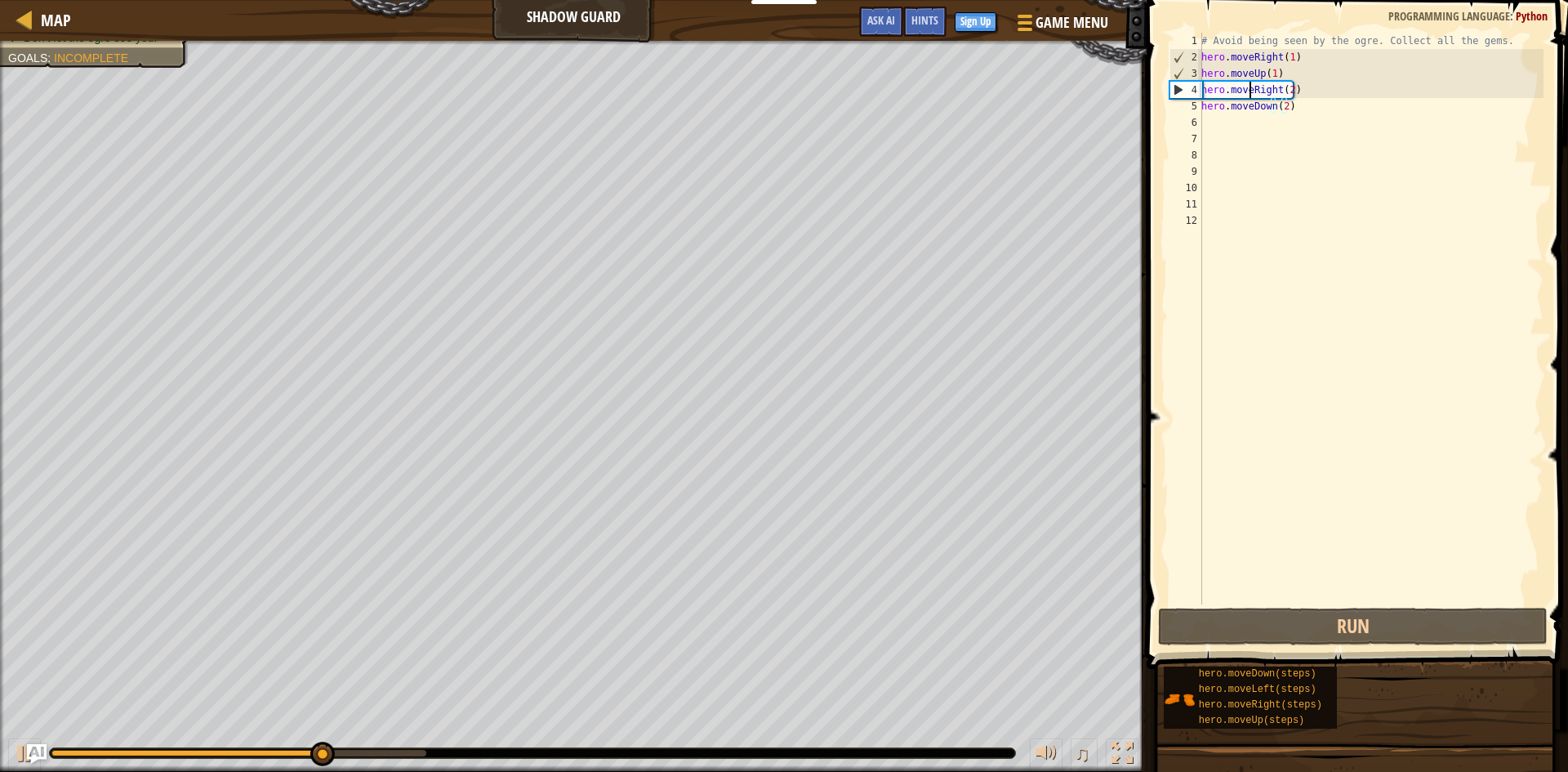
click at [1253, 91] on div "# Avoid being seen by the ogre. Collect all the gems. hero . moveRight ( 1 ) he…" at bounding box center [1370, 335] width 345 height 604
click at [1269, 91] on div "# Avoid being seen by the ogre. Collect all the gems. hero . moveRight ( 1 ) he…" at bounding box center [1370, 335] width 345 height 604
drag, startPoint x: 1272, startPoint y: 91, endPoint x: 1238, endPoint y: 97, distance: 34.5
click at [1238, 97] on div "# Avoid being seen by the ogre. Collect all the gems. hero . moveRight ( 1 ) he…" at bounding box center [1370, 335] width 345 height 604
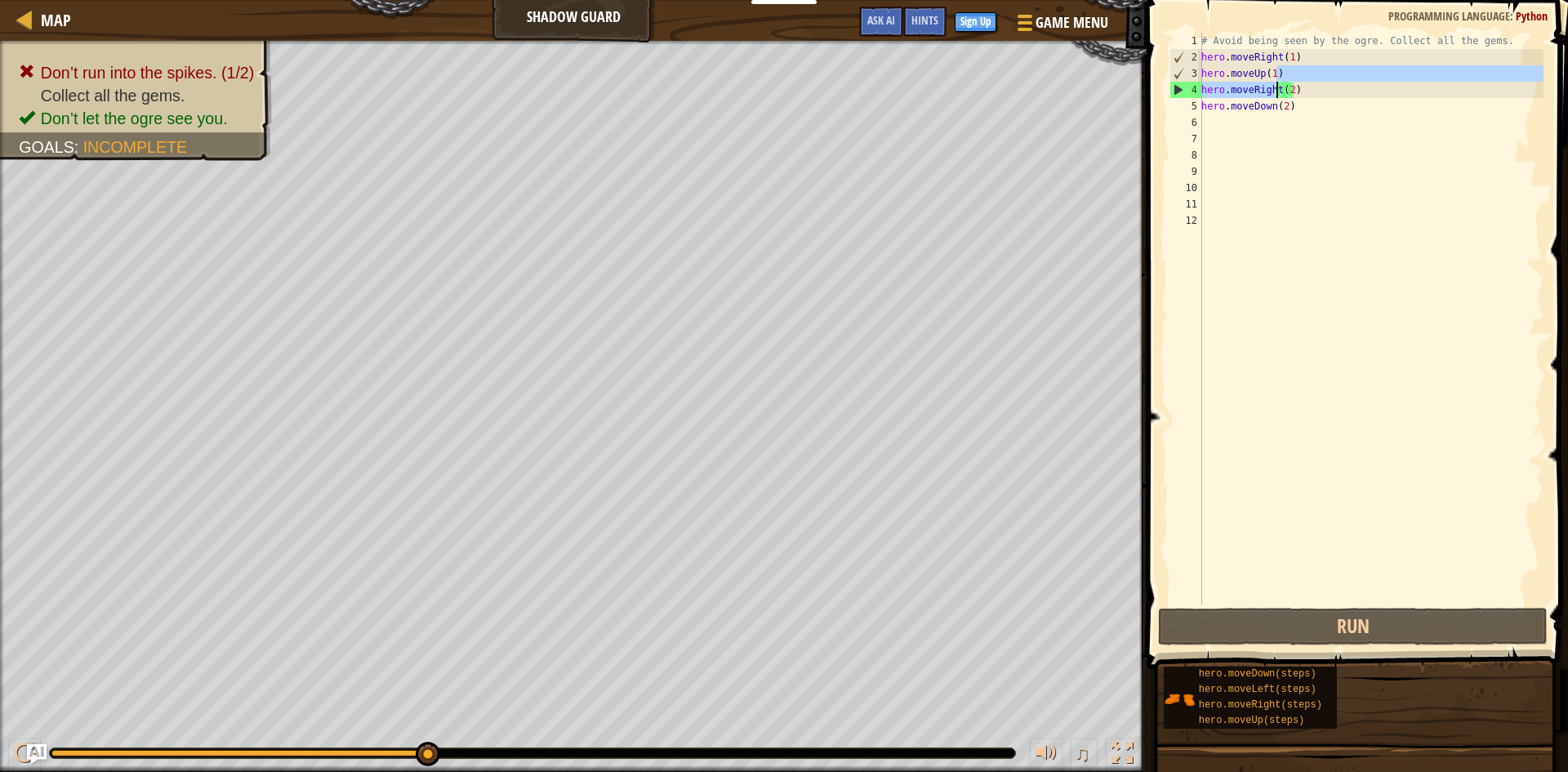
drag, startPoint x: 1315, startPoint y: 82, endPoint x: 1273, endPoint y: 87, distance: 42.3
click at [1273, 87] on div "# Avoid being seen by the ogre. Collect all the gems. hero . moveRight ( 1 ) he…" at bounding box center [1370, 335] width 345 height 604
click at [1273, 87] on div "# Avoid being seen by the ogre. Collect all the gems. hero . moveRight ( 1 ) he…" at bounding box center [1370, 318] width 345 height 572
click at [1299, 88] on div "# Avoid being seen by the ogre. Collect all the gems. hero . moveRight ( 1 ) he…" at bounding box center [1370, 335] width 345 height 604
drag, startPoint x: 1293, startPoint y: 87, endPoint x: 1207, endPoint y: 85, distance: 86.0
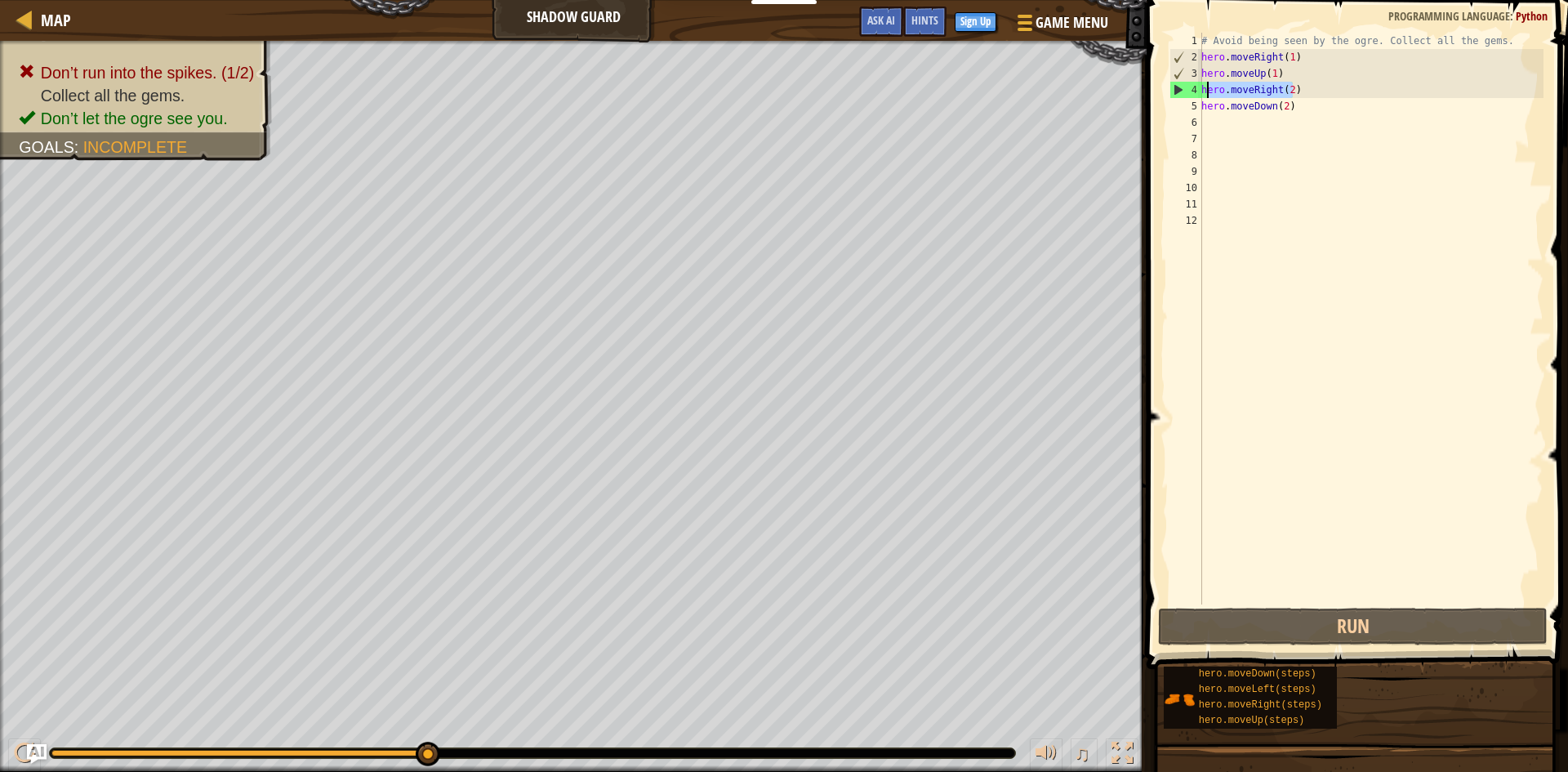
click at [1207, 85] on div "# Avoid being seen by the ogre. Collect all the gems. hero . moveRight ( 1 ) he…" at bounding box center [1370, 335] width 345 height 604
type textarea "h"
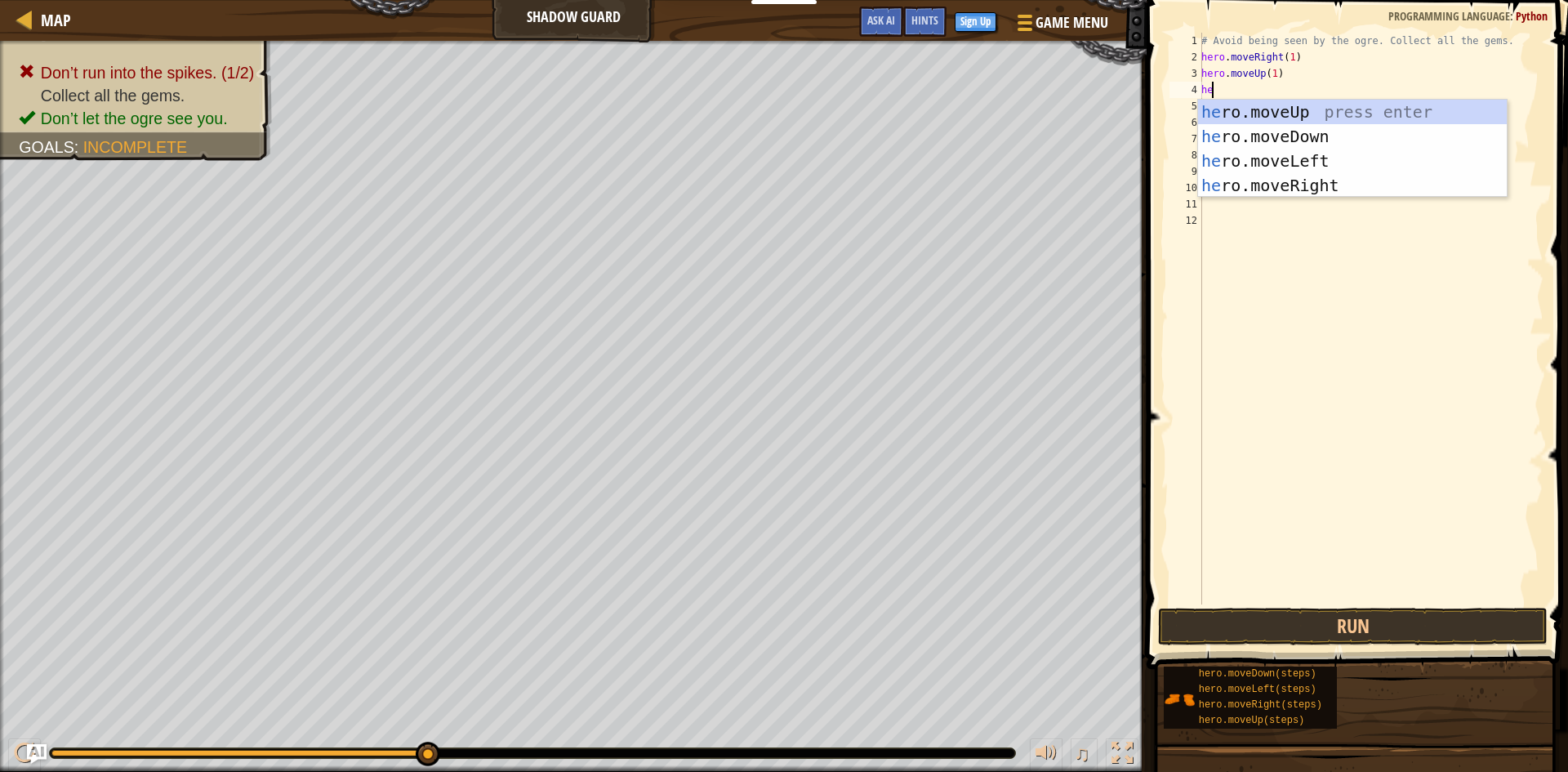
scroll to position [8, 1]
type textarea "hero"
click at [1297, 157] on div "hero .moveUp press enter hero .moveDown press enter hero .moveLeft press enter …" at bounding box center [1352, 173] width 309 height 147
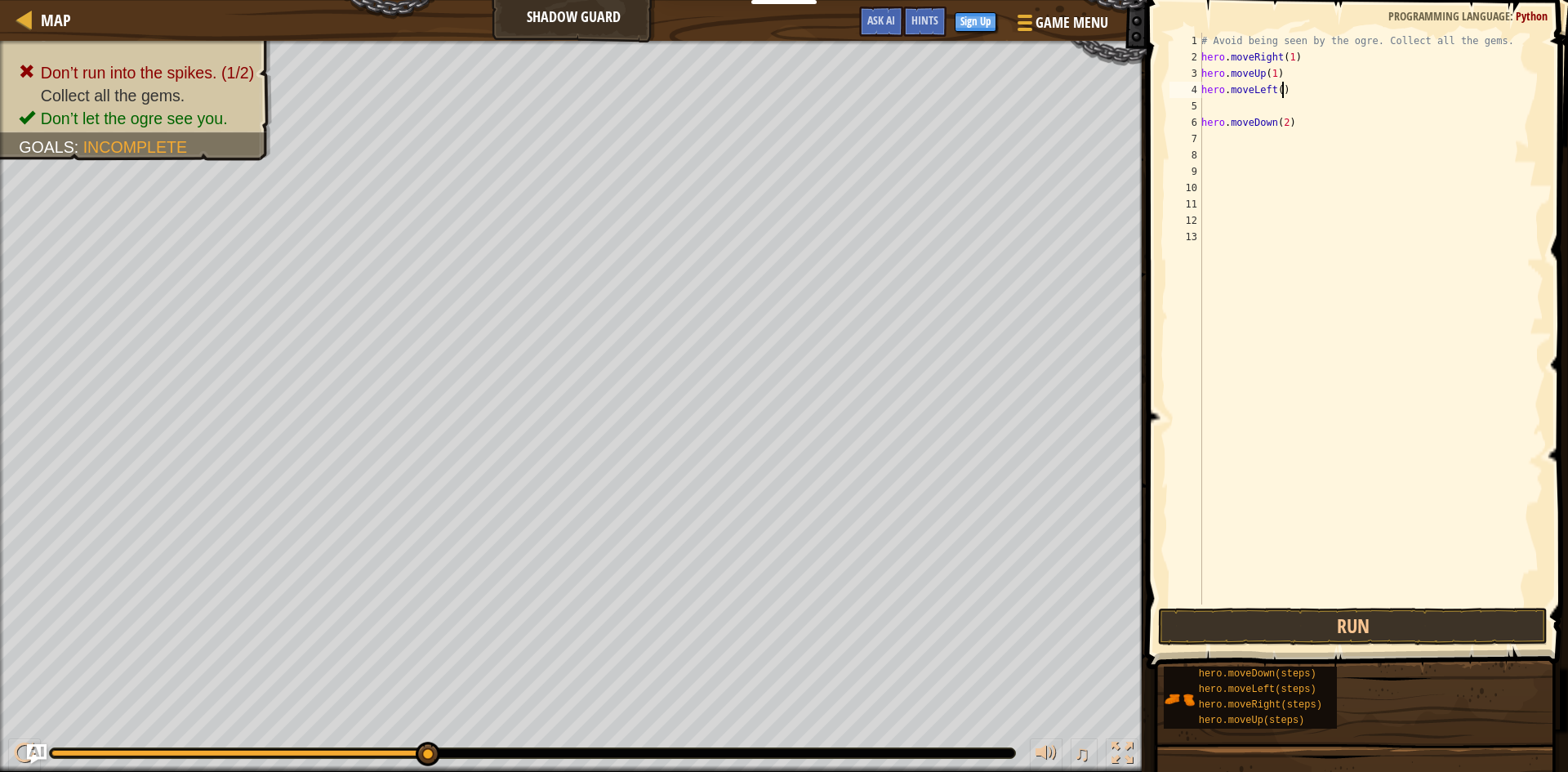
click at [1280, 87] on div "# Avoid being seen by the ogre. Collect all the gems. hero . moveRight ( 1 ) he…" at bounding box center [1370, 335] width 345 height 604
click at [1273, 88] on div "# Avoid being seen by the ogre. Collect all the gems. hero . moveRight ( 1 ) he…" at bounding box center [1370, 335] width 345 height 604
click at [1275, 89] on div "# Avoid being seen by the ogre. Collect all the gems. hero . moveRight ( 1 ) he…" at bounding box center [1370, 335] width 345 height 604
type textarea "hero.moveLeft(2)"
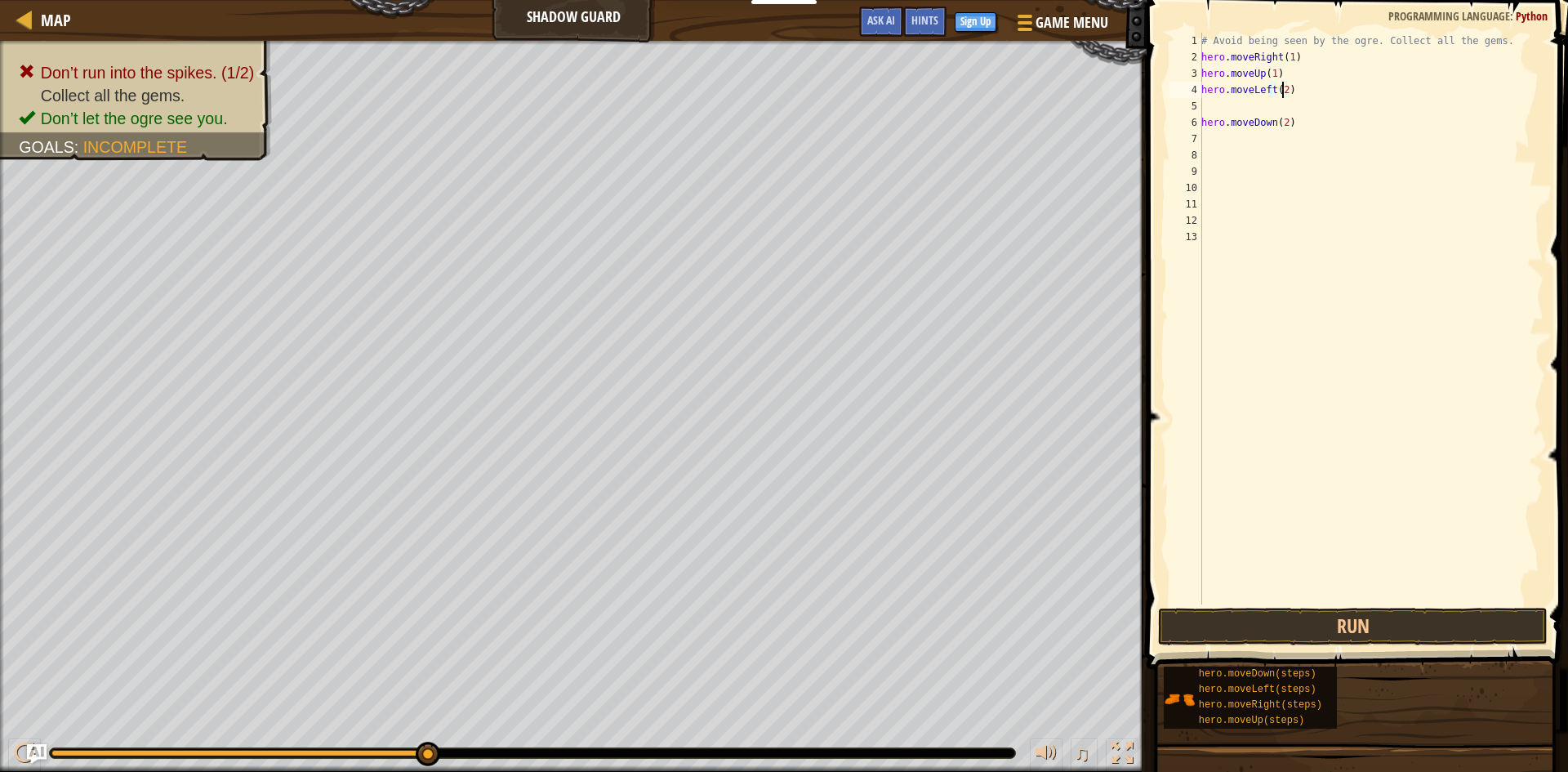
click at [1253, 113] on div "# Avoid being seen by the ogre. Collect all the gems. hero . moveRight ( 1 ) he…" at bounding box center [1370, 335] width 345 height 604
type textarea "hero.moveLeft(2)"
click at [1324, 625] on button "Run" at bounding box center [1353, 626] width 389 height 37
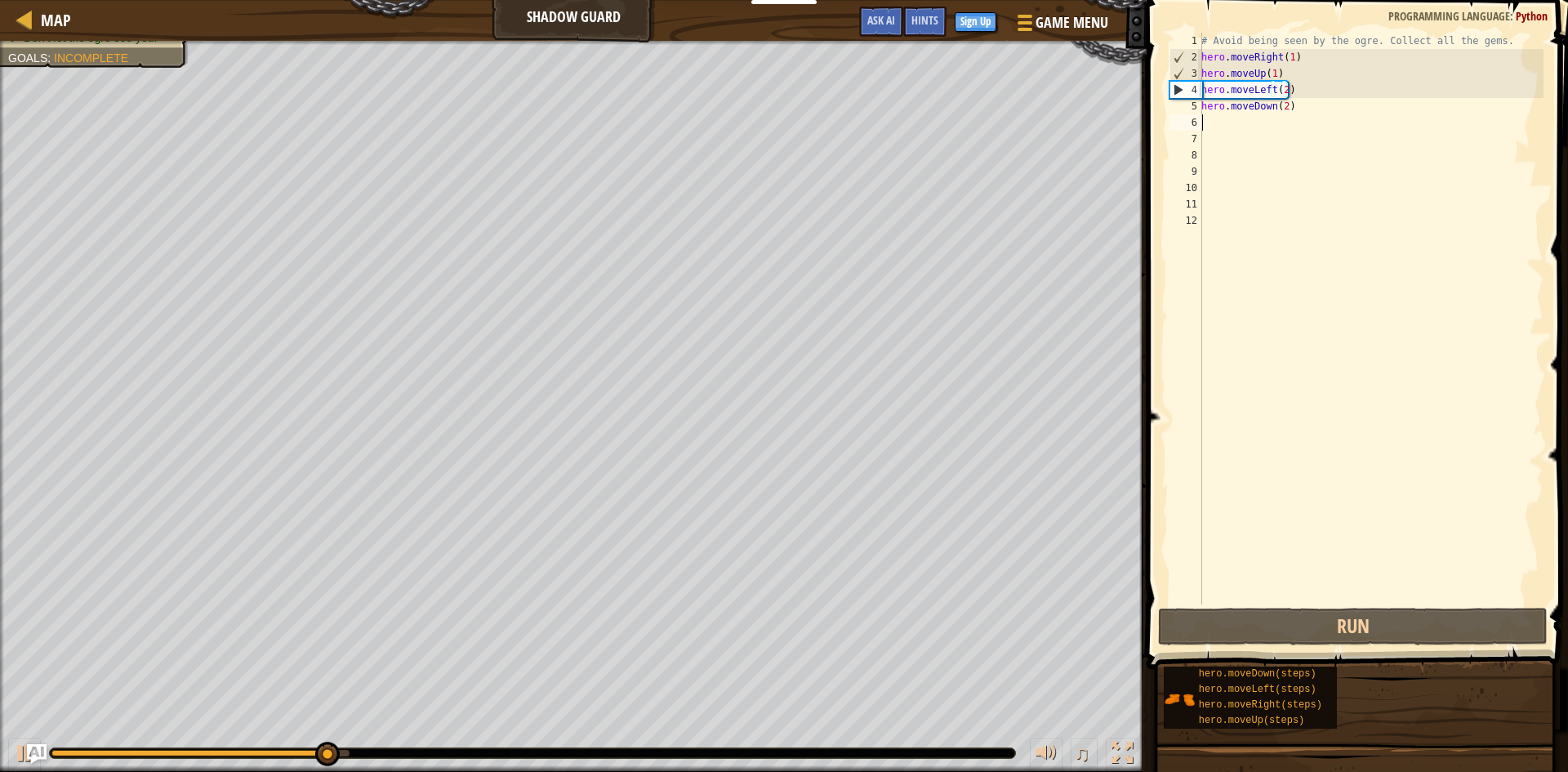
click at [1315, 131] on div "# Avoid being seen by the ogre. Collect all the gems. hero . moveRight ( 1 ) he…" at bounding box center [1370, 335] width 345 height 604
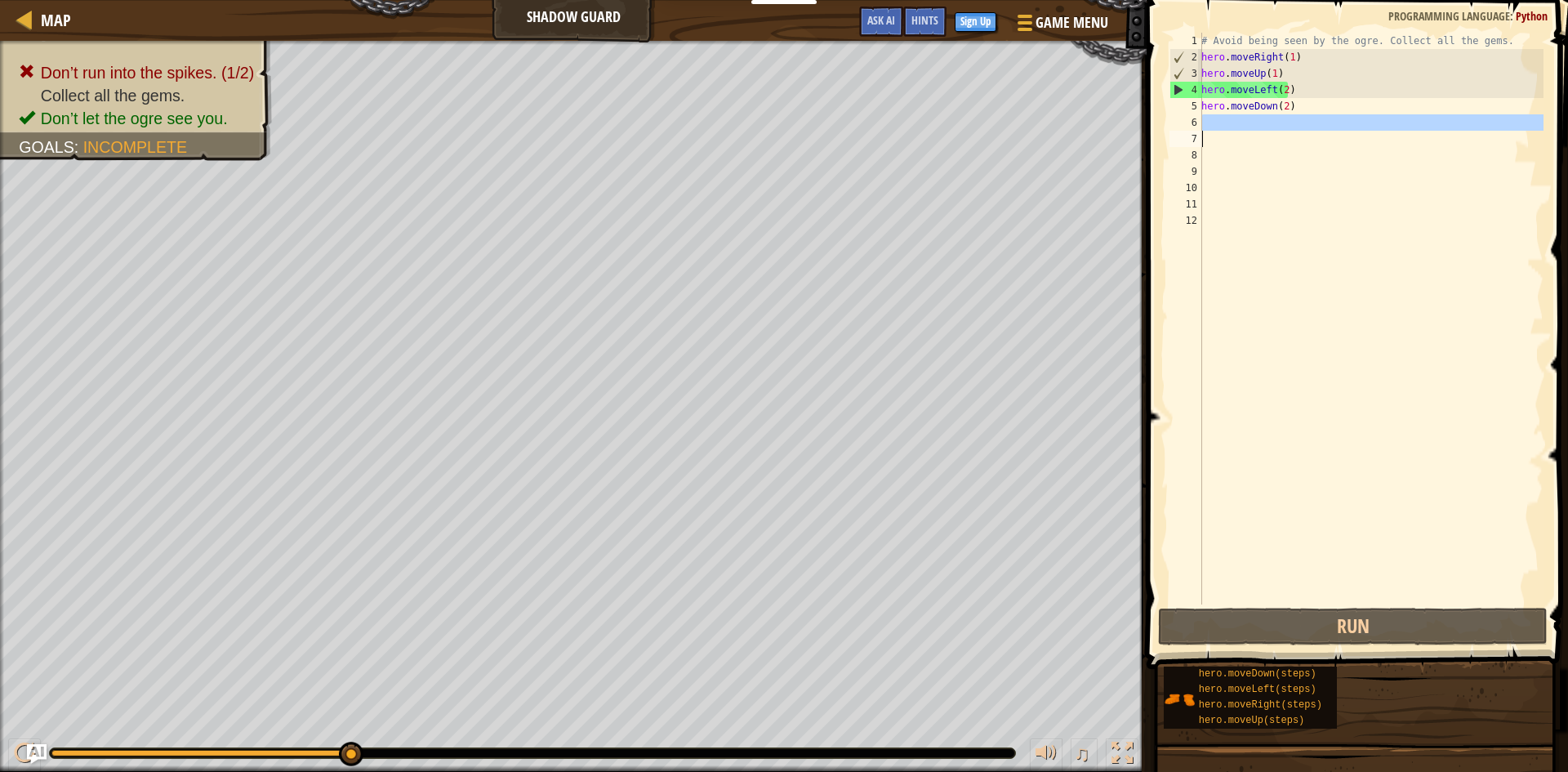
click at [1320, 118] on div "# Avoid being seen by the ogre. Collect all the gems. hero . moveRight ( 1 ) he…" at bounding box center [1370, 318] width 345 height 572
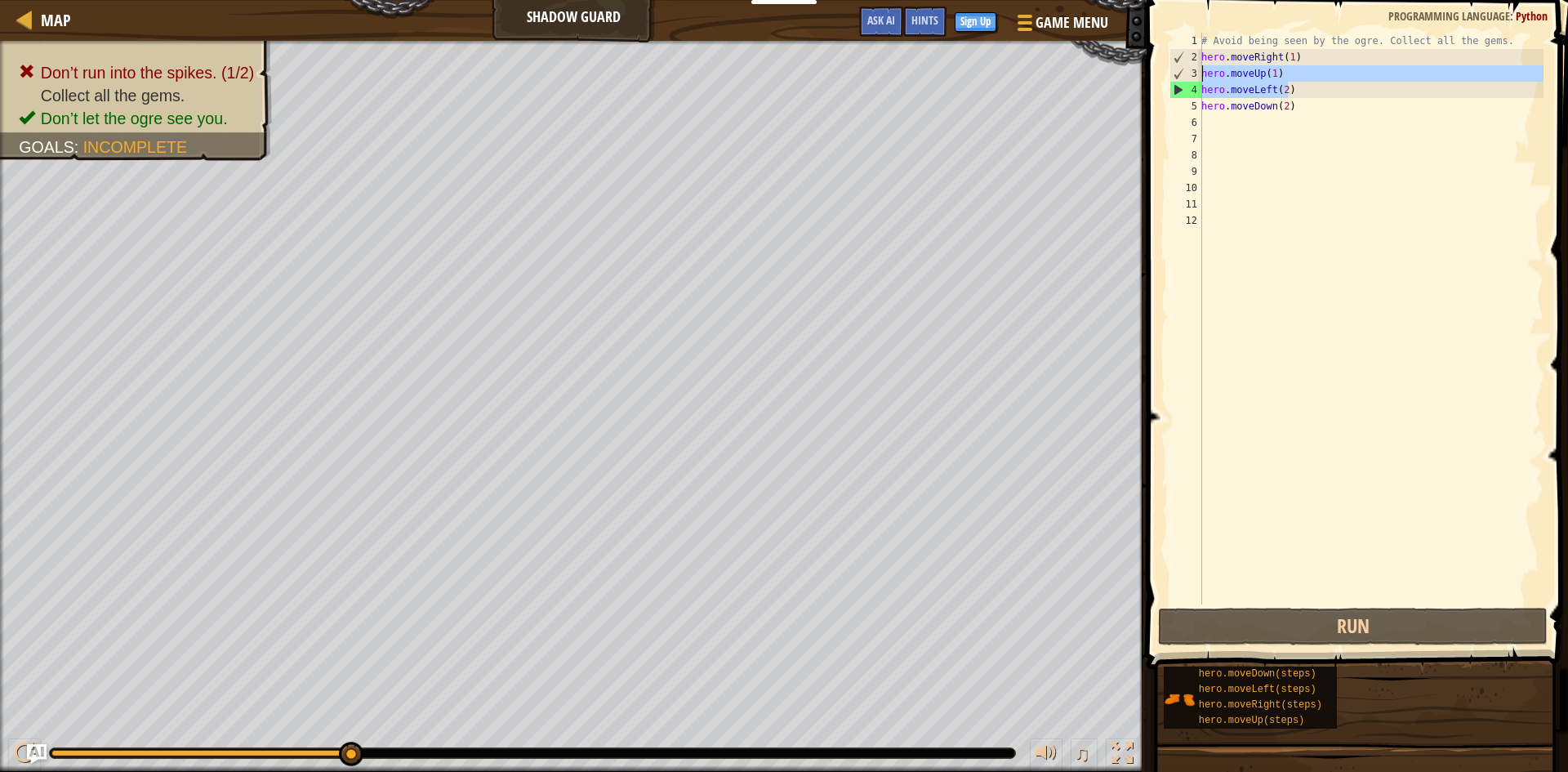
drag, startPoint x: 1319, startPoint y: 91, endPoint x: 1149, endPoint y: 72, distance: 171.1
click at [1149, 72] on div "1 2 3 4 5 6 7 8 9 10 11 12 # Avoid being seen by the ogre. Collect all the gems…" at bounding box center [1355, 367] width 427 height 717
type textarea "hero.moveLeft(2)"
drag, startPoint x: 1294, startPoint y: 97, endPoint x: 1204, endPoint y: 91, distance: 90.2
click at [1204, 91] on div "# Avoid being seen by the ogre. Collect all the gems. hero . moveRight ( 1 ) he…" at bounding box center [1370, 335] width 345 height 604
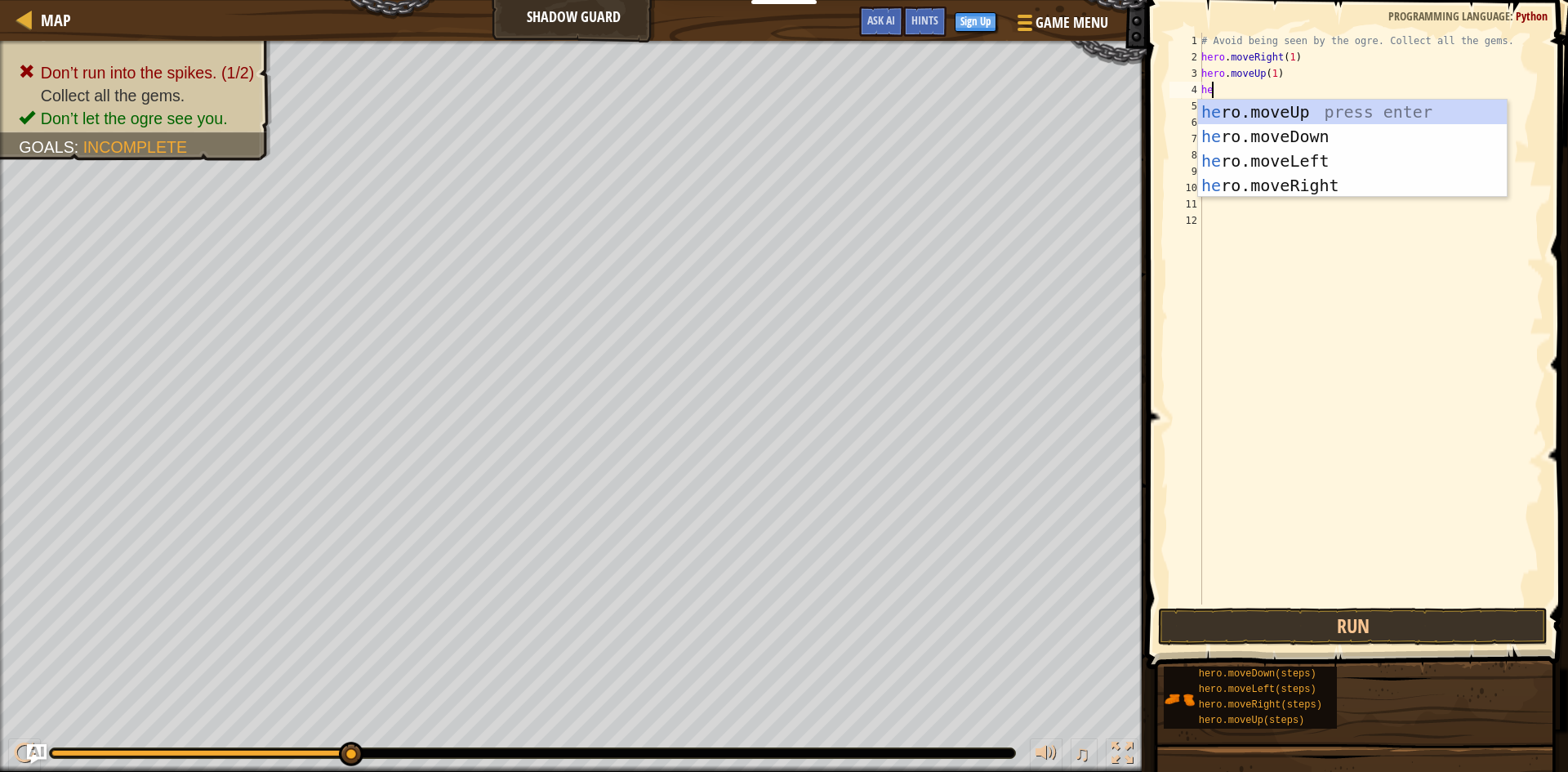
type textarea "her"
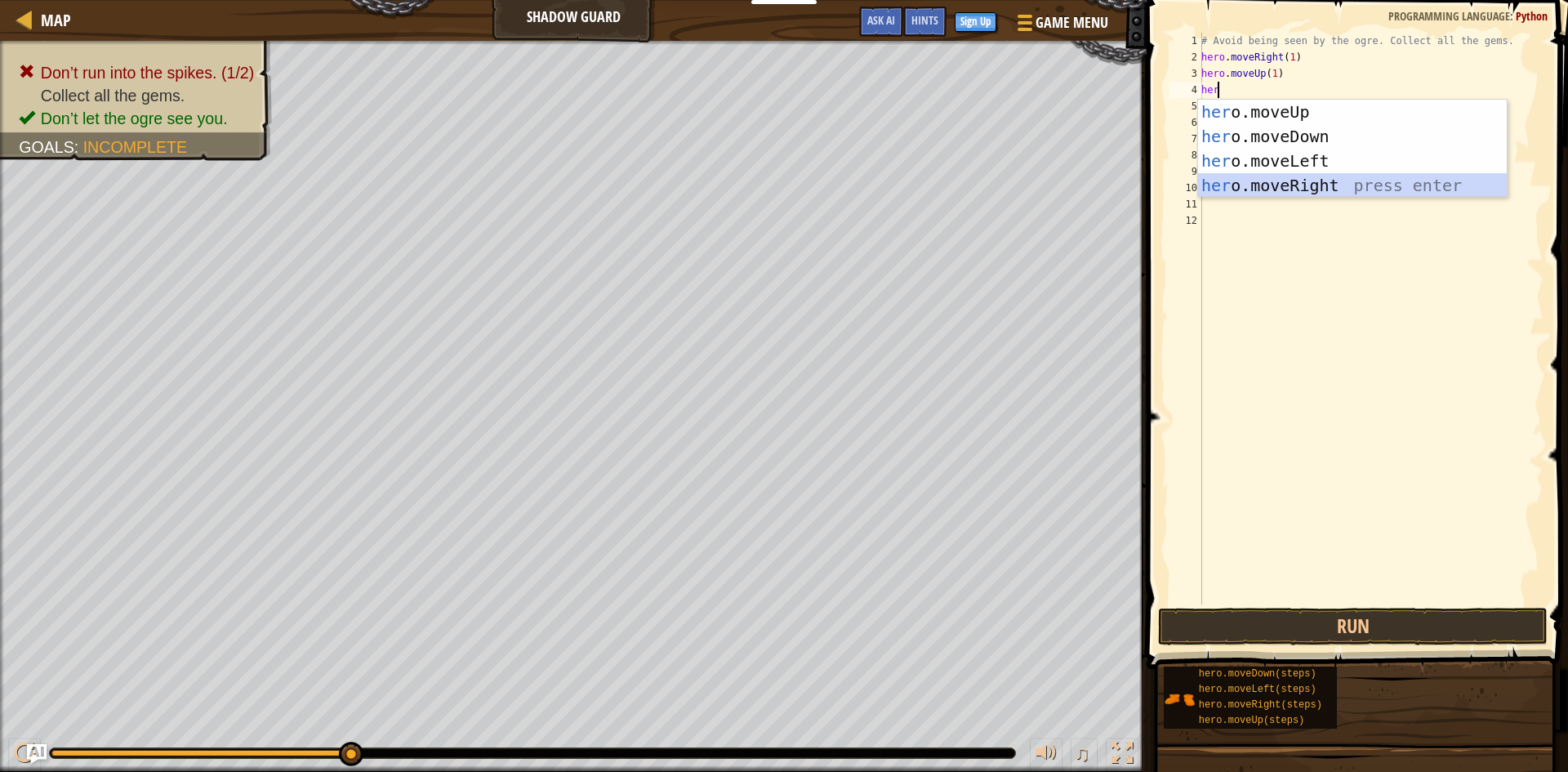
click at [1305, 185] on div "her o.moveUp press enter her o.moveDown press enter her o.moveLeft press enter …" at bounding box center [1352, 173] width 309 height 147
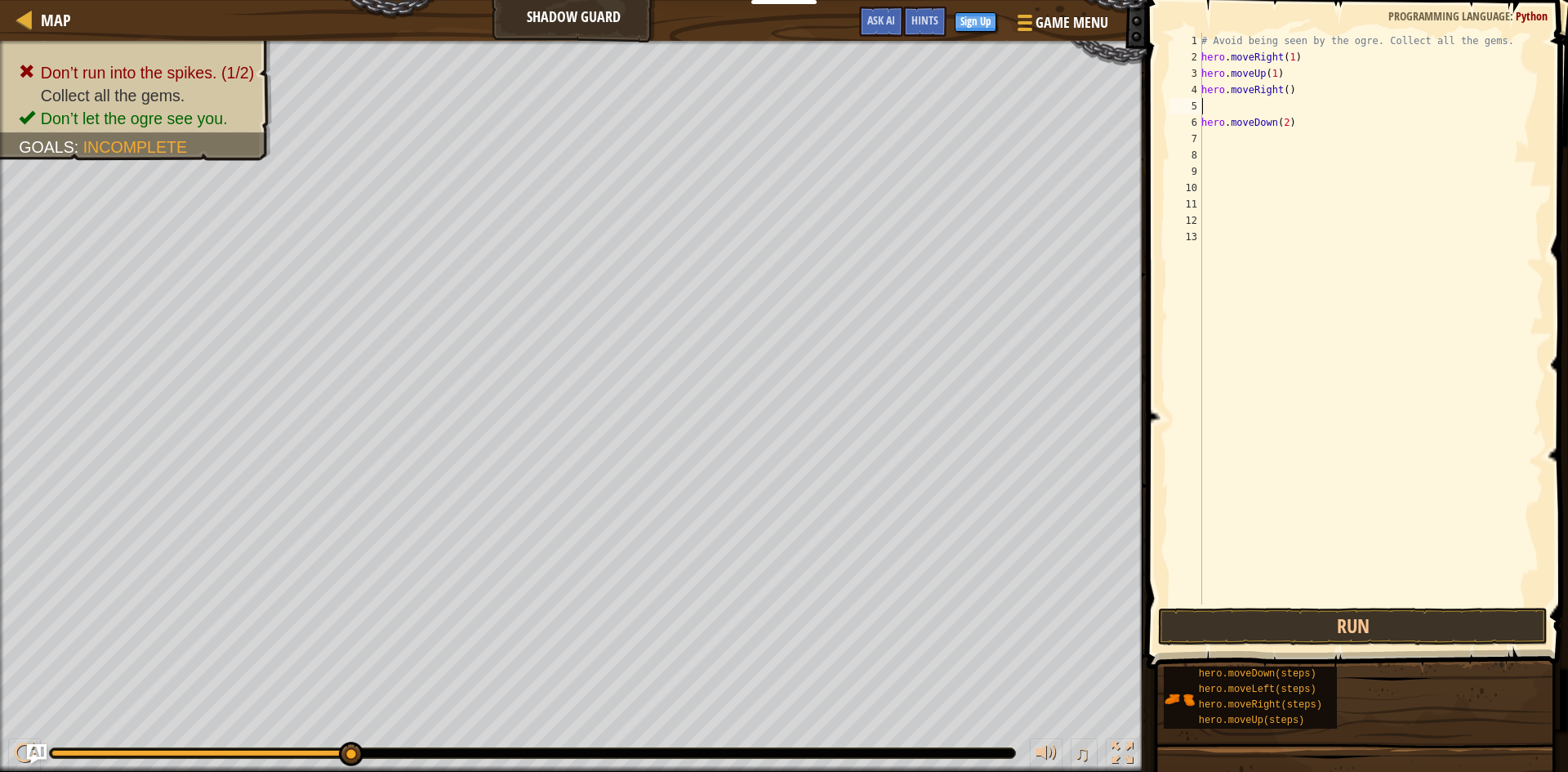
click at [1281, 91] on div "# Avoid being seen by the ogre. Collect all the gems. hero . moveRight ( 1 ) he…" at bounding box center [1370, 335] width 345 height 604
type textarea "hero.moveRight(1)"
click at [1242, 107] on div "# Avoid being seen by the ogre. Collect all the gems. hero . moveRight ( 1 ) he…" at bounding box center [1370, 335] width 345 height 604
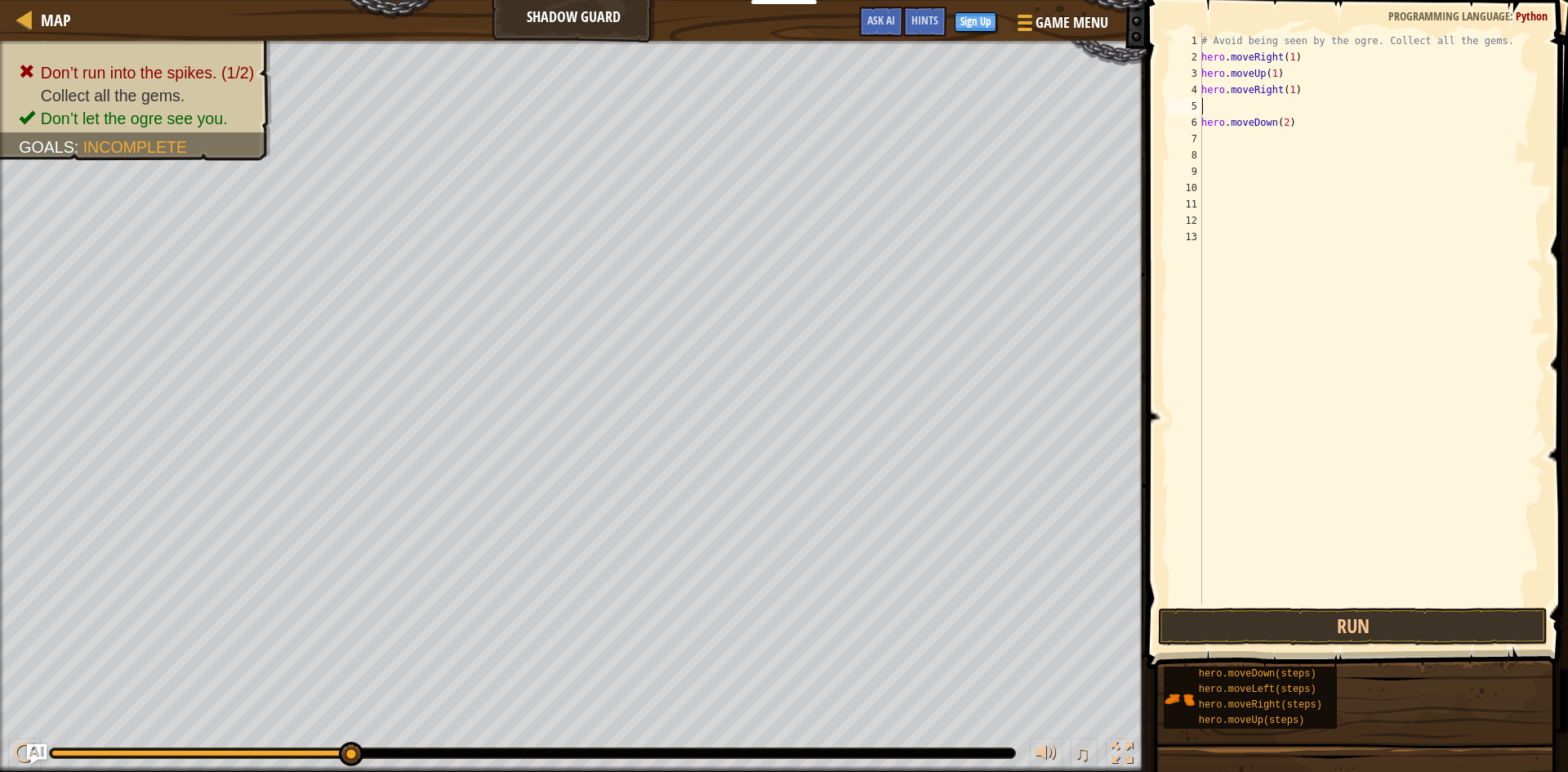
type textarea "hero.moveRight(1)"
click at [1336, 612] on button "Run" at bounding box center [1353, 626] width 389 height 37
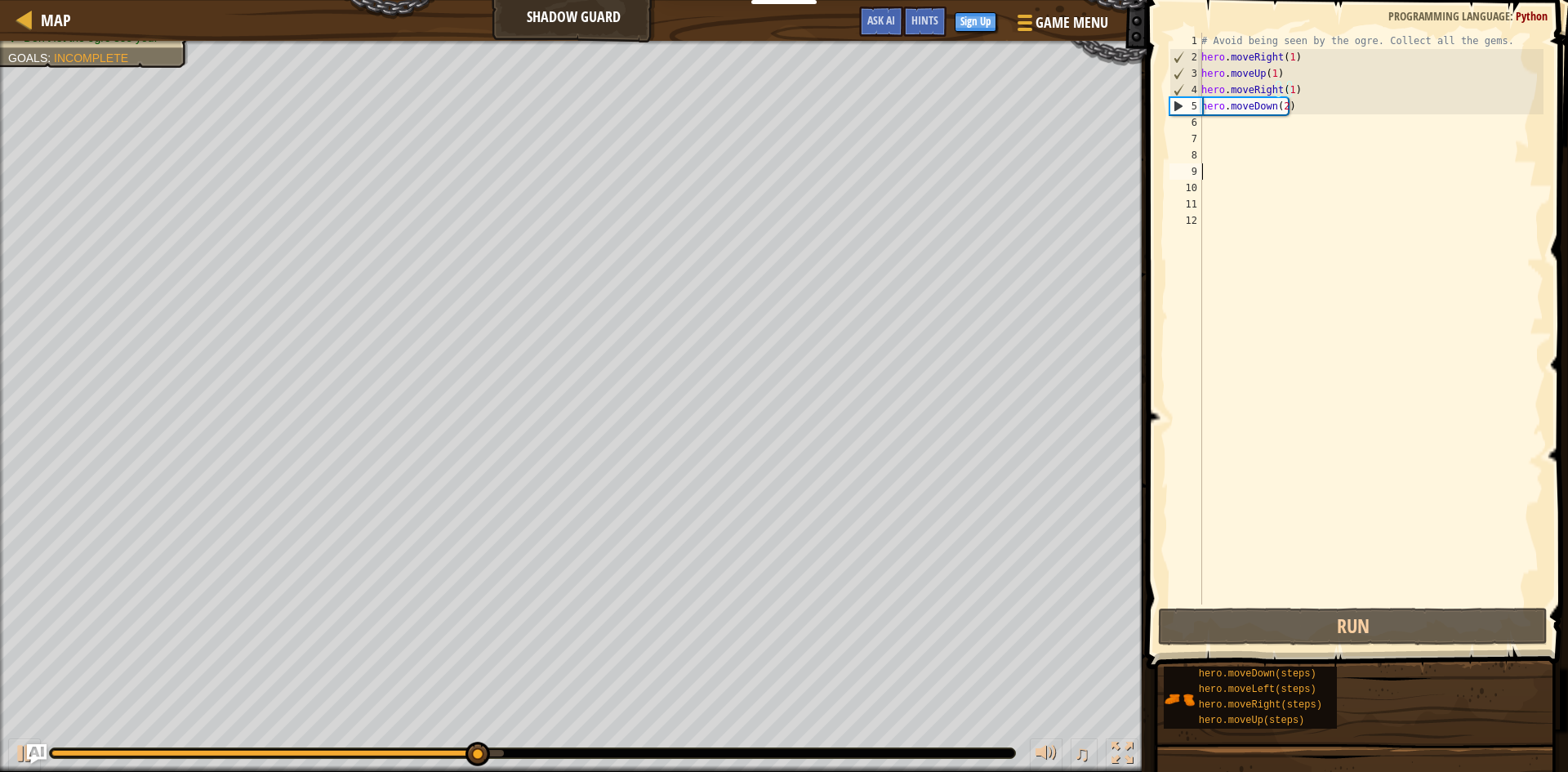
click at [1236, 175] on div "# Avoid being seen by the ogre. Collect all the gems. hero . moveRight ( 1 ) he…" at bounding box center [1370, 335] width 345 height 604
click at [1237, 148] on div "# Avoid being seen by the ogre. Collect all the gems. hero . moveRight ( 1 ) he…" at bounding box center [1370, 335] width 345 height 604
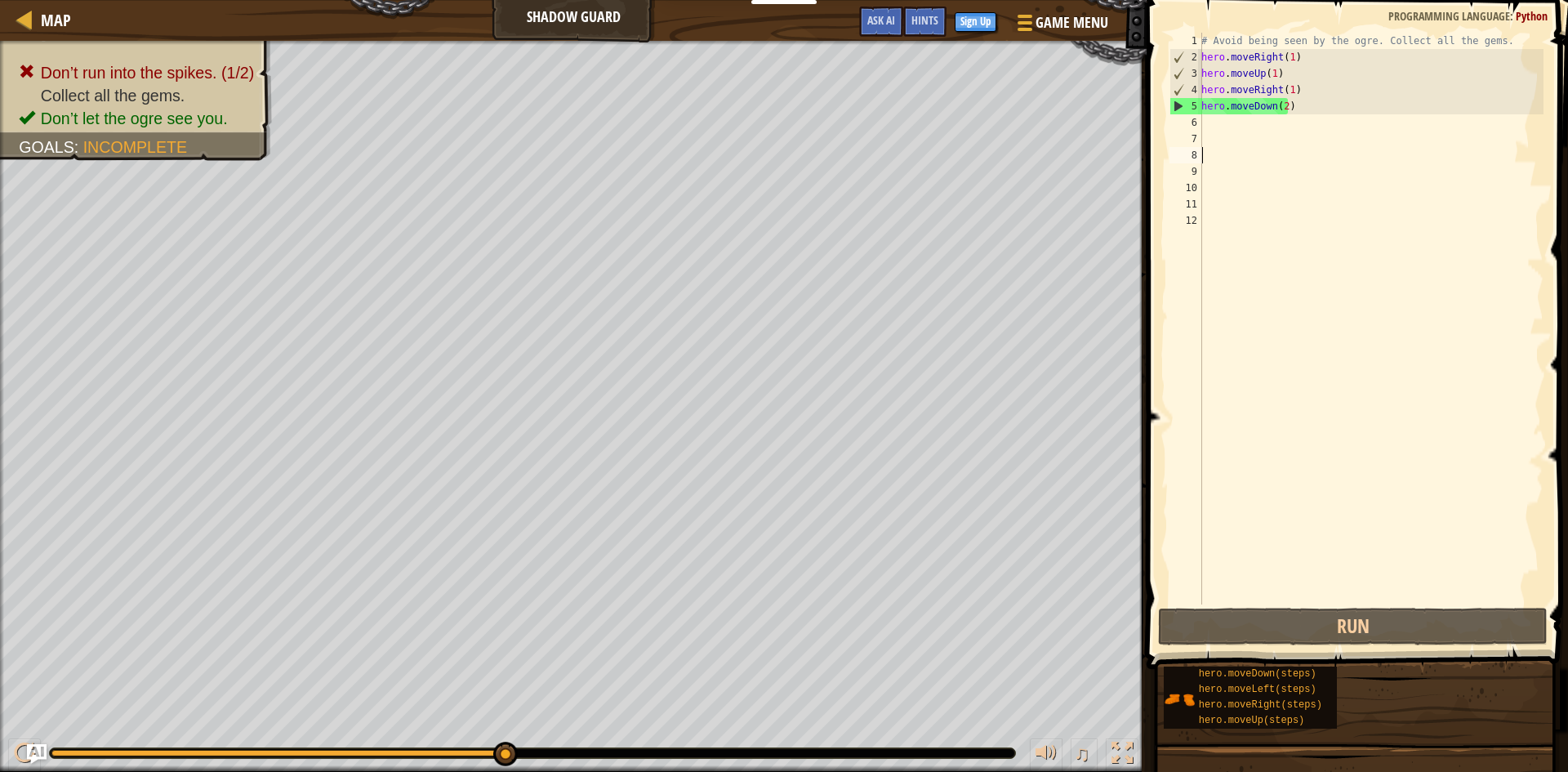
click at [1277, 146] on div "# Avoid being seen by the ogre. Collect all the gems. hero . moveRight ( 1 ) he…" at bounding box center [1370, 335] width 345 height 604
click at [1283, 116] on div "# Avoid being seen by the ogre. Collect all the gems. hero . moveRight ( 1 ) he…" at bounding box center [1370, 335] width 345 height 604
click at [1282, 112] on div "# Avoid being seen by the ogre. Collect all the gems. hero . moveRight ( 1 ) he…" at bounding box center [1370, 335] width 345 height 604
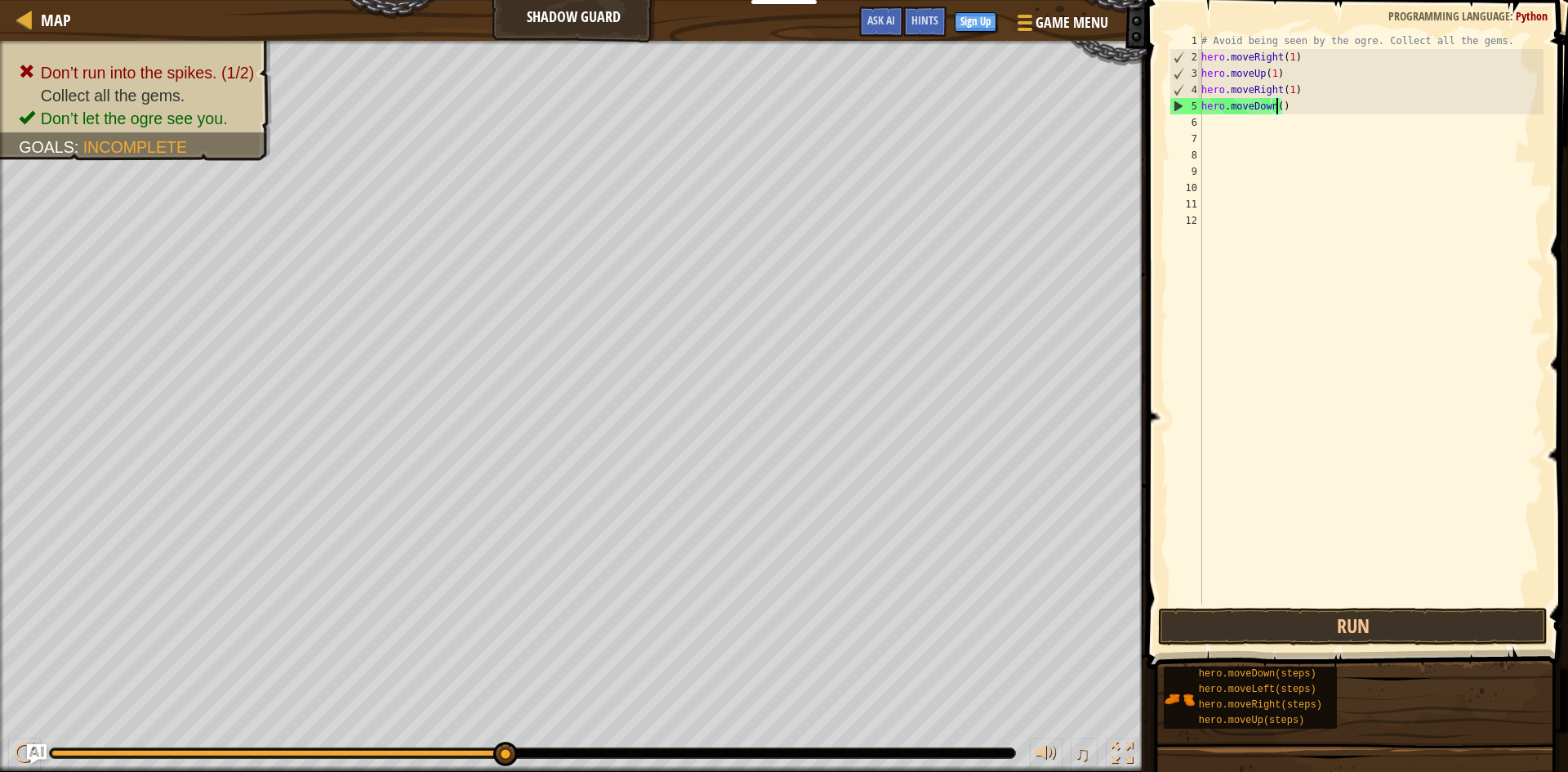
type textarea "hero.moveDown(1)"
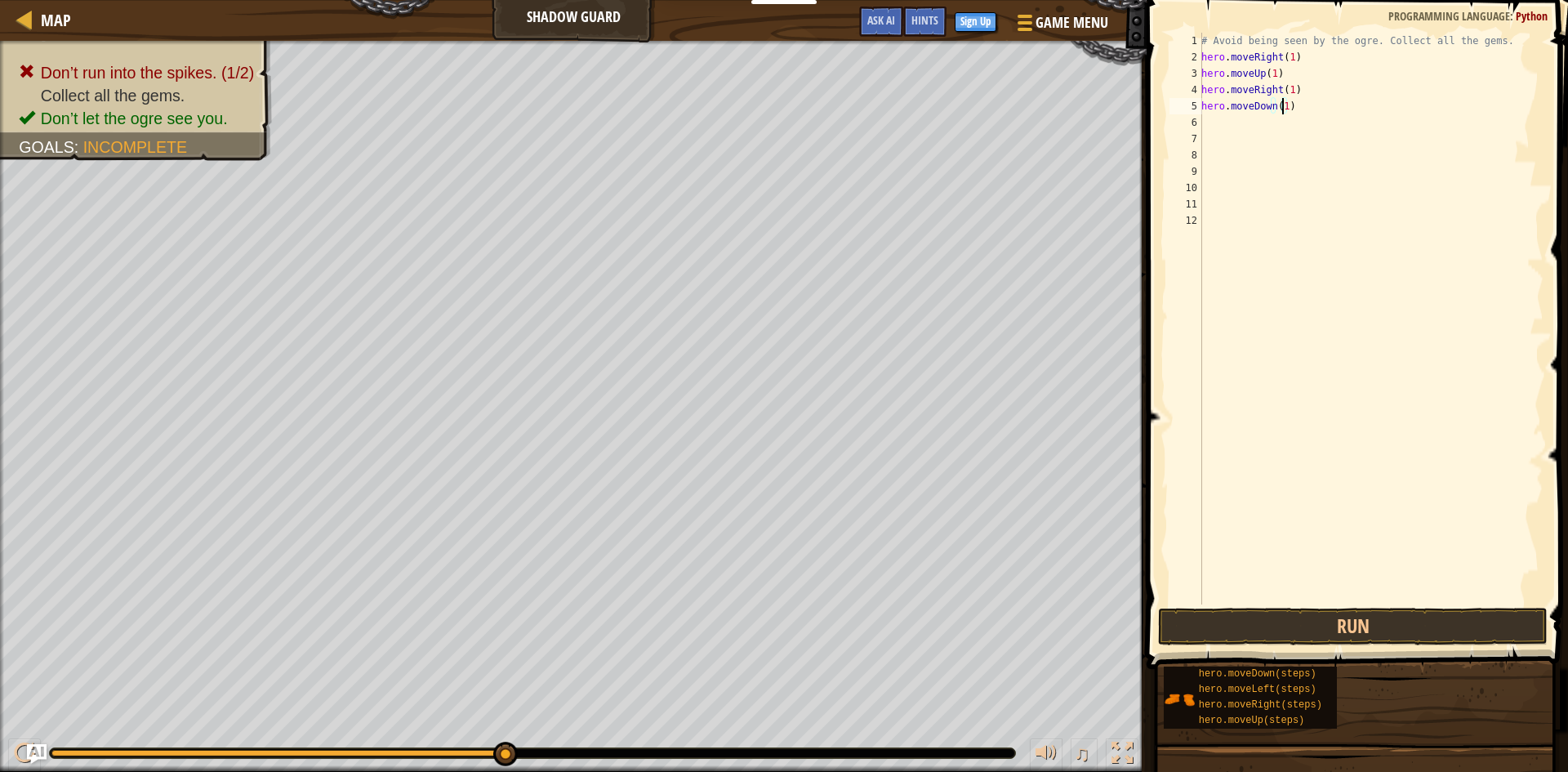
scroll to position [8, 7]
click at [1232, 121] on div "# Avoid being seen by the ogre. Collect all the gems. hero . moveRight ( 1 ) he…" at bounding box center [1370, 335] width 345 height 604
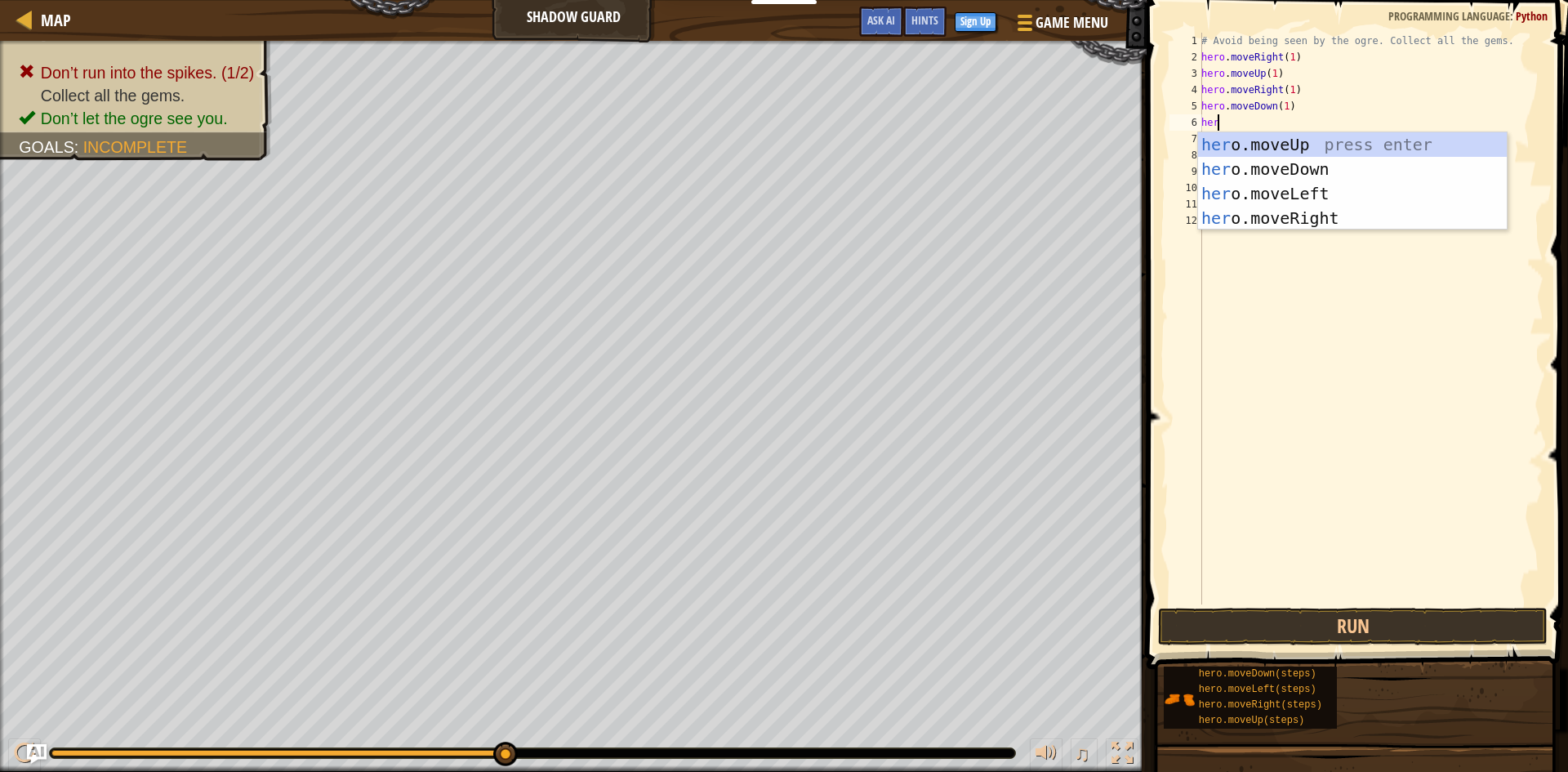
scroll to position [8, 1]
type textarea "hero"
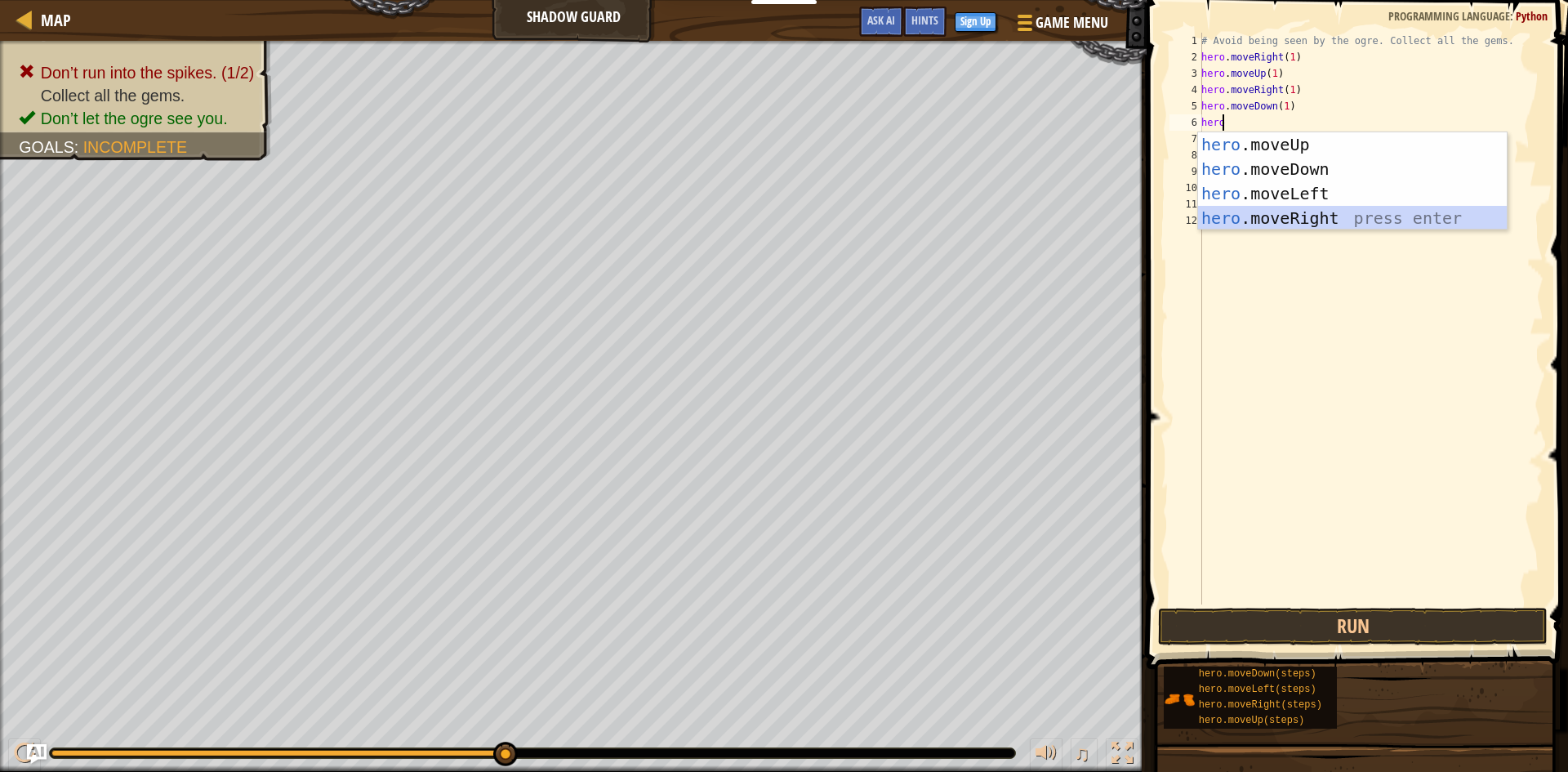
click at [1277, 210] on div "hero .moveUp press enter hero .moveDown press enter hero .moveLeft press enter …" at bounding box center [1352, 205] width 309 height 147
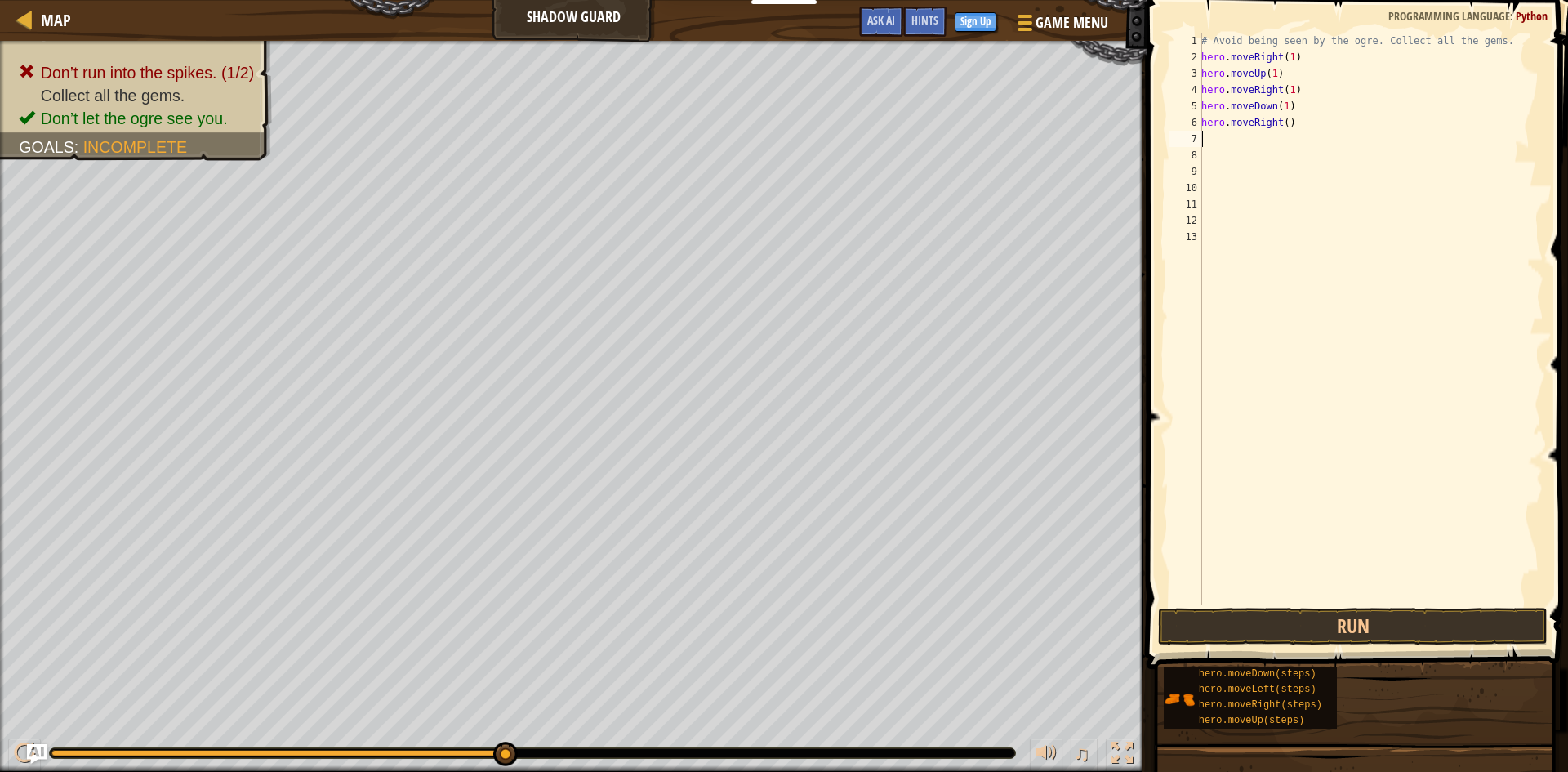
click at [1283, 130] on div "# Avoid being seen by the ogre. Collect all the gems. hero . moveRight ( 1 ) he…" at bounding box center [1370, 335] width 345 height 604
click at [1281, 129] on div "# Avoid being seen by the ogre. Collect all the gems. hero . moveRight ( 1 ) he…" at bounding box center [1370, 335] width 345 height 604
type textarea "hero.moveRight(4)"
click at [1276, 465] on div "# Avoid being seen by the ogre. Collect all the gems. hero . moveRight ( 1 ) he…" at bounding box center [1370, 335] width 345 height 604
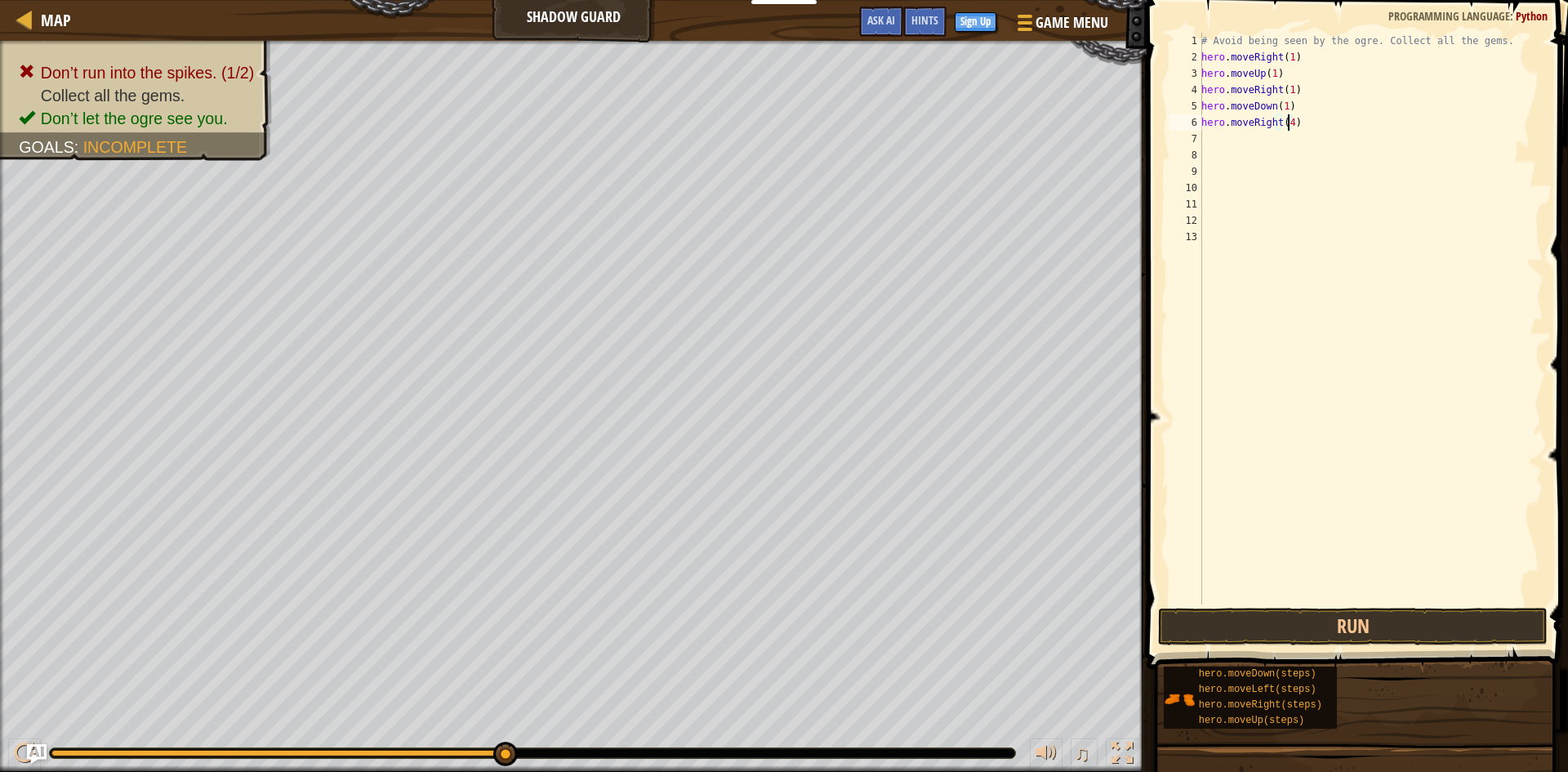
scroll to position [8, 0]
click at [1329, 632] on button "Run" at bounding box center [1353, 626] width 389 height 37
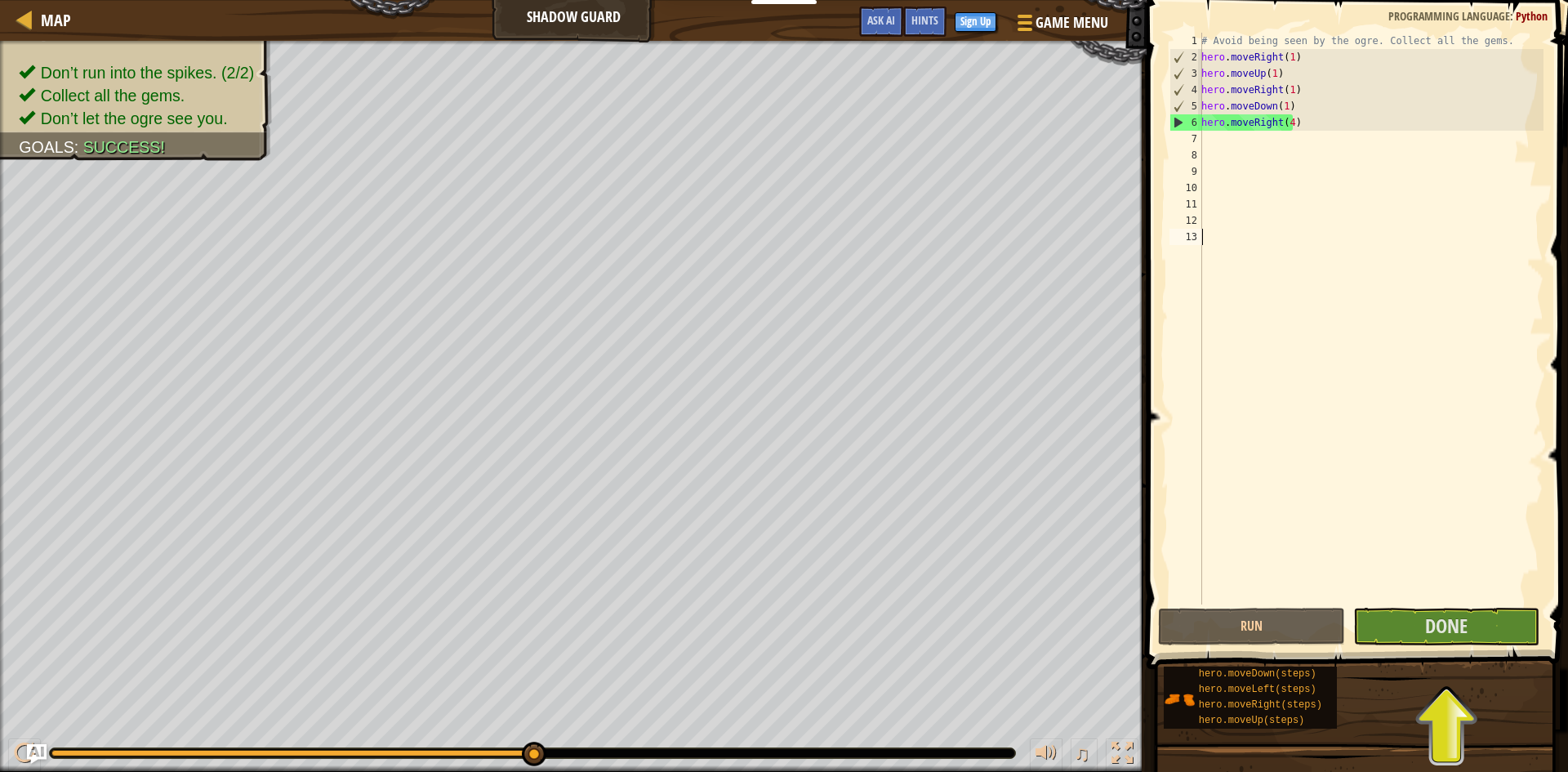
drag, startPoint x: 1383, startPoint y: 344, endPoint x: 1392, endPoint y: 350, distance: 10.8
click at [1391, 349] on div "# Avoid being seen by the ogre. Collect all the gems. hero . moveRight ( 1 ) he…" at bounding box center [1370, 335] width 345 height 604
click at [1327, 64] on div "# Avoid being seen by the ogre. Collect all the gems. hero . moveRight ( 1 ) he…" at bounding box center [1370, 335] width 345 height 604
type textarea "hero.moveRight(1)"
click at [1338, 462] on div "# Avoid being seen by the ogre. Collect all the gems. hero . moveRight ( 1 ) he…" at bounding box center [1370, 335] width 345 height 604
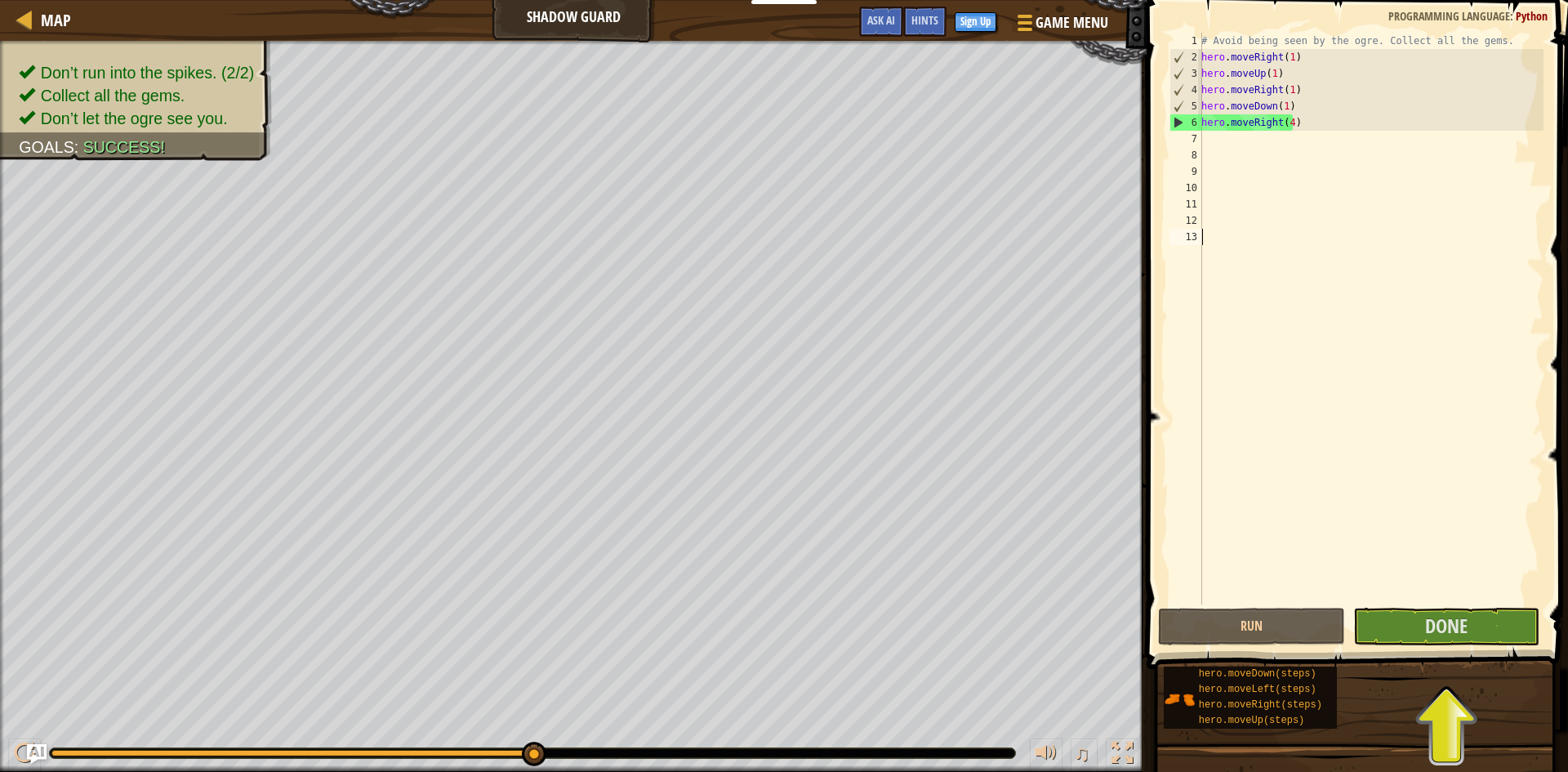
click at [1317, 106] on div "# Avoid being seen by the ogre. Collect all the gems. hero . moveRight ( 1 ) he…" at bounding box center [1370, 335] width 345 height 604
click at [1320, 126] on div "# Avoid being seen by the ogre. Collect all the gems. hero . moveRight ( 1 ) he…" at bounding box center [1370, 335] width 345 height 604
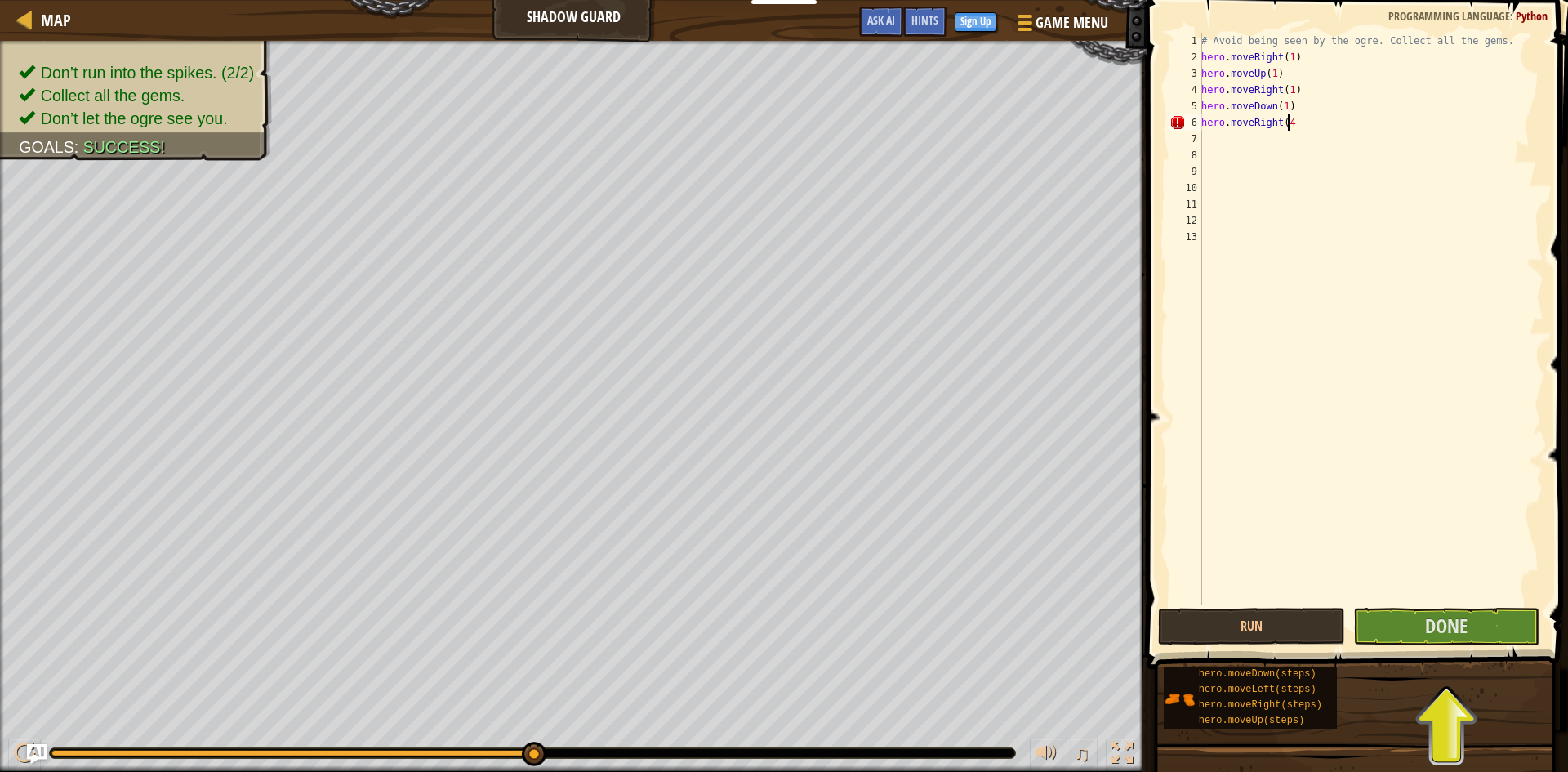
type textarea "hero.moveRight(4)"
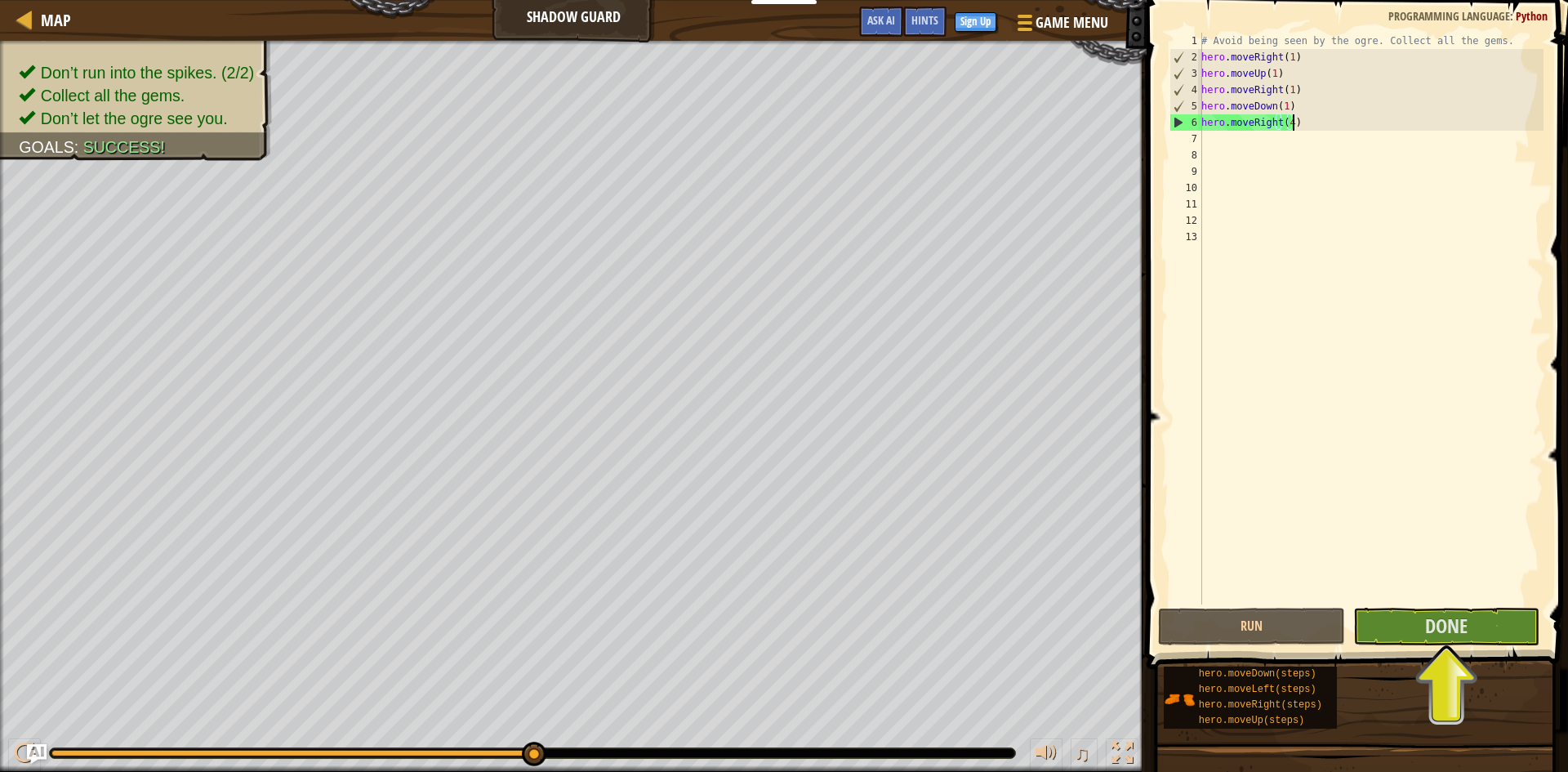
drag, startPoint x: 1232, startPoint y: 247, endPoint x: 1231, endPoint y: 256, distance: 9.1
click at [1231, 249] on div "# Avoid being seen by the ogre. Collect all the gems. hero . moveRight ( 1 ) he…" at bounding box center [1370, 335] width 345 height 604
click at [1386, 620] on button "Done" at bounding box center [1446, 626] width 187 height 37
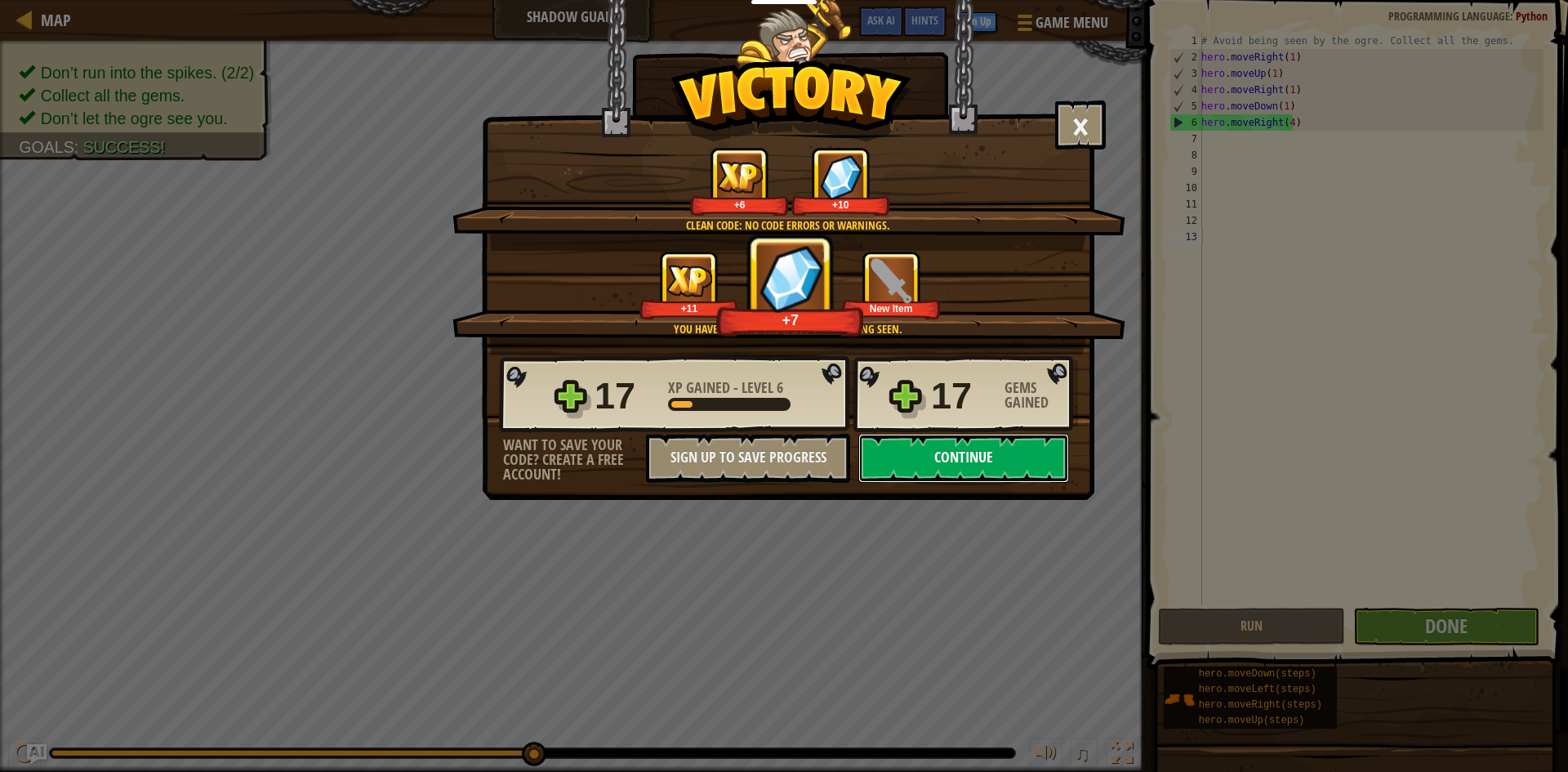
click at [990, 462] on button "Continue" at bounding box center [964, 457] width 211 height 49
